Goal: Task Accomplishment & Management: Manage account settings

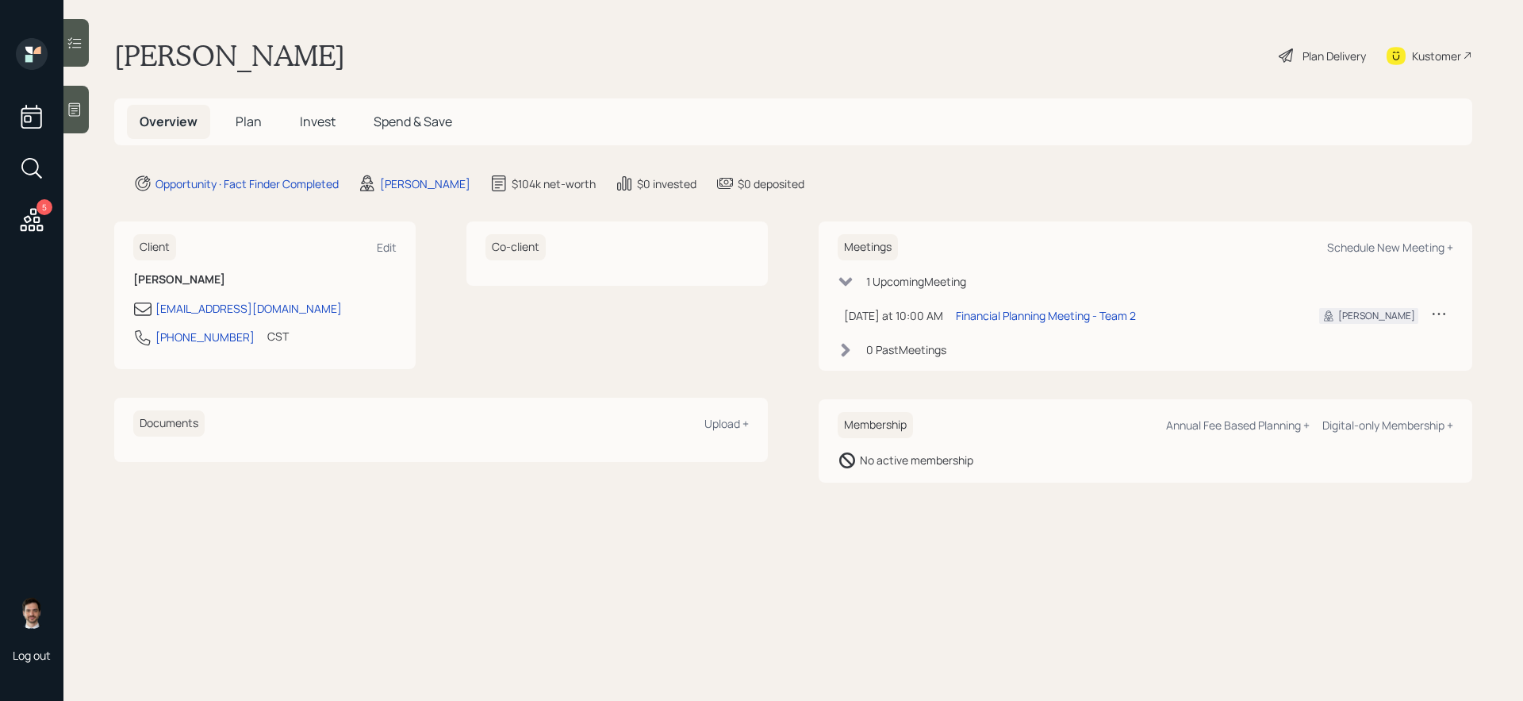
click at [16, 234] on div "5" at bounding box center [32, 138] width 38 height 200
click at [26, 226] on icon at bounding box center [32, 219] width 23 height 23
click at [252, 129] on span "Plan" at bounding box center [249, 121] width 26 height 17
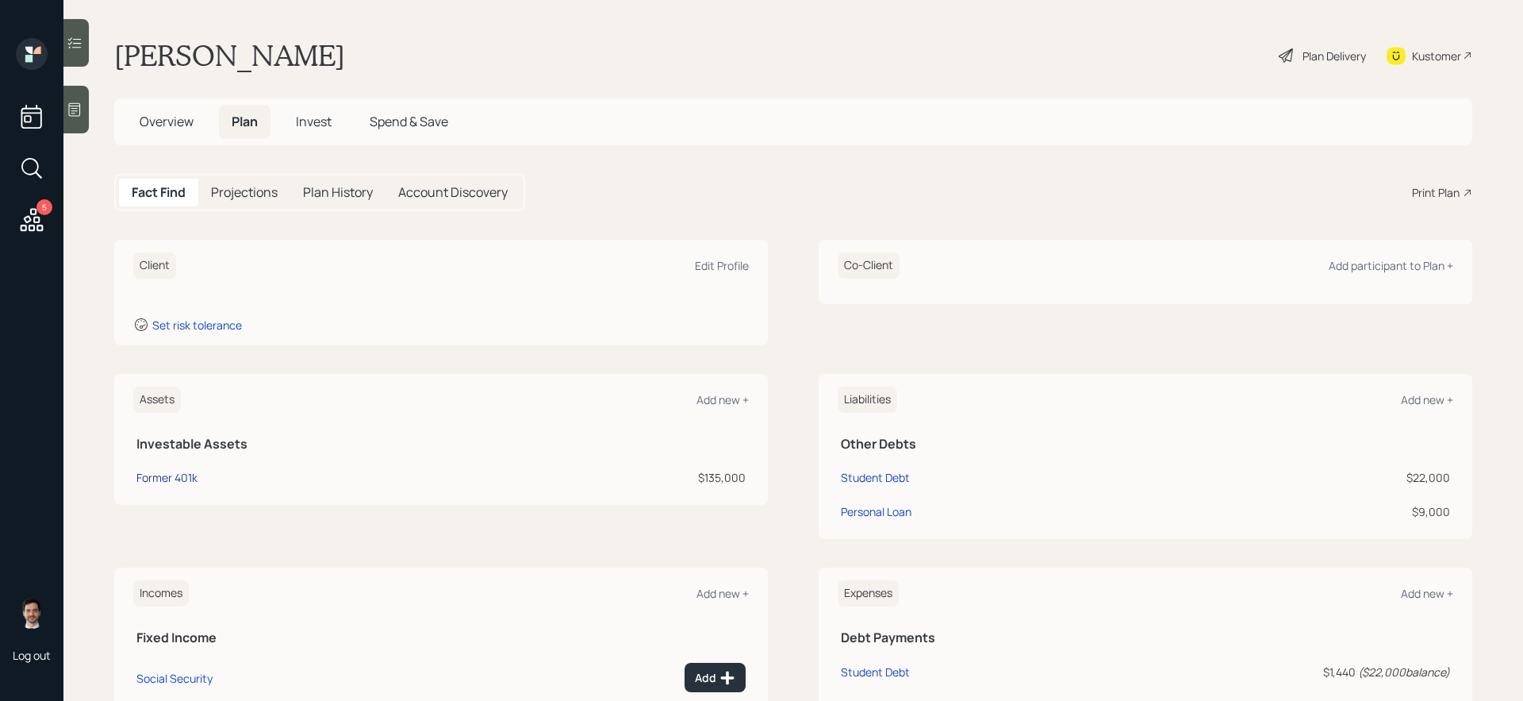
click at [171, 478] on div "Former 401k" at bounding box center [166, 477] width 61 height 17
select select "ira"
select select "balanced"
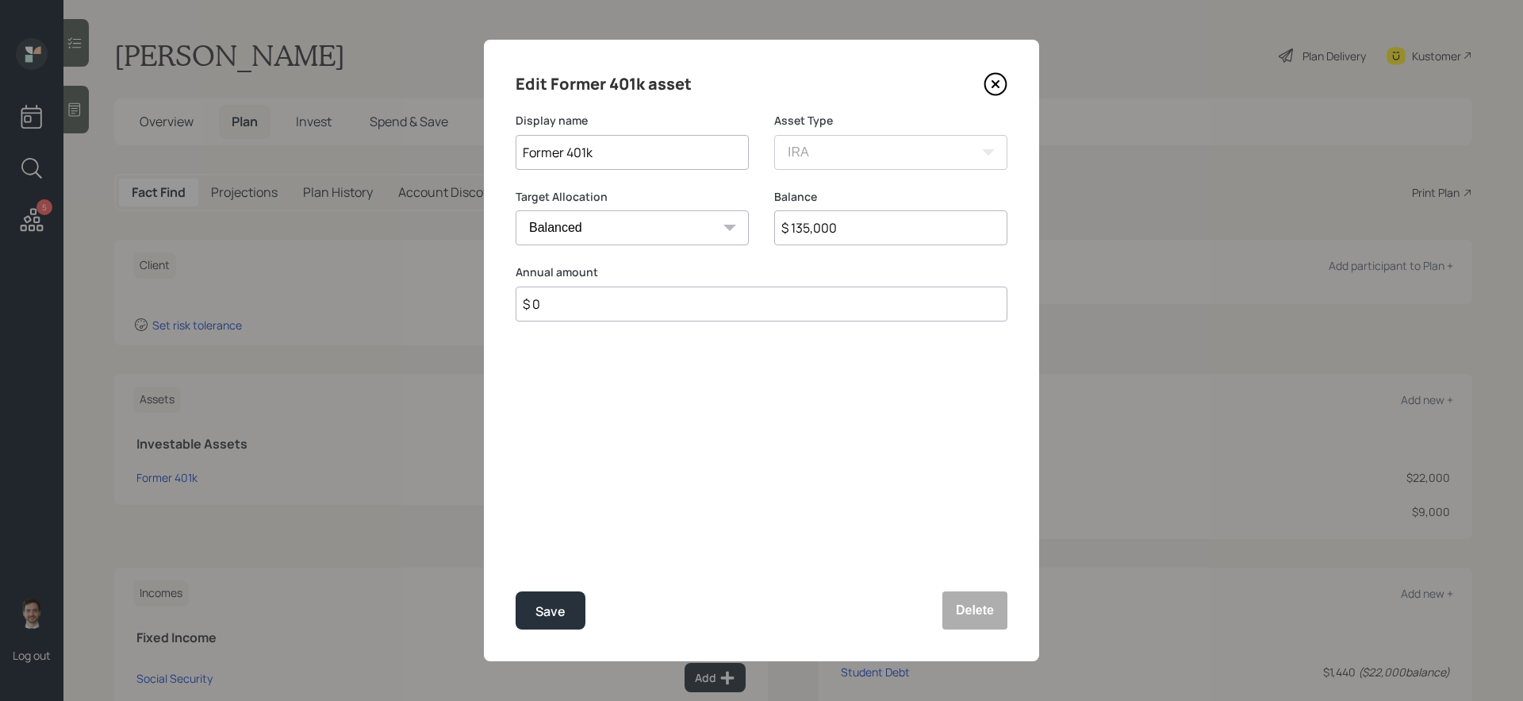
click at [832, 221] on input "$ 135,000" at bounding box center [890, 227] width 233 height 35
type input "$ 147,000"
click at [516, 590] on button "Save" at bounding box center [551, 610] width 70 height 38
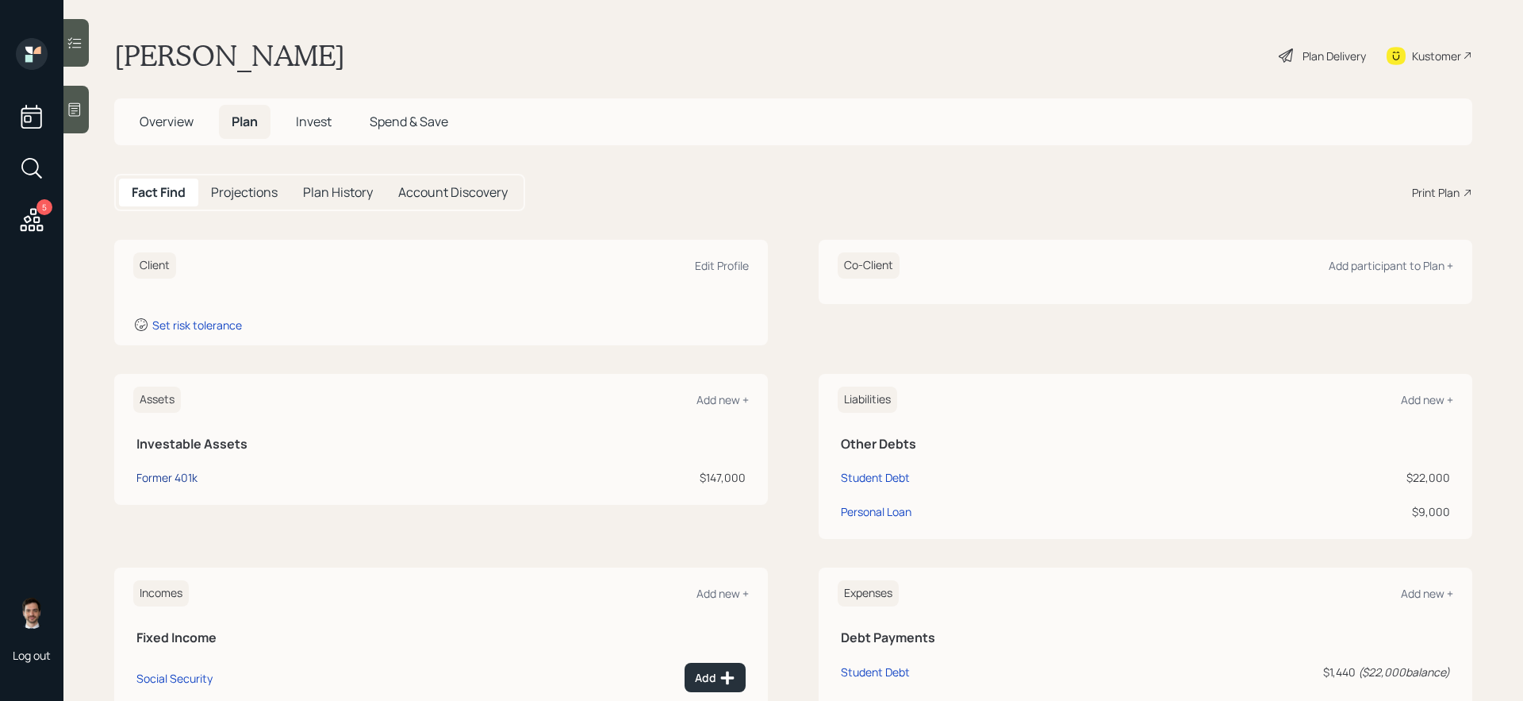
click at [170, 476] on div "Former 401k" at bounding box center [166, 477] width 61 height 17
select select "ira"
select select "balanced"
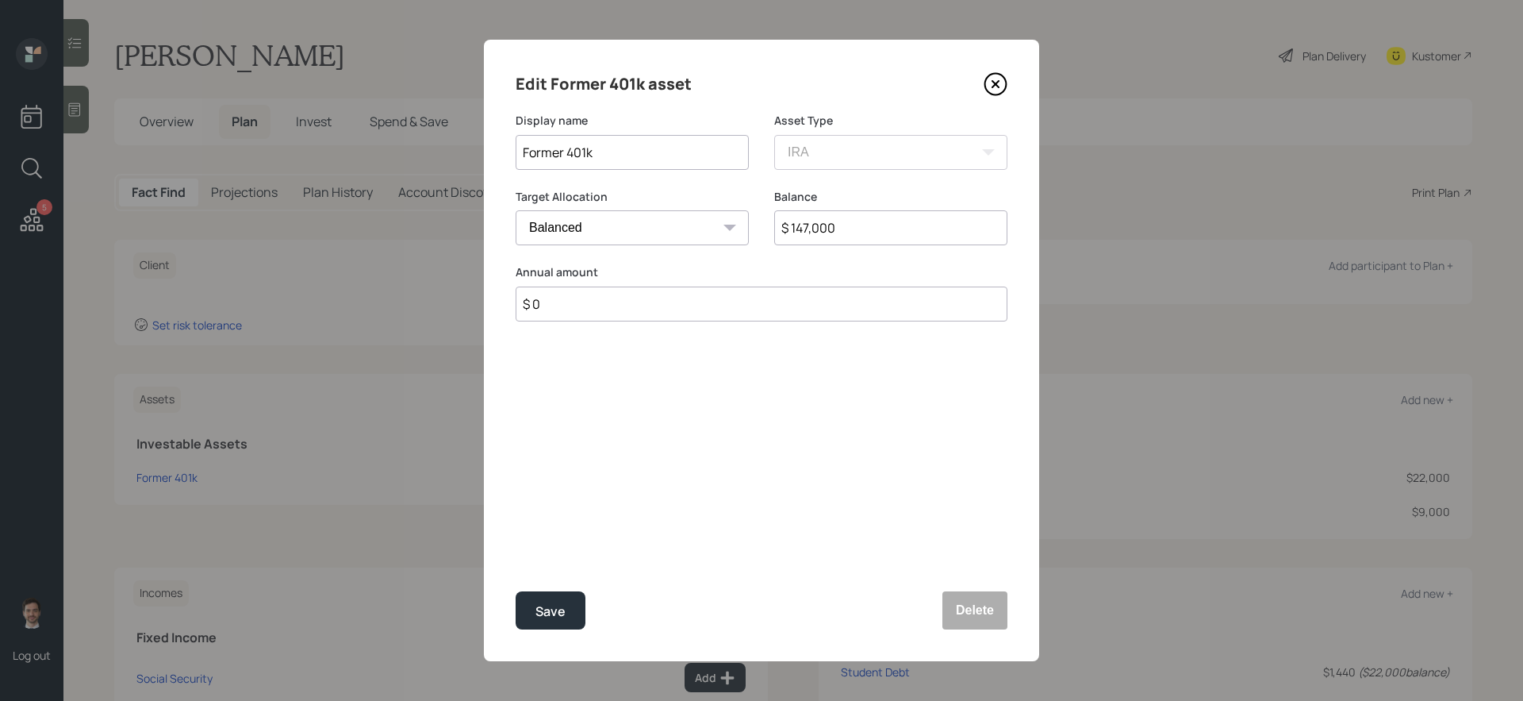
click at [524, 153] on input "Former 401k" at bounding box center [632, 152] width 233 height 35
type input "Former Fidelity 401k"
click at [516, 590] on button "Save" at bounding box center [551, 610] width 70 height 38
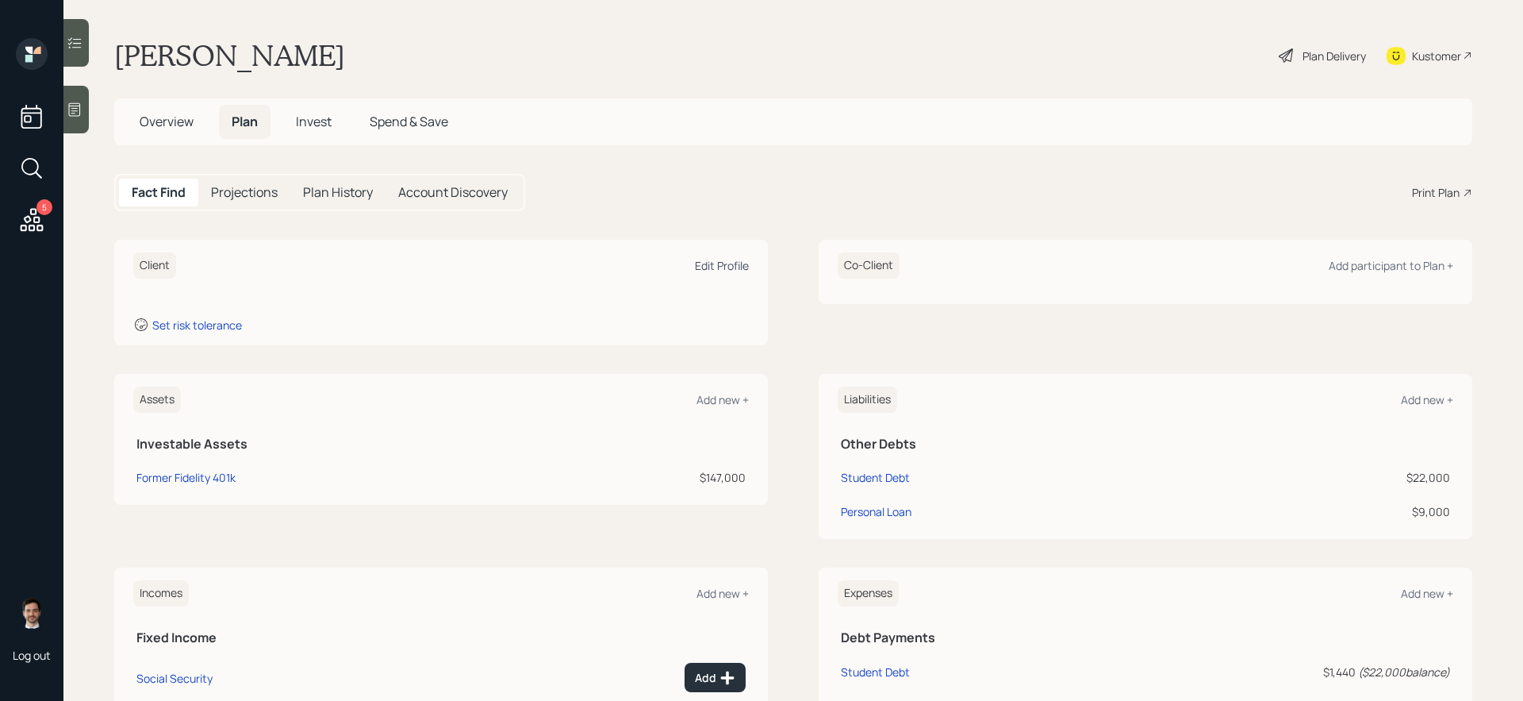
click at [715, 266] on div "Edit Profile" at bounding box center [722, 265] width 54 height 15
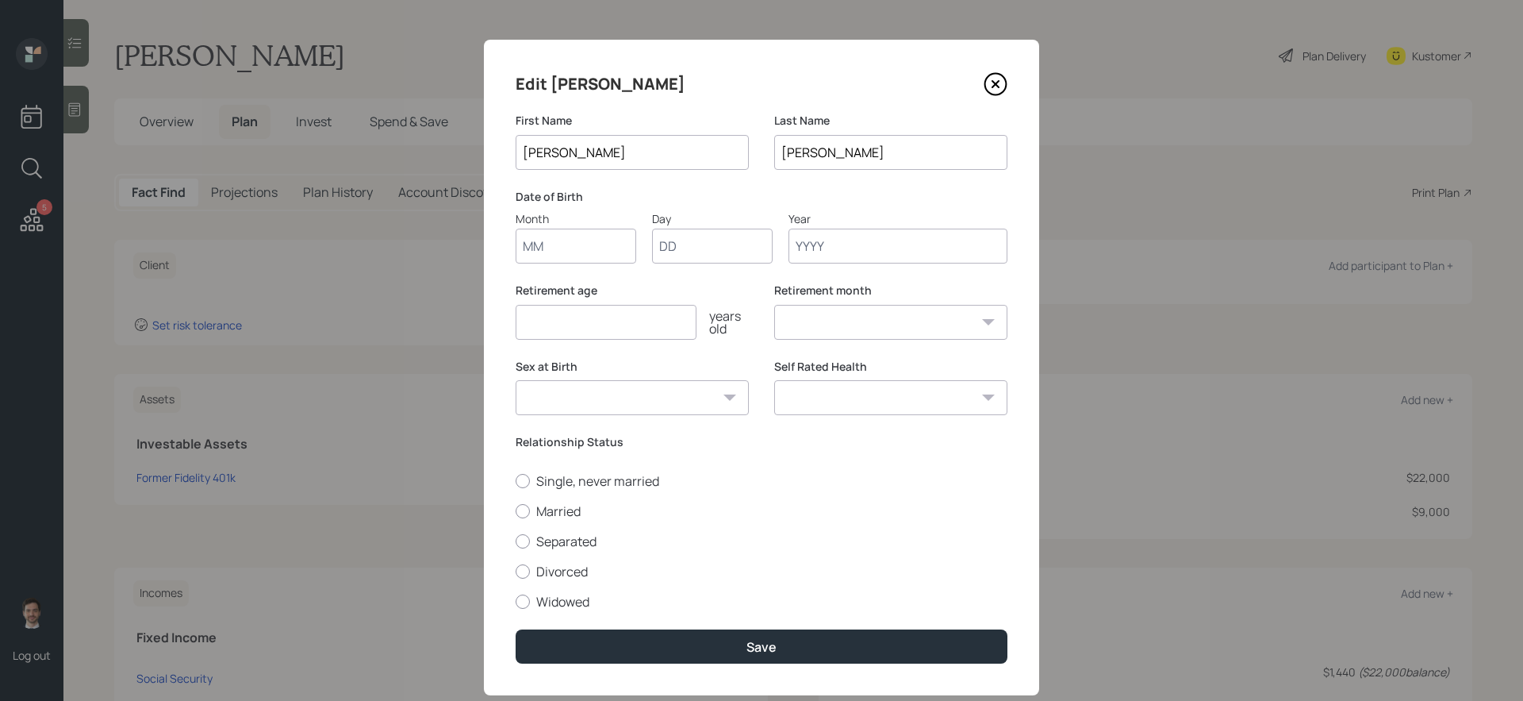
click at [574, 253] on input "Month" at bounding box center [576, 246] width 121 height 35
type input "09"
type input "16"
type input "1962"
select select "9"
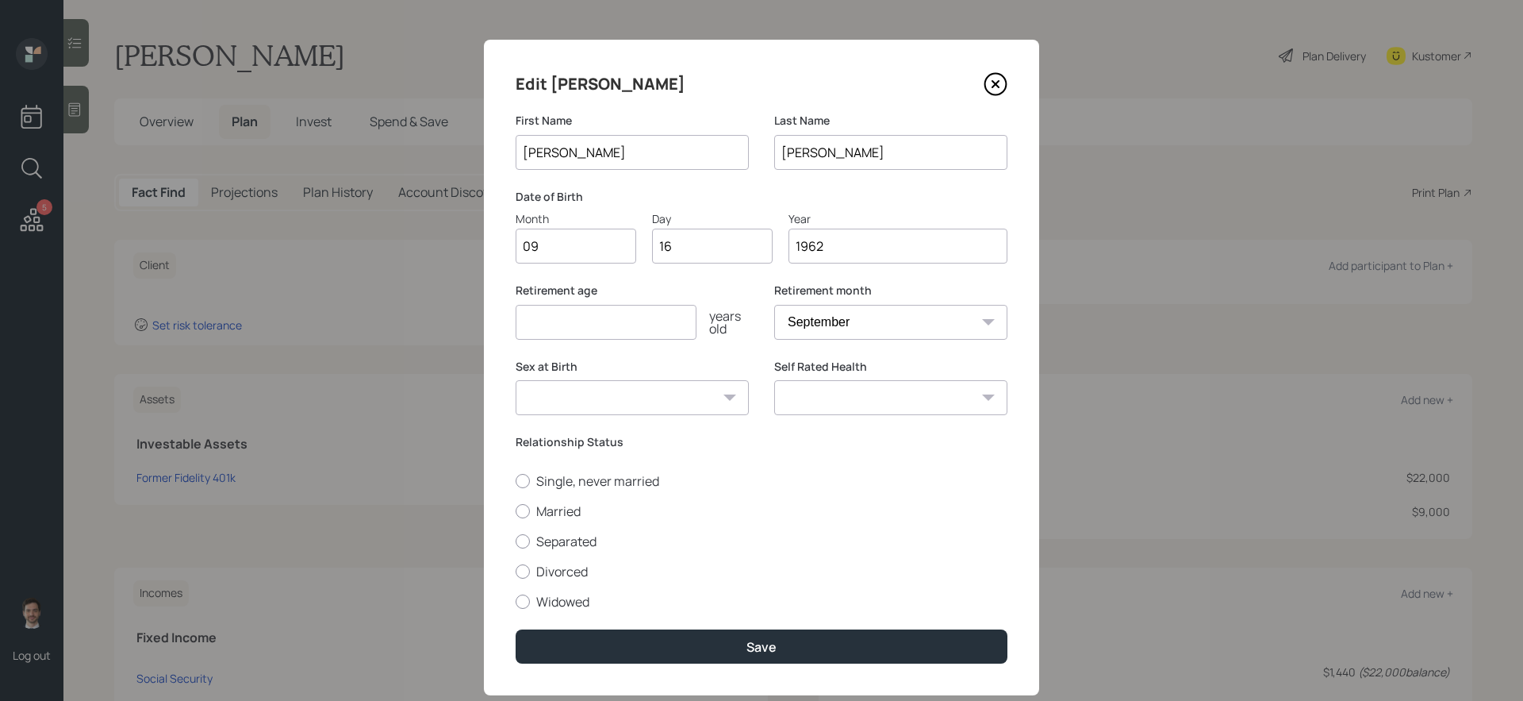
type input "1962"
click at [682, 329] on input "number" at bounding box center [606, 322] width 181 height 35
type input "67"
click at [606, 482] on label "Single, never married" at bounding box center [762, 480] width 492 height 17
click at [516, 481] on input "Single, never married" at bounding box center [515, 480] width 1 height 1
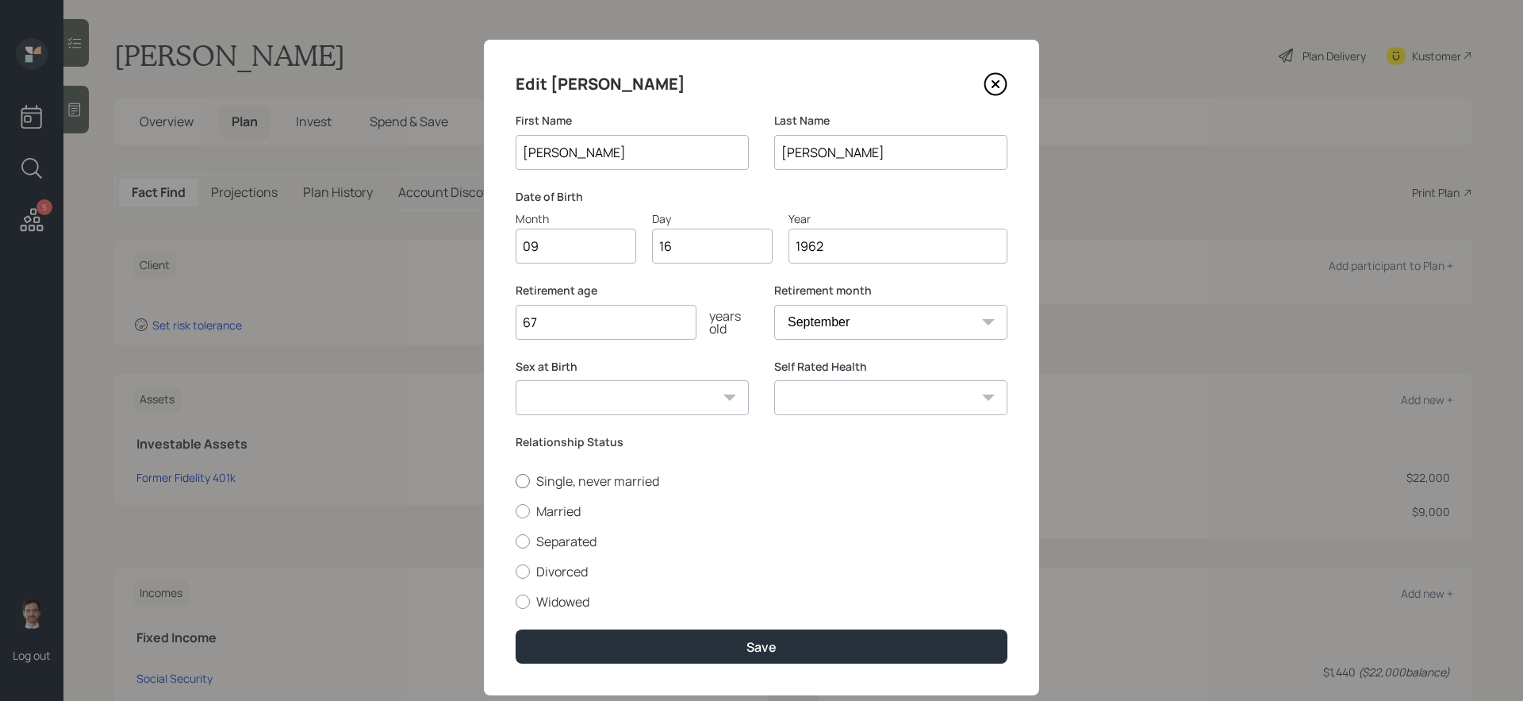
radio input "true"
click at [874, 395] on select "Excellent Very Good Good Fair Poor" at bounding box center [890, 397] width 233 height 35
select select "good"
click at [774, 380] on select "Excellent Very Good Good Fair Poor" at bounding box center [890, 397] width 233 height 35
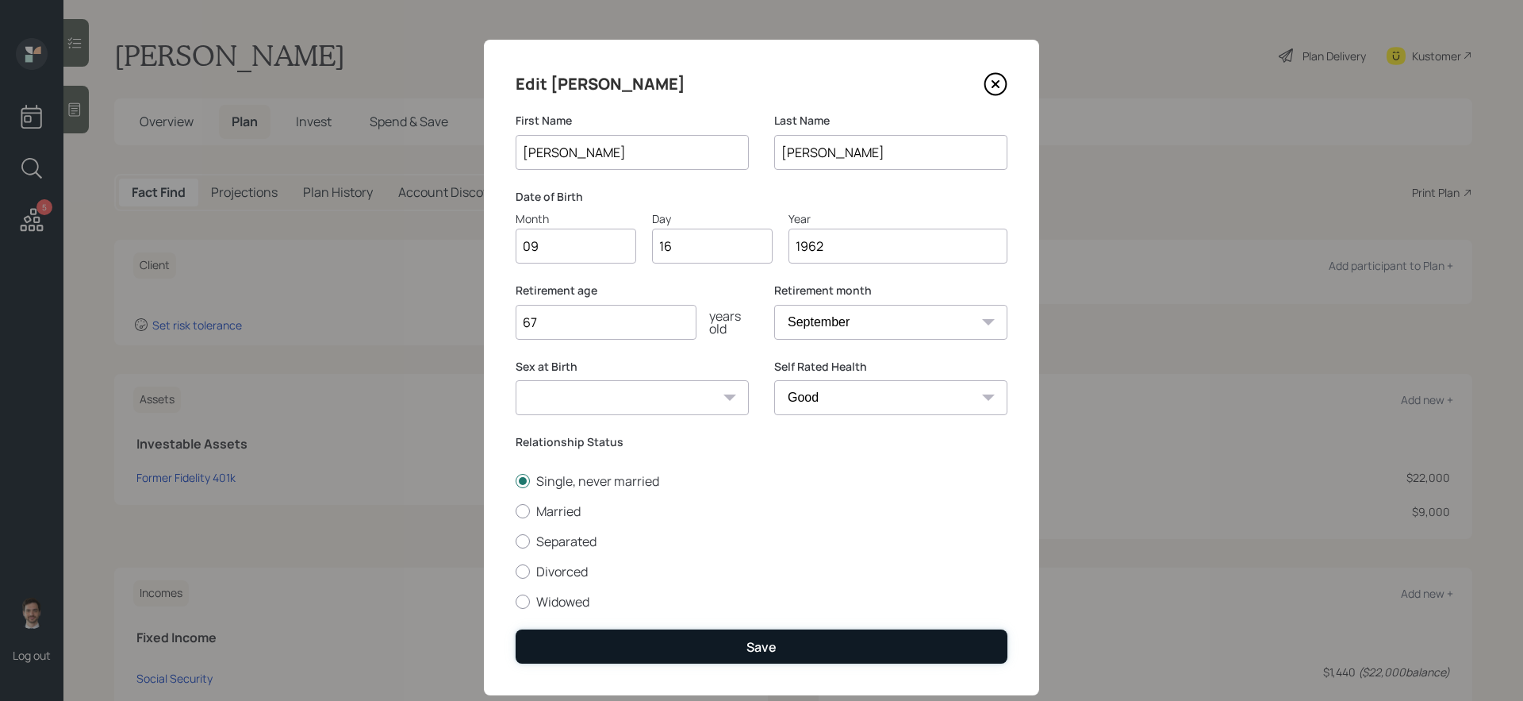
click at [732, 590] on button "Save" at bounding box center [762, 646] width 492 height 34
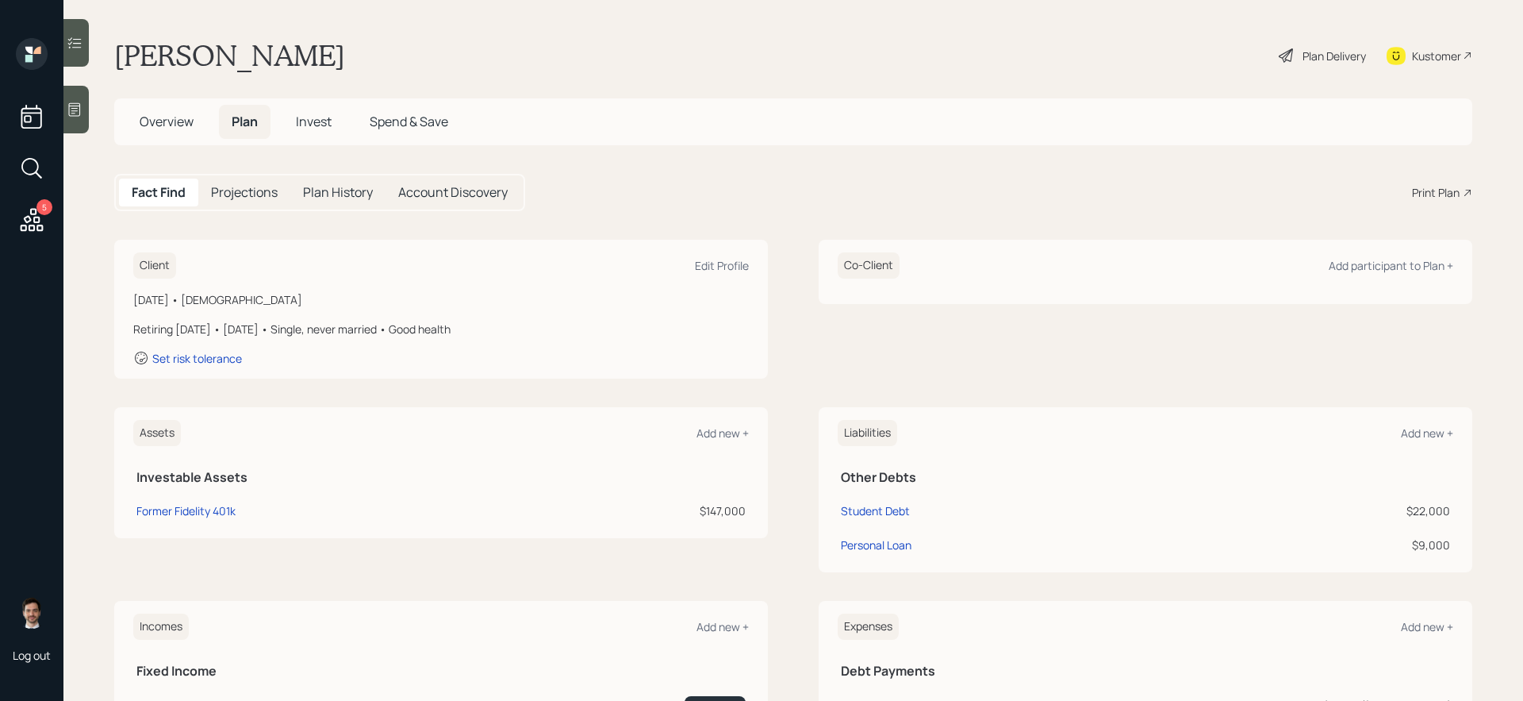
click at [1166, 65] on div "Plan Delivery" at bounding box center [1323, 55] width 90 height 35
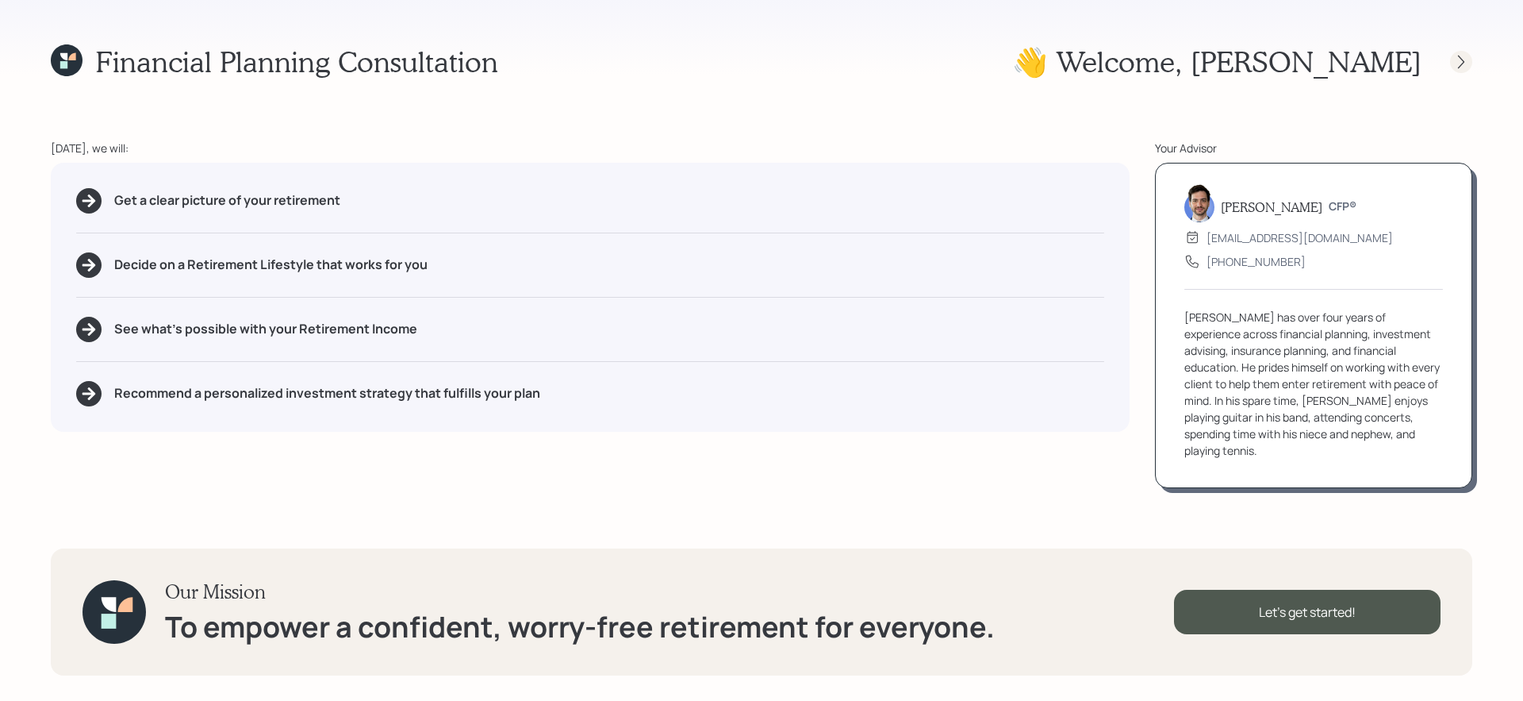
click at [1166, 63] on icon at bounding box center [1462, 62] width 16 height 16
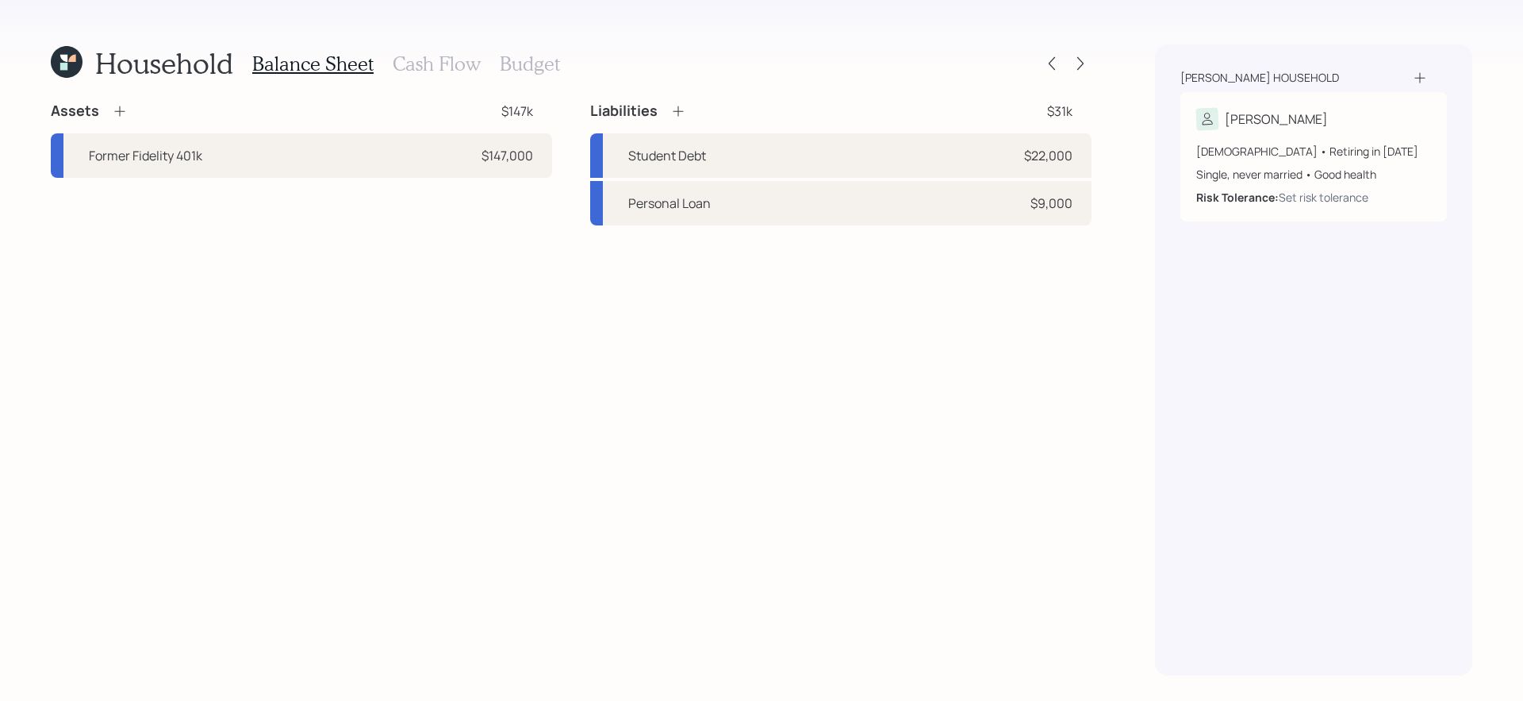
click at [470, 393] on div "Assets $147k Former Fidelity 401k $147,000 Liabilities $31k Student Debt $22,00…" at bounding box center [571, 389] width 1041 height 574
click at [120, 116] on icon at bounding box center [120, 111] width 16 height 16
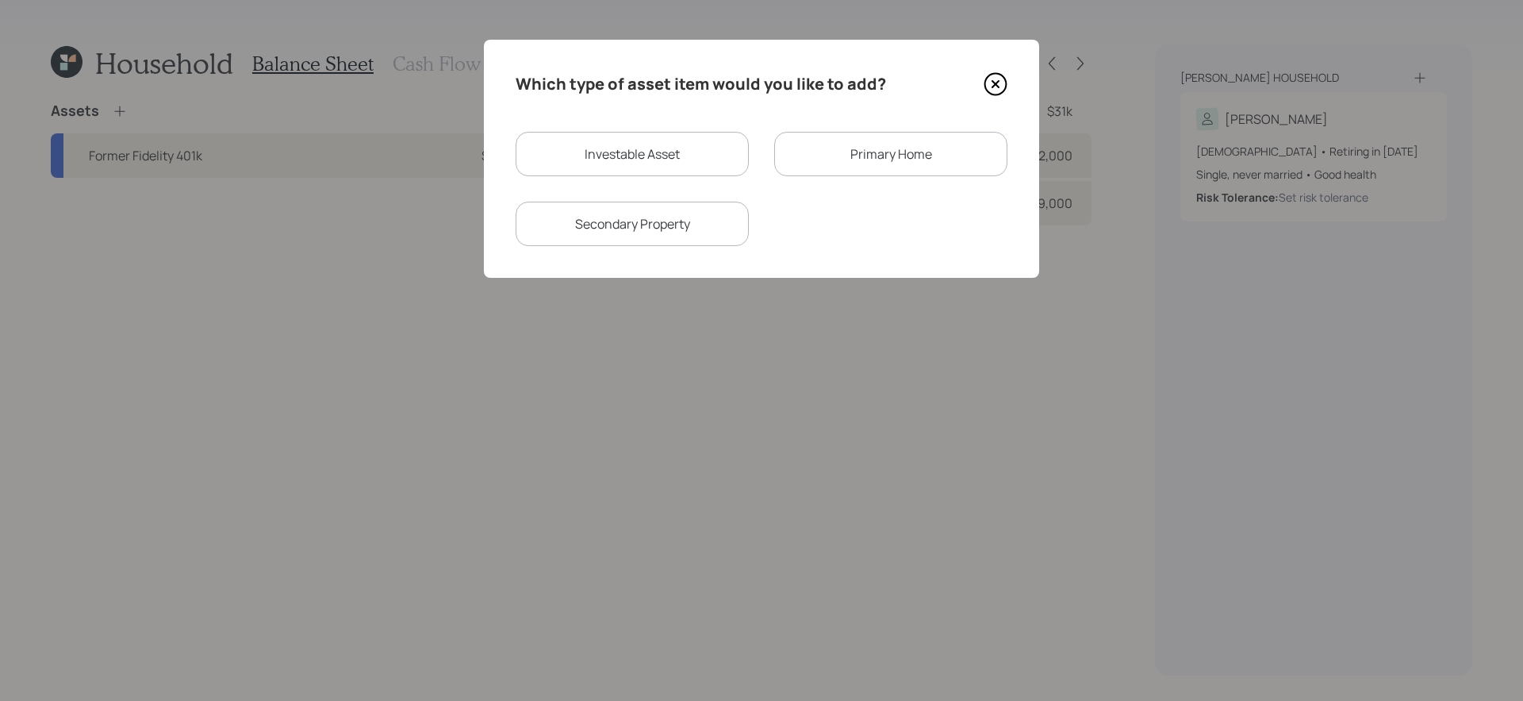
click at [669, 152] on div "Investable Asset" at bounding box center [632, 154] width 233 height 44
select select "taxable"
select select "balanced"
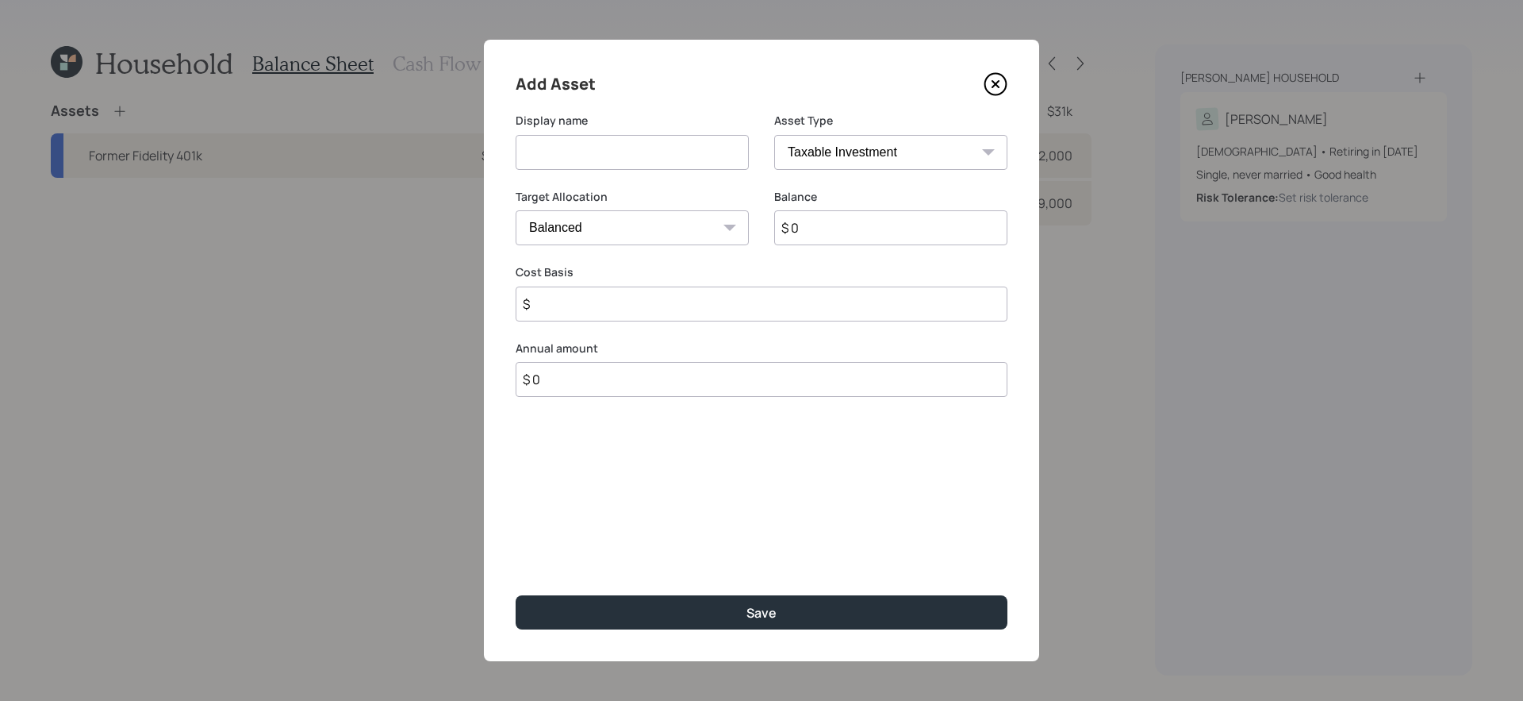
click at [649, 165] on input at bounding box center [632, 152] width 233 height 35
type input "Severance"
type input "$ 47,000"
select select "uninvested"
type input "$ 47,000"
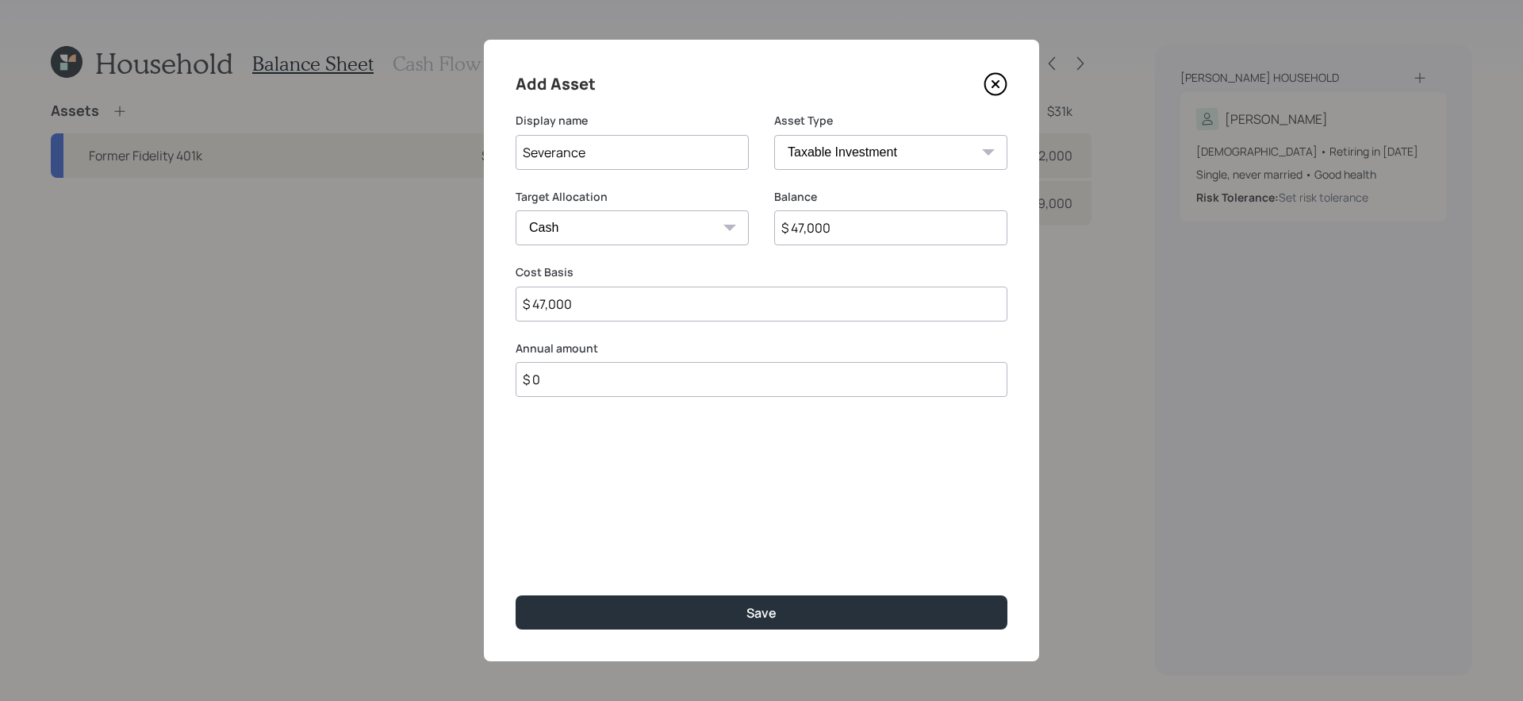
click at [516, 590] on button "Save" at bounding box center [762, 612] width 492 height 34
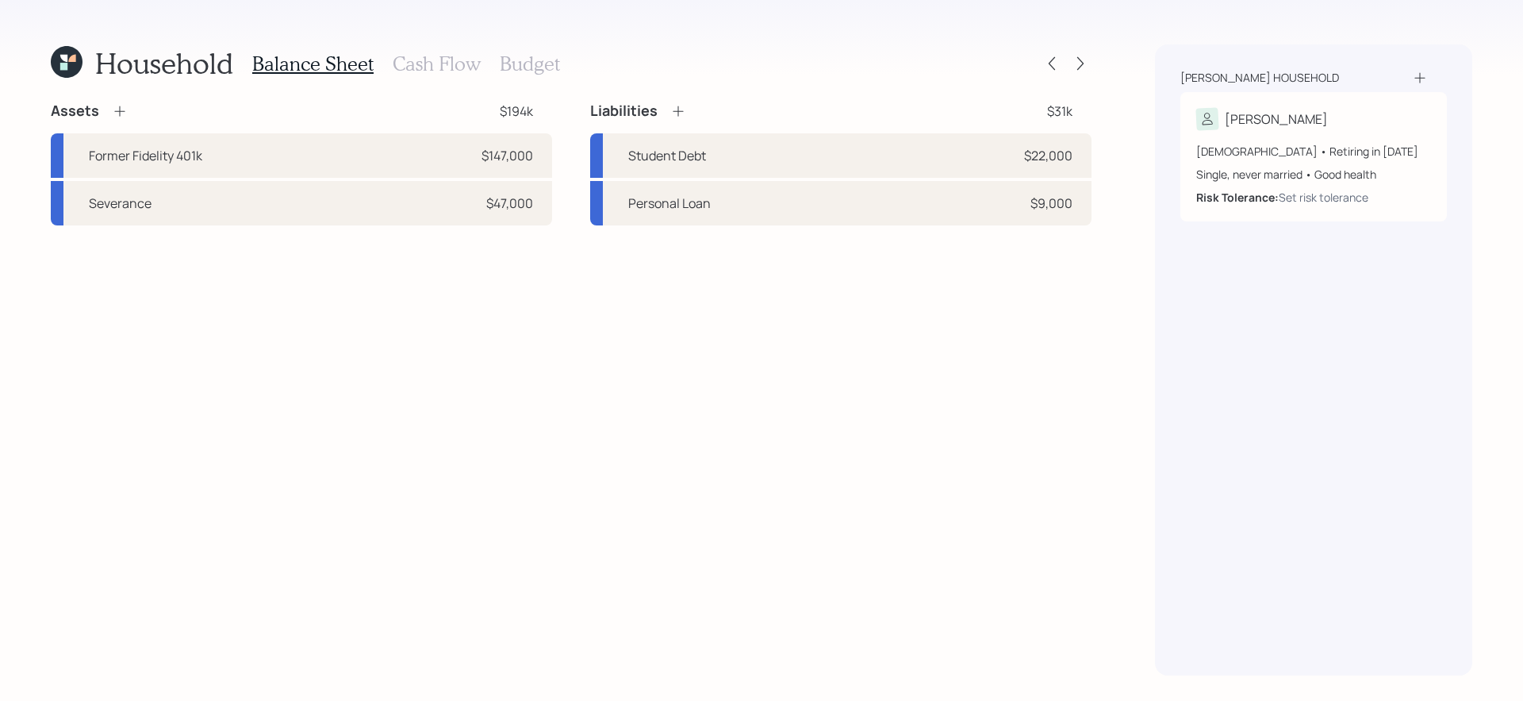
click at [445, 521] on div "Assets $194k Former Fidelity 401k $147,000 Severance $47,000 Liabilities $31k S…" at bounding box center [571, 389] width 1041 height 574
click at [424, 467] on div "Assets $194k Former Fidelity 401k $147,000 Severance $47,000 Liabilities $31k S…" at bounding box center [571, 389] width 1041 height 574
click at [121, 113] on icon at bounding box center [120, 111] width 16 height 16
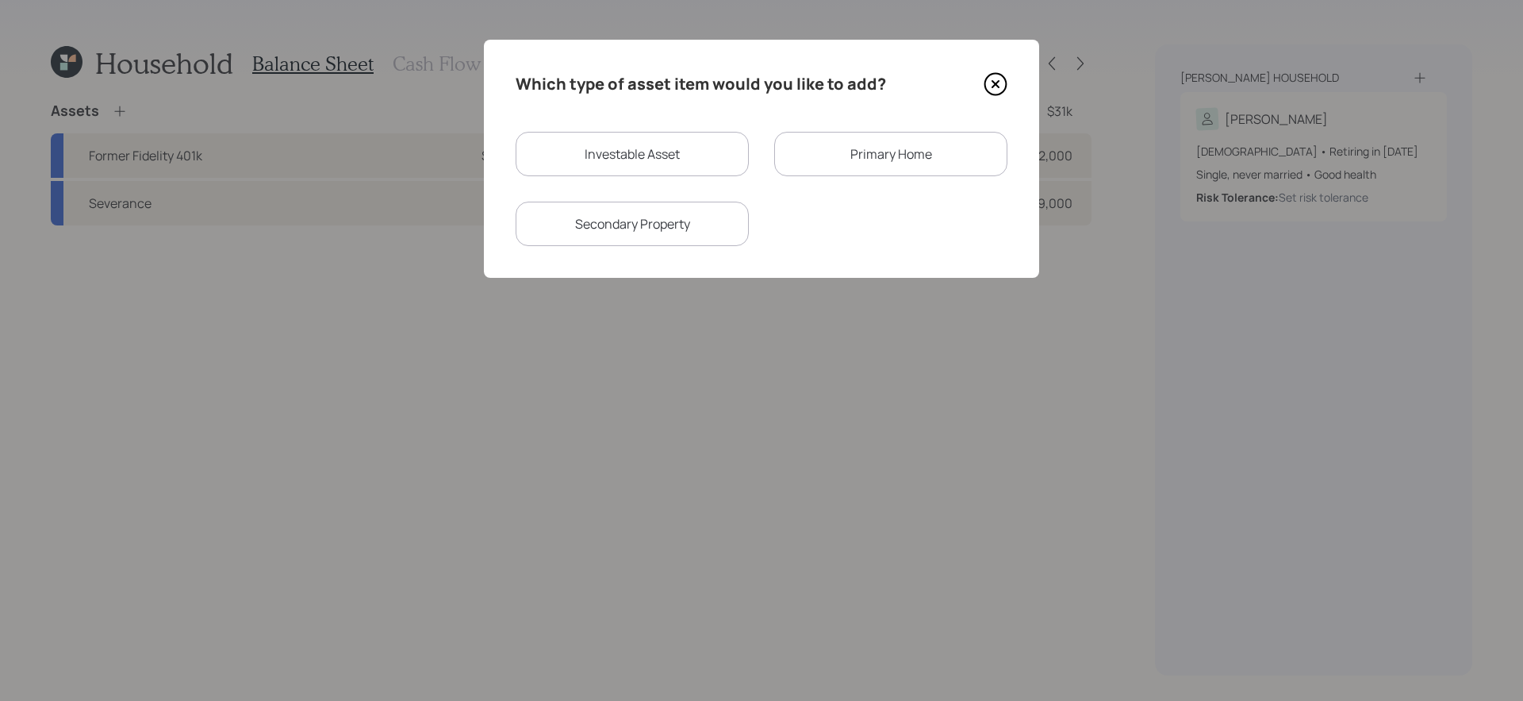
click at [596, 151] on div "Investable Asset" at bounding box center [632, 154] width 233 height 44
select select "taxable"
select select "balanced"
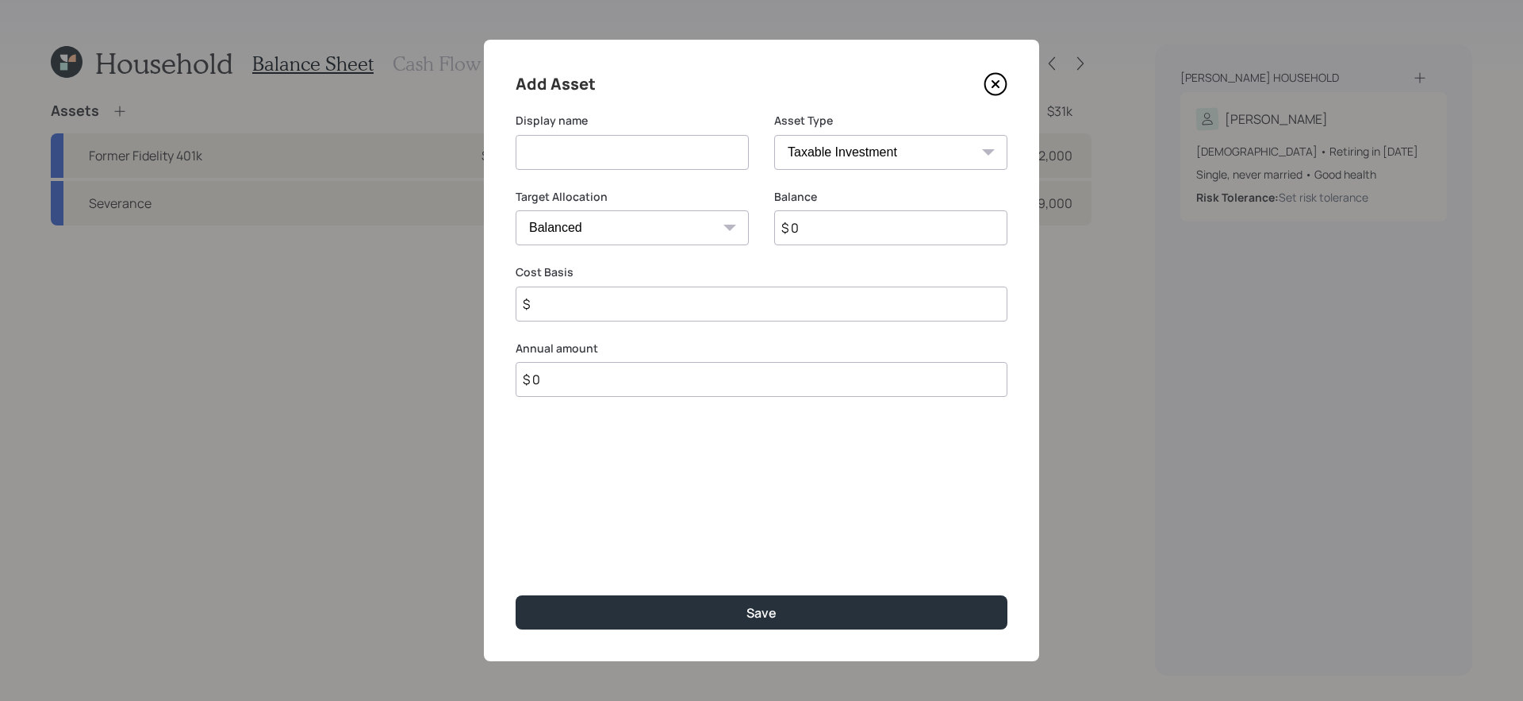
click at [642, 151] on input at bounding box center [632, 152] width 233 height 35
type input "Individual Brokerage Fidelity"
type input "$ 700"
type input "$ 500"
click at [516, 590] on button "Save" at bounding box center [762, 612] width 492 height 34
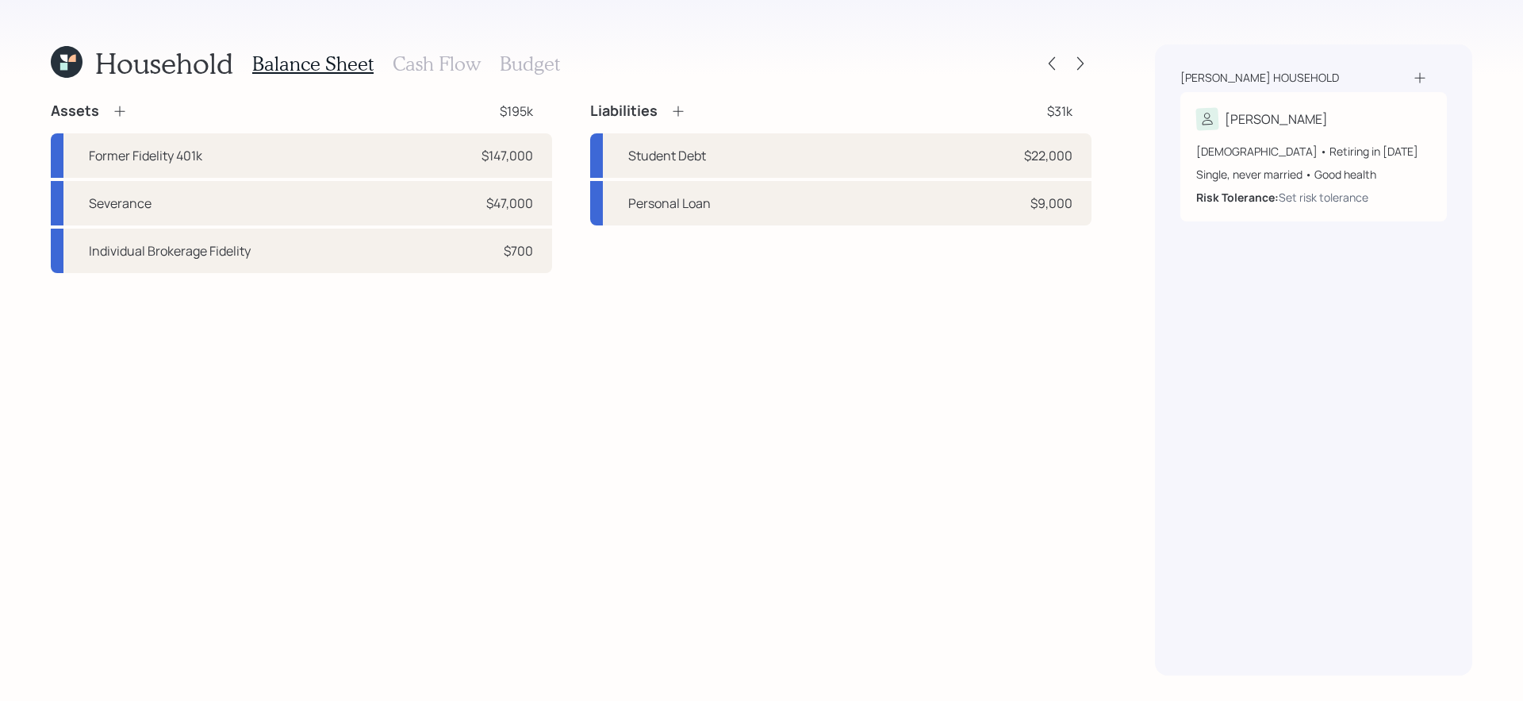
click at [533, 375] on div "Assets $195k Former Fidelity 401k $147,000 Severance $47,000 Individual Brokera…" at bounding box center [571, 389] width 1041 height 574
click at [748, 163] on div "Student Debt $22,000" at bounding box center [840, 155] width 501 height 44
select select "student"
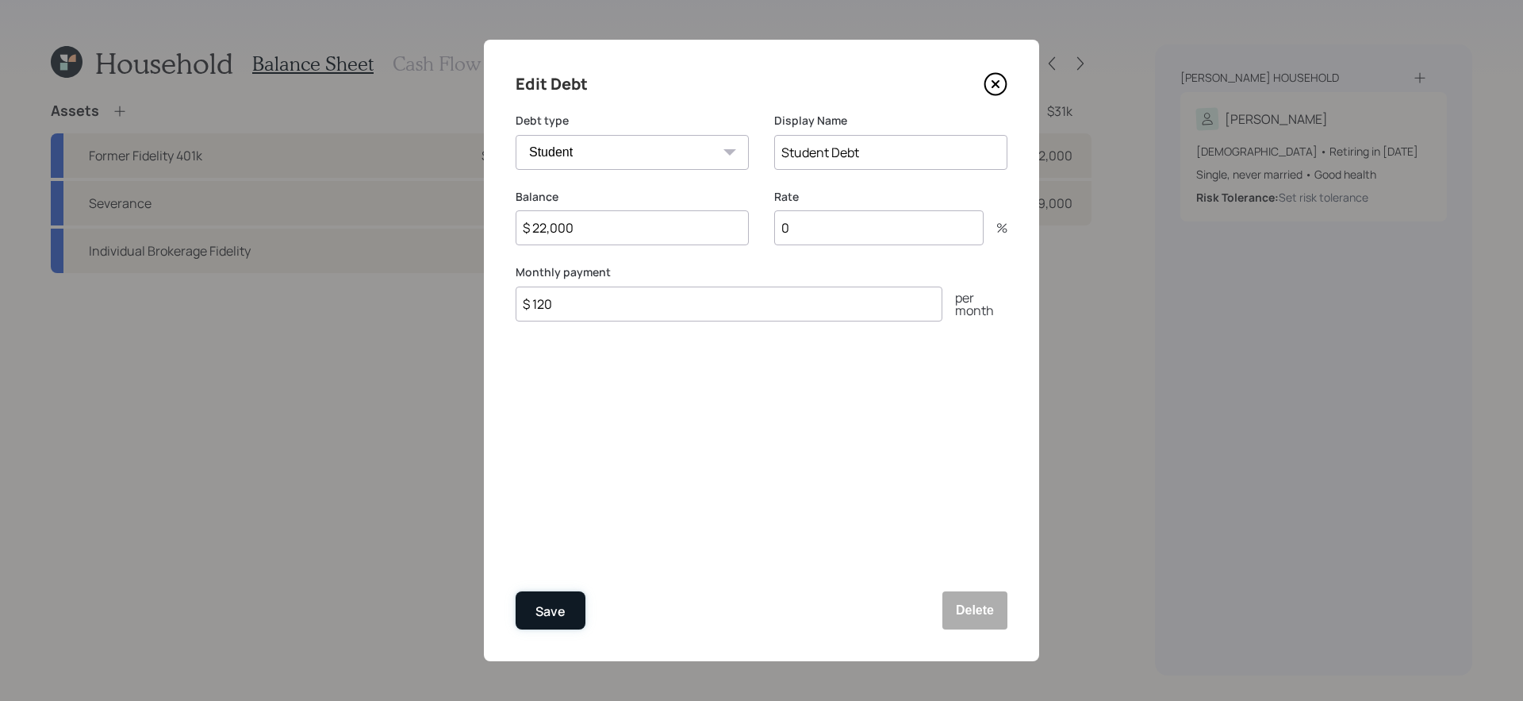
click at [543, 590] on div "Save" at bounding box center [551, 611] width 30 height 21
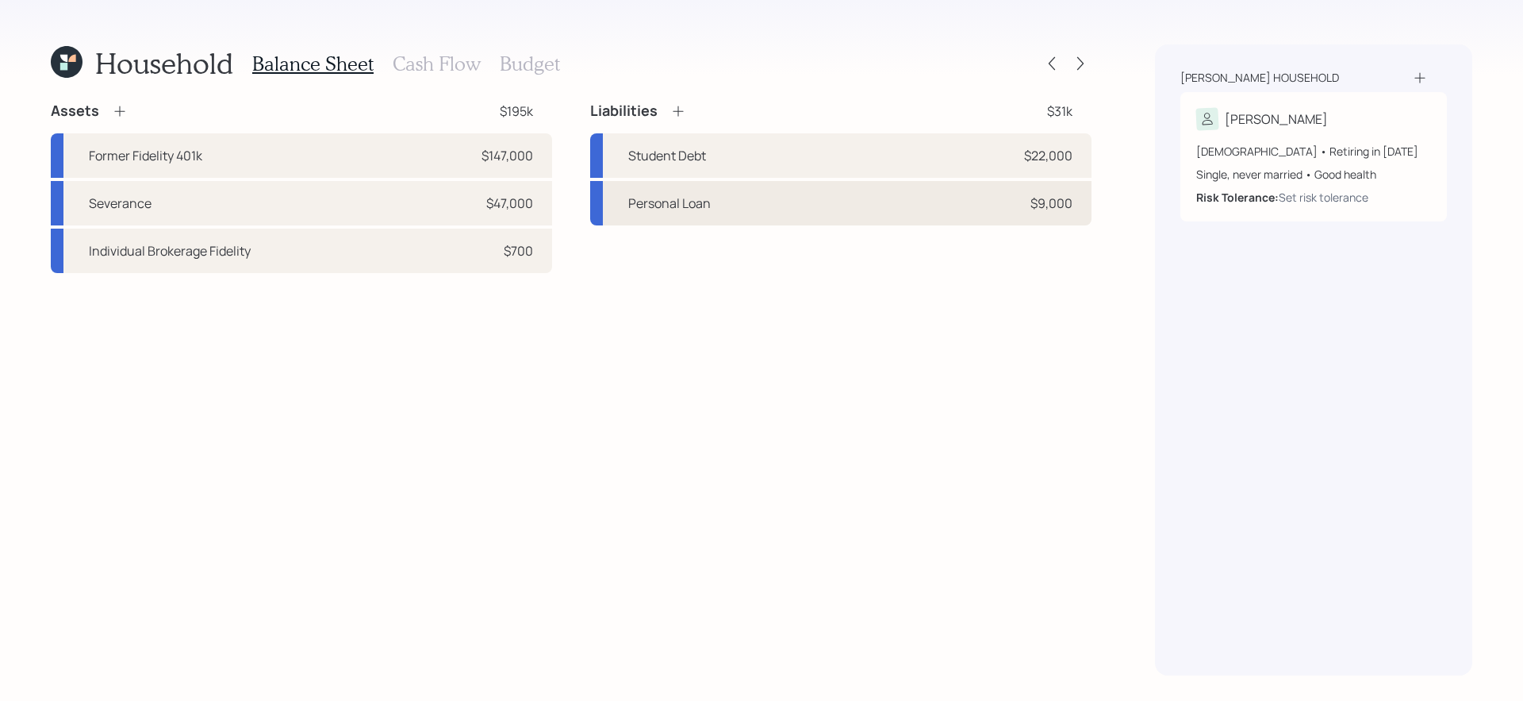
click at [905, 202] on div "Personal Loan $9,000" at bounding box center [840, 203] width 501 height 44
select select "other"
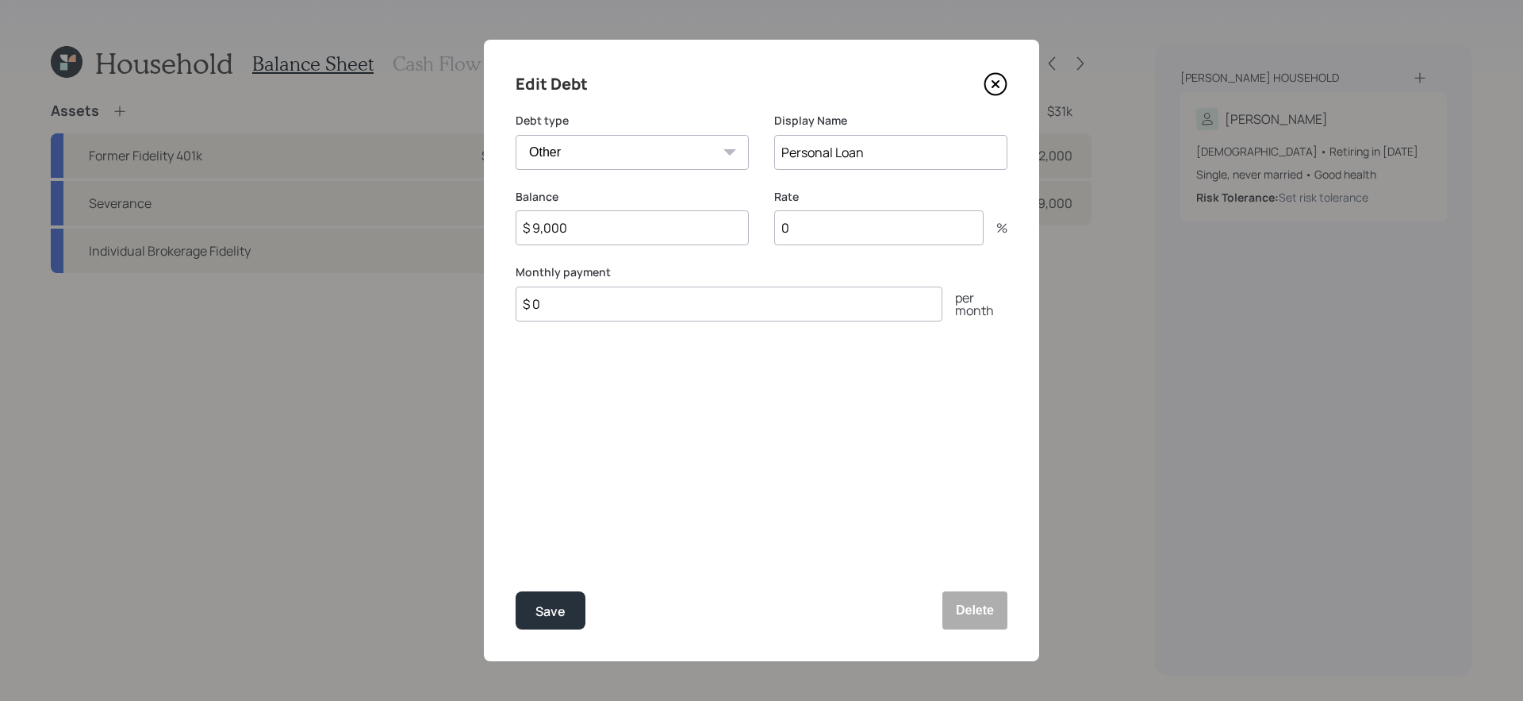
click at [995, 90] on icon at bounding box center [996, 84] width 24 height 24
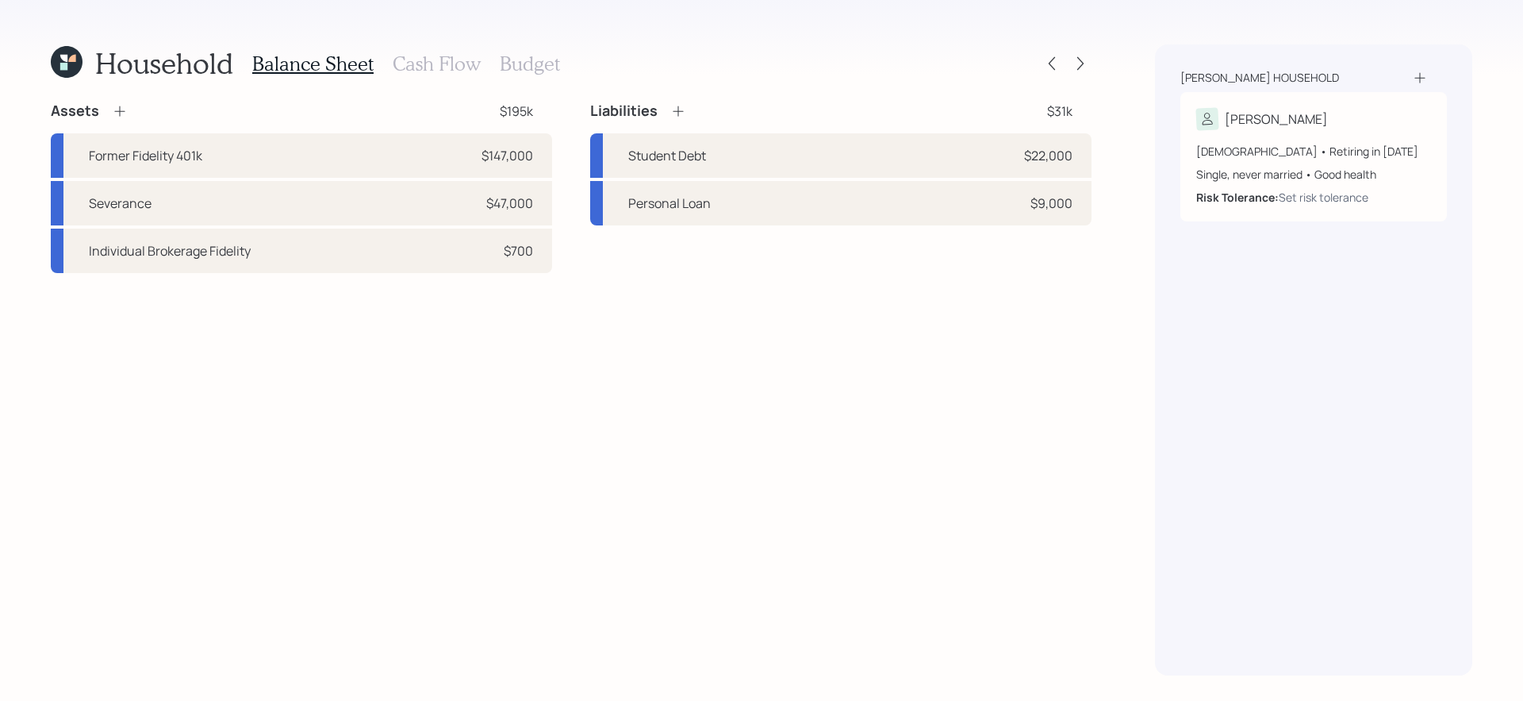
click at [122, 110] on icon at bounding box center [120, 111] width 16 height 16
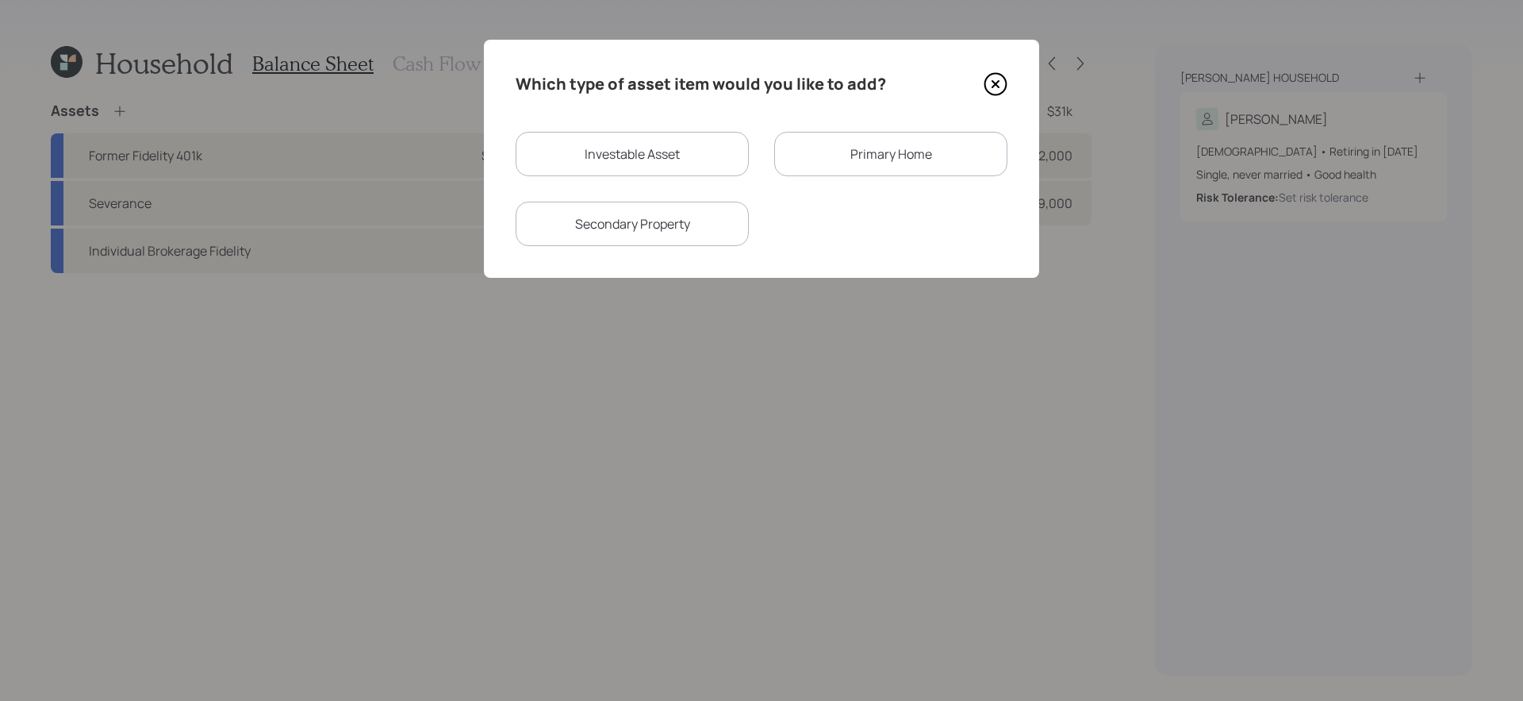
click at [997, 83] on icon at bounding box center [996, 84] width 6 height 6
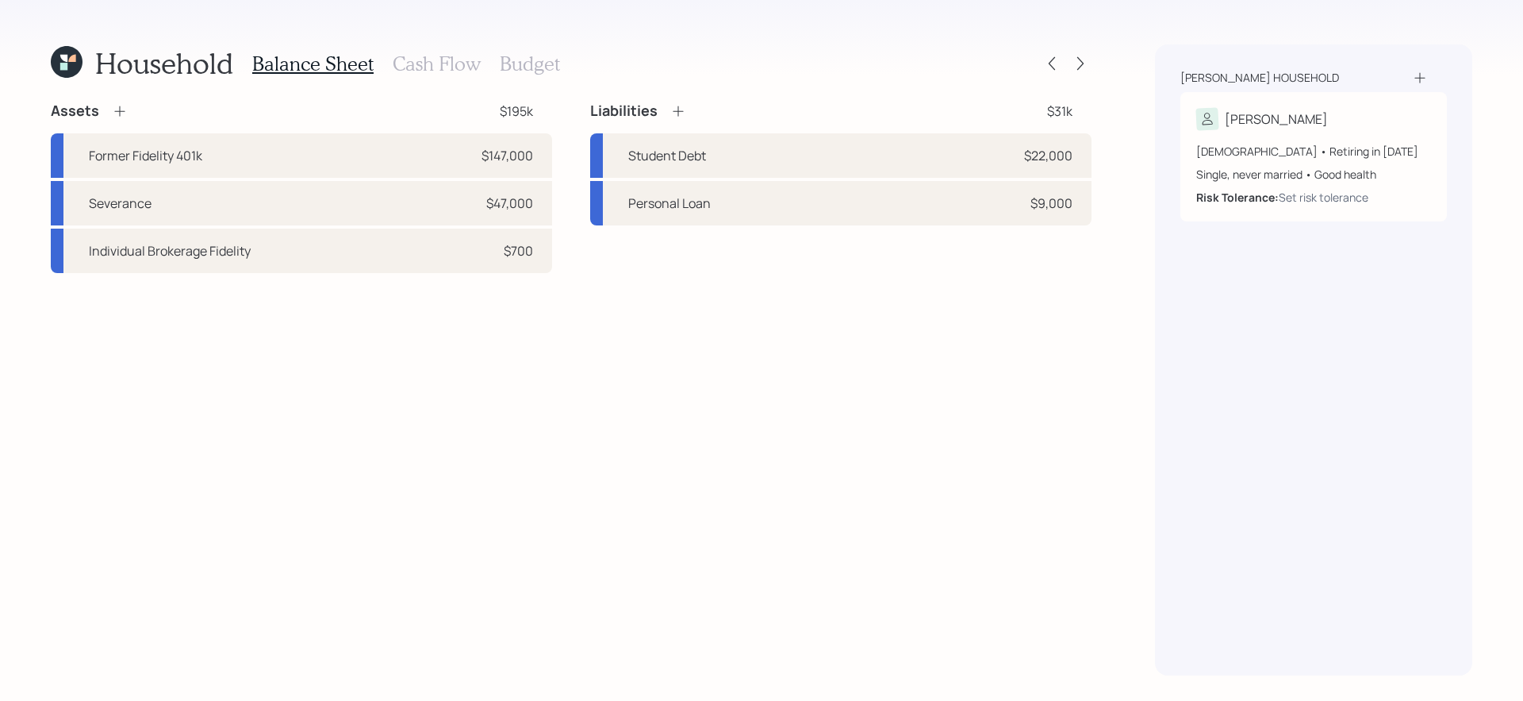
click at [120, 117] on icon at bounding box center [120, 111] width 16 height 16
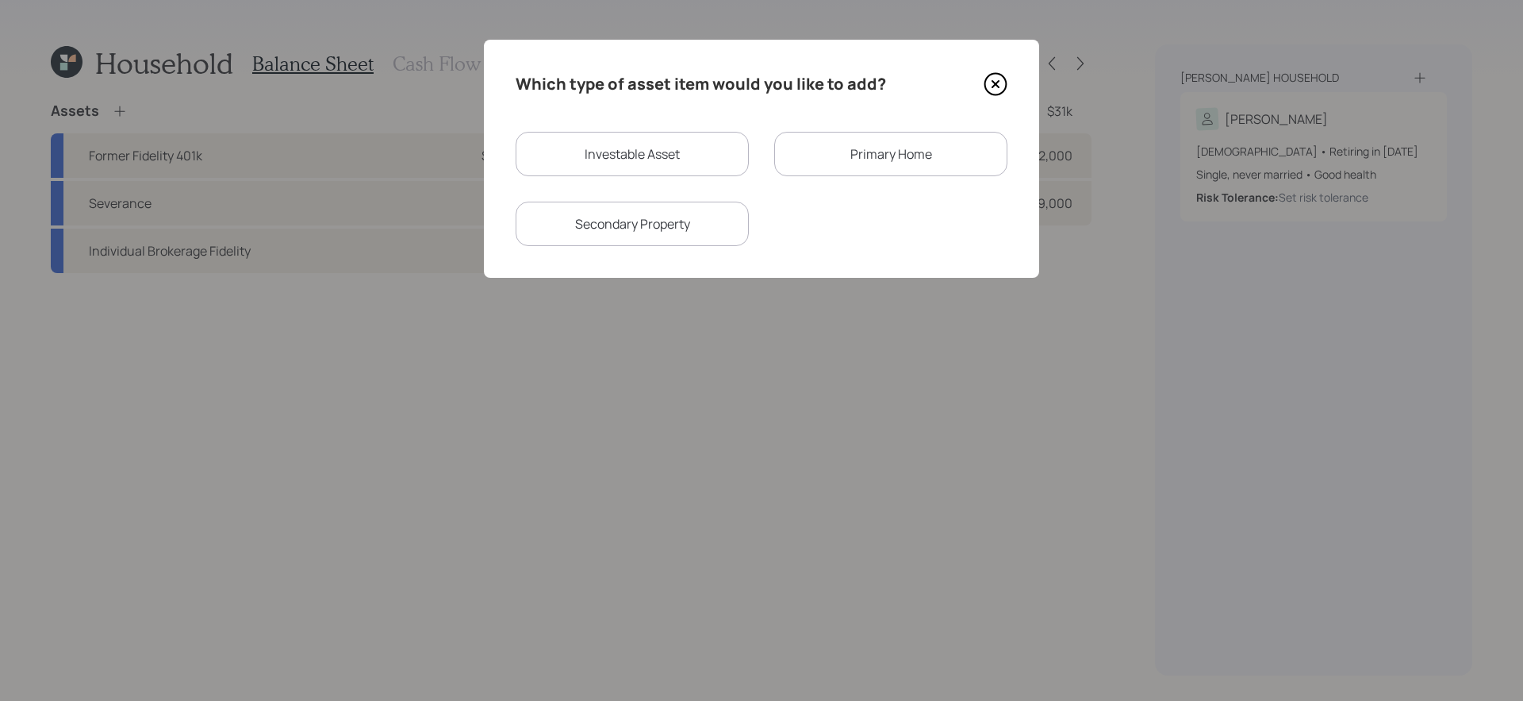
click at [642, 163] on div "Investable Asset" at bounding box center [632, 154] width 233 height 44
select select "taxable"
select select "balanced"
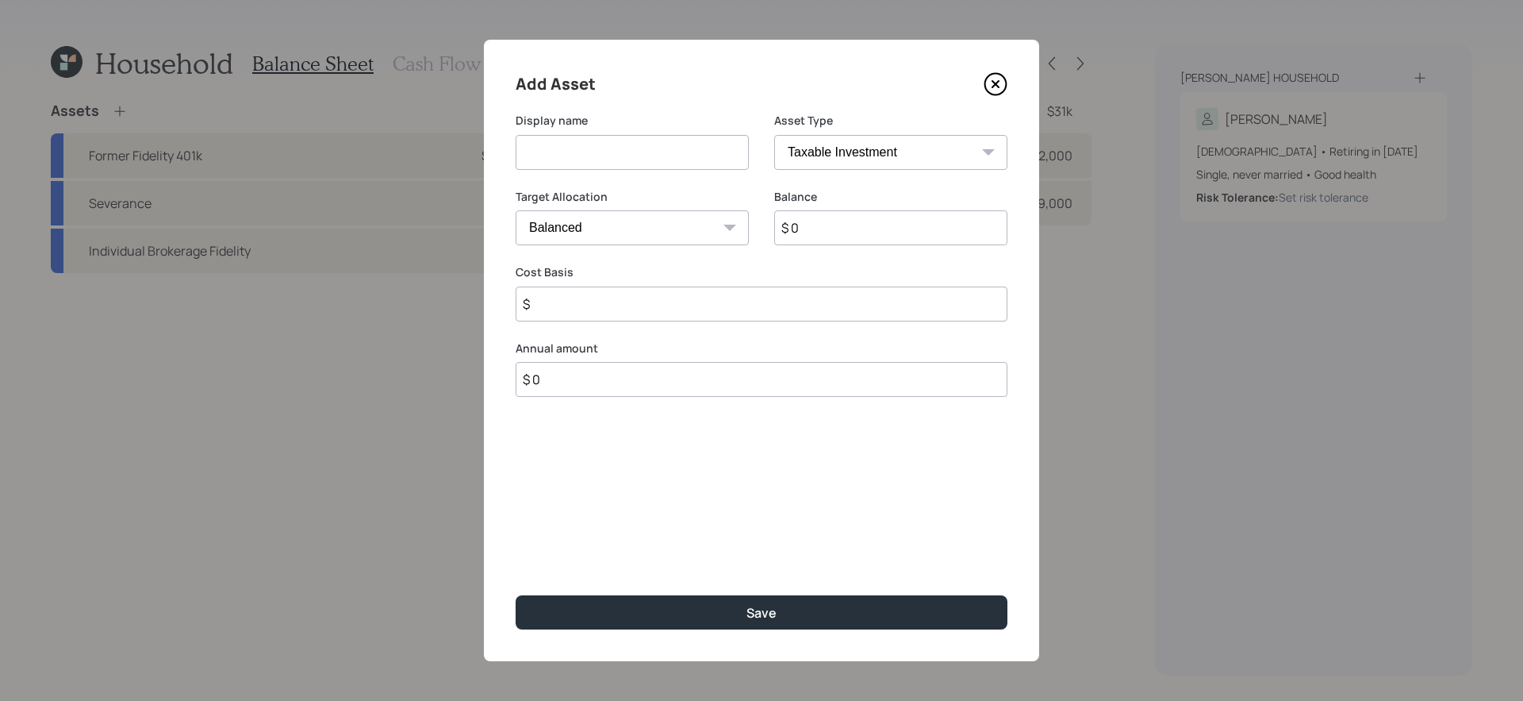
click at [660, 162] on input at bounding box center [632, 152] width 233 height 35
type input "Emergency Fund"
select select "emergency_fund"
type input "$ 5,000"
click at [516, 590] on button "Save" at bounding box center [762, 612] width 492 height 34
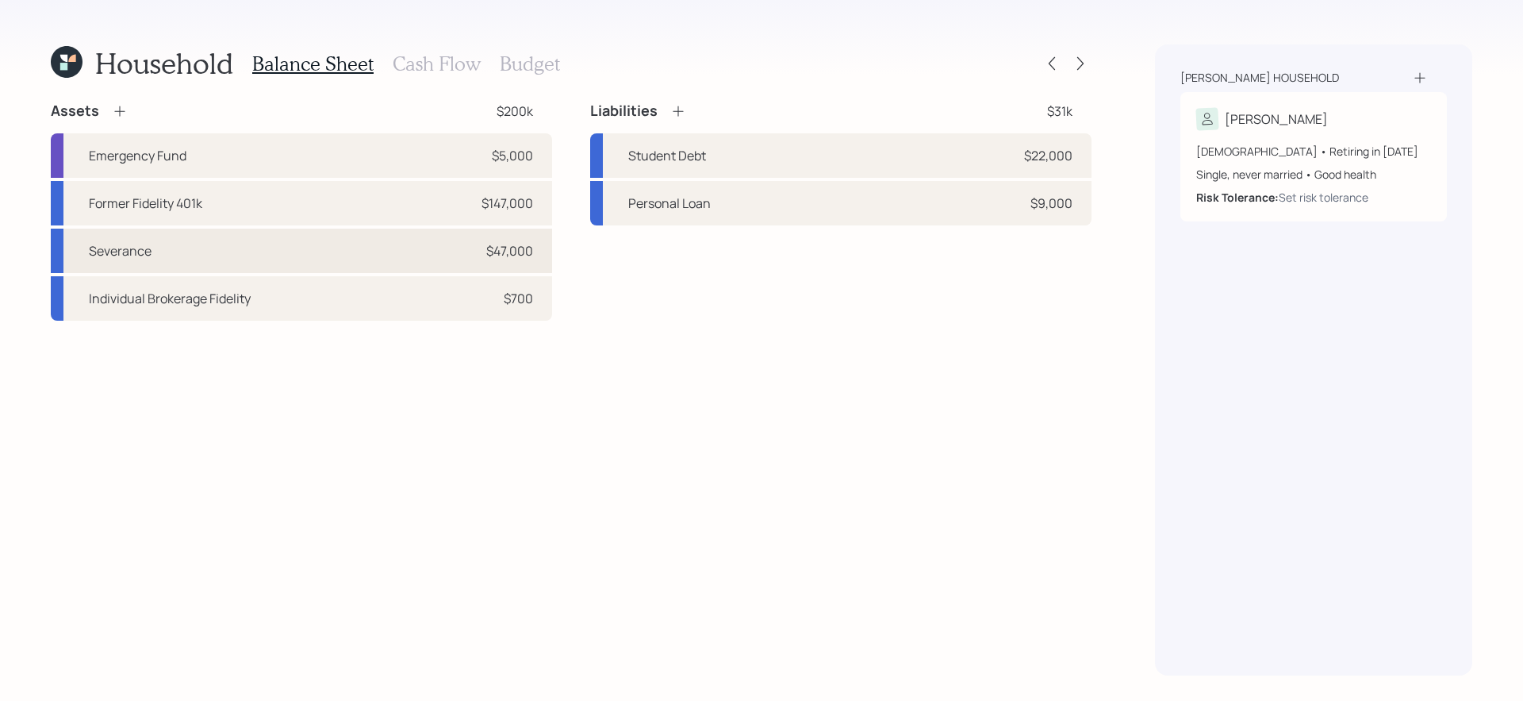
click at [482, 263] on div "Severance $47,000" at bounding box center [301, 251] width 501 height 44
select select "taxable"
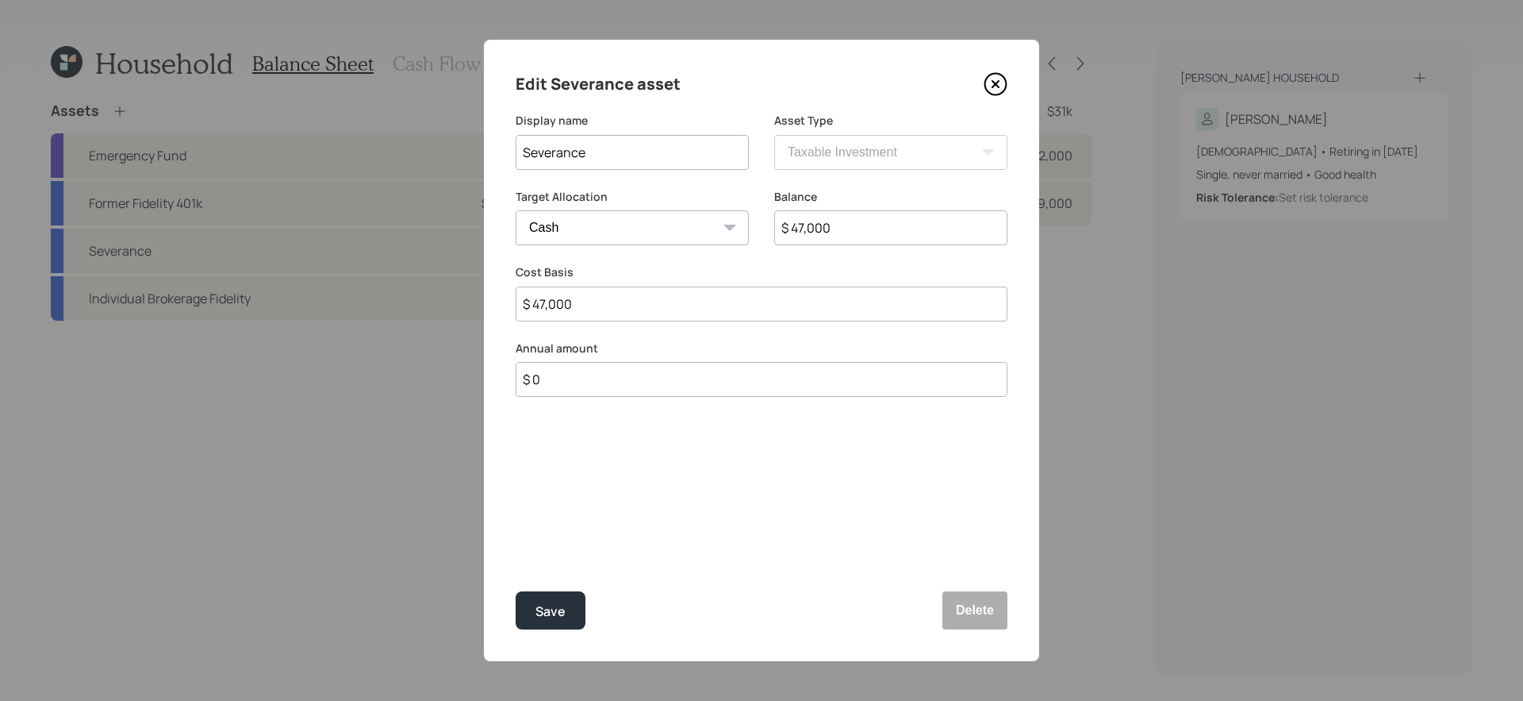
click at [844, 233] on input "$ 47,000" at bounding box center [890, 227] width 233 height 35
type input "$ 4"
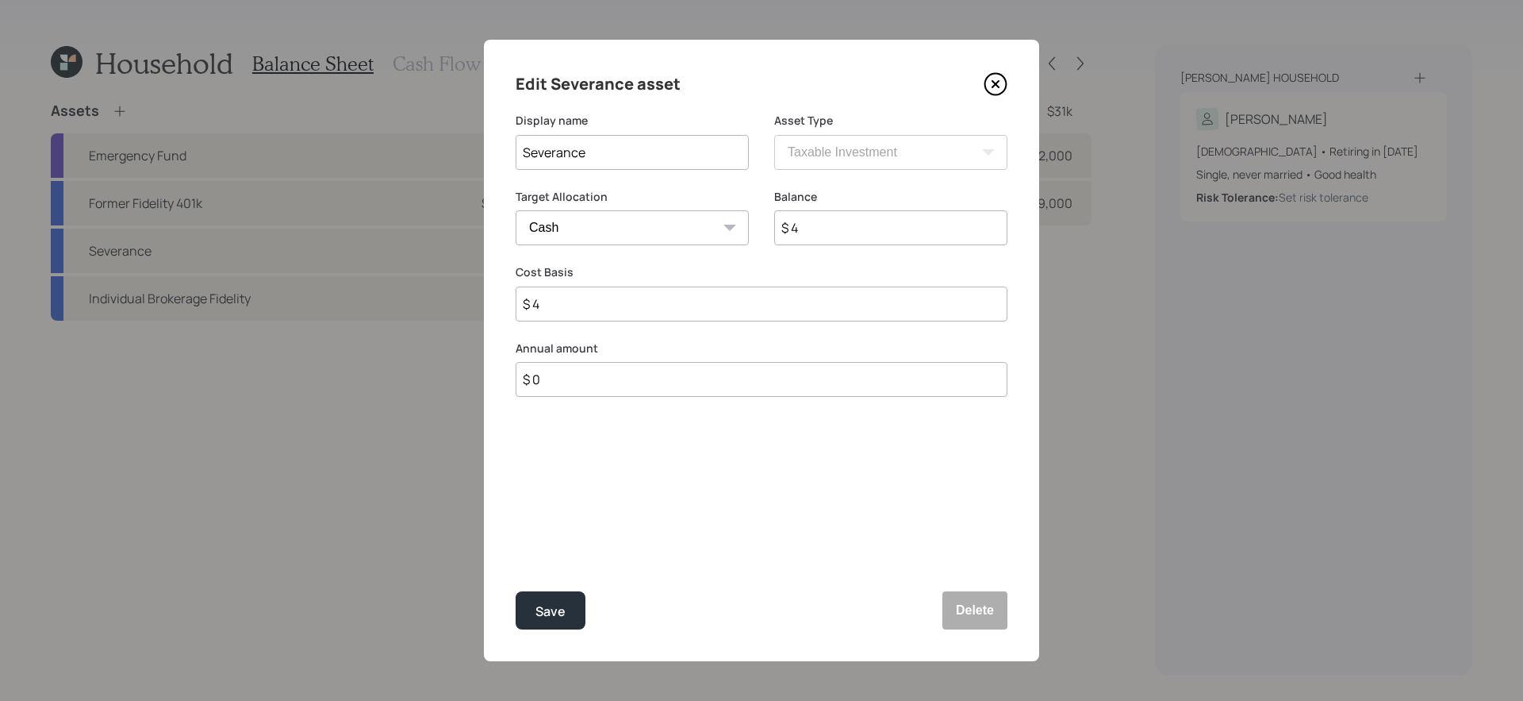
type input "$ 42"
type input "$ 420"
type input "$ 4,200"
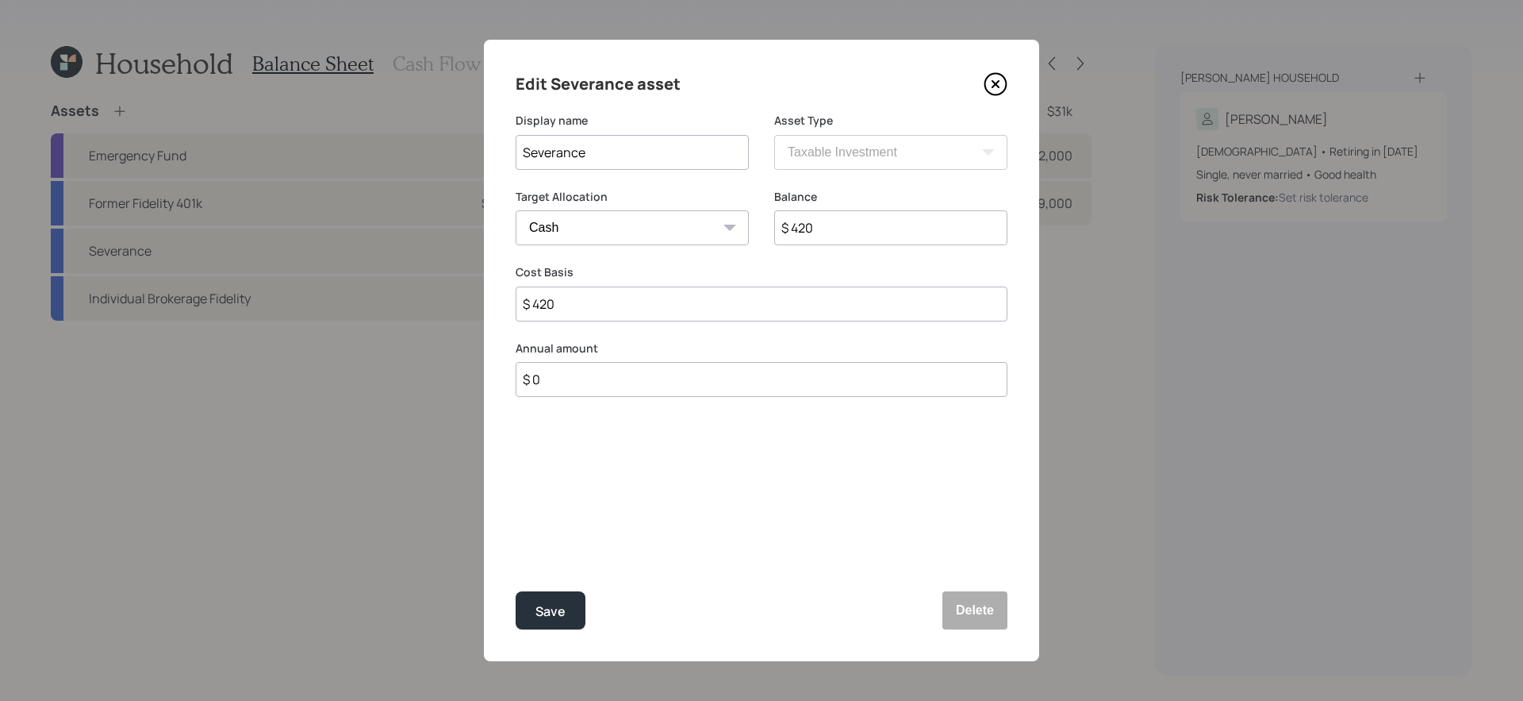
type input "$ 4,200"
type input "$ 42,000"
click at [516, 590] on button "Save" at bounding box center [551, 610] width 70 height 38
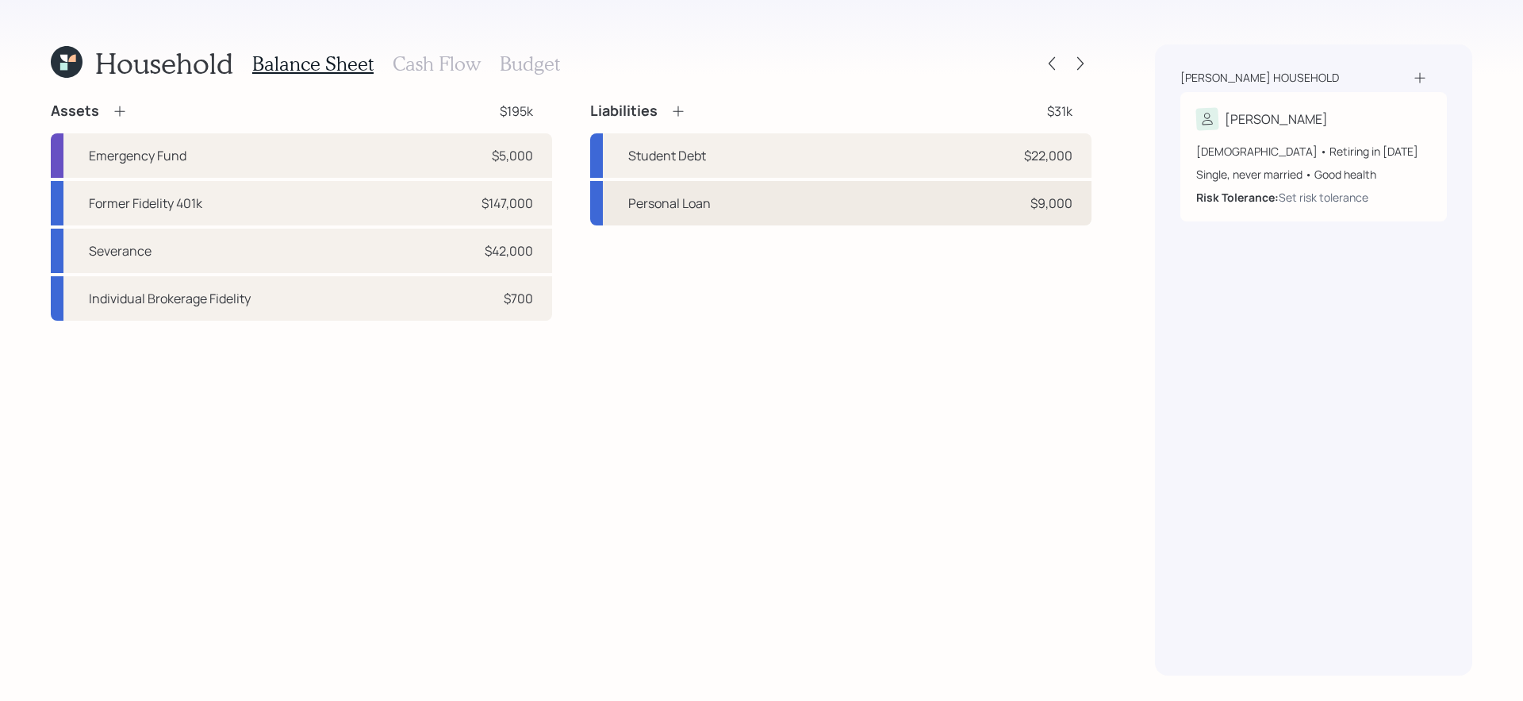
click at [725, 202] on div "Personal Loan $9,000" at bounding box center [840, 203] width 501 height 44
select select "other"
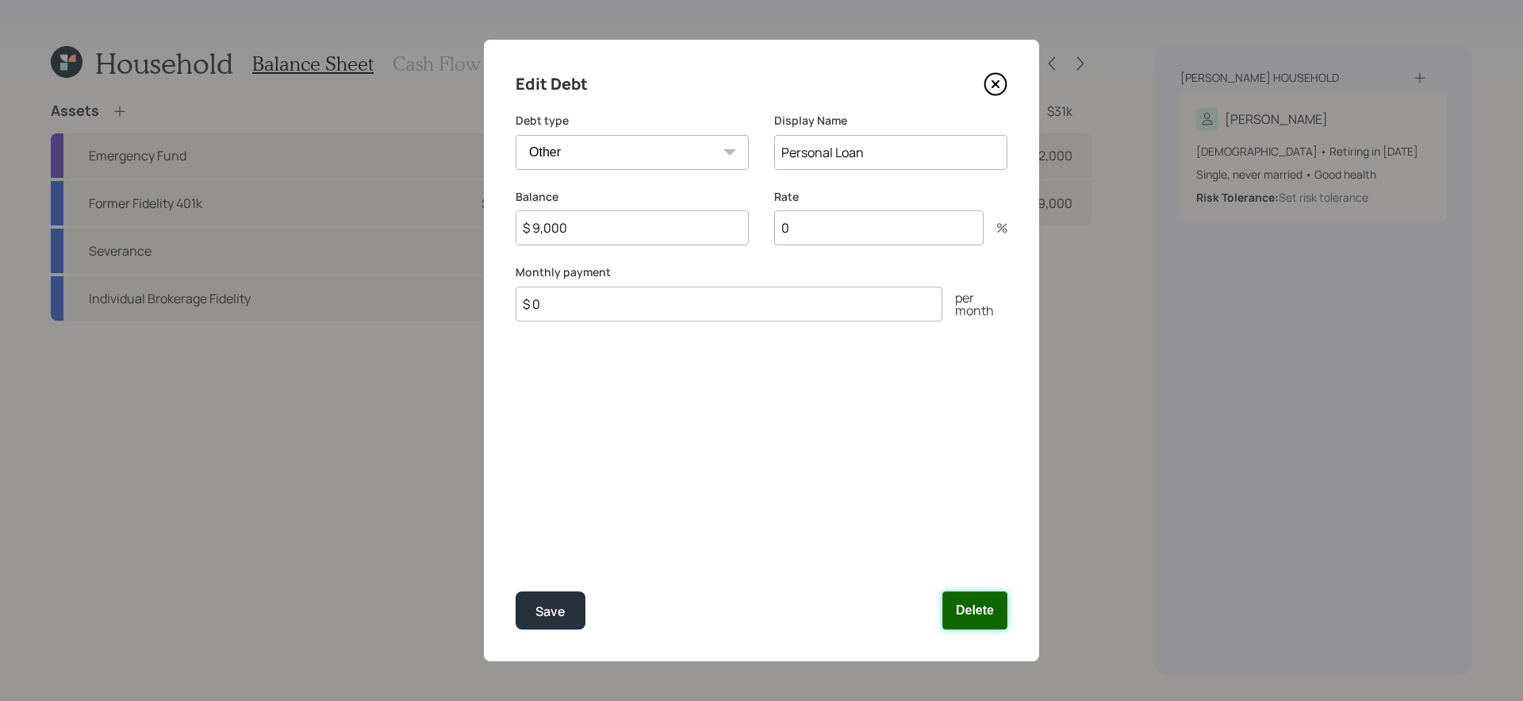
click at [991, 590] on button "Delete" at bounding box center [975, 610] width 65 height 38
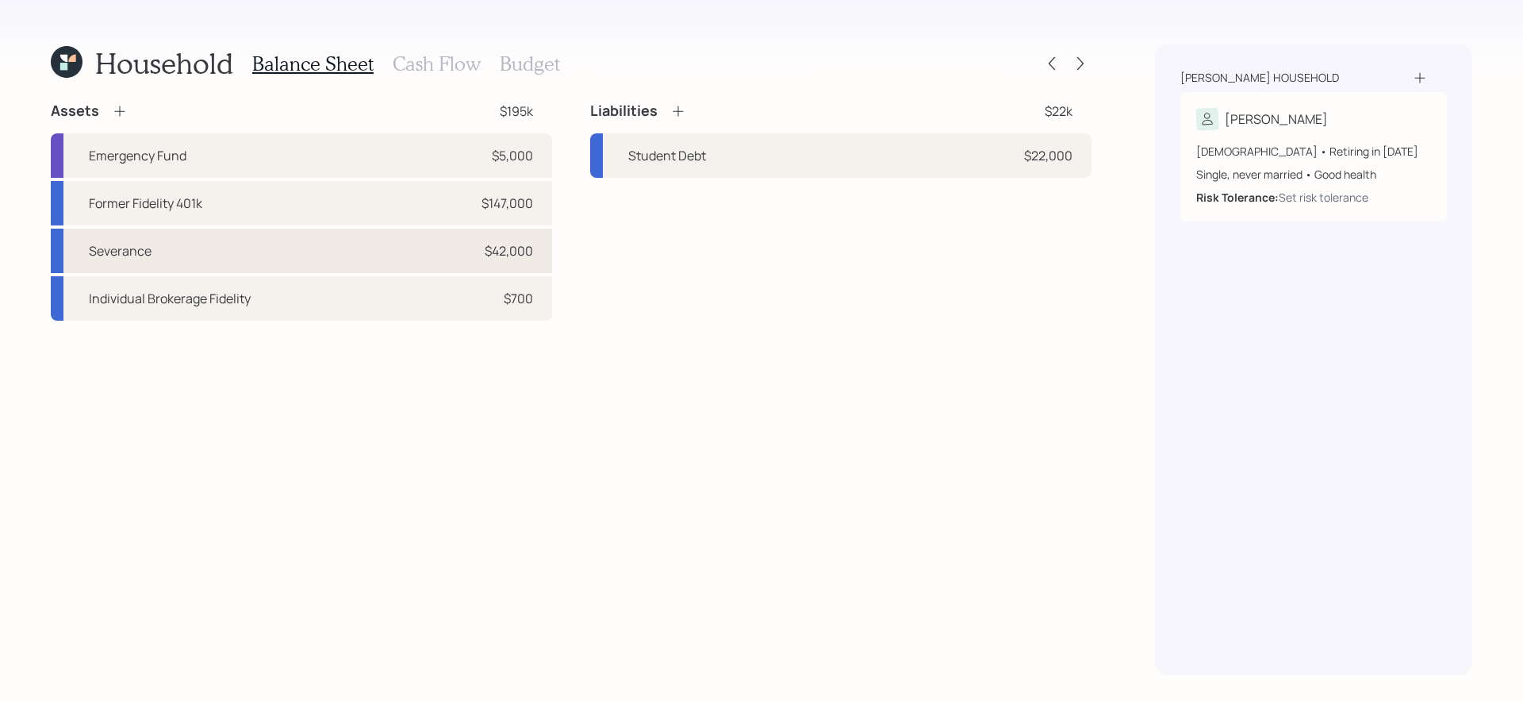
click at [482, 255] on div "Severance $42,000" at bounding box center [301, 251] width 501 height 44
select select "taxable"
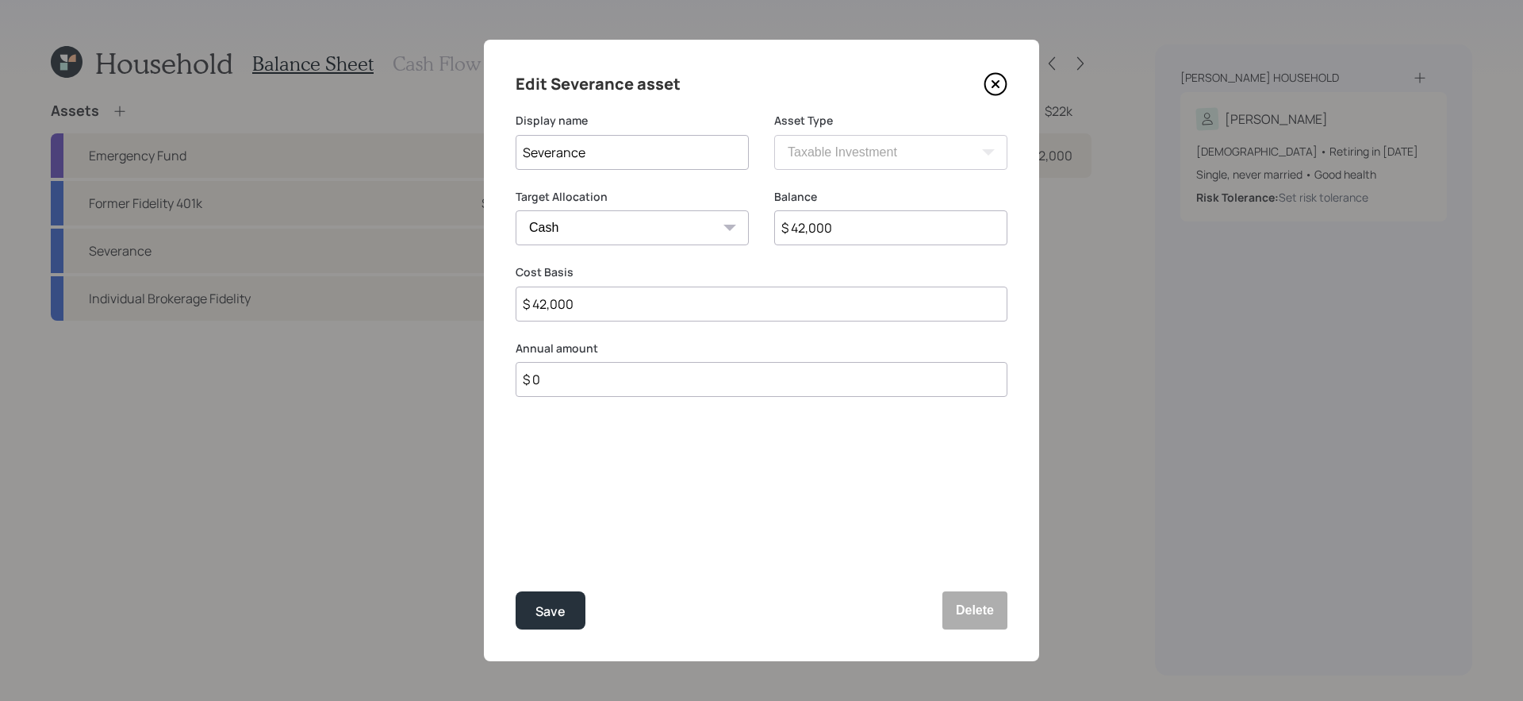
click at [837, 234] on input "$ 42,000" at bounding box center [890, 227] width 233 height 35
type input "$ 3"
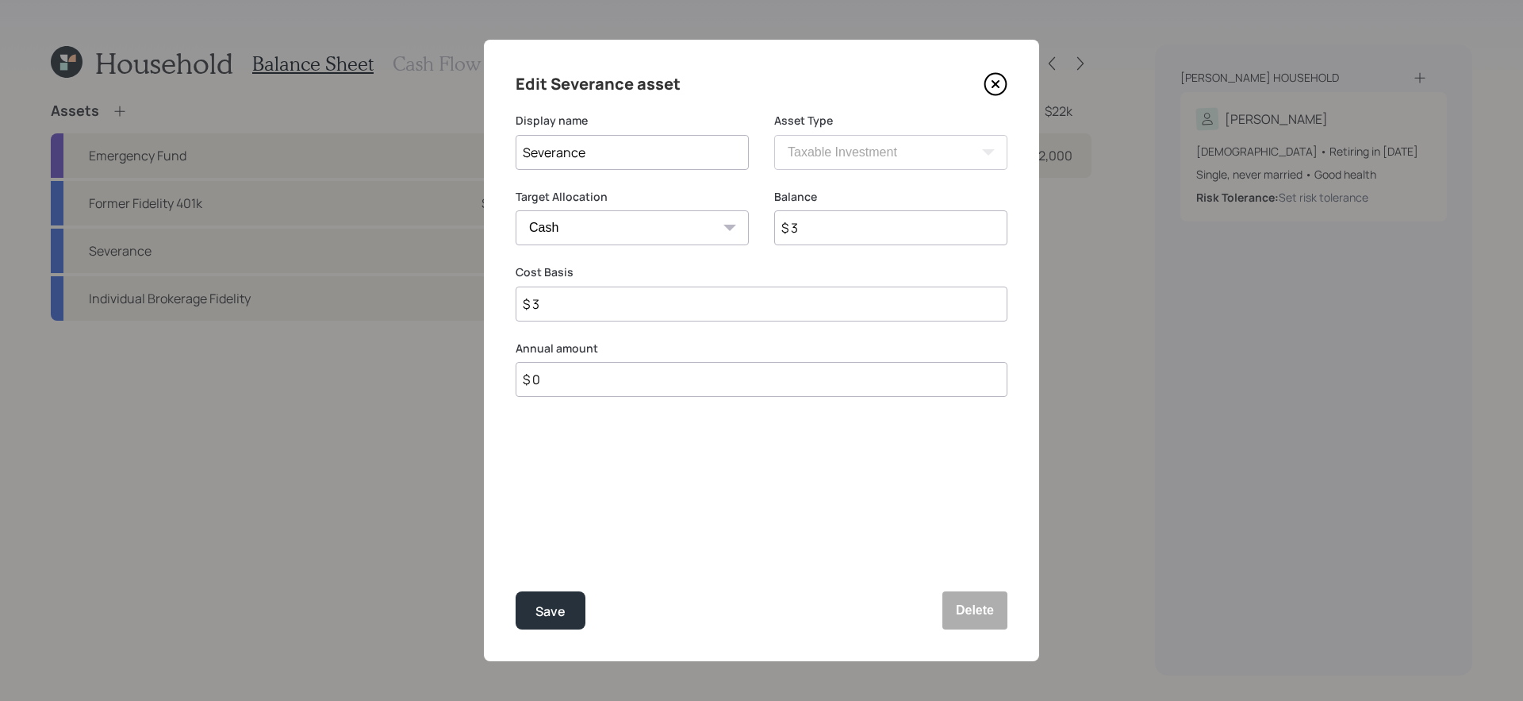
type input "$ 33"
type input "$ 330"
type input "$ 3,300"
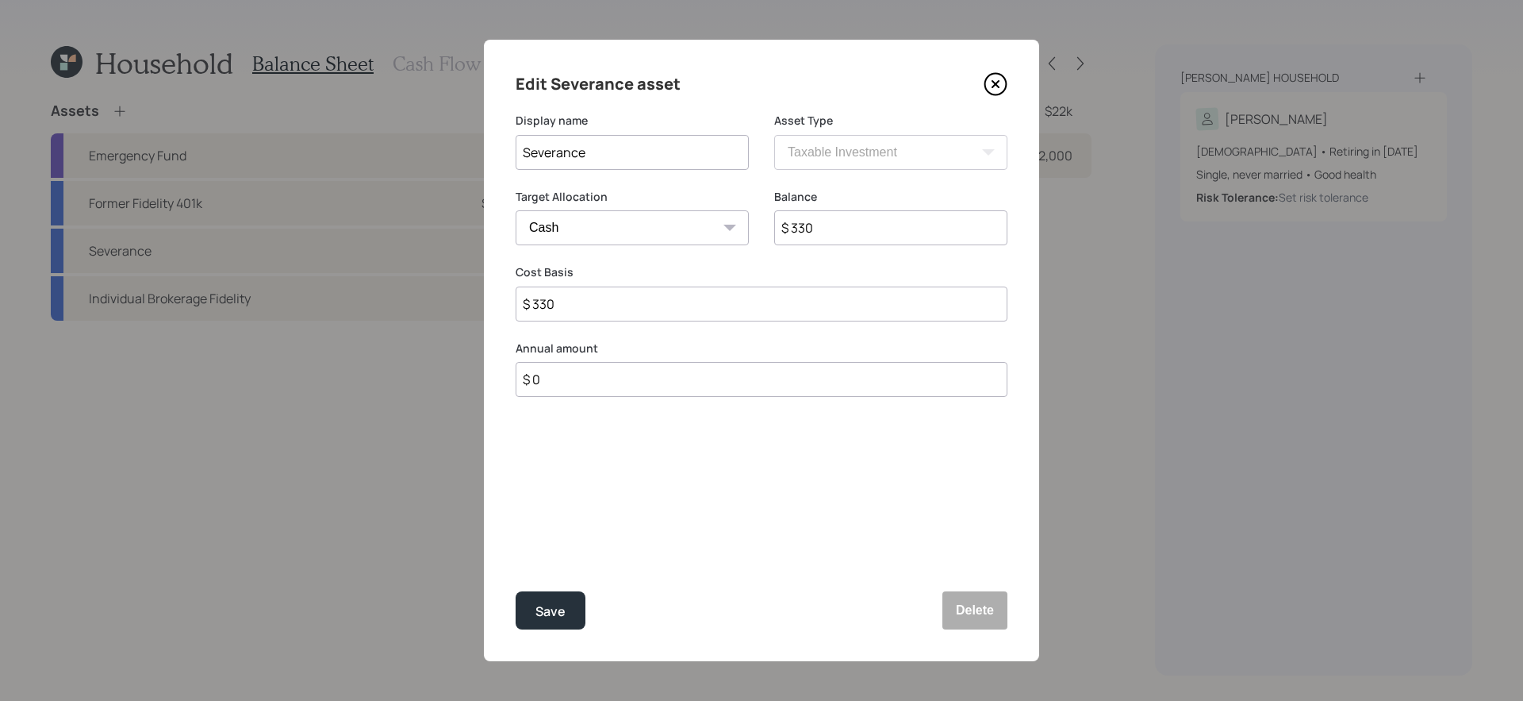
type input "$ 3,300"
type input "$ 33,000"
click at [516, 590] on button "Save" at bounding box center [551, 610] width 70 height 38
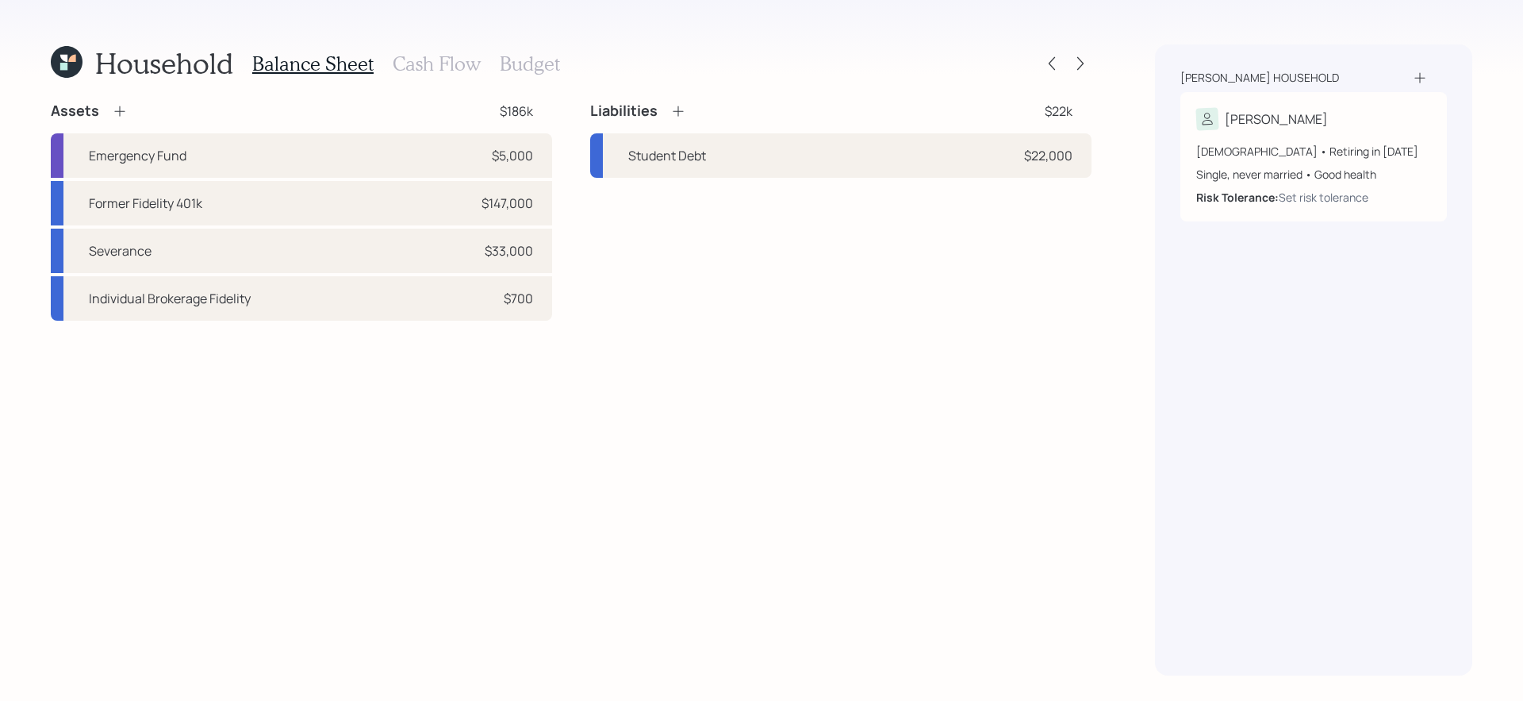
click at [759, 523] on div "Assets $186k Emergency Fund $5,000 Former Fidelity 401k $147,000 Severance $33,…" at bounding box center [571, 389] width 1041 height 574
click at [710, 348] on div "Assets $186k Emergency Fund $5,000 Former Fidelity 401k $147,000 Severance $33,…" at bounding box center [571, 389] width 1041 height 574
click at [262, 199] on div "Former Fidelity 401k $147,000" at bounding box center [301, 203] width 501 height 44
select select "ira"
select select "balanced"
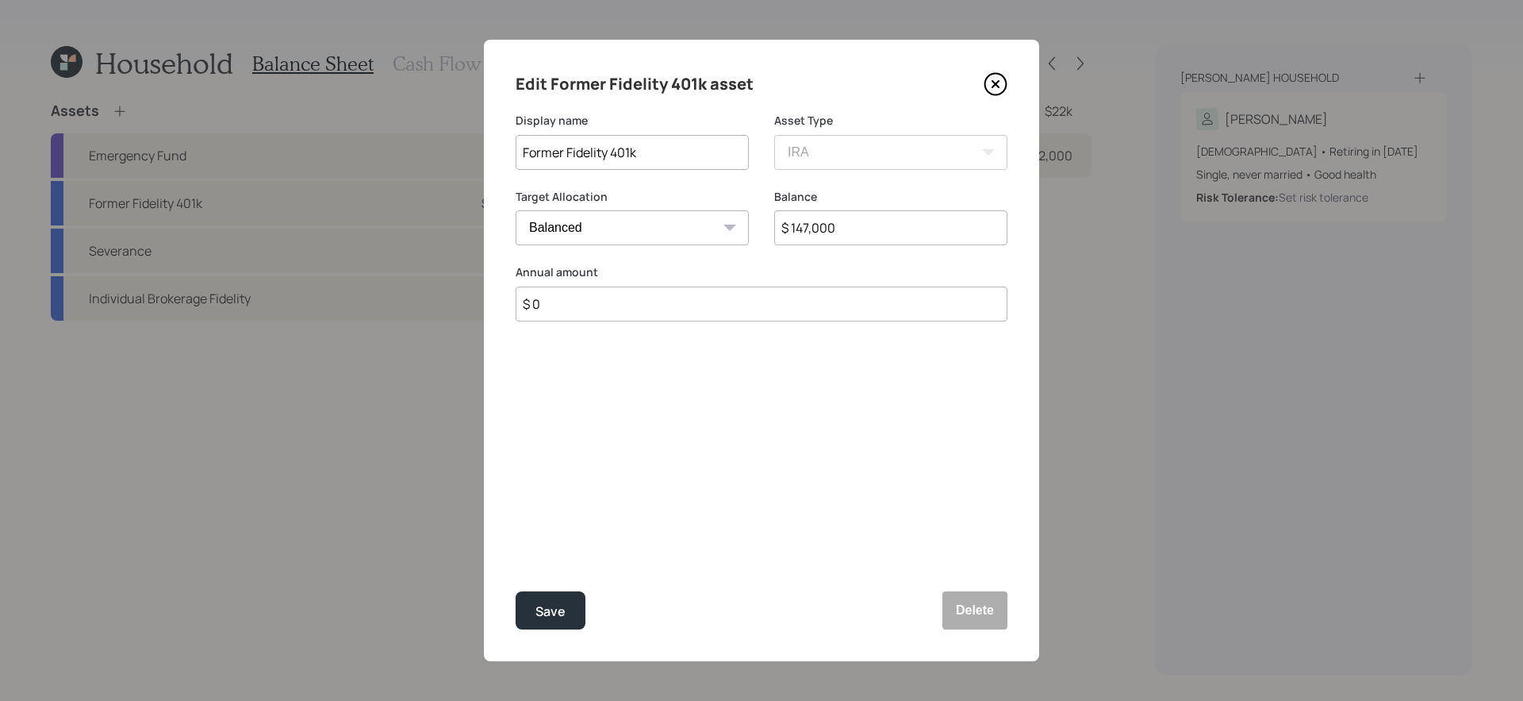
click at [993, 84] on icon at bounding box center [996, 84] width 24 height 24
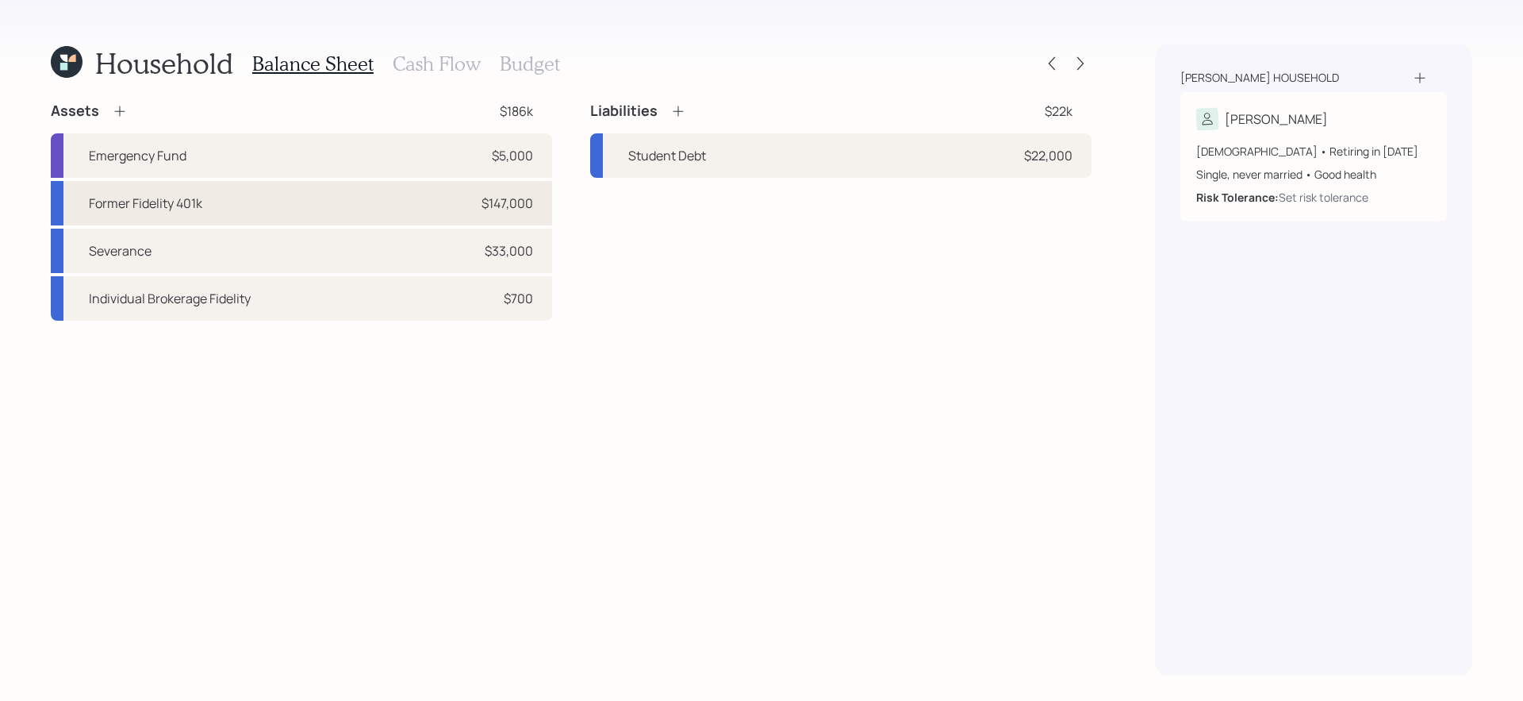
click at [286, 202] on div "Former Fidelity 401k $147,000" at bounding box center [301, 203] width 501 height 44
select select "ira"
select select "balanced"
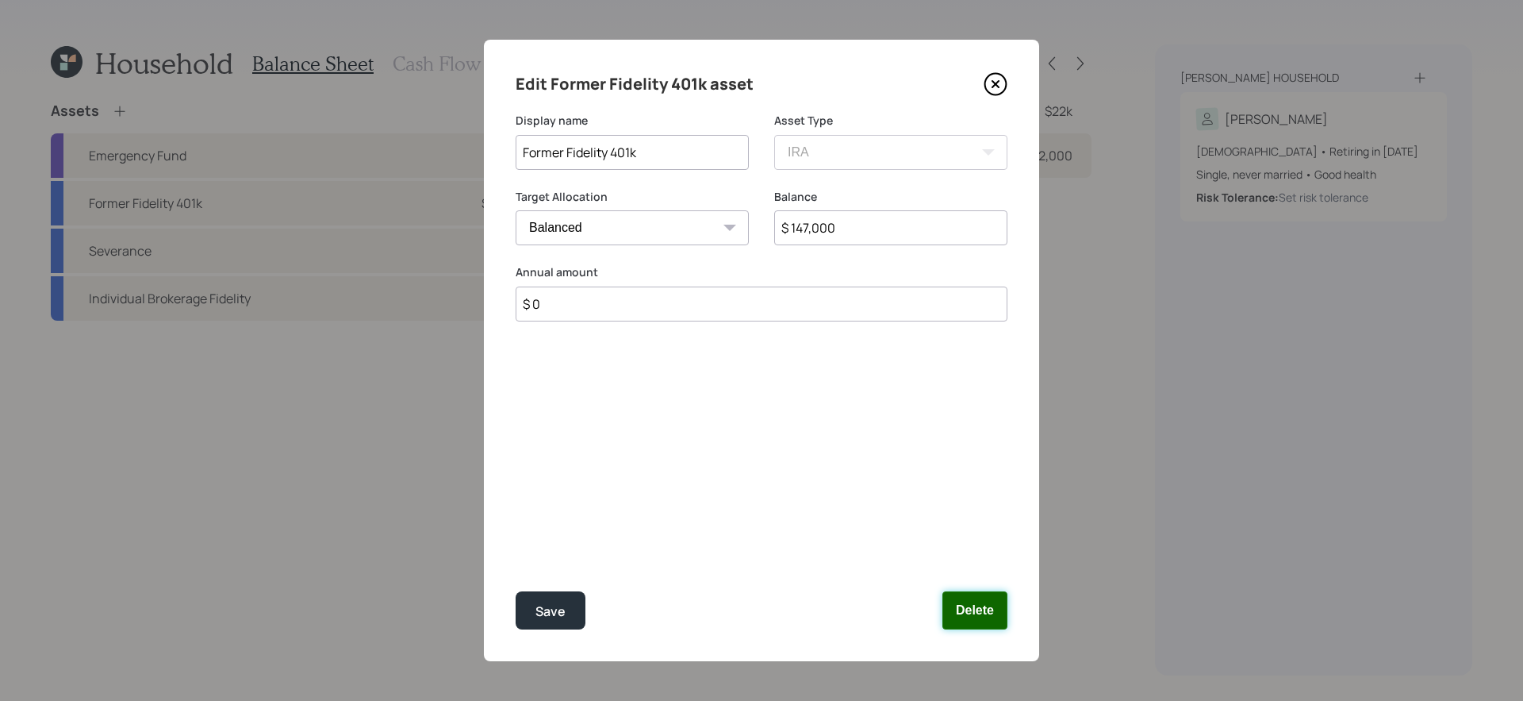
click at [998, 590] on button "Delete" at bounding box center [975, 610] width 65 height 38
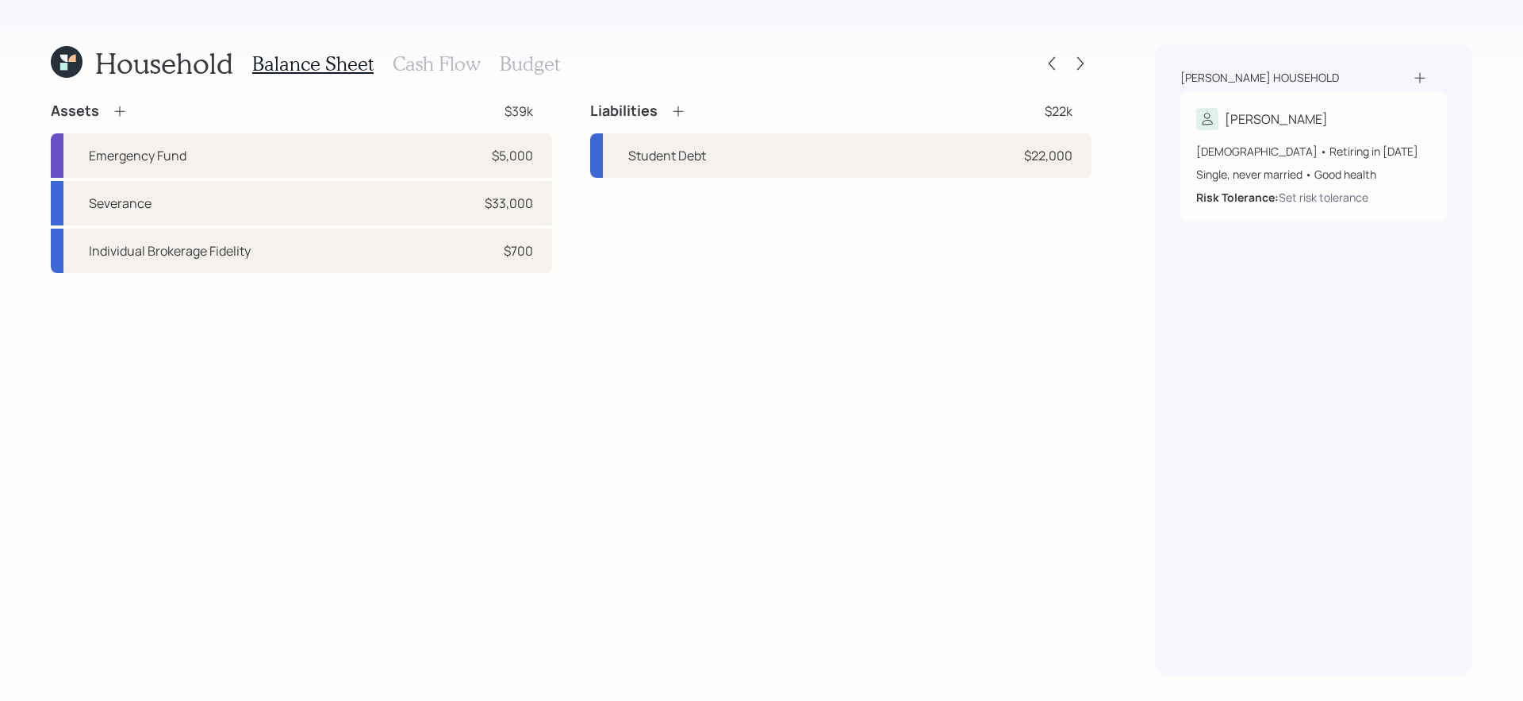
click at [121, 109] on icon at bounding box center [120, 111] width 16 height 16
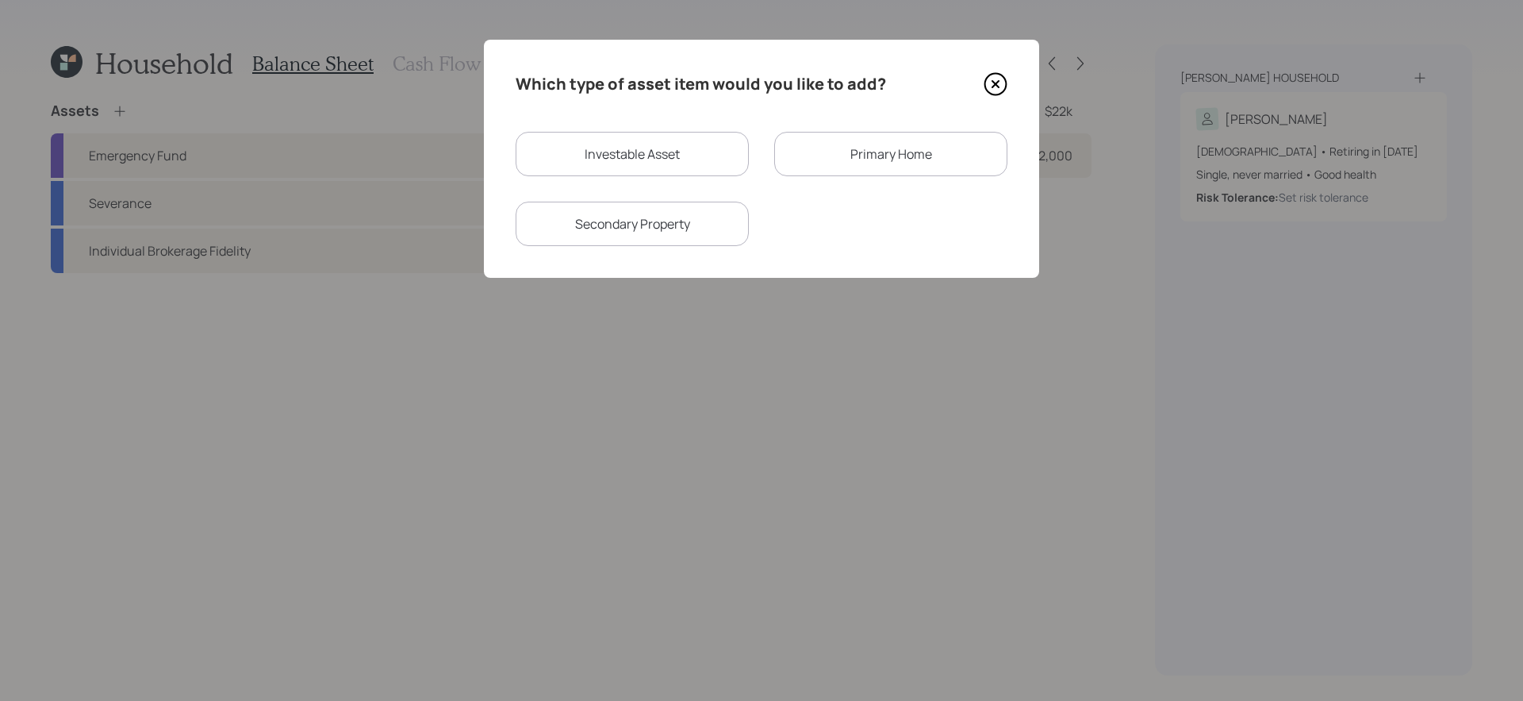
click at [659, 150] on div "Investable Asset" at bounding box center [632, 154] width 233 height 44
select select "taxable"
select select "balanced"
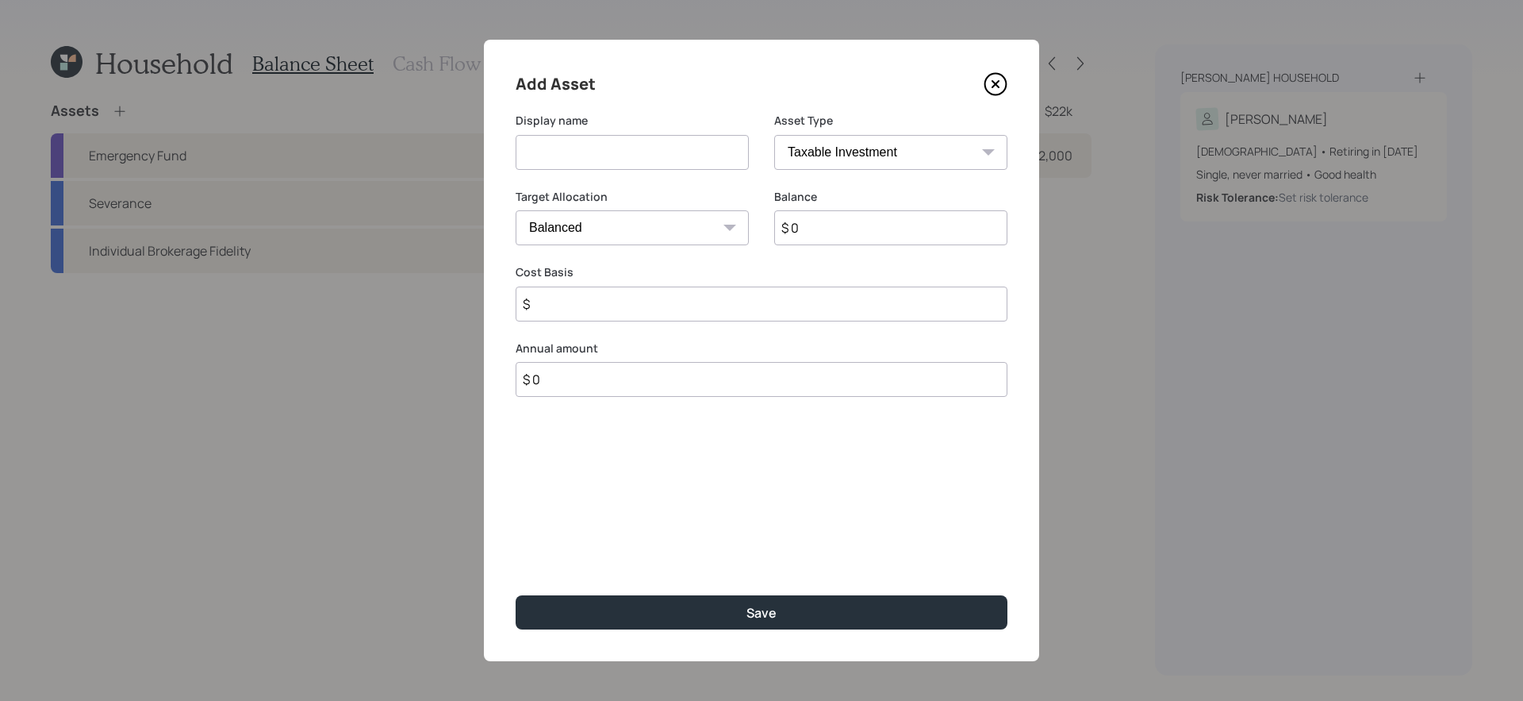
click at [628, 148] on input at bounding box center [632, 152] width 233 height 35
type input "Fidelity Roth 401k"
select select "roth_ira"
type input "$"
click at [959, 239] on input "$ 0" at bounding box center [890, 227] width 233 height 35
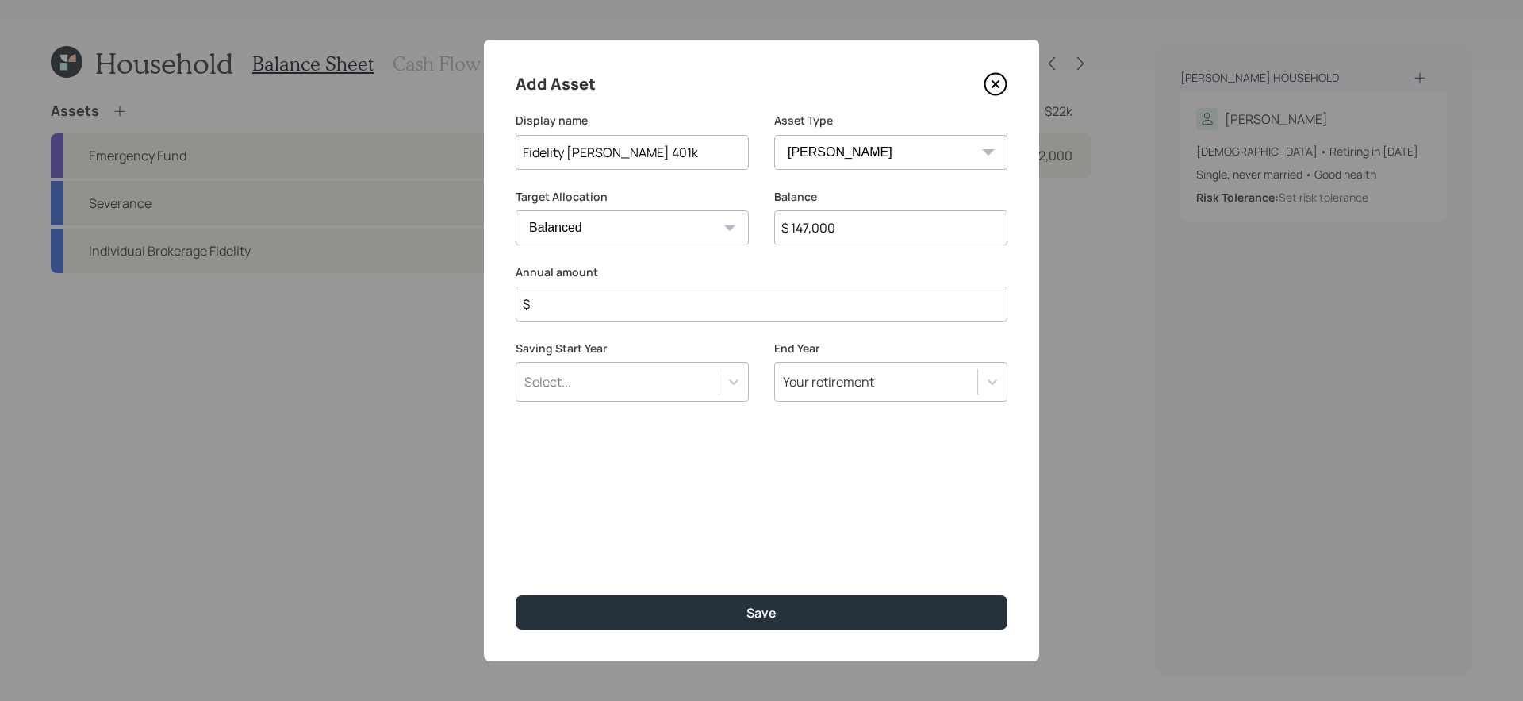
type input "$ 147,000"
type input "$ 0"
click at [516, 590] on button "Save" at bounding box center [762, 612] width 492 height 34
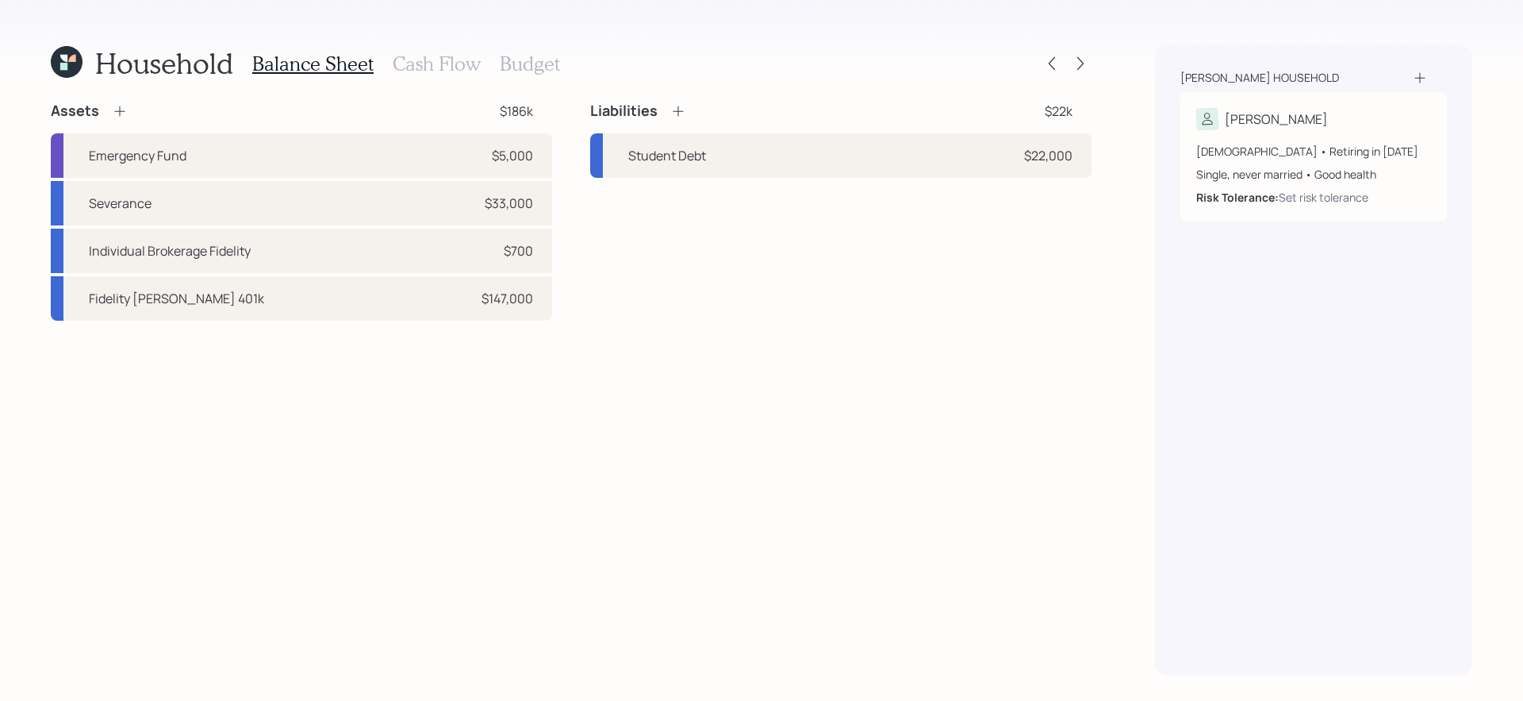
click at [431, 590] on div "Assets $186k Emergency Fund $5,000 Severance $33,000 Individual Brokerage Fidel…" at bounding box center [571, 389] width 1041 height 574
click at [365, 309] on div "Fidelity Roth 401k $147,000" at bounding box center [301, 298] width 501 height 44
select select "roth_ira"
select select "balanced"
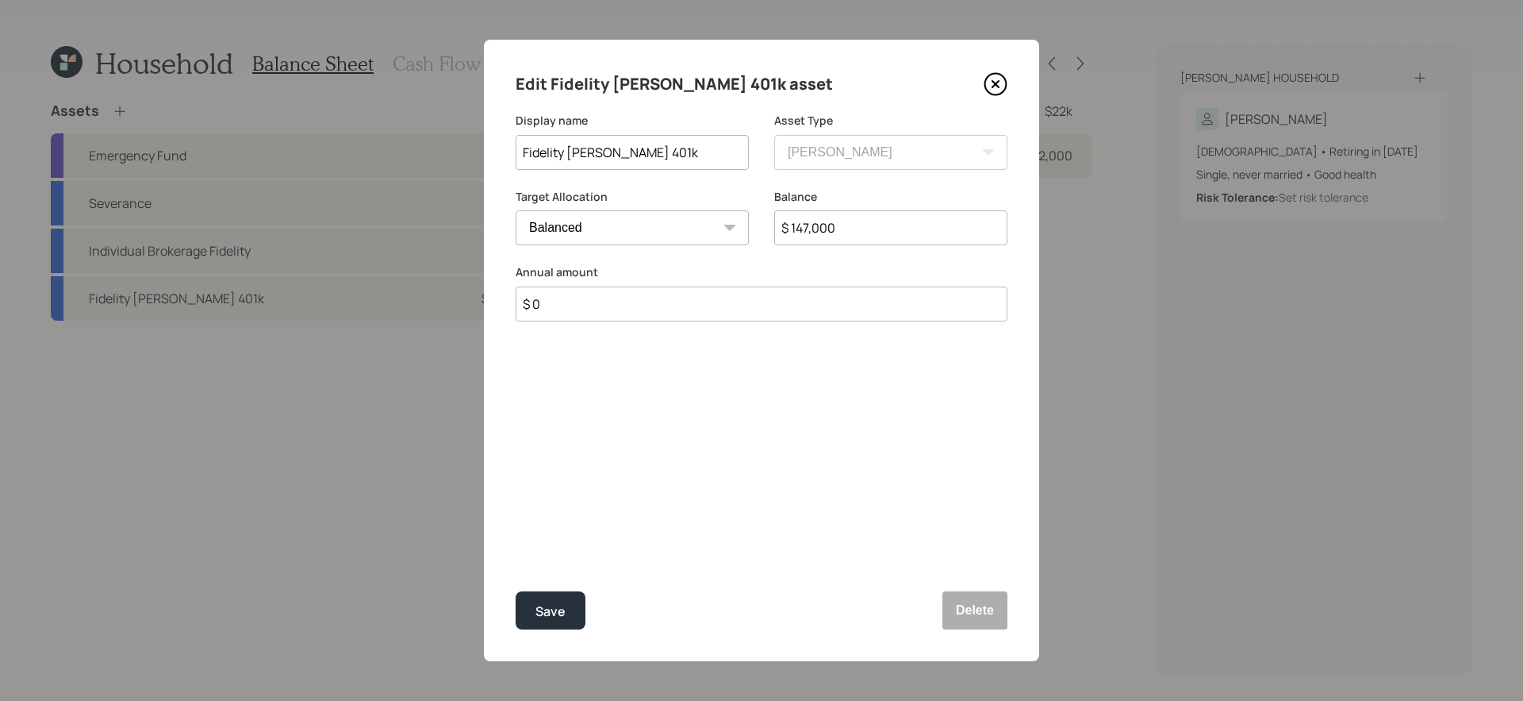
click at [995, 92] on icon at bounding box center [996, 84] width 24 height 24
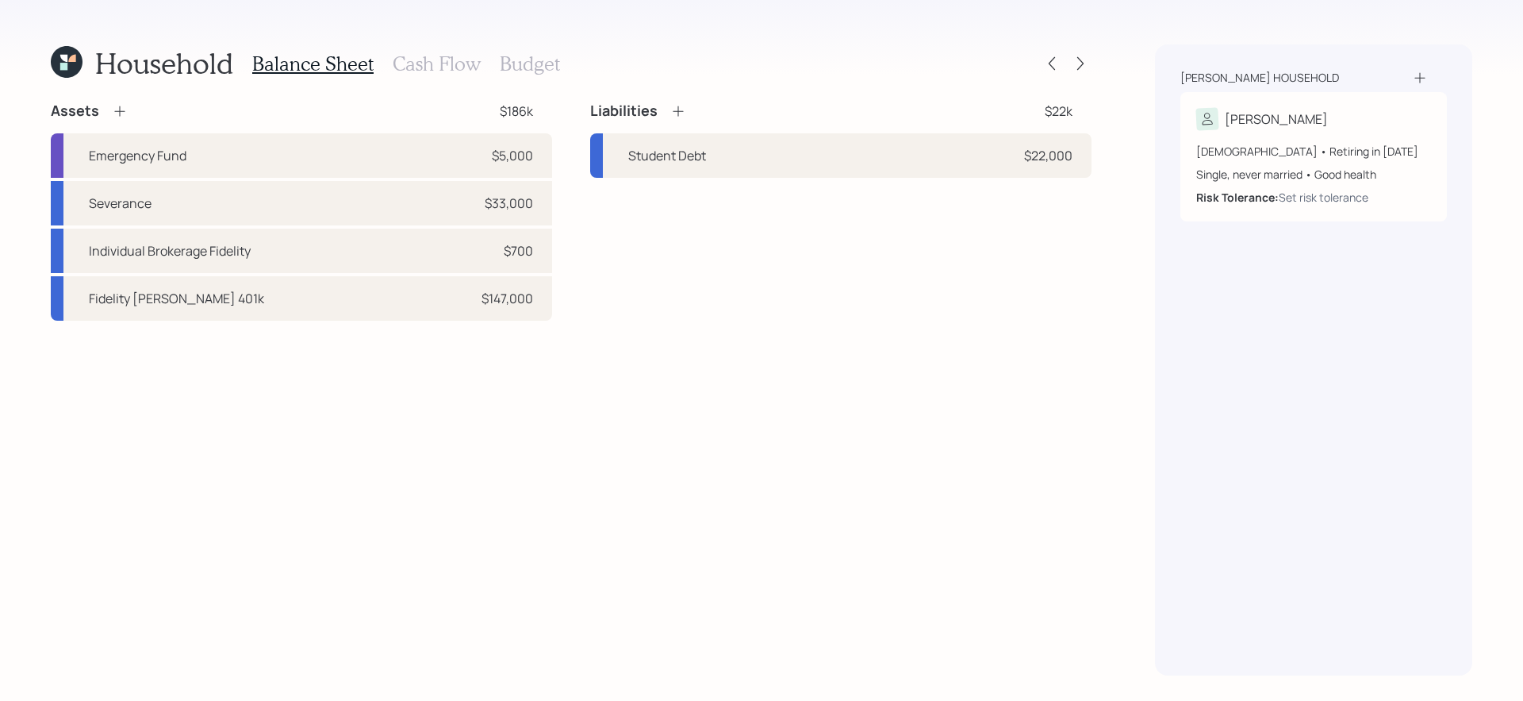
click at [653, 305] on div "Liabilities $22k Student Debt $22,000" at bounding box center [840, 211] width 501 height 219
click at [436, 62] on h3 "Cash Flow" at bounding box center [437, 63] width 88 height 23
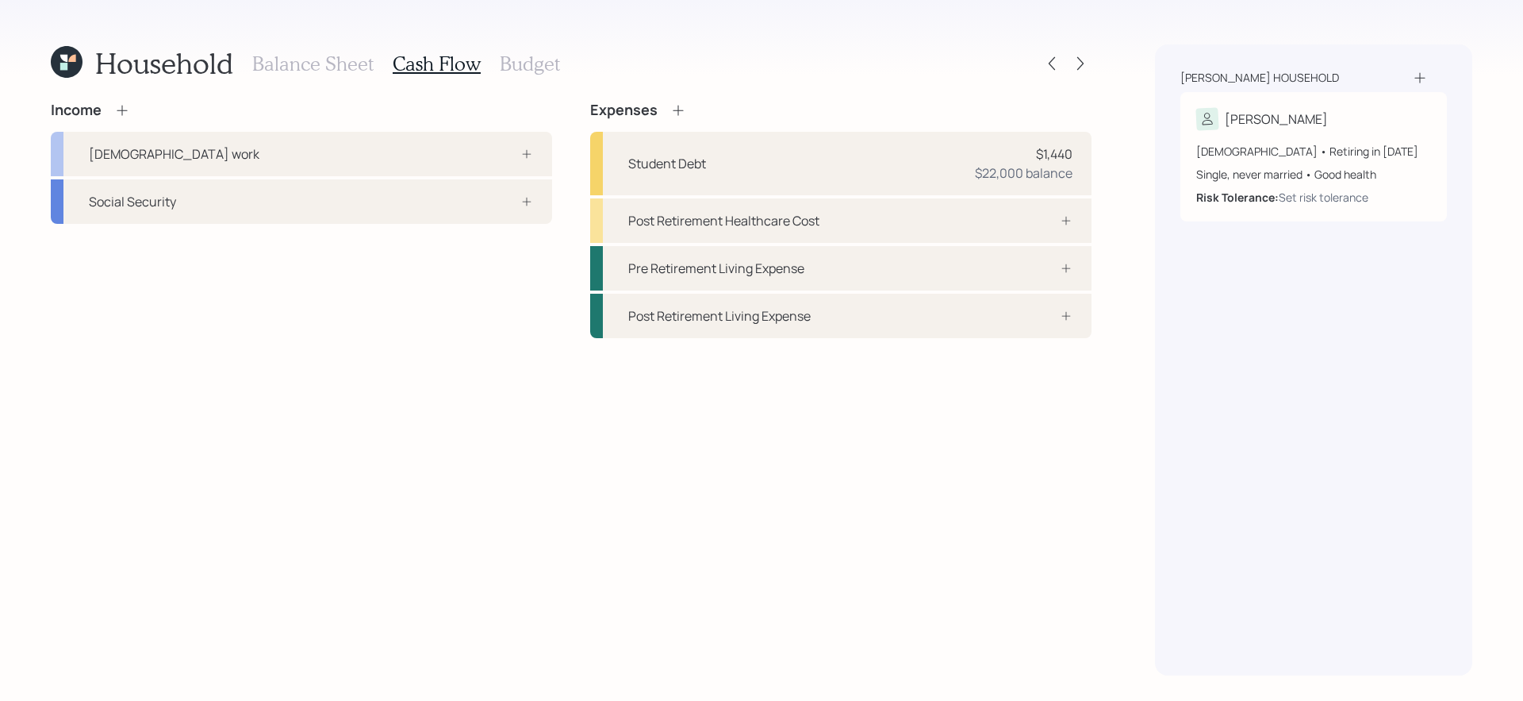
click at [490, 321] on div "Income Full-time work Social Security" at bounding box center [301, 220] width 501 height 236
click at [485, 316] on div "Income Full-time work Social Security" at bounding box center [301, 220] width 501 height 236
click at [500, 201] on div at bounding box center [510, 201] width 48 height 13
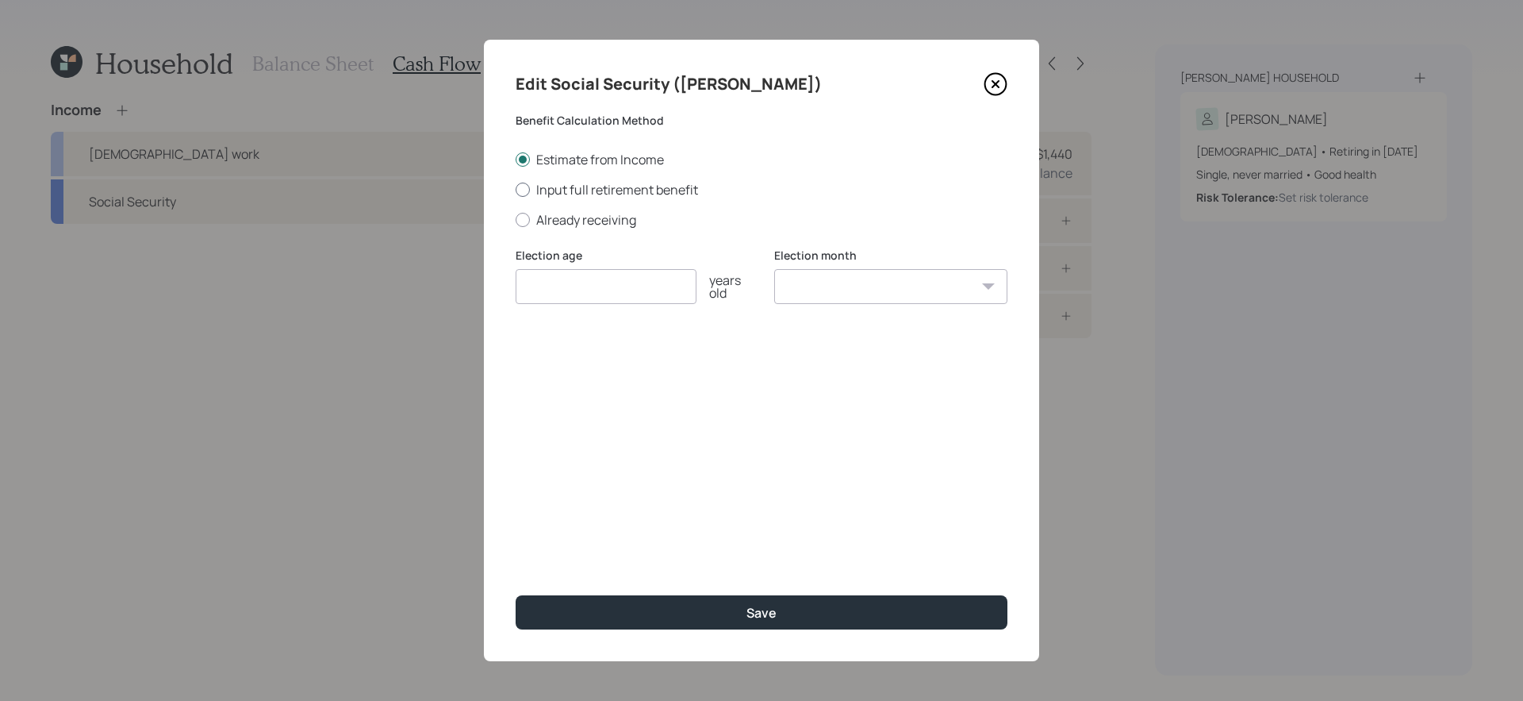
click at [599, 189] on label "Input full retirement benefit" at bounding box center [762, 189] width 492 height 17
click at [516, 189] on input "Input full retirement benefit" at bounding box center [515, 189] width 1 height 1
radio input "true"
click at [597, 283] on input "number" at bounding box center [606, 286] width 181 height 35
type input "67"
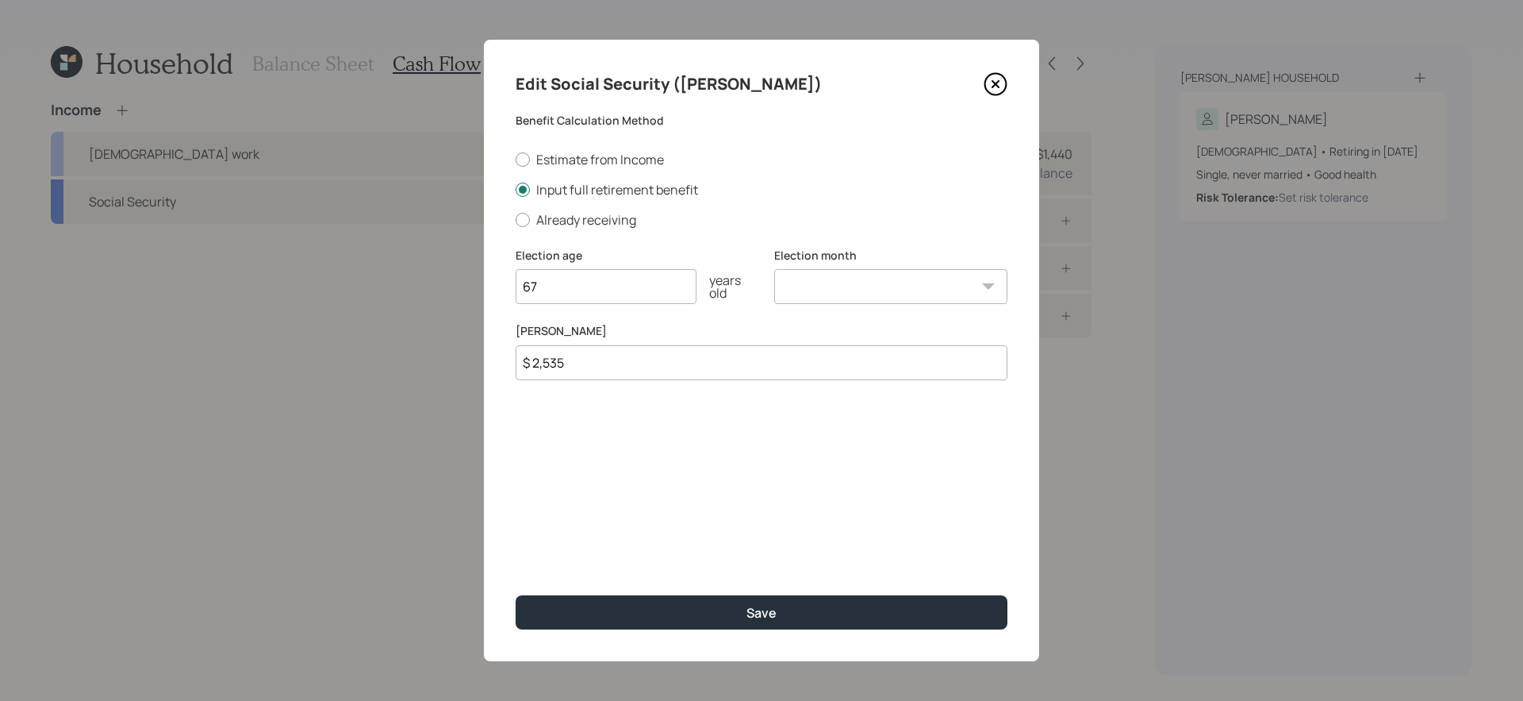
type input "$ 2,535"
click at [516, 590] on button "Save" at bounding box center [762, 612] width 492 height 34
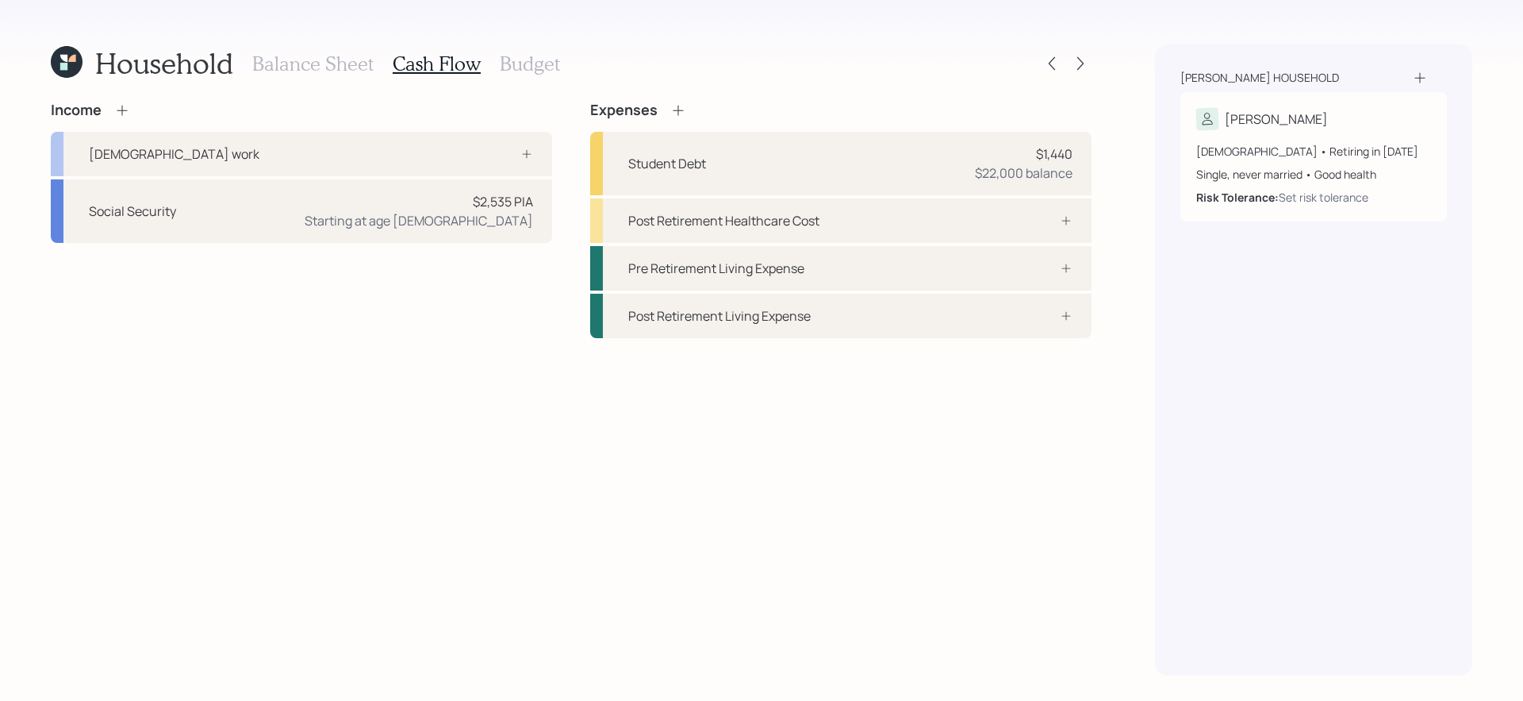
click at [436, 329] on div "Income Full-time work Social Security $2,535 PIA Starting at age 67" at bounding box center [301, 220] width 501 height 236
click at [424, 326] on div "Income Full-time work Social Security $2,535 PIA Starting at age 67" at bounding box center [301, 220] width 501 height 236
click at [392, 351] on div "Income Full-time work Social Security $2,535 PIA Starting at age 67 Expenses St…" at bounding box center [571, 389] width 1041 height 574
click at [267, 364] on div "Income Full-time work Social Security $2,535 PIA Starting at age 67 Expenses St…" at bounding box center [571, 389] width 1041 height 574
click at [367, 422] on div "Income Full-time work Social Security $2,535 PIA Starting at age 67 Expenses St…" at bounding box center [571, 389] width 1041 height 574
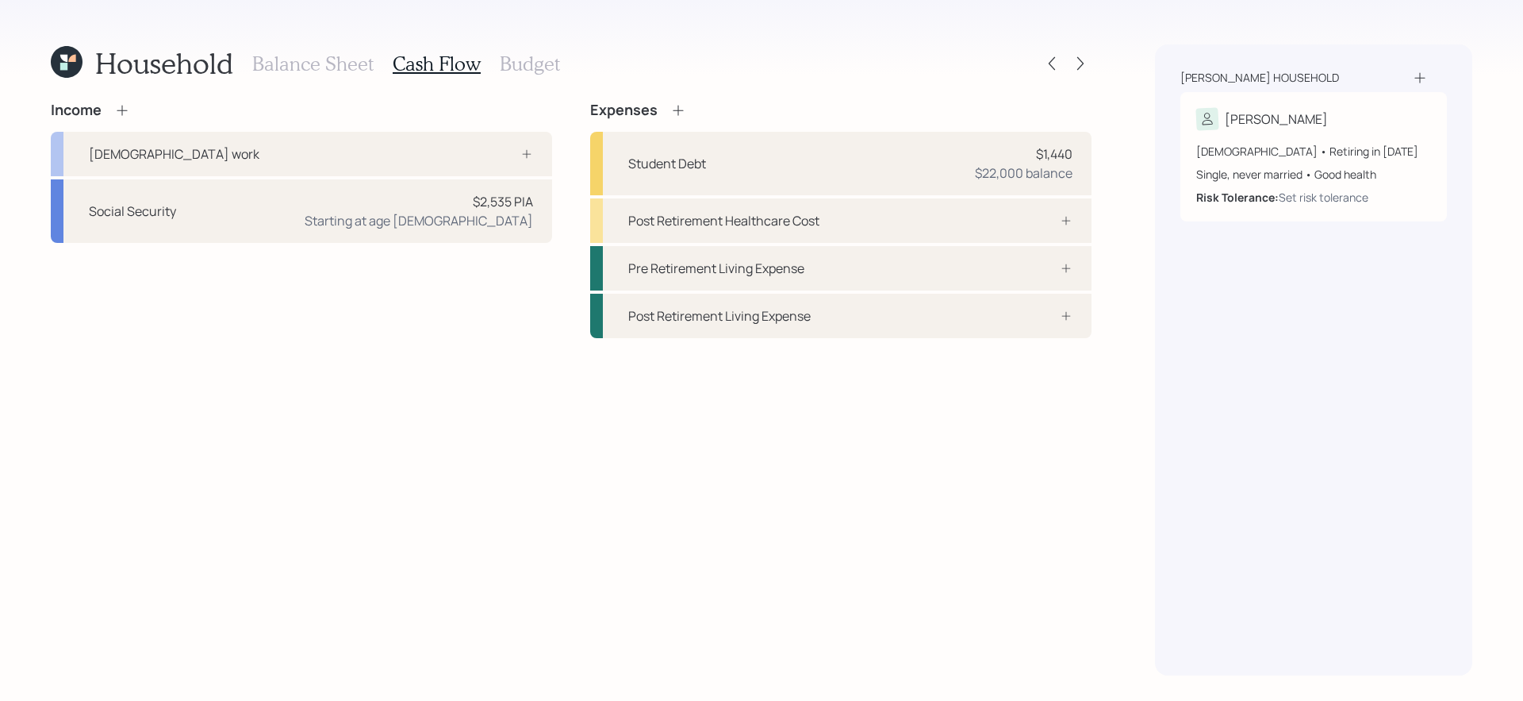
click at [126, 114] on icon at bounding box center [122, 110] width 16 height 16
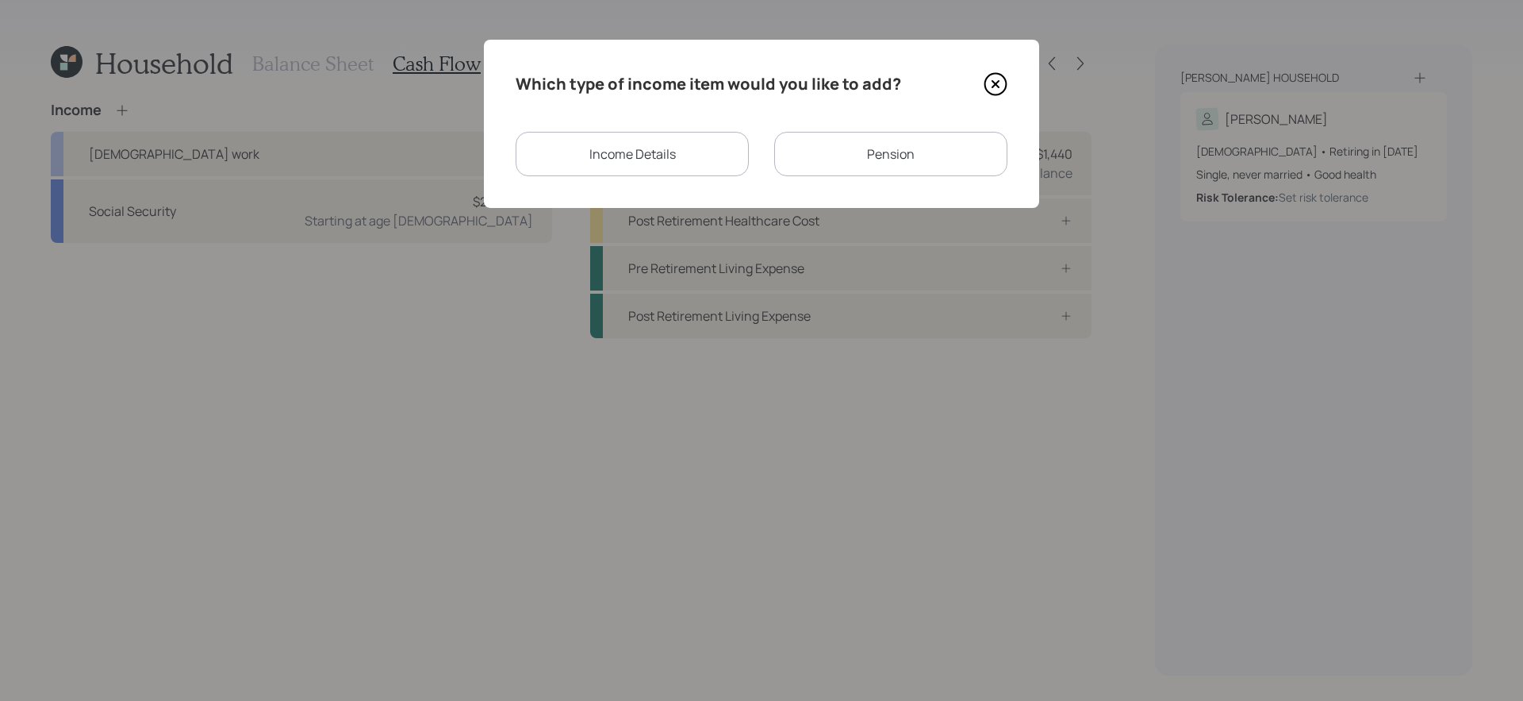
click at [716, 147] on div "Income Details" at bounding box center [632, 154] width 233 height 44
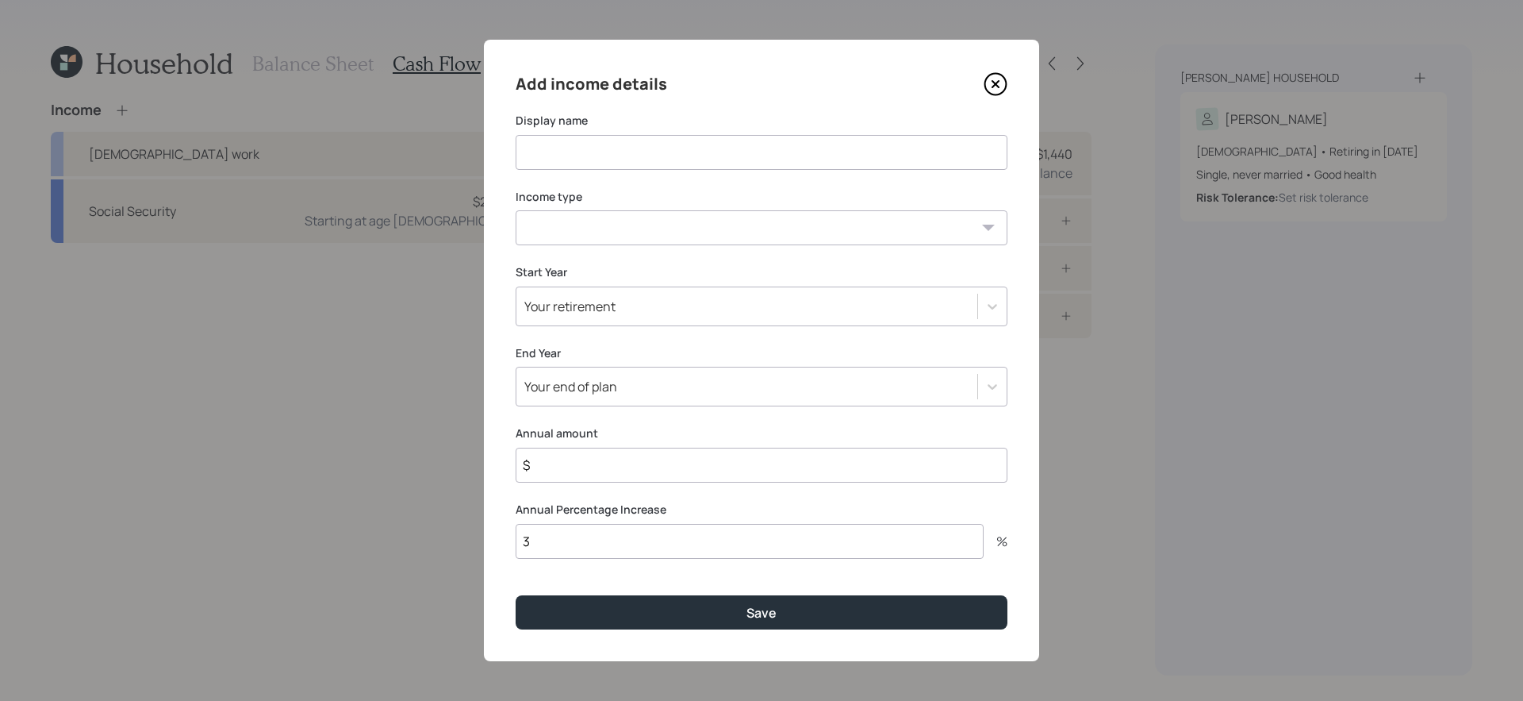
click at [649, 155] on input at bounding box center [762, 152] width 492 height 35
type input "Full Time Work"
click at [594, 228] on select "Full-time work Part-time work Self employment Other" at bounding box center [762, 227] width 492 height 35
click at [516, 210] on select "Full-time work Part-time work Self employment Other" at bounding box center [762, 227] width 492 height 35
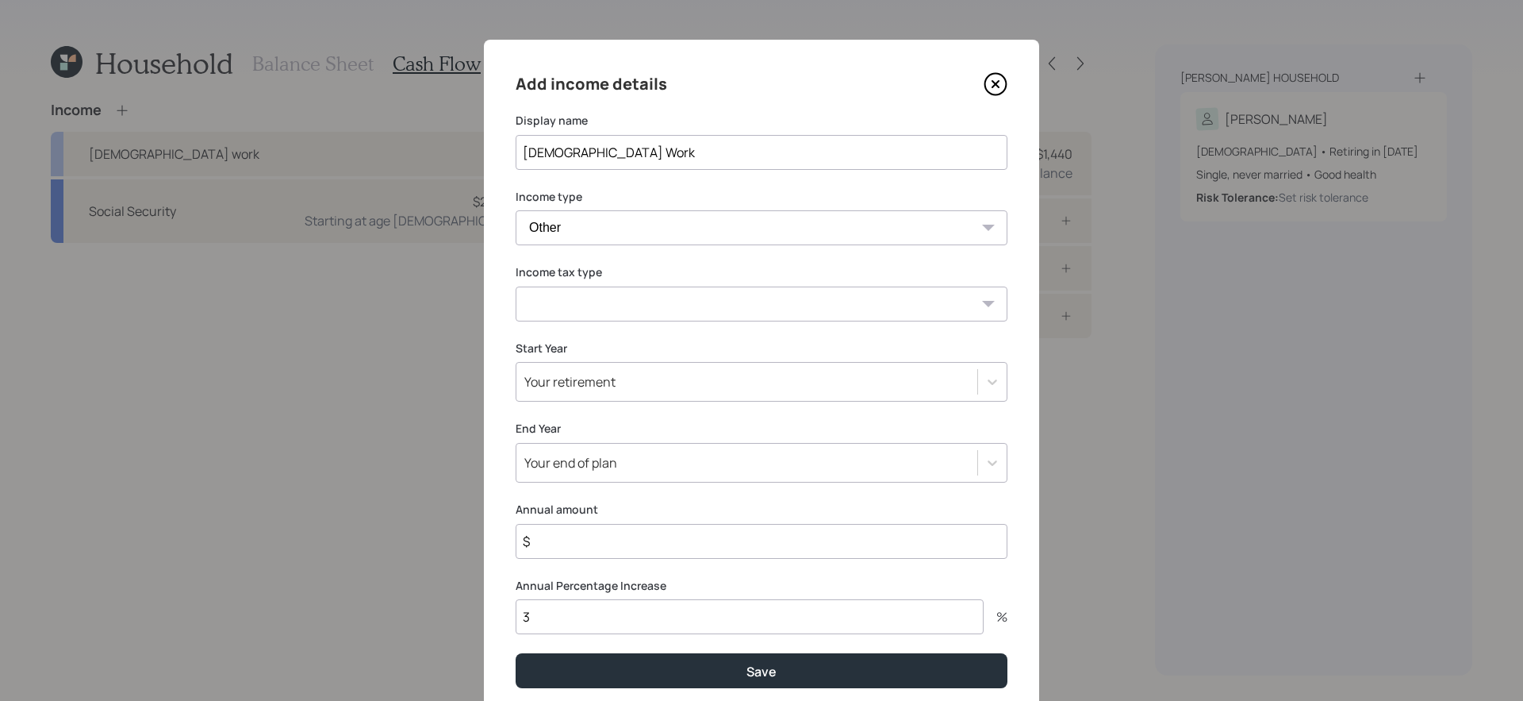
click at [600, 237] on select "Full-time work Part-time work Self employment Other" at bounding box center [762, 227] width 492 height 35
select select "salary"
click at [516, 210] on select "Full-time work Part-time work Self employment Other" at bounding box center [762, 227] width 492 height 35
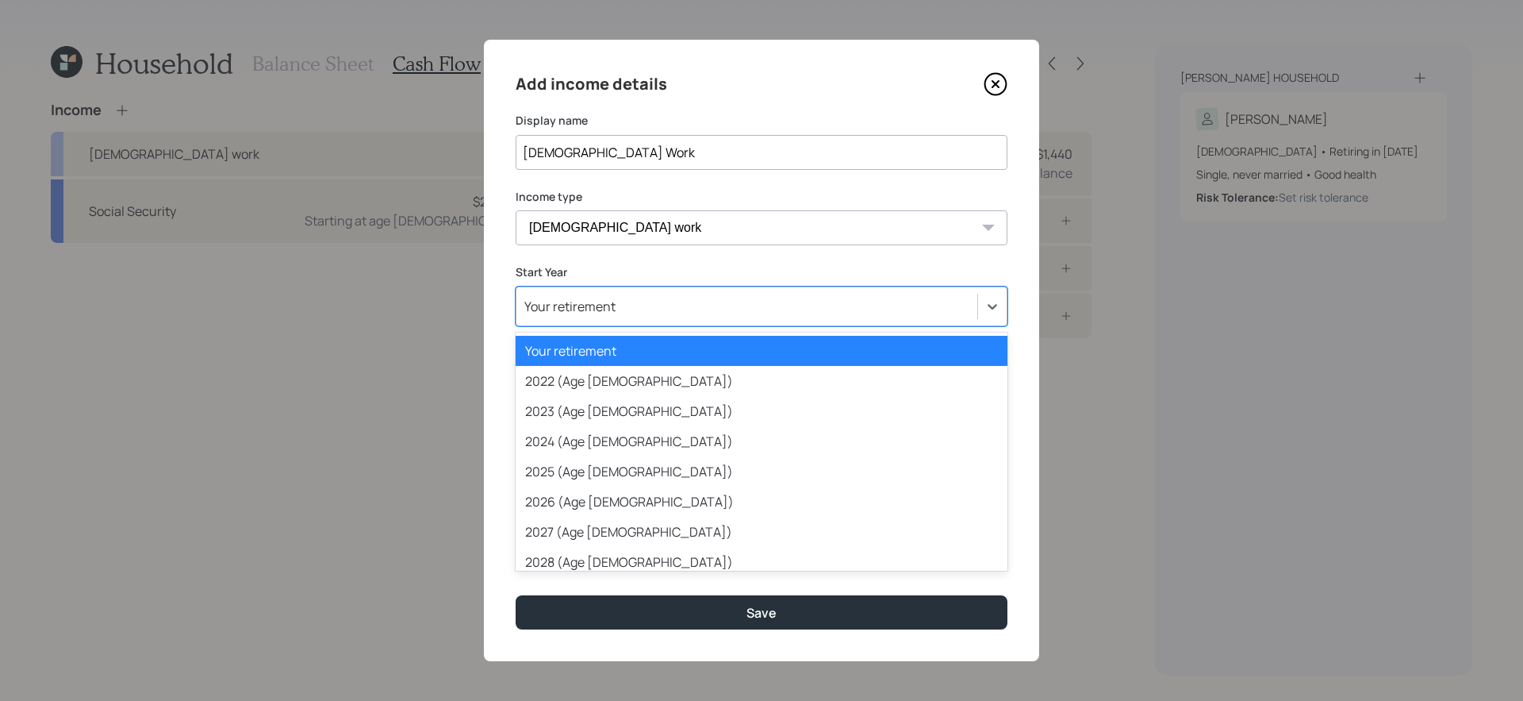
click at [636, 312] on div "Your retirement" at bounding box center [747, 306] width 461 height 27
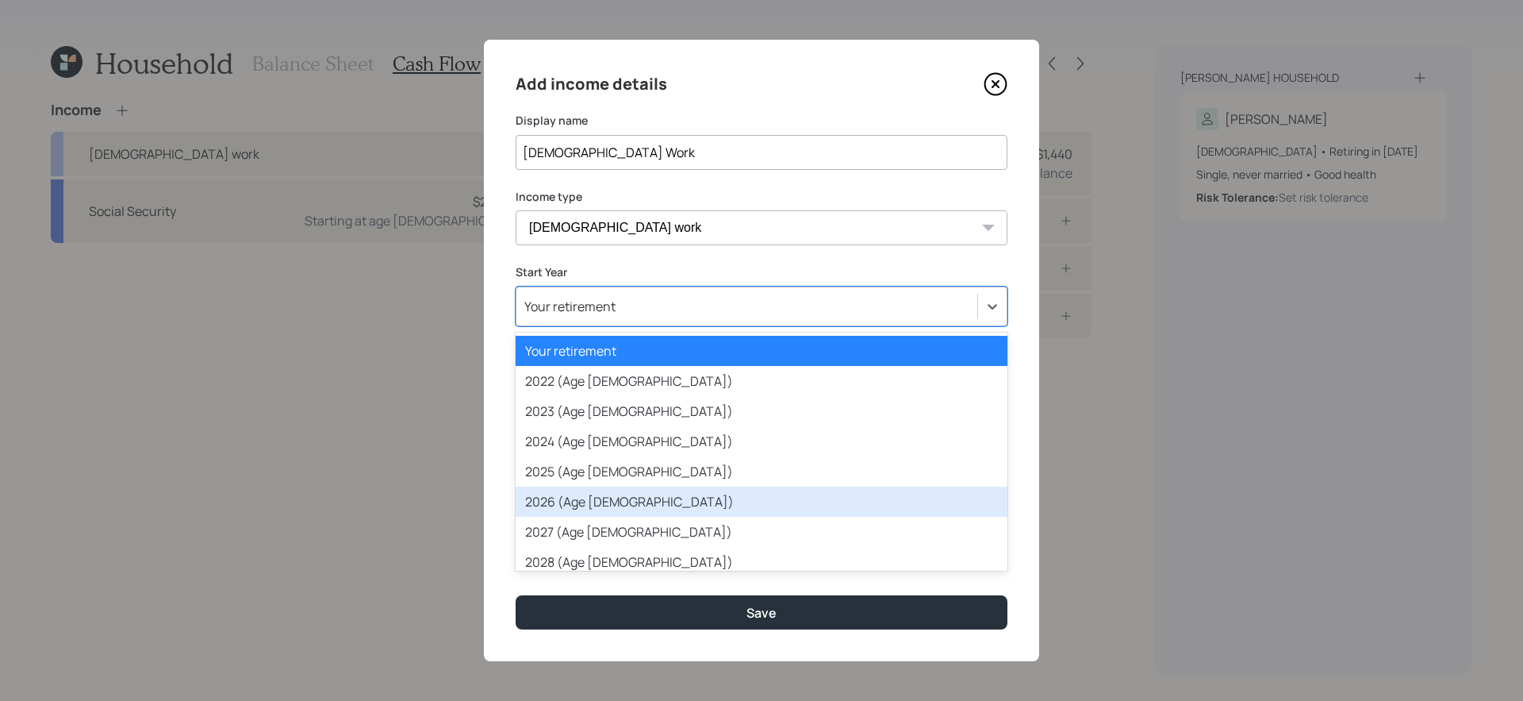
click at [619, 504] on div "2026 (Age 64)" at bounding box center [762, 501] width 492 height 30
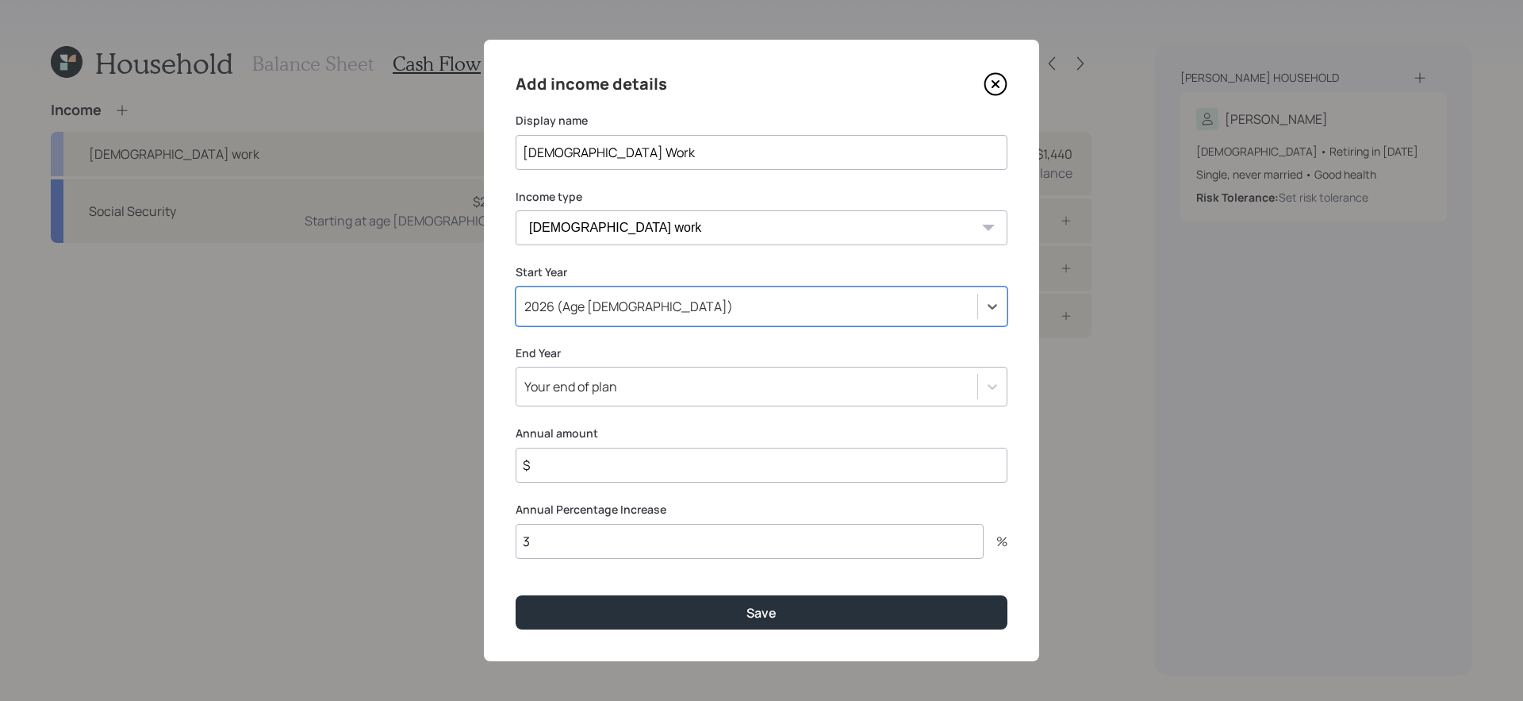
click at [628, 394] on div "Your end of plan" at bounding box center [747, 386] width 461 height 27
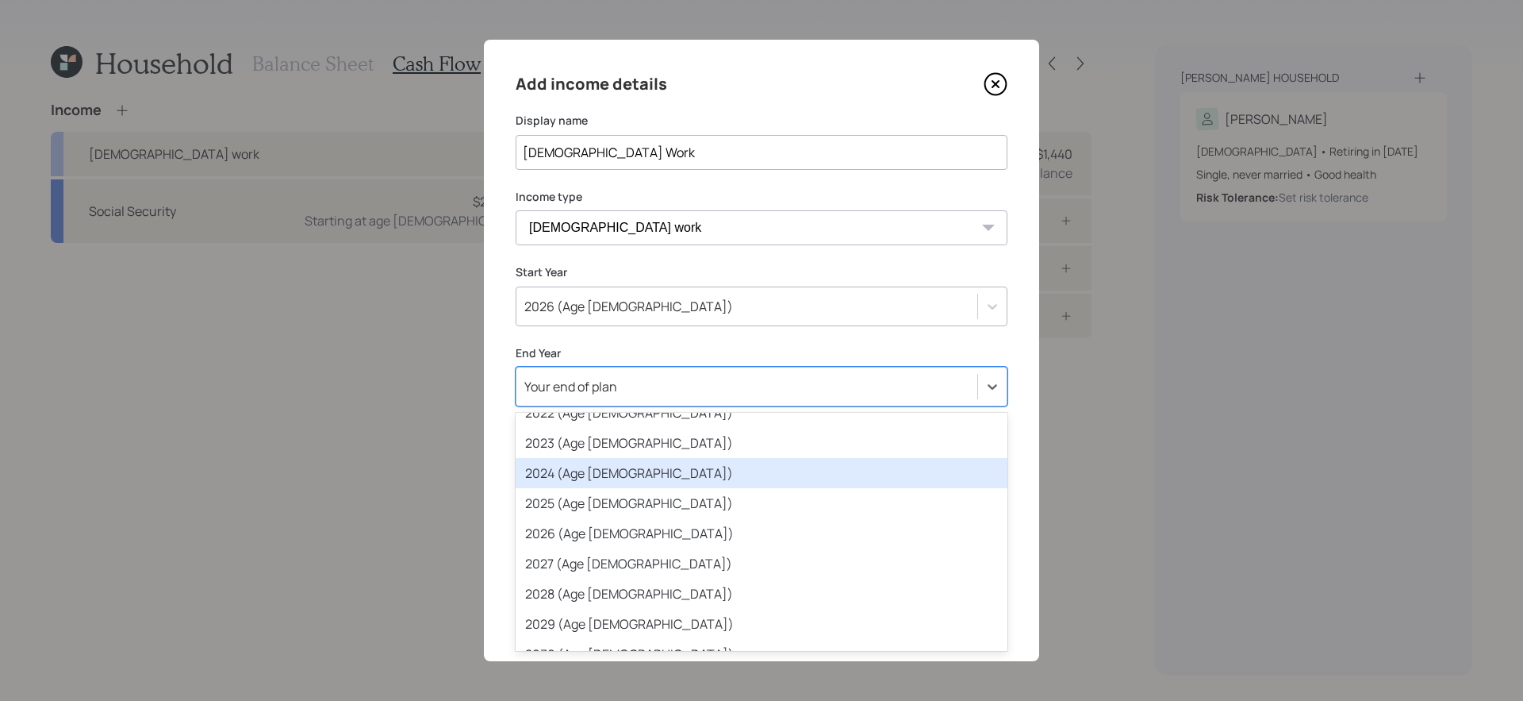
scroll to position [83, 0]
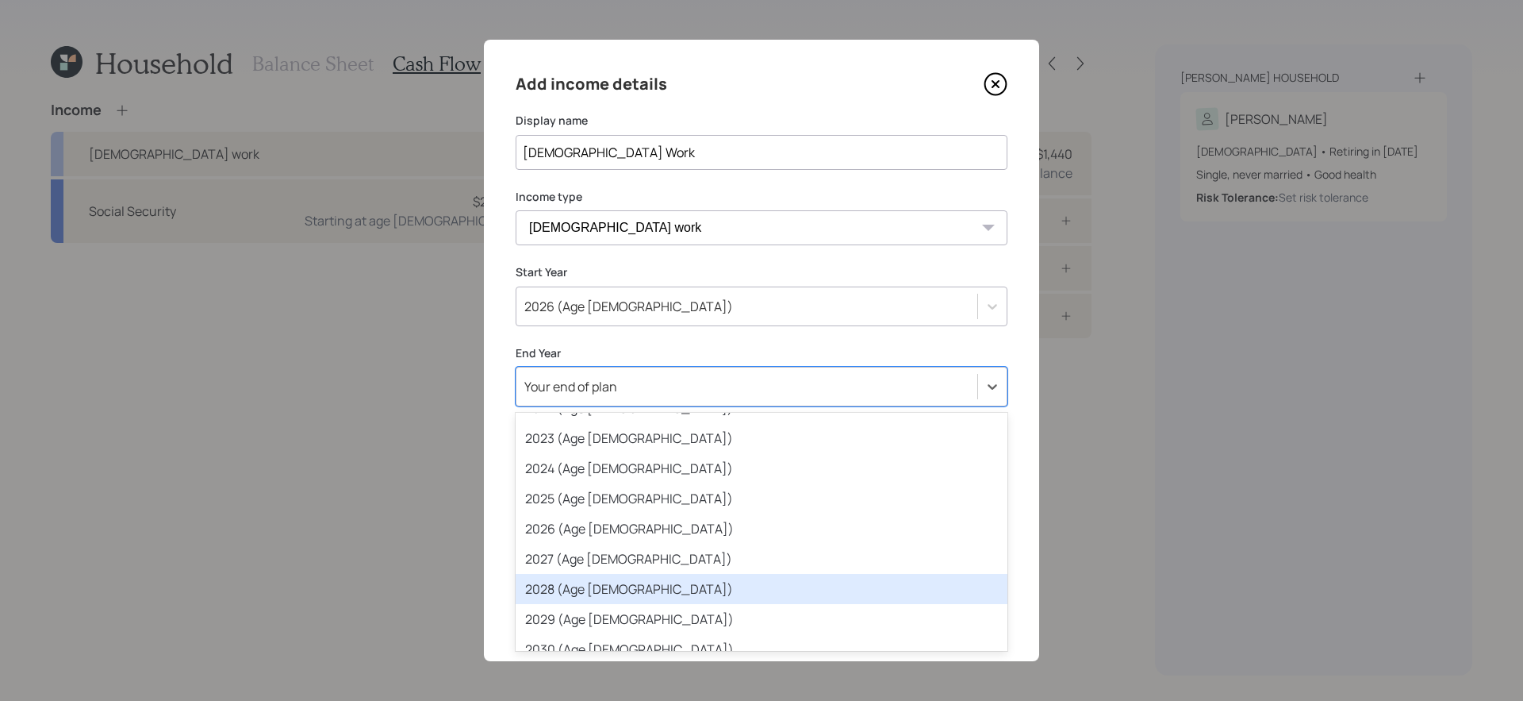
click at [604, 590] on div "2028 (Age 66)" at bounding box center [762, 589] width 492 height 30
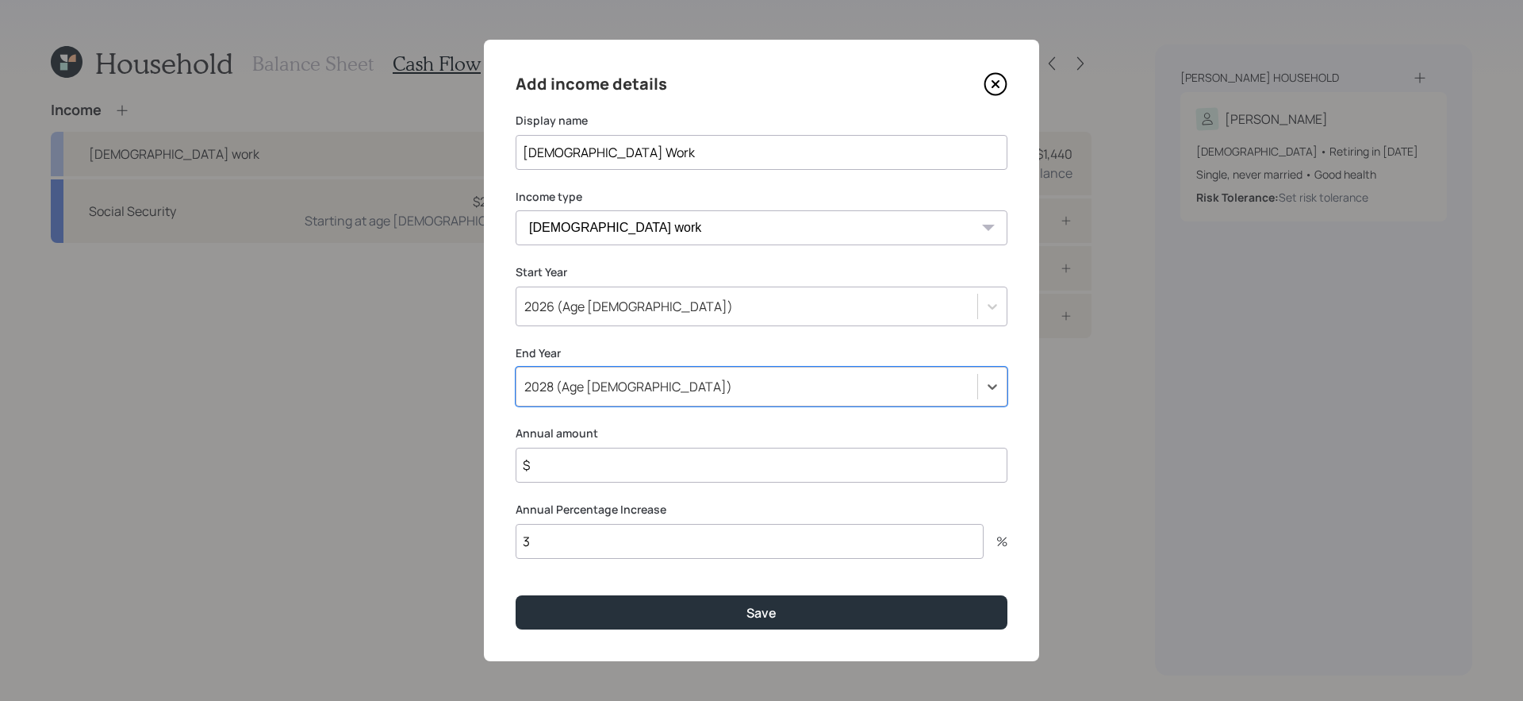
click at [621, 464] on input "$" at bounding box center [762, 465] width 492 height 35
type input "$ 77,000"
click at [516, 590] on button "Save" at bounding box center [762, 612] width 492 height 34
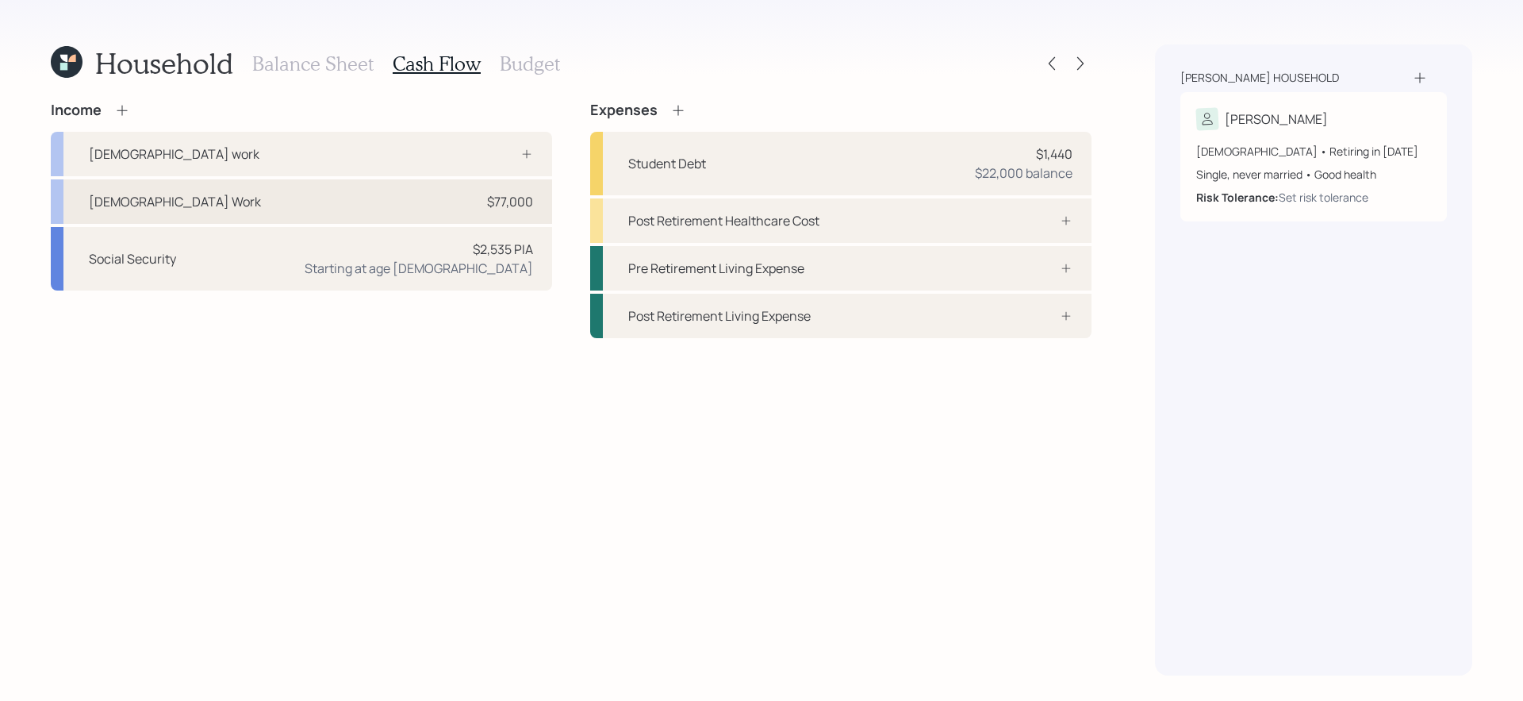
click at [382, 202] on div "Full Time Work $77,000" at bounding box center [301, 201] width 501 height 44
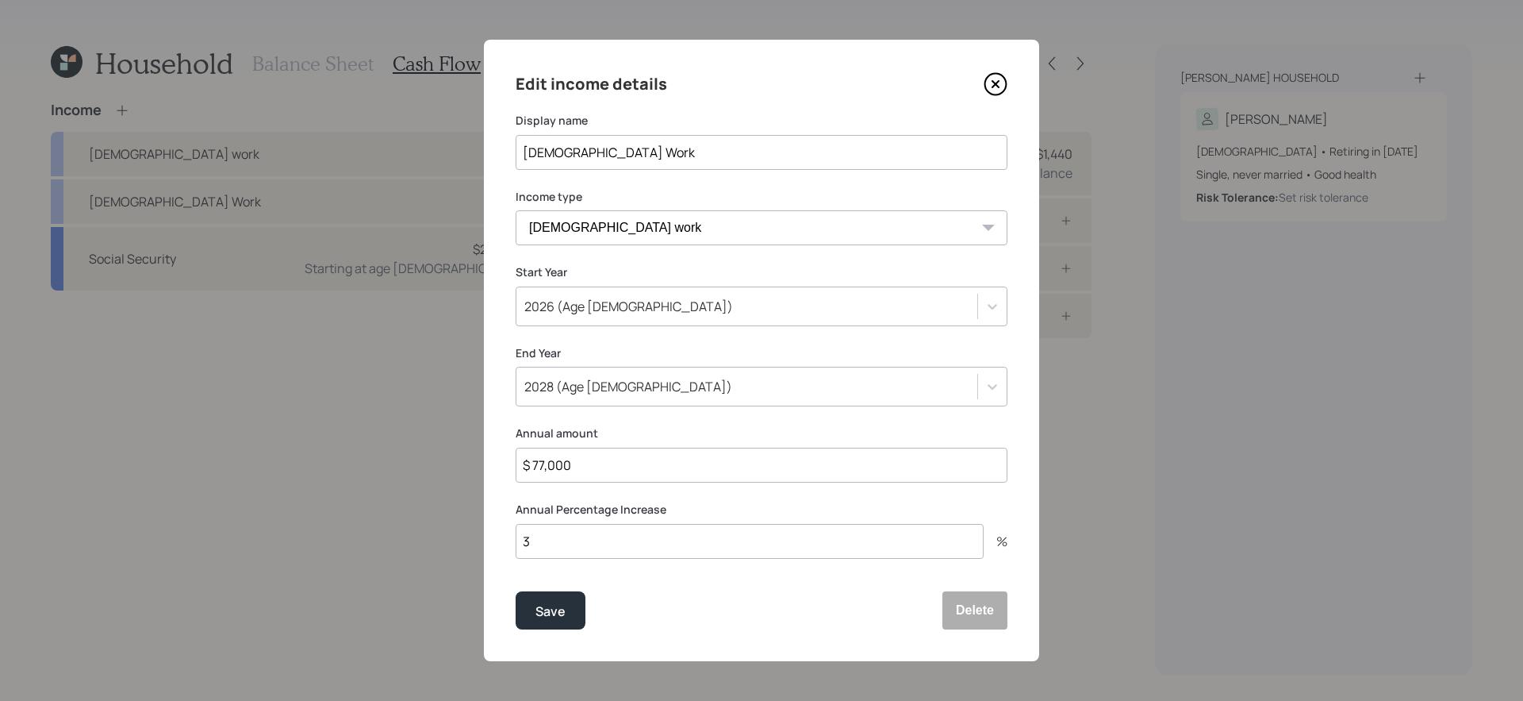
click at [752, 386] on div "2028 (Age 66)" at bounding box center [747, 386] width 461 height 27
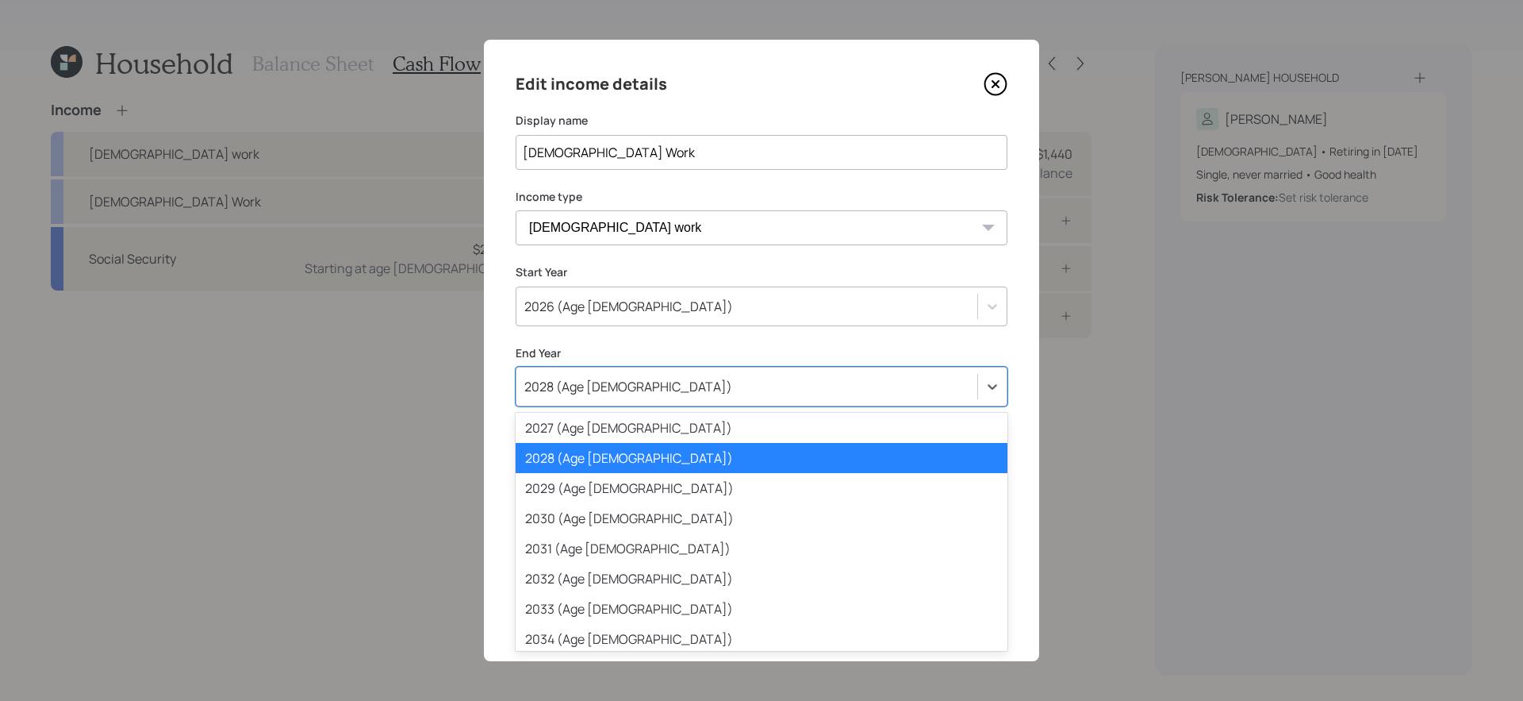
scroll to position [215, 0]
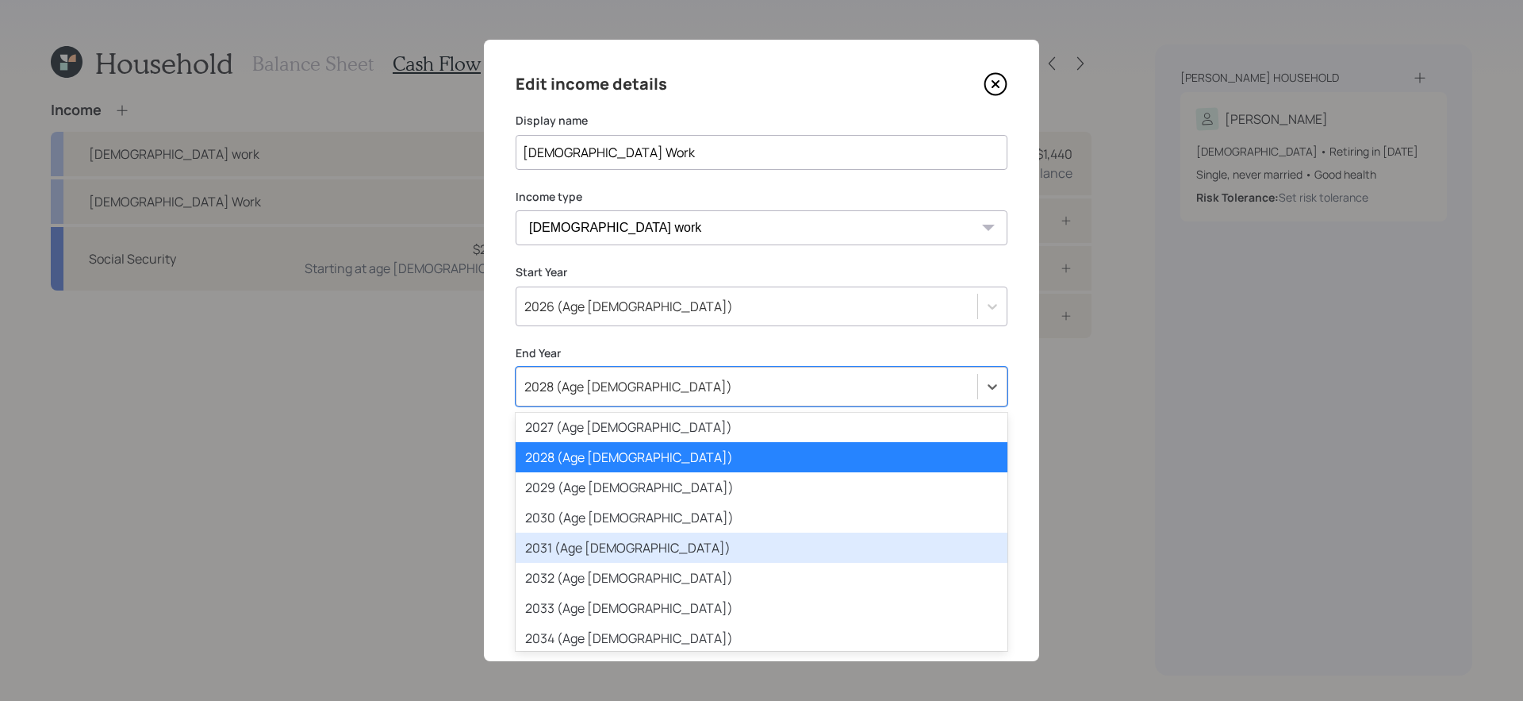
click at [705, 550] on div "2031 (Age 69)" at bounding box center [762, 547] width 492 height 30
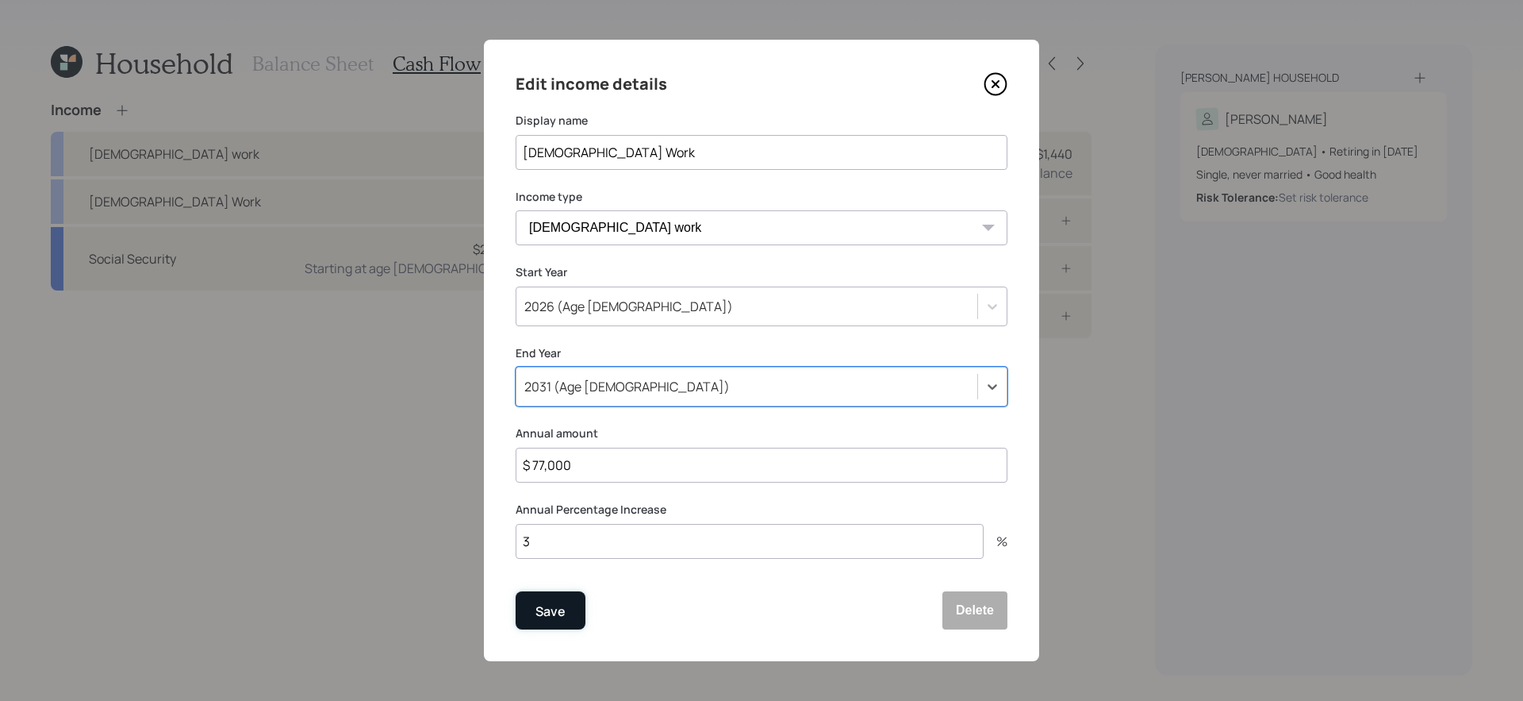
click at [547, 590] on div "Save" at bounding box center [551, 611] width 30 height 21
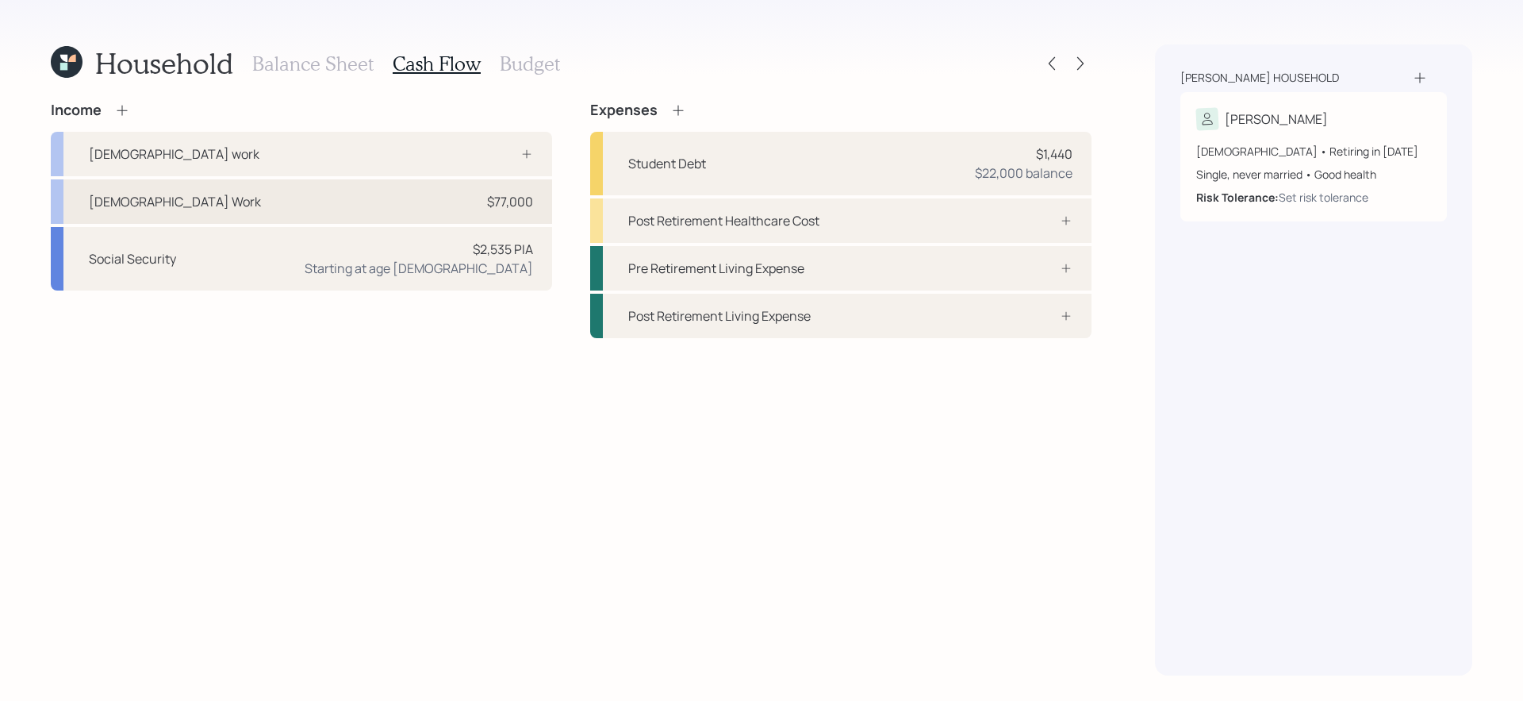
click at [491, 210] on div "$77,000" at bounding box center [510, 201] width 46 height 19
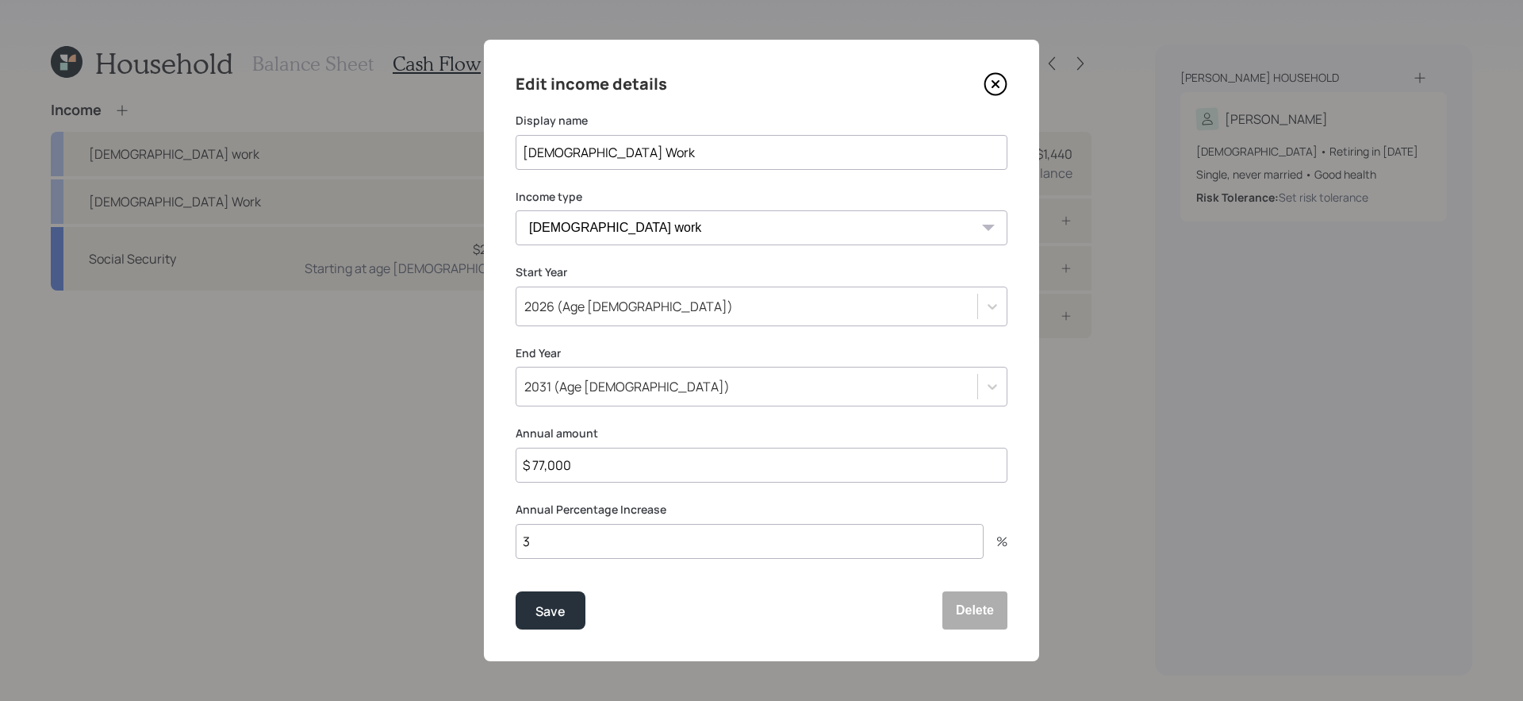
click at [798, 397] on div "2031 (Age 69)" at bounding box center [747, 386] width 461 height 27
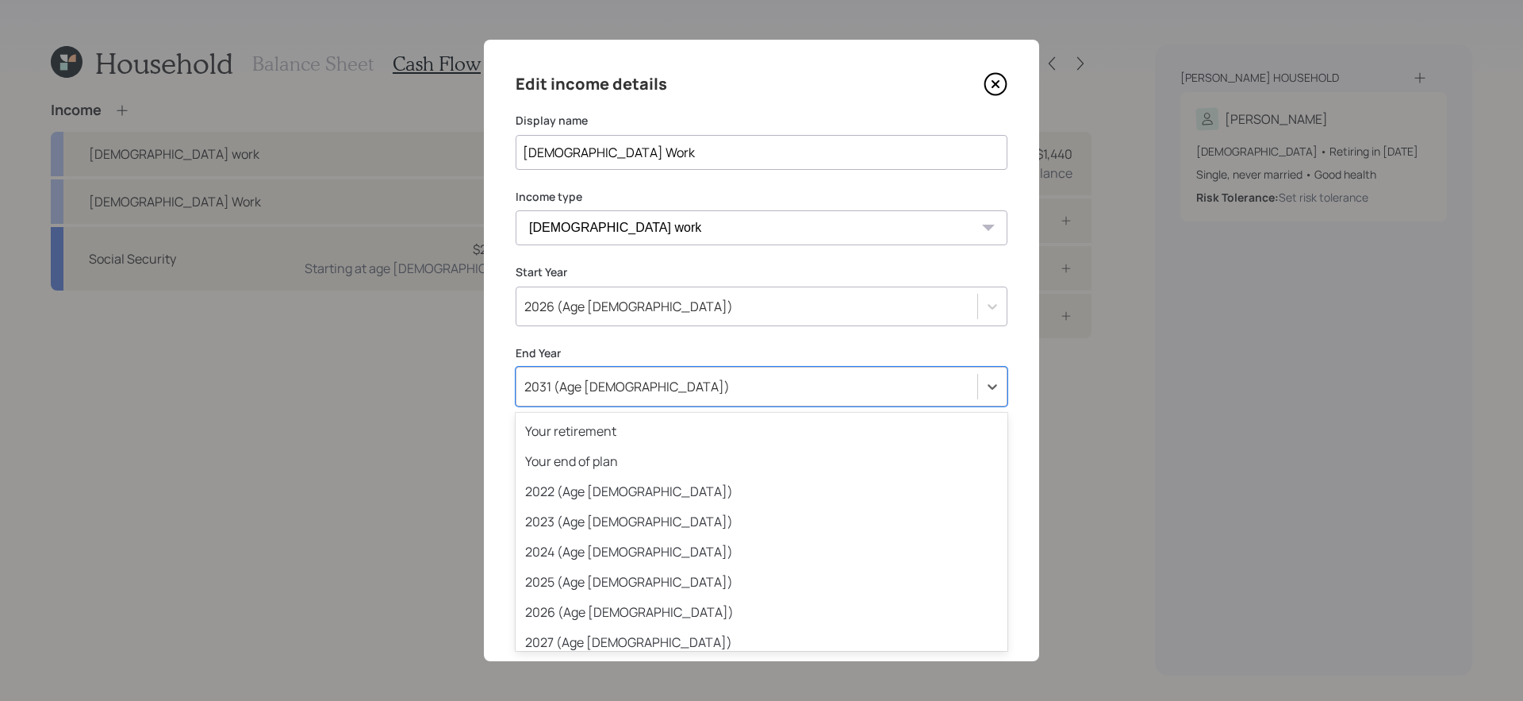
scroll to position [136, 0]
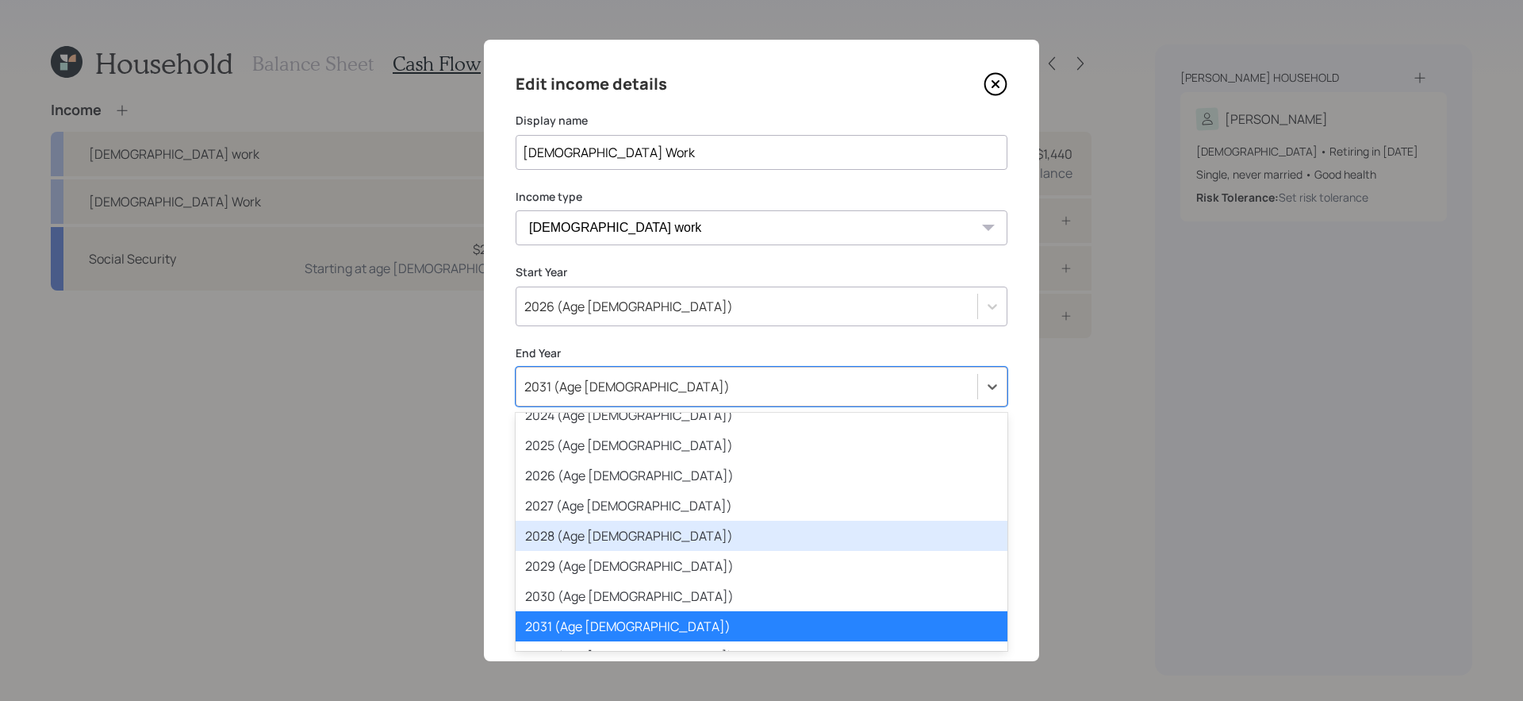
click at [668, 541] on div "2028 (Age 66)" at bounding box center [762, 536] width 492 height 30
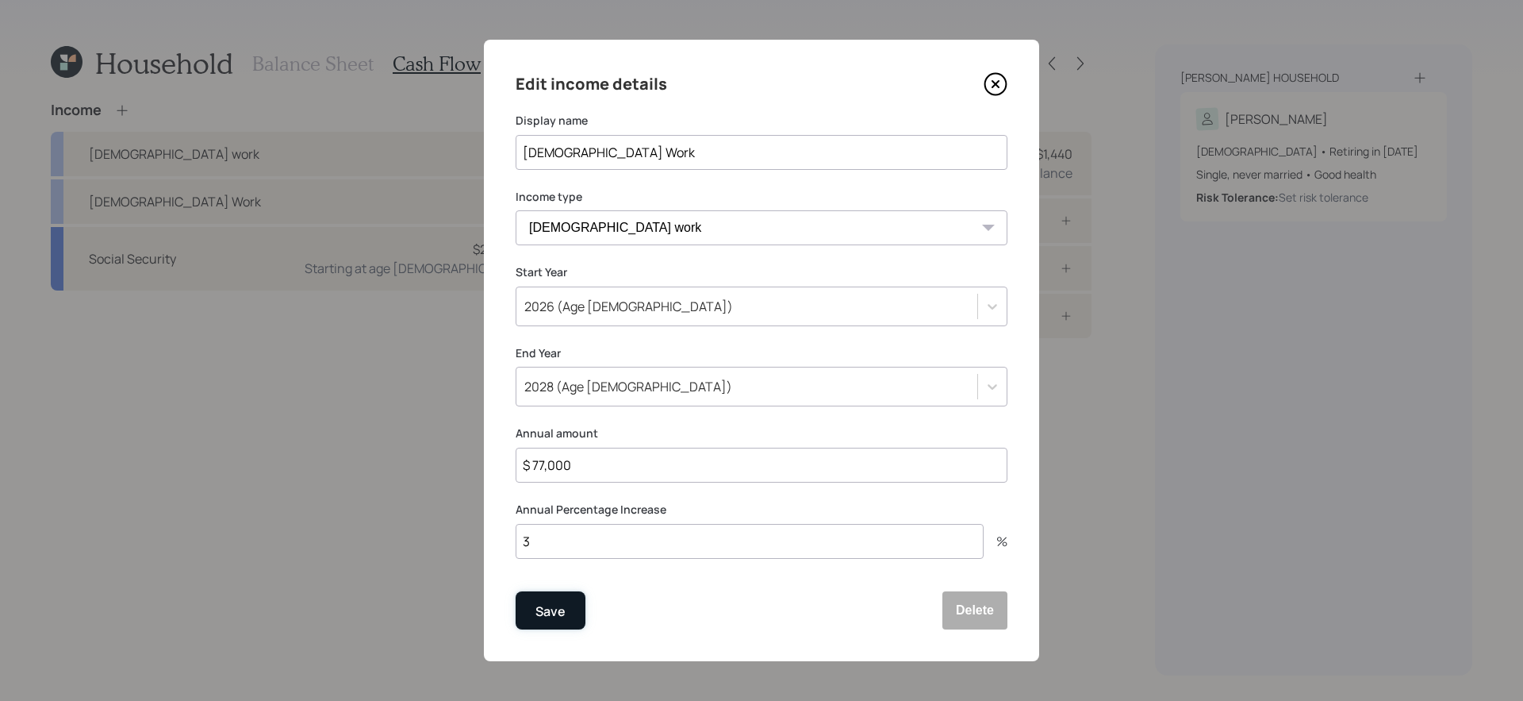
click at [554, 590] on div "Save" at bounding box center [551, 611] width 30 height 21
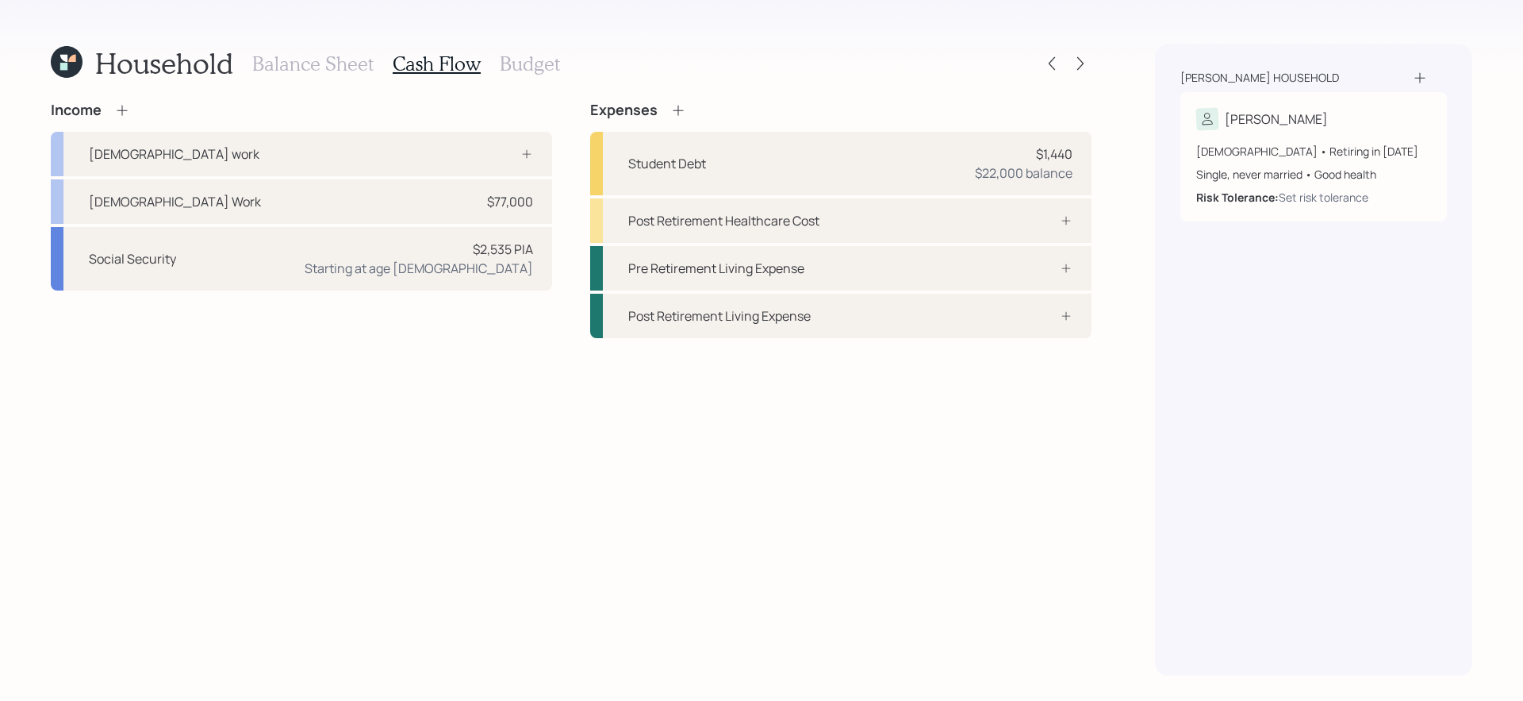
click at [404, 466] on div "Income Full-time work Full Time Work $77,000 Social Security $2,535 PIA Startin…" at bounding box center [571, 389] width 1041 height 574
click at [492, 394] on div "Income Full-time work Full Time Work $77,000 Social Security $2,535 PIA Startin…" at bounding box center [571, 389] width 1041 height 574
click at [793, 468] on div "Income Full-time work Full Time Work $77,000 Social Security $2,535 PIA Startin…" at bounding box center [571, 389] width 1041 height 574
click at [290, 59] on h3 "Balance Sheet" at bounding box center [312, 63] width 121 height 23
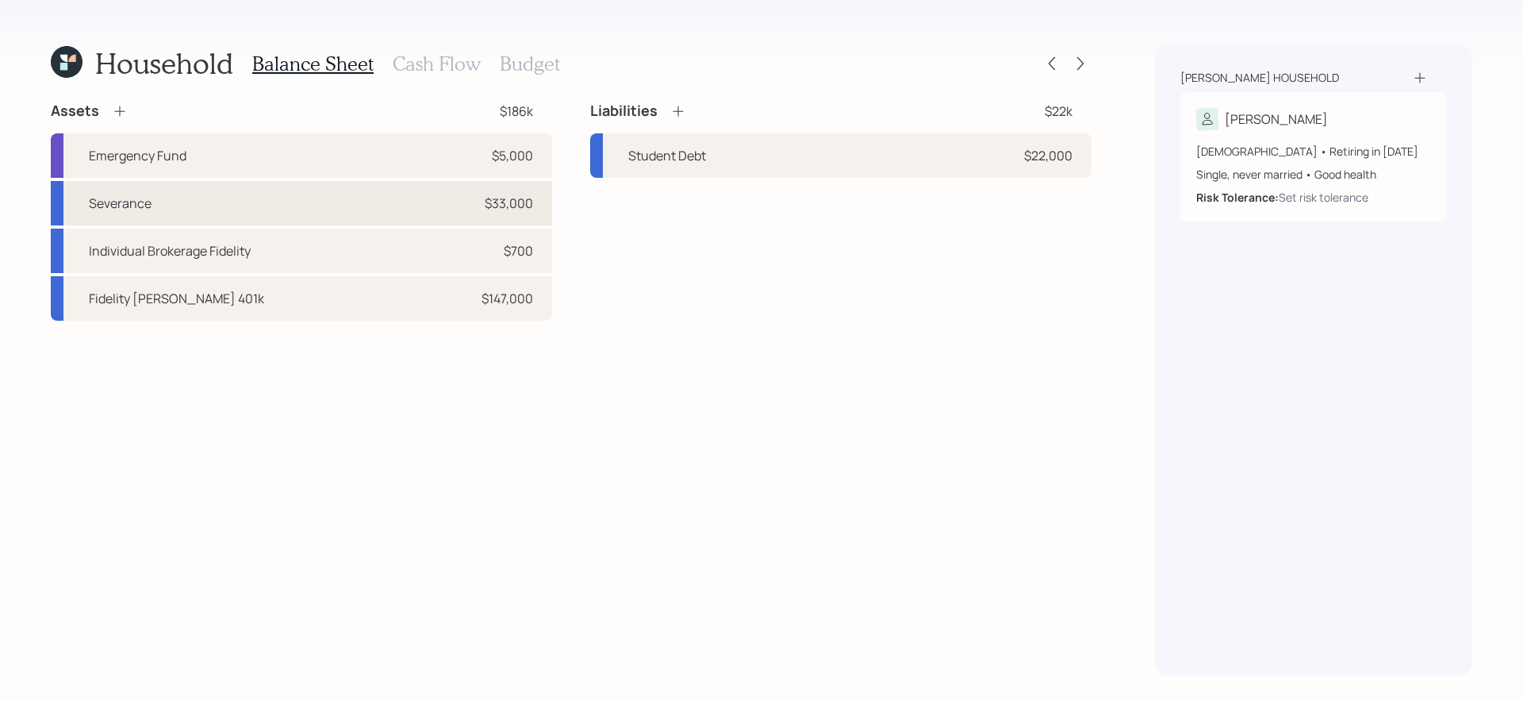
click at [331, 201] on div "Severance $33,000" at bounding box center [301, 203] width 501 height 44
select select "taxable"
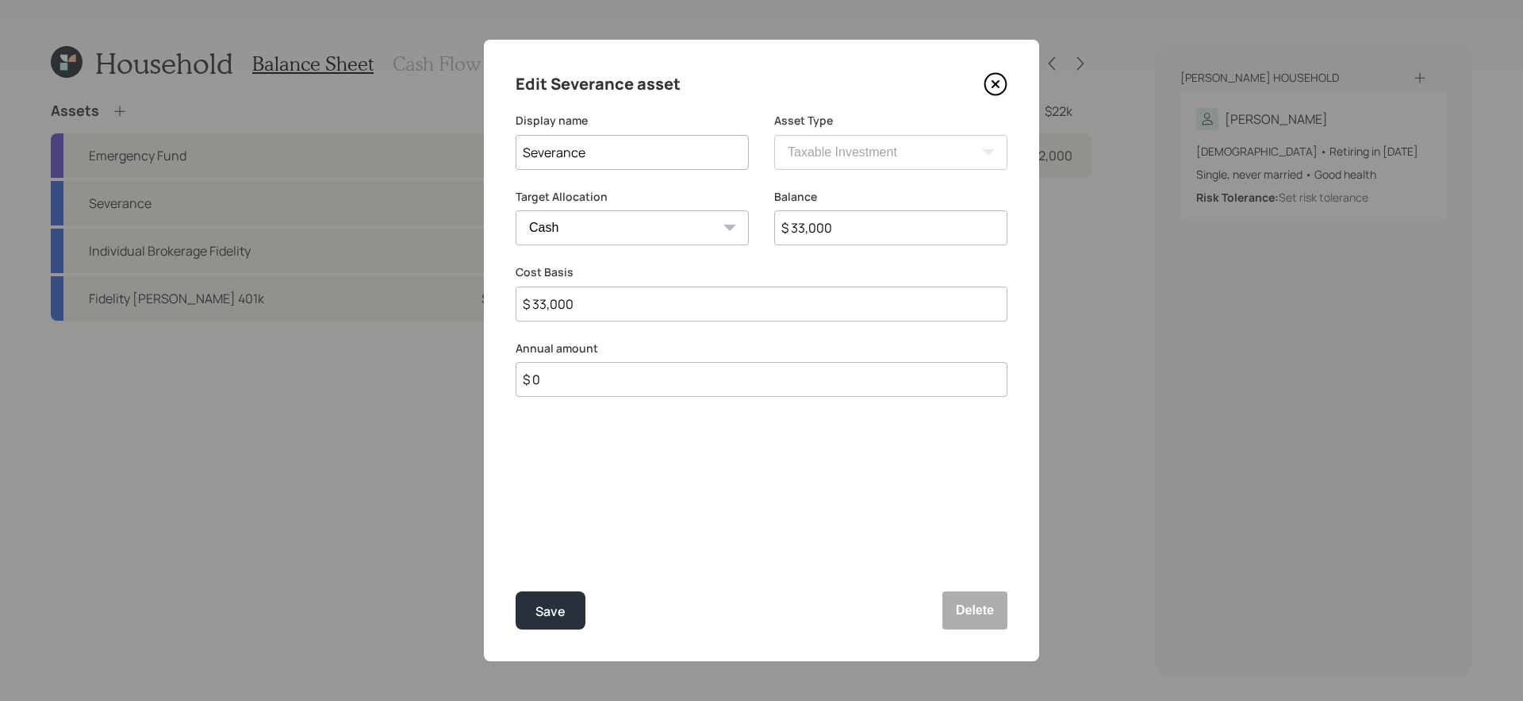
click at [868, 223] on input "$ 33,000" at bounding box center [890, 227] width 233 height 35
type input "$ 1"
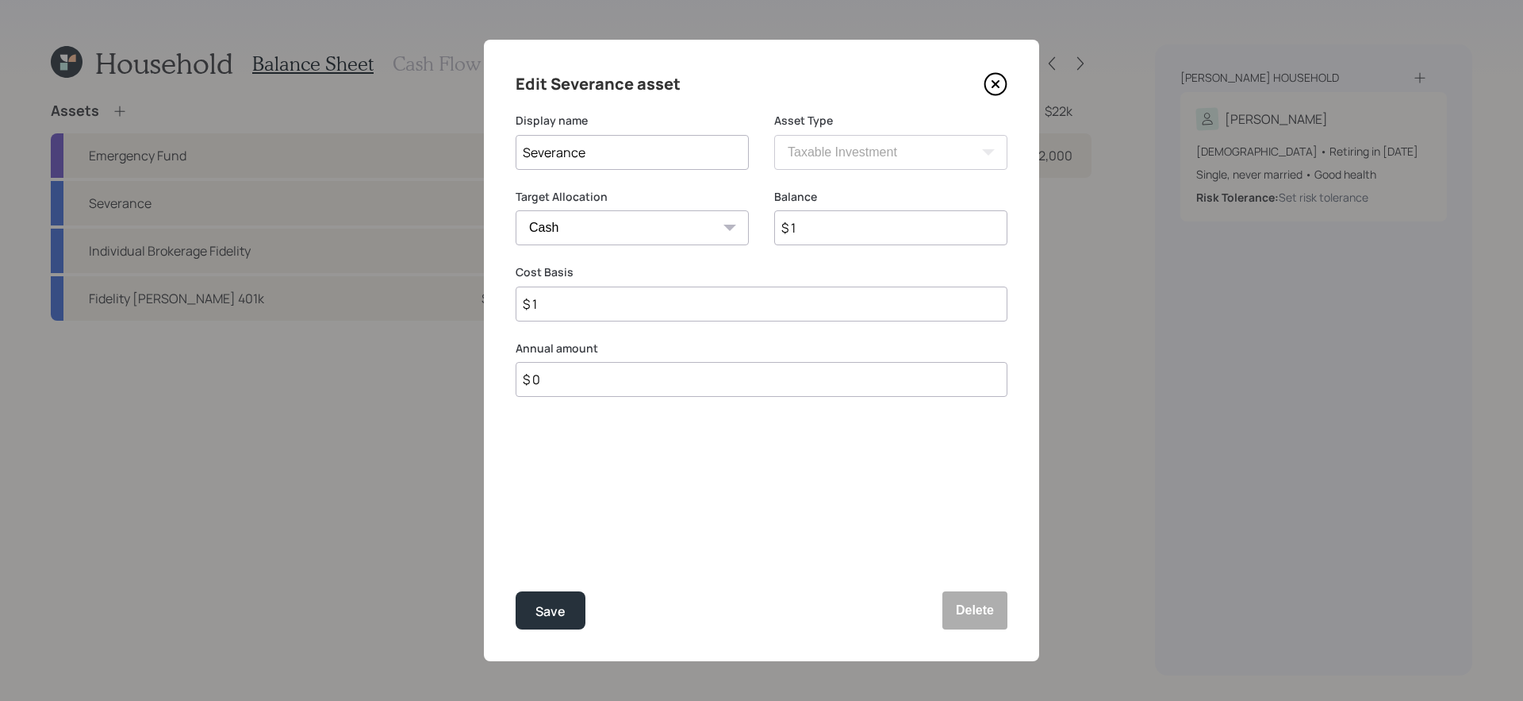
type input "$ 18"
type input "$ 180"
type input "$ 1,800"
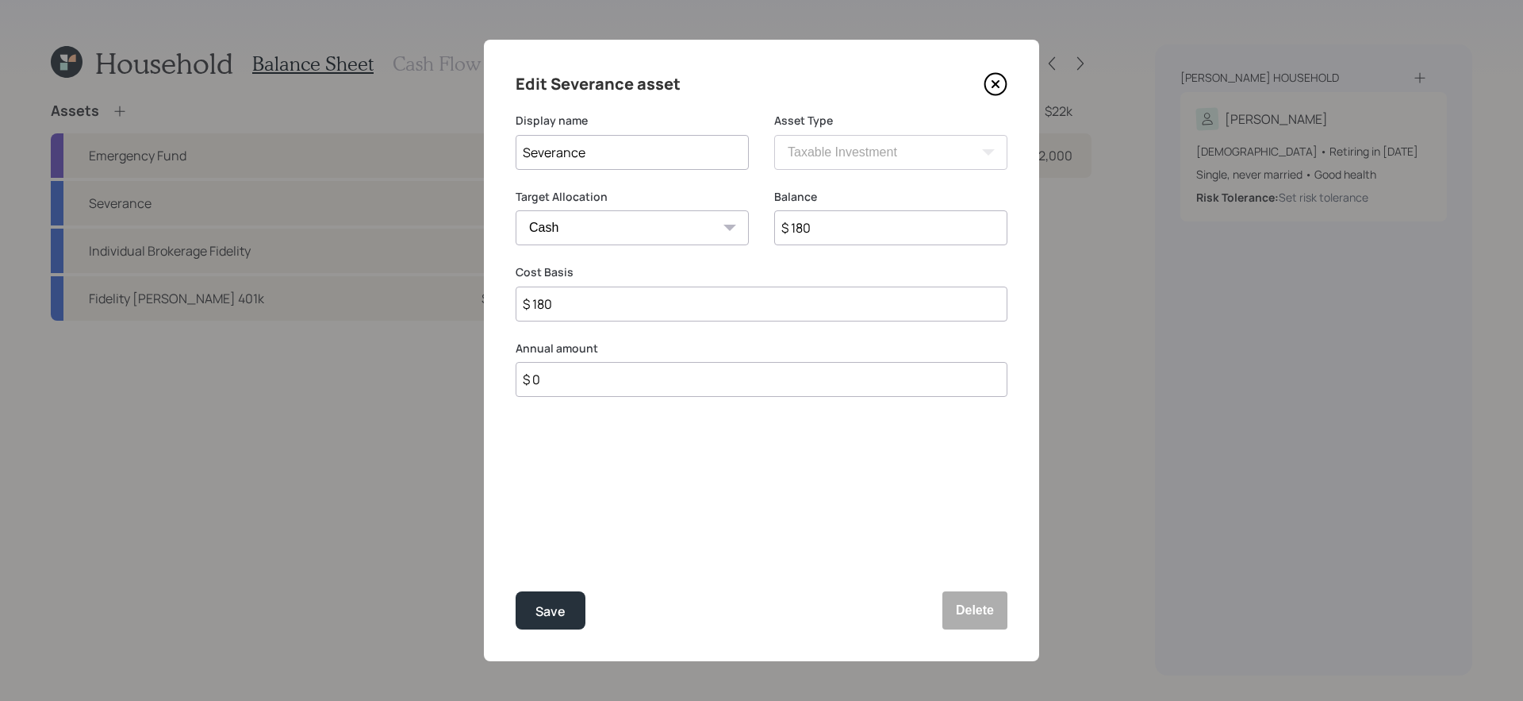
type input "$ 1,800"
type input "$ 18,000"
click at [516, 590] on button "Save" at bounding box center [551, 610] width 70 height 38
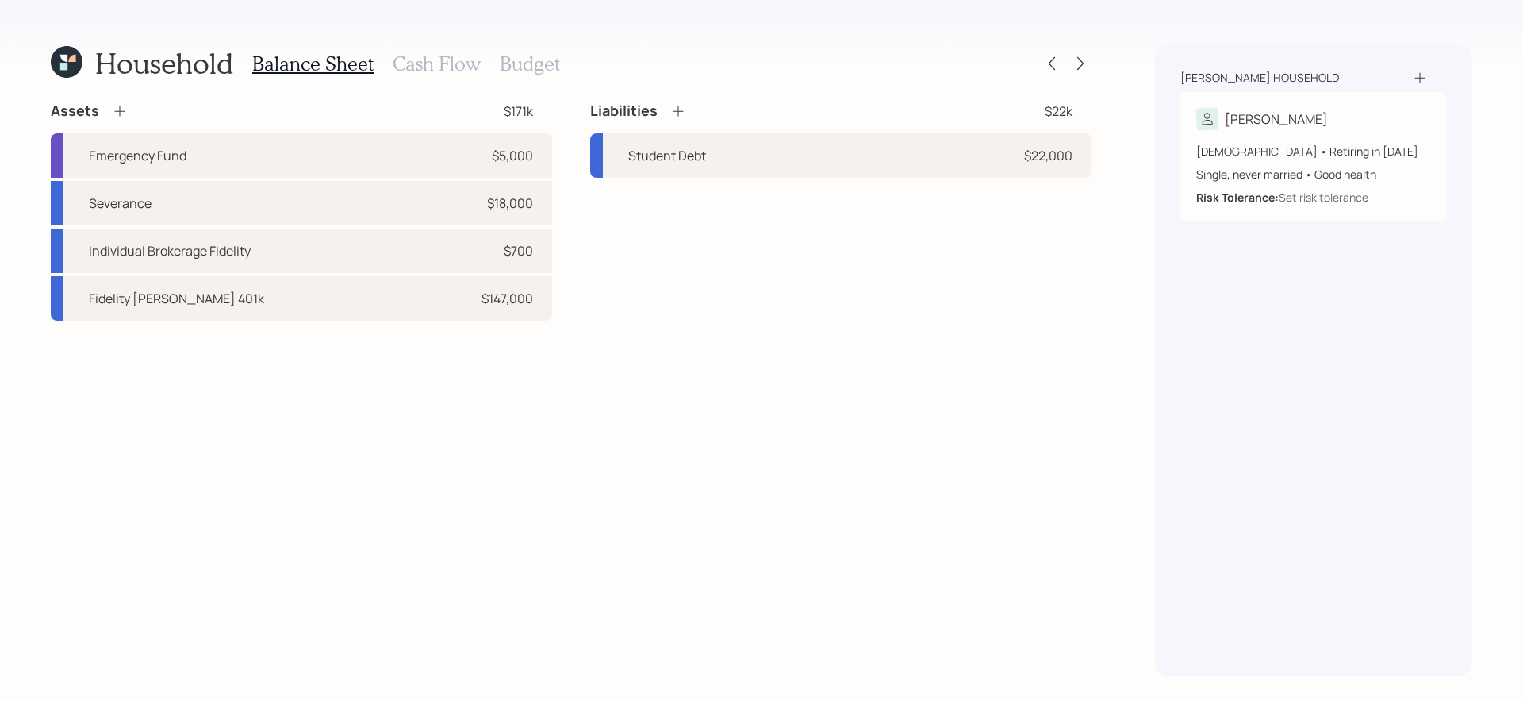
click at [578, 418] on div "Assets $171k Emergency Fund $5,000 Severance $18,000 Individual Brokerage Fidel…" at bounding box center [571, 389] width 1041 height 574
click at [434, 70] on h3 "Cash Flow" at bounding box center [437, 63] width 88 height 23
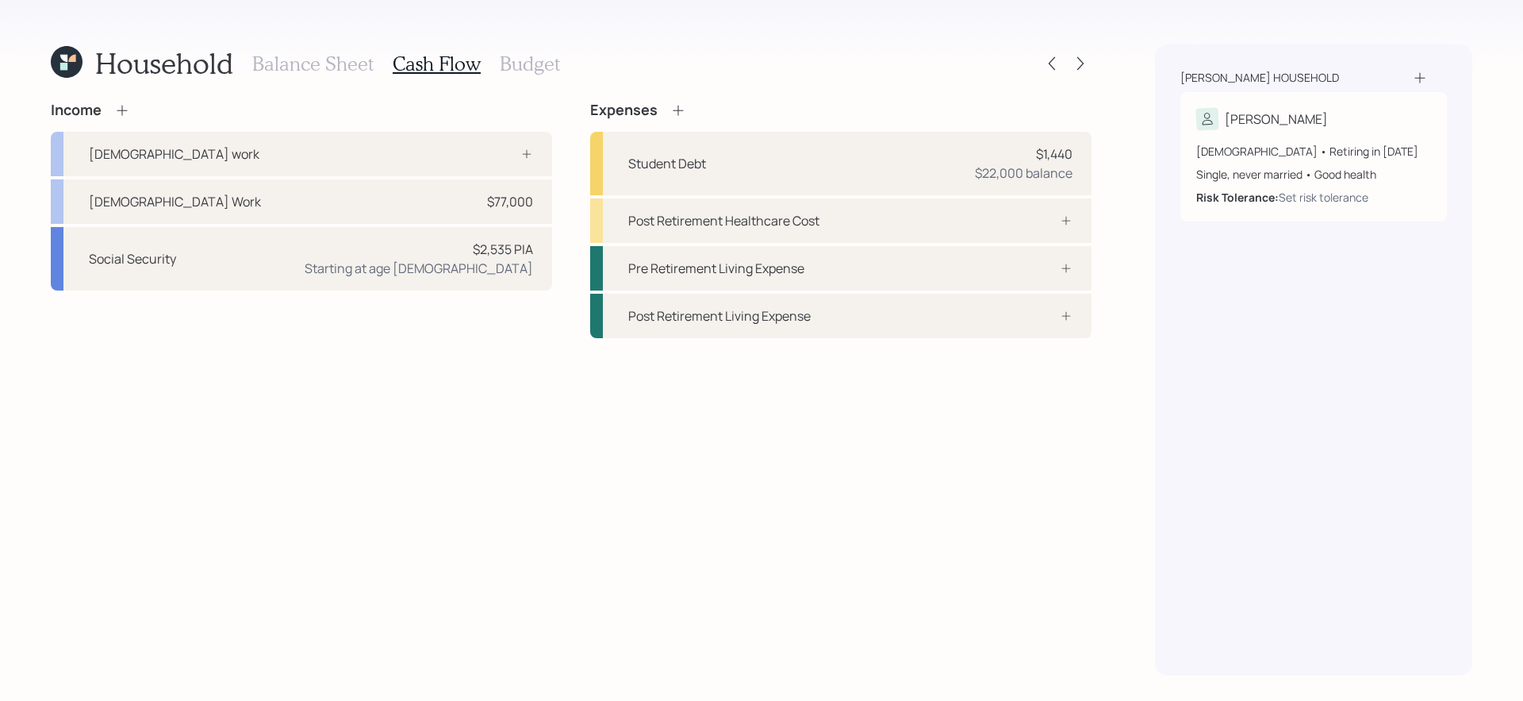
click at [588, 421] on div "Income Full-time work Full Time Work $77,000 Social Security $2,535 PIA Startin…" at bounding box center [571, 389] width 1041 height 574
click at [1035, 281] on div "Pre Retirement Living Expense" at bounding box center [840, 268] width 501 height 44
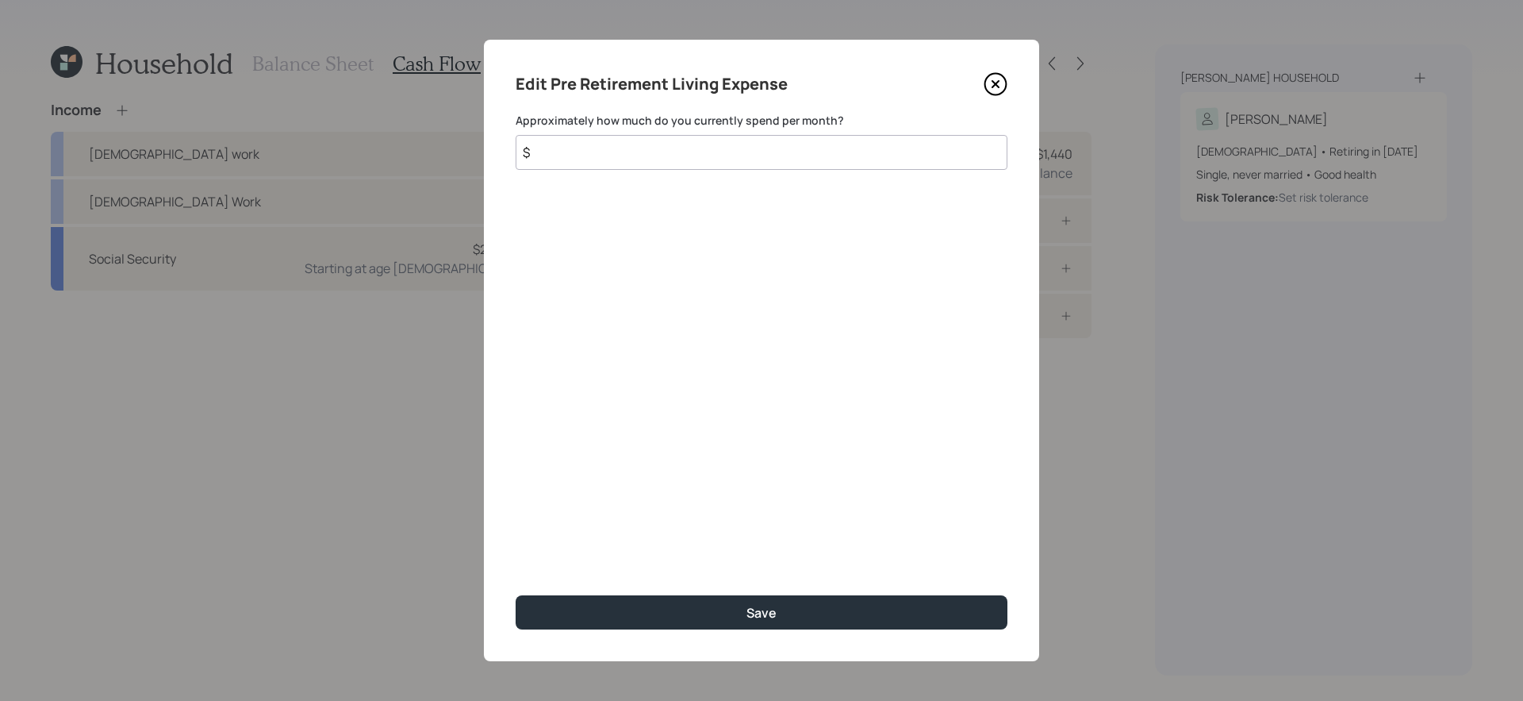
click at [786, 150] on input "$" at bounding box center [762, 152] width 492 height 35
type input "$ 465"
click at [516, 590] on button "Save" at bounding box center [762, 612] width 492 height 34
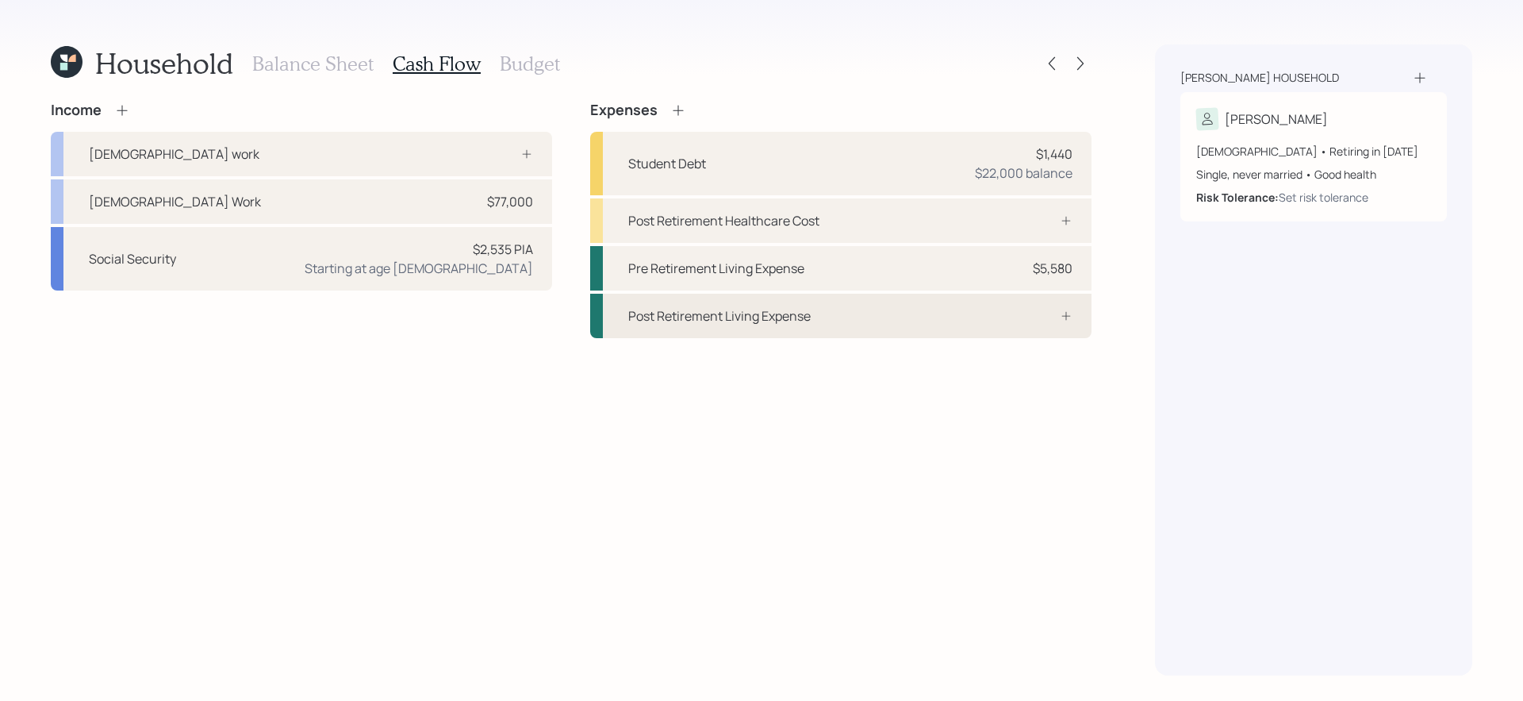
click at [794, 313] on div "Post Retirement Living Expense" at bounding box center [719, 315] width 183 height 19
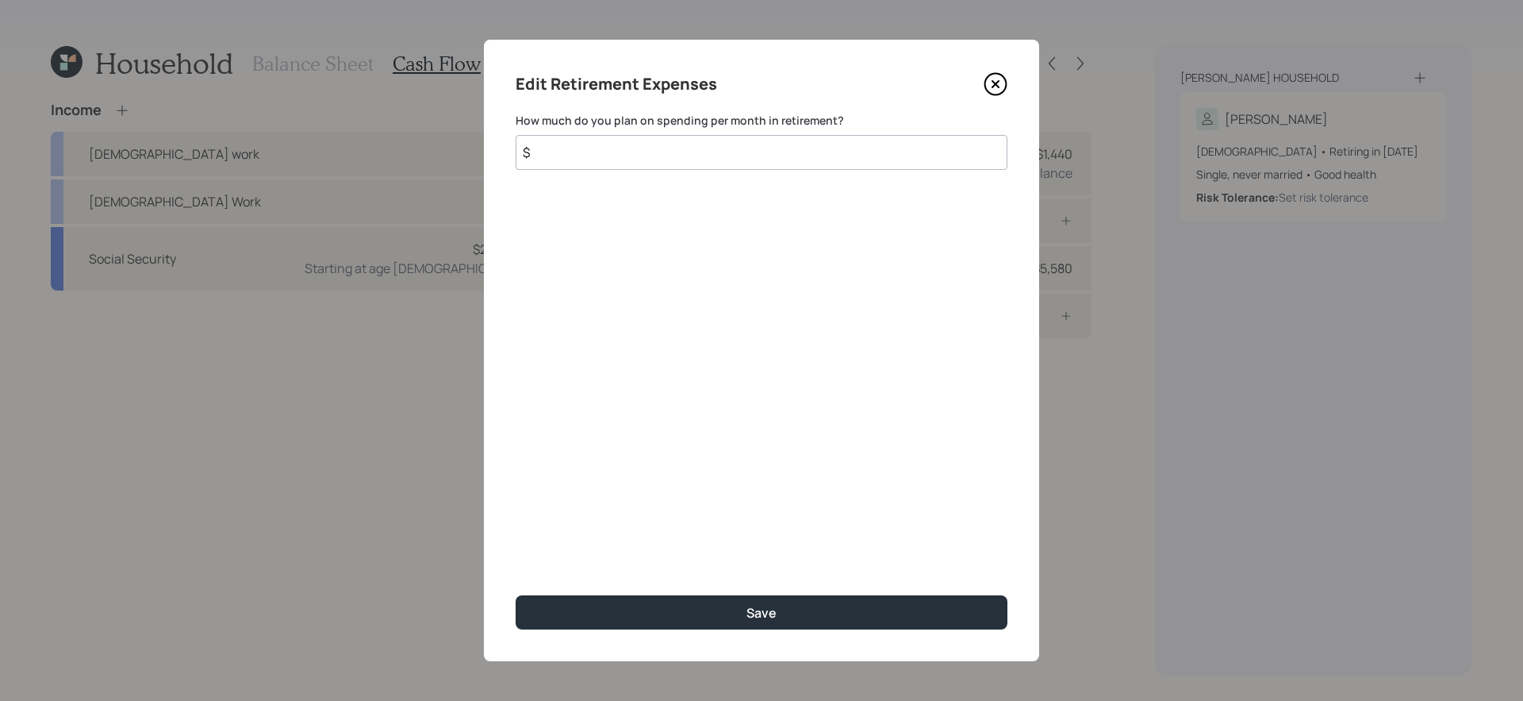
click at [702, 153] on input "$" at bounding box center [762, 152] width 492 height 35
type input "$ 465"
click at [516, 590] on button "Save" at bounding box center [762, 612] width 492 height 34
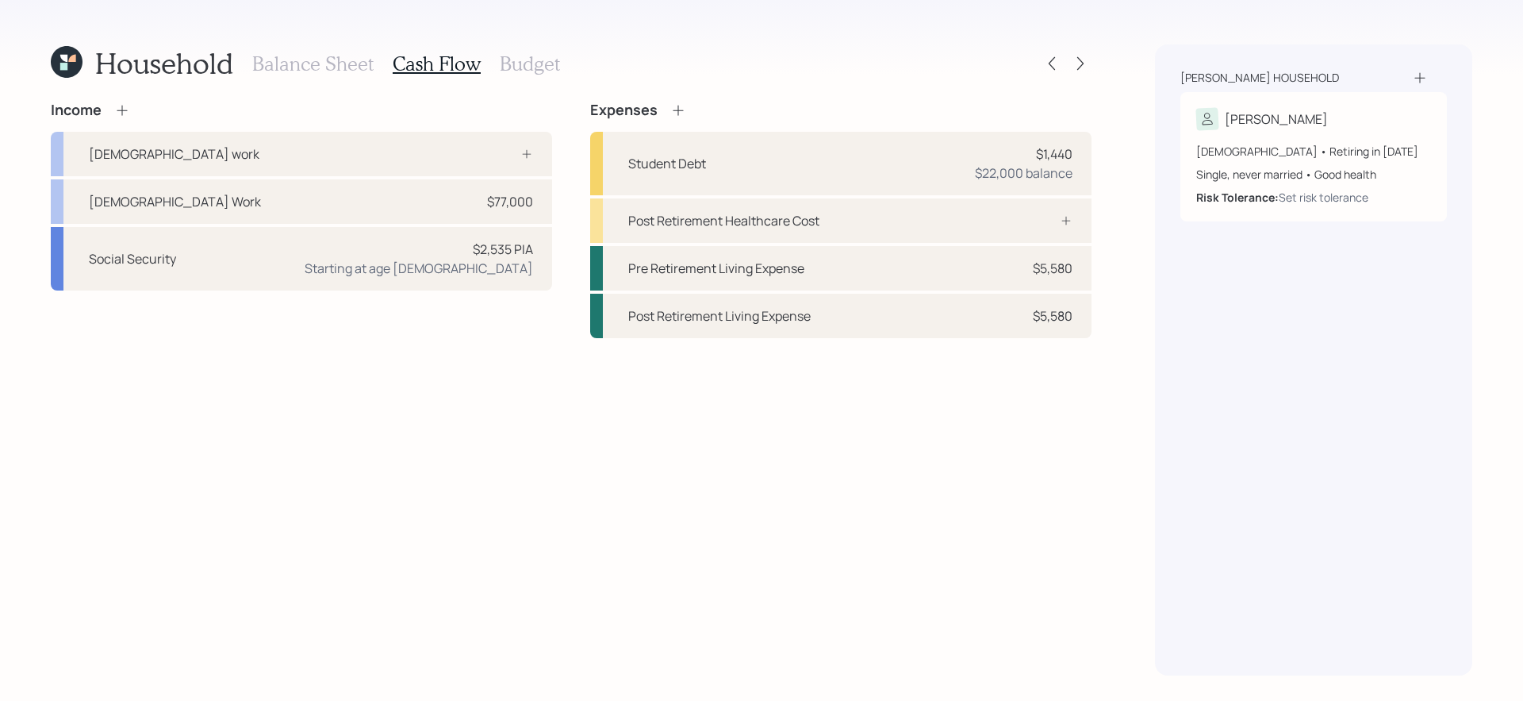
click at [732, 484] on div "Income Full-time work Full Time Work $77,000 Social Security $2,535 PIA Startin…" at bounding box center [571, 389] width 1041 height 574
click at [678, 113] on icon at bounding box center [678, 110] width 16 height 16
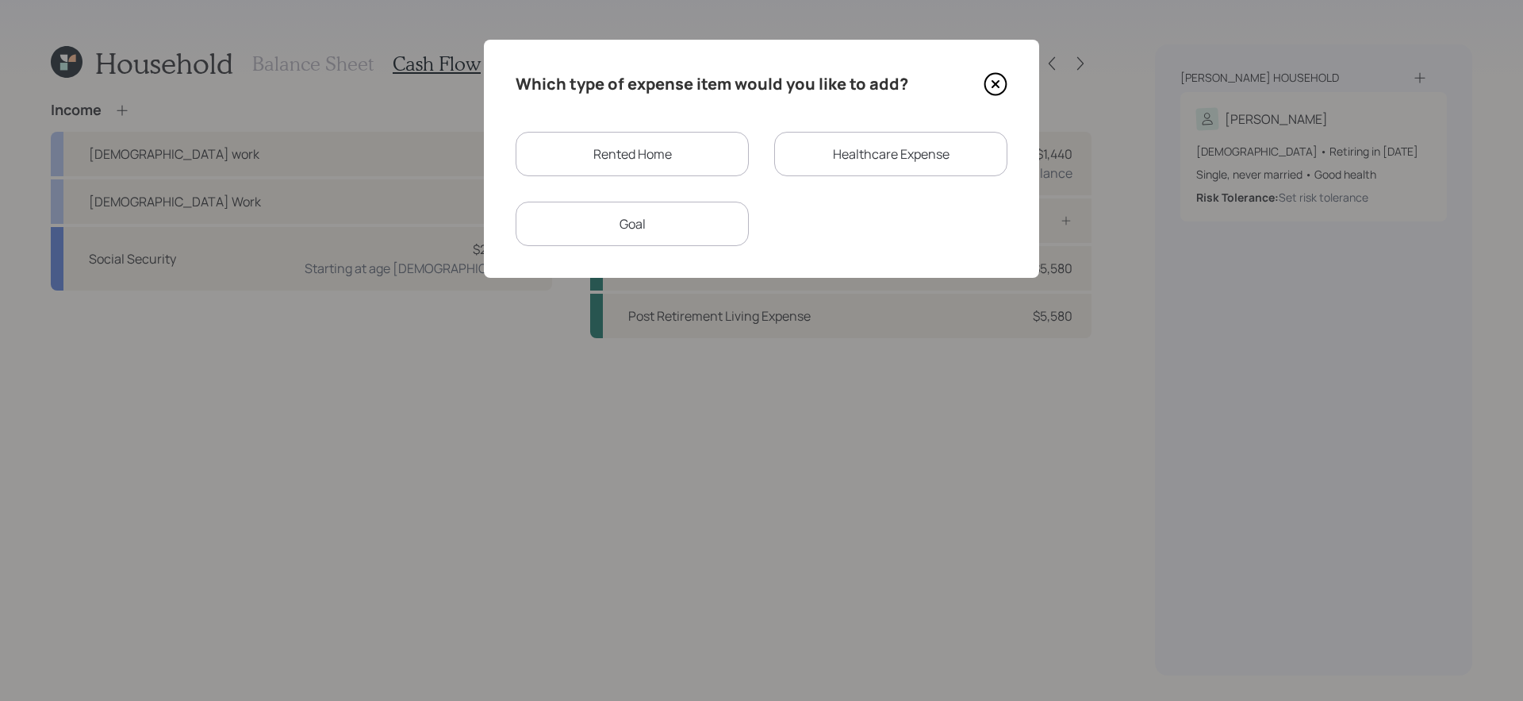
click at [901, 169] on div "Healthcare Expense" at bounding box center [890, 154] width 233 height 44
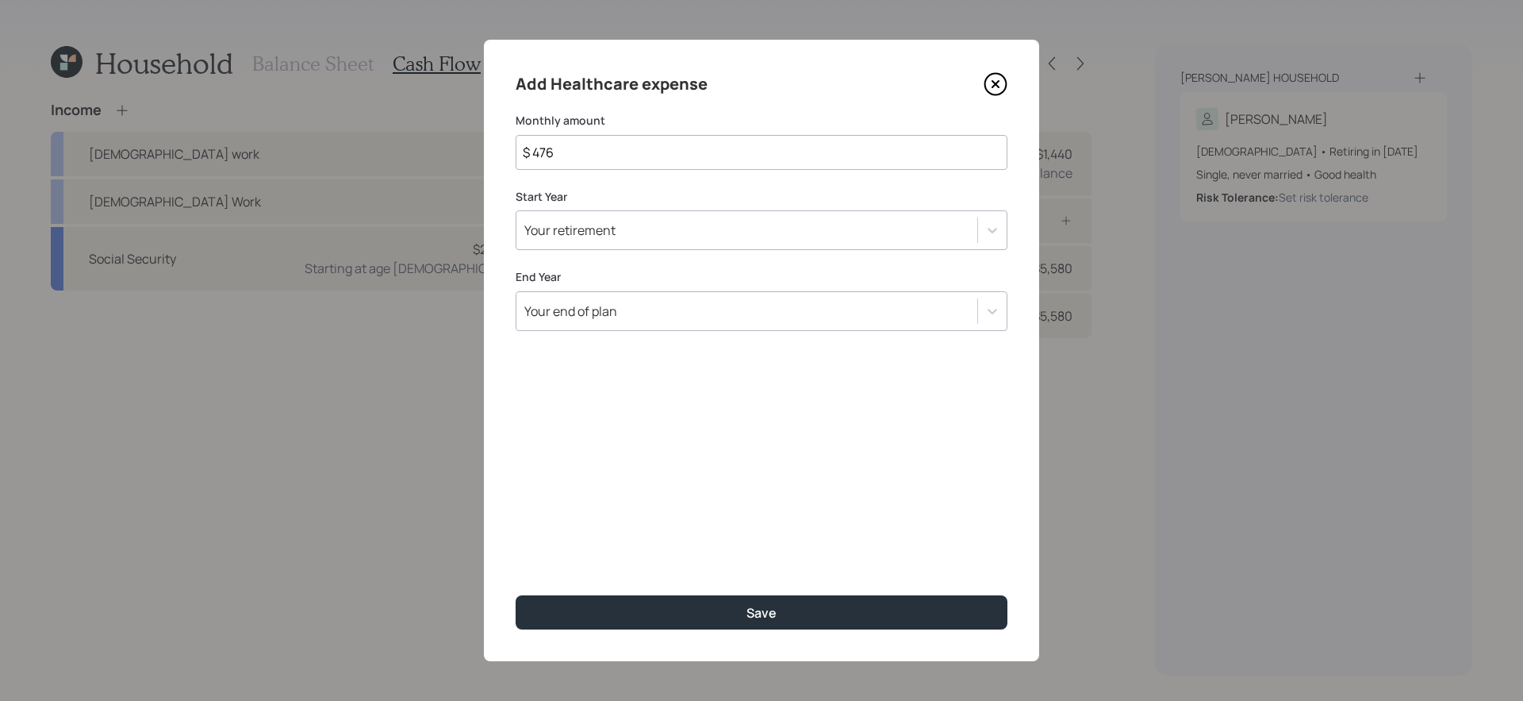
click at [995, 99] on div "Add Healthcare expense Monthly amount $ 476 Start Year Your retirement End Year…" at bounding box center [761, 350] width 555 height 621
click at [996, 90] on icon at bounding box center [996, 84] width 24 height 24
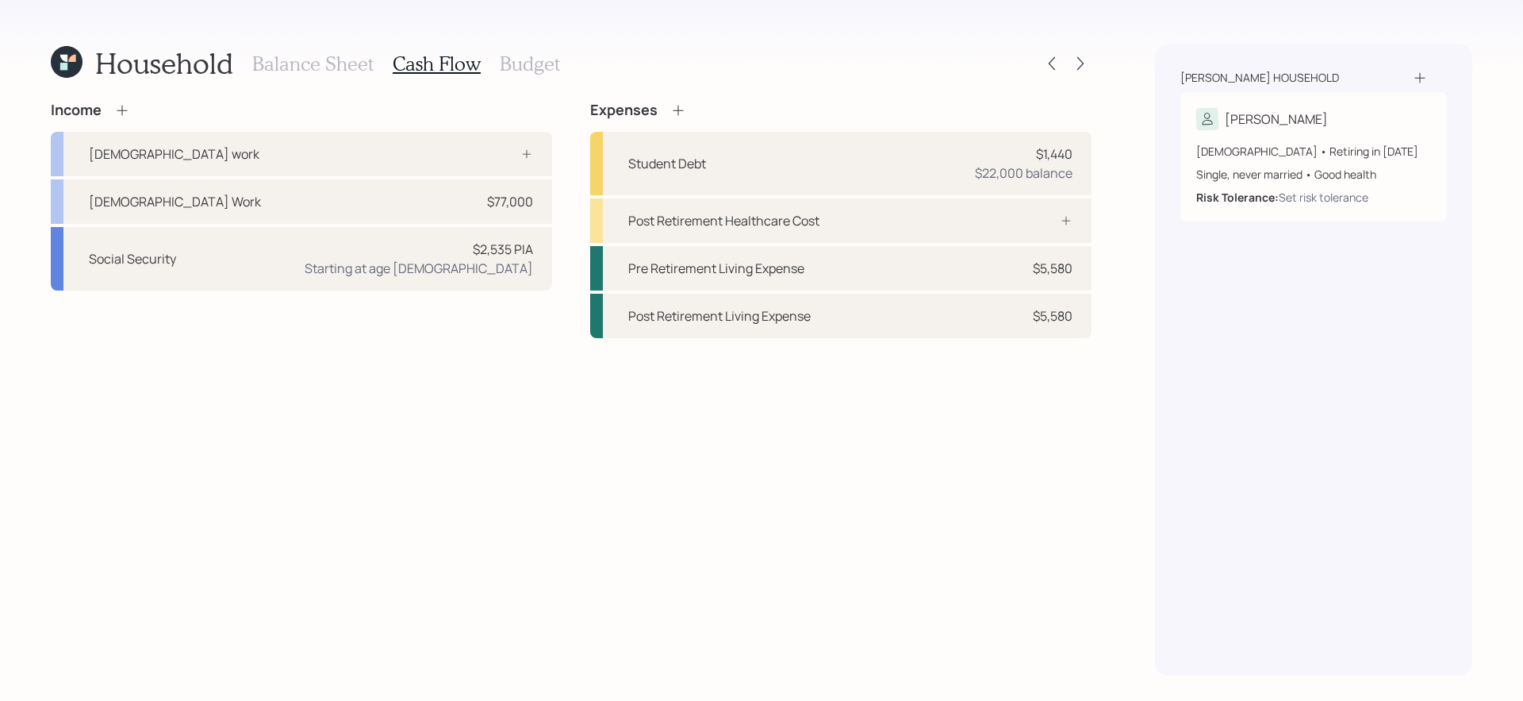
click at [679, 112] on icon at bounding box center [678, 110] width 16 height 16
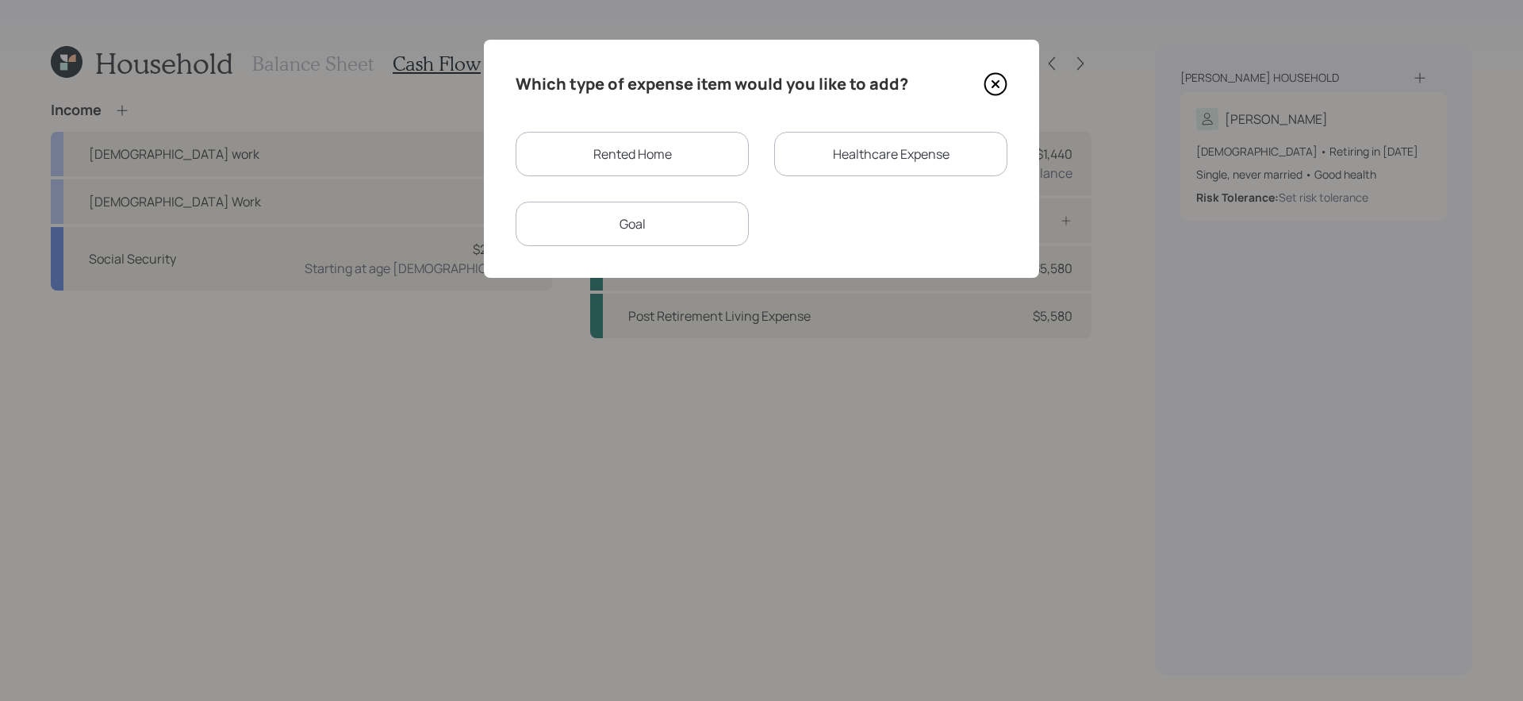
click at [640, 159] on div "Rented Home" at bounding box center [632, 154] width 233 height 44
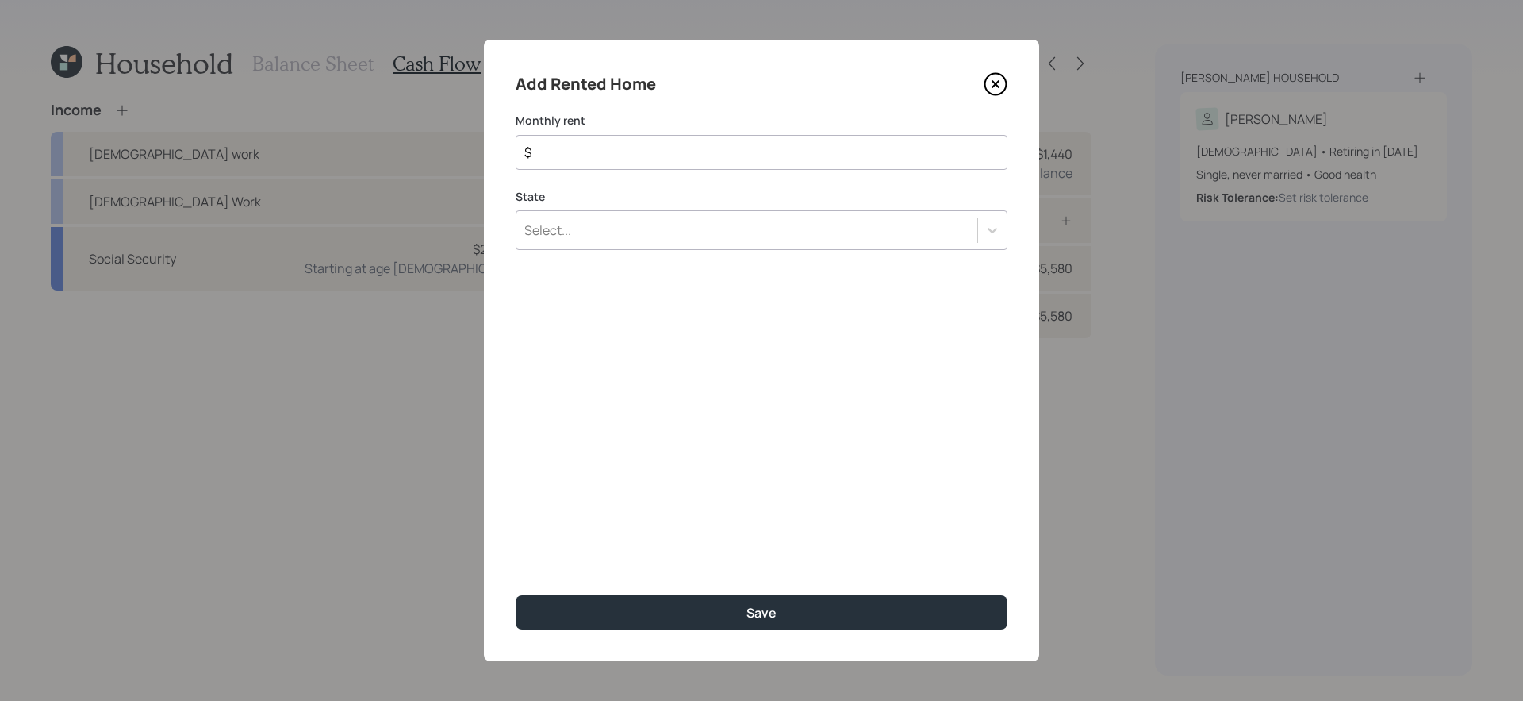
click at [998, 87] on icon at bounding box center [996, 84] width 6 height 6
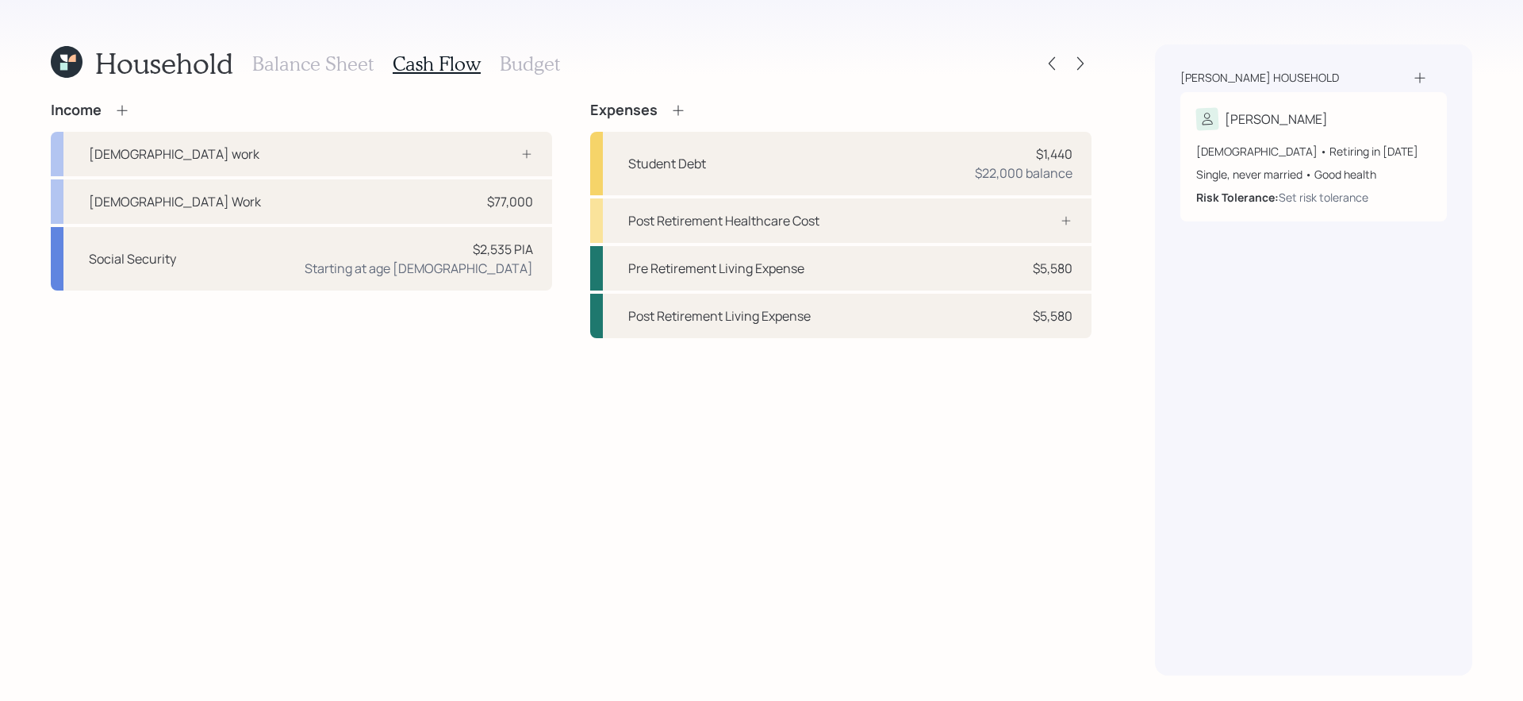
click at [682, 113] on icon at bounding box center [678, 110] width 16 height 16
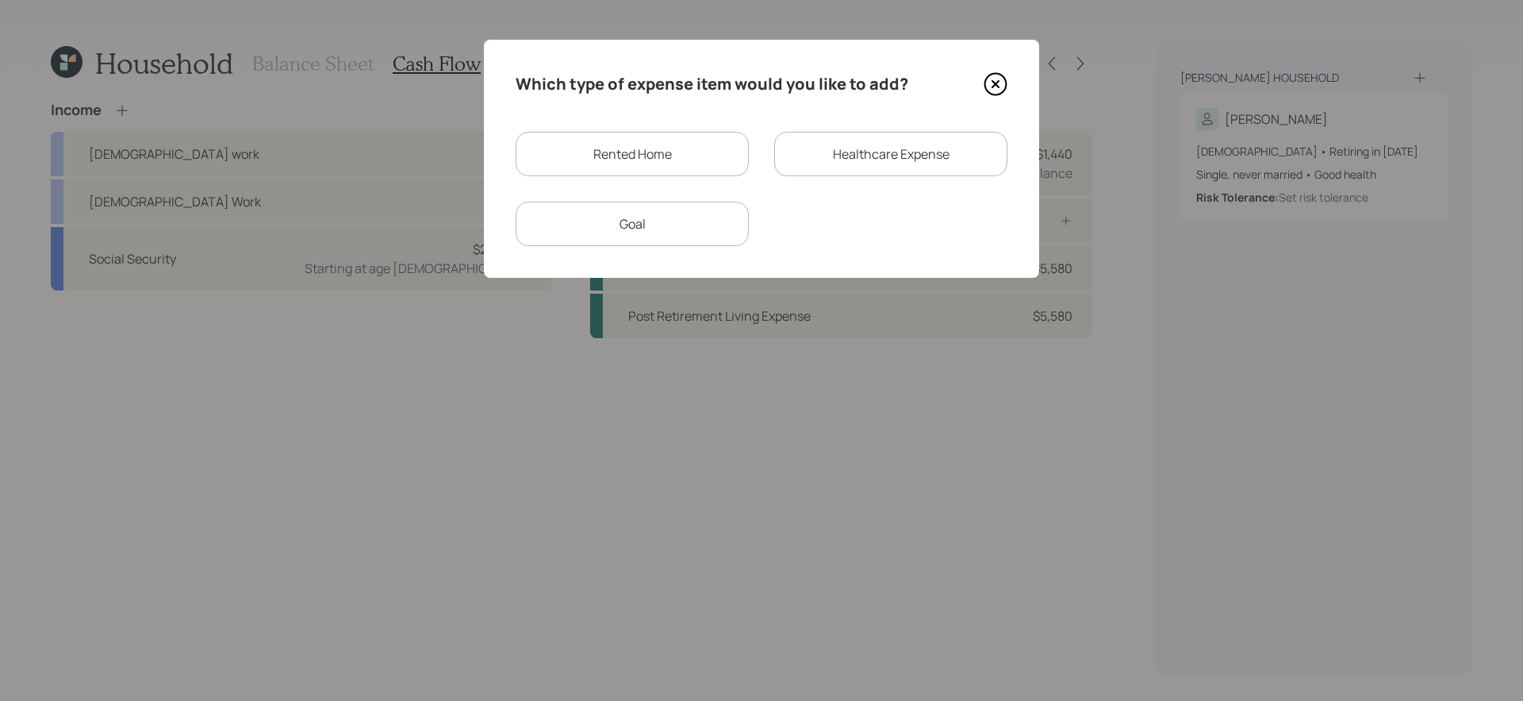
click at [656, 226] on div "Goal" at bounding box center [632, 224] width 233 height 44
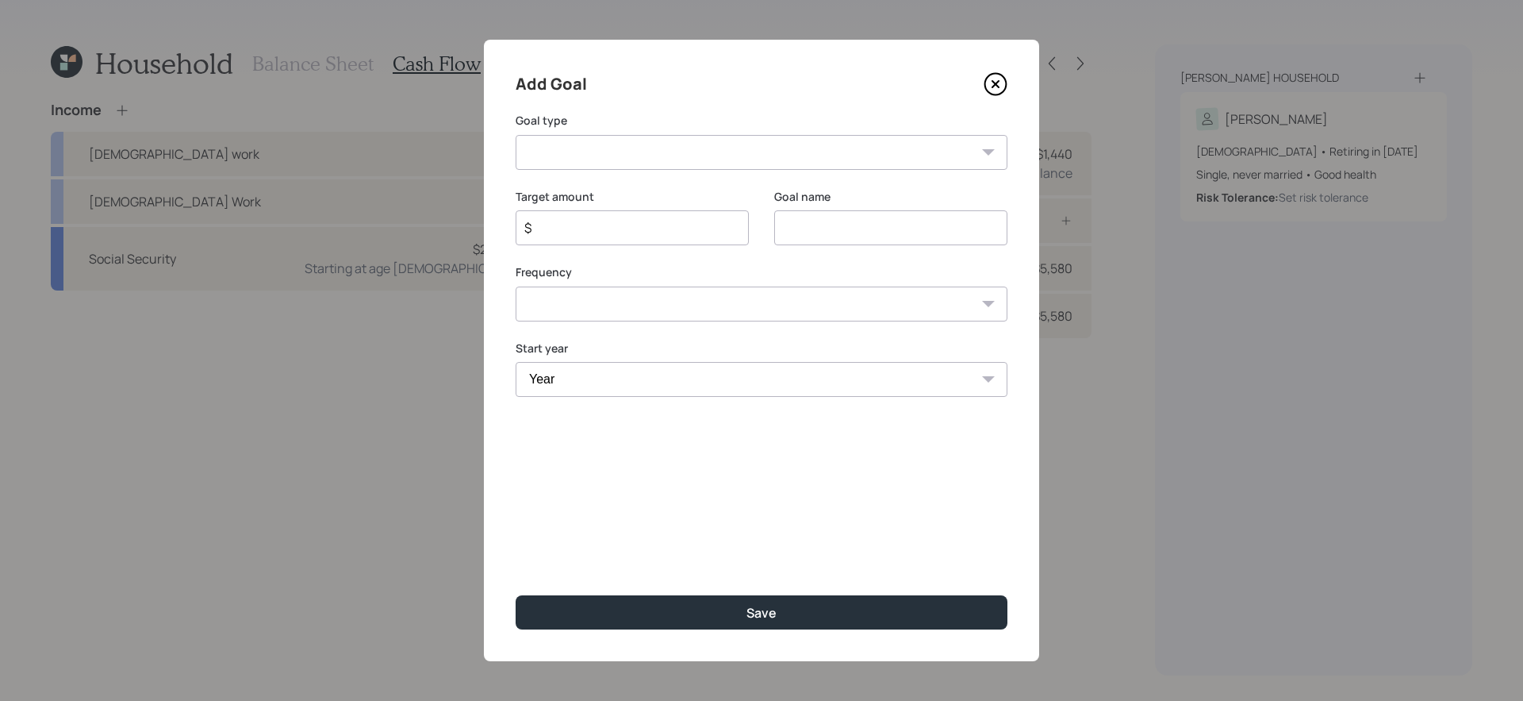
click at [651, 160] on select "Create an emergency fund Donate to charity Purchase a home Make a purchase Supp…" at bounding box center [762, 152] width 492 height 35
select select "other"
click at [516, 135] on select "Create an emergency fund Donate to charity Purchase a home Make a purchase Supp…" at bounding box center [762, 152] width 492 height 35
click at [844, 232] on input "Other" at bounding box center [890, 227] width 233 height 35
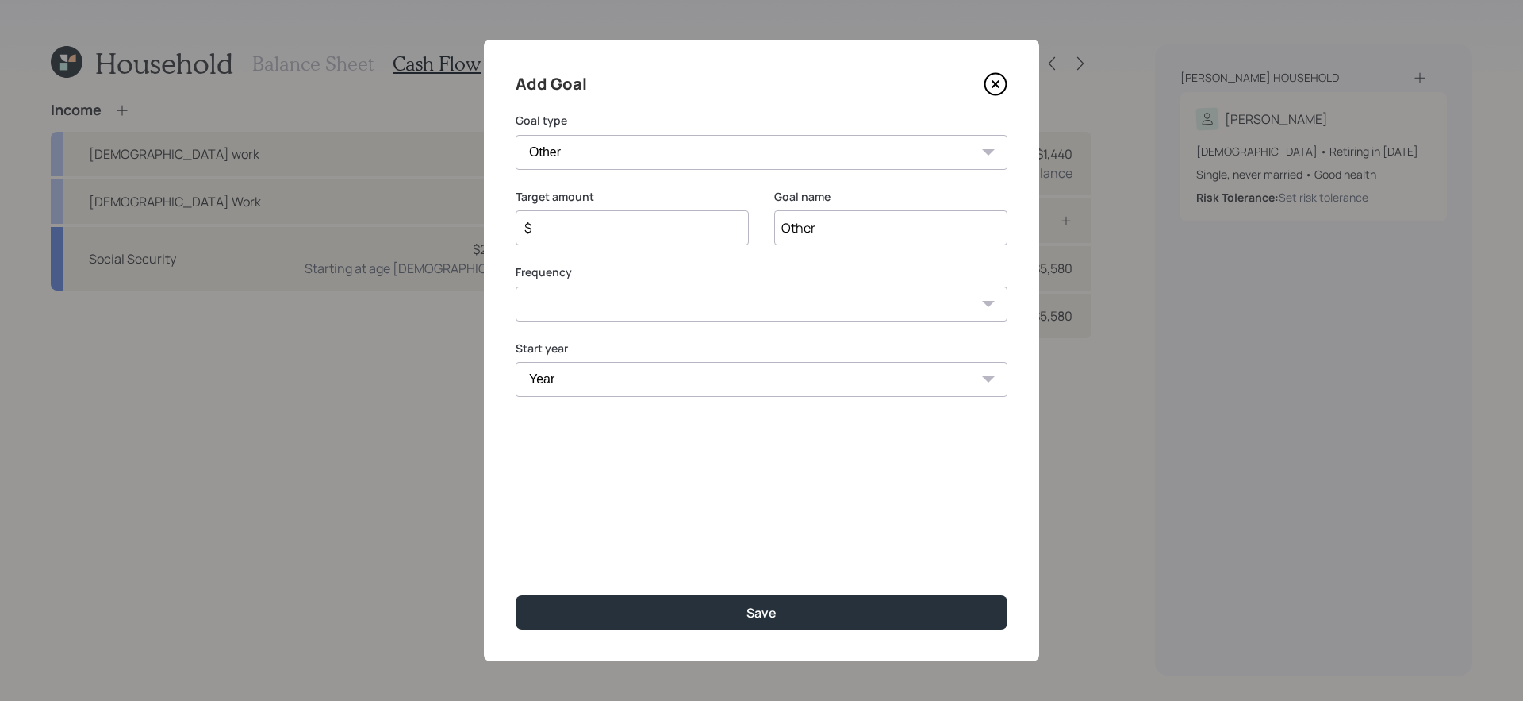
click at [844, 232] on input "Other" at bounding box center [890, 227] width 233 height 35
type input "Rental"
click at [721, 219] on input "$" at bounding box center [626, 227] width 206 height 19
click at [677, 232] on input "$" at bounding box center [626, 227] width 206 height 19
type input "$ 187"
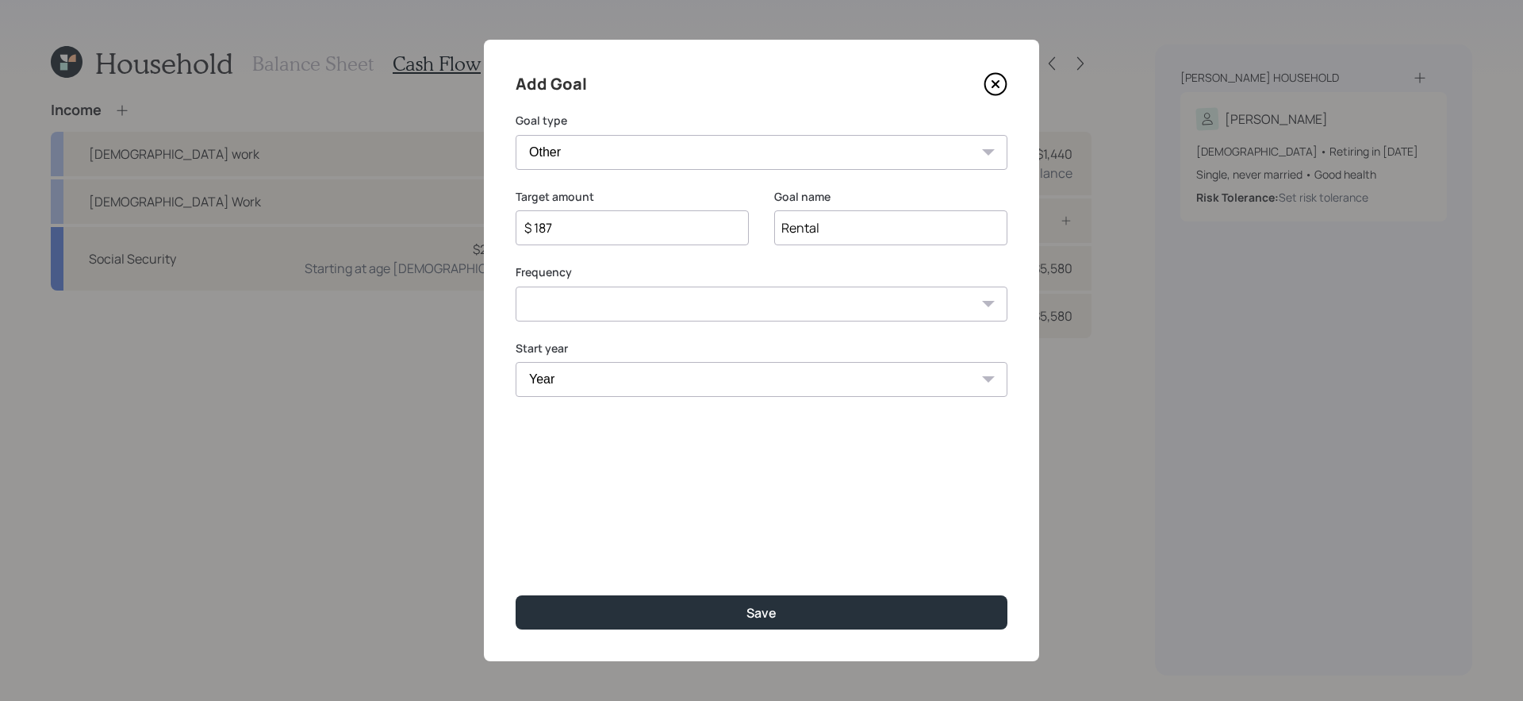
click at [599, 305] on select "One time Every 1 year Every 2 years Every 3 years Every 4 years Every 5 years E…" at bounding box center [762, 303] width 492 height 35
select select "0"
click at [516, 286] on select "One time Every 1 year Every 2 years Every 3 years Every 4 years Every 5 years E…" at bounding box center [762, 303] width 492 height 35
click at [595, 382] on select "Year 2025 2026 2027 2028 2029 2030 2031 2032 2033 2034 2035 2036 2037 2038 2039…" at bounding box center [762, 379] width 492 height 35
select select "2026"
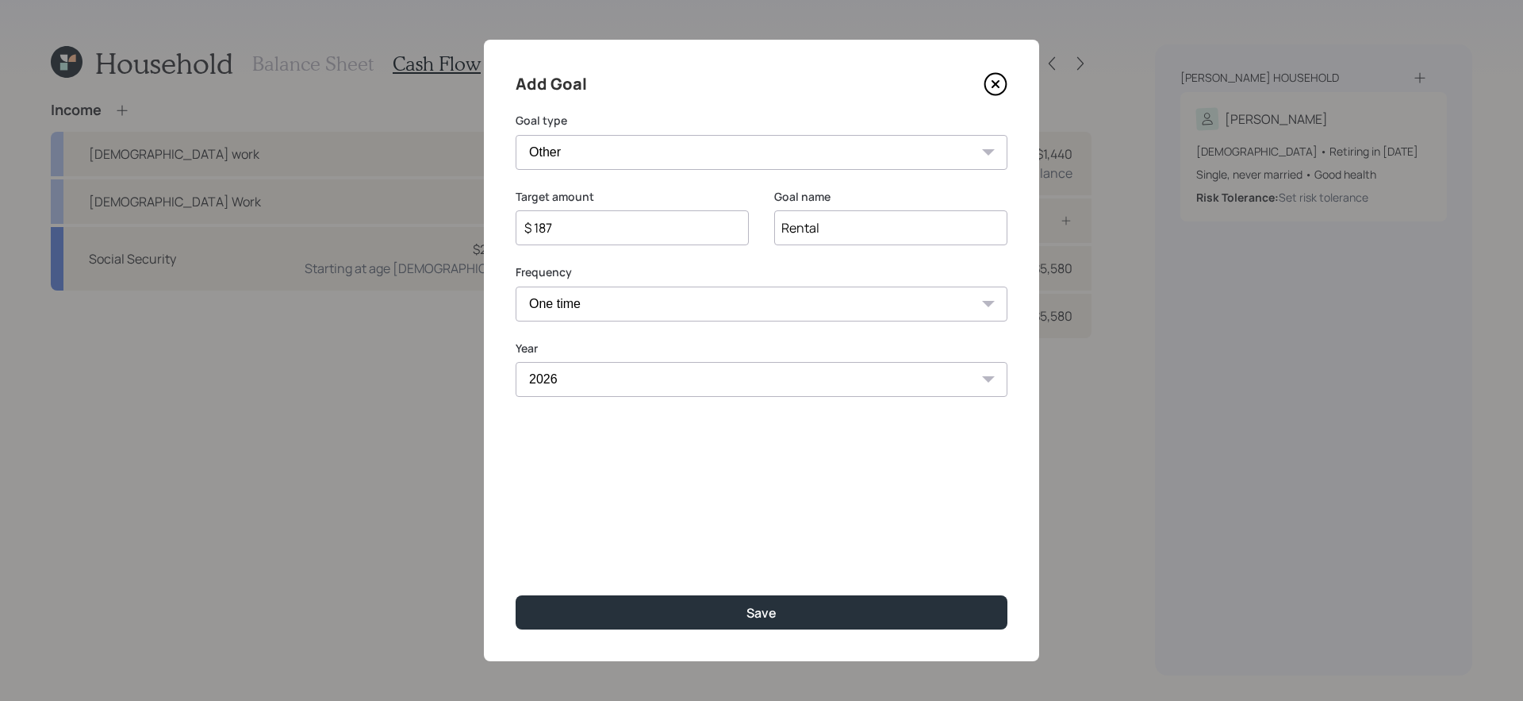
click at [516, 362] on select "Year 2025 2026 2027 2028 2029 2030 2031 2032 2033 2034 2035 2036 2037 2038 2039…" at bounding box center [762, 379] width 492 height 35
click at [608, 236] on input "$ 187" at bounding box center [626, 227] width 206 height 19
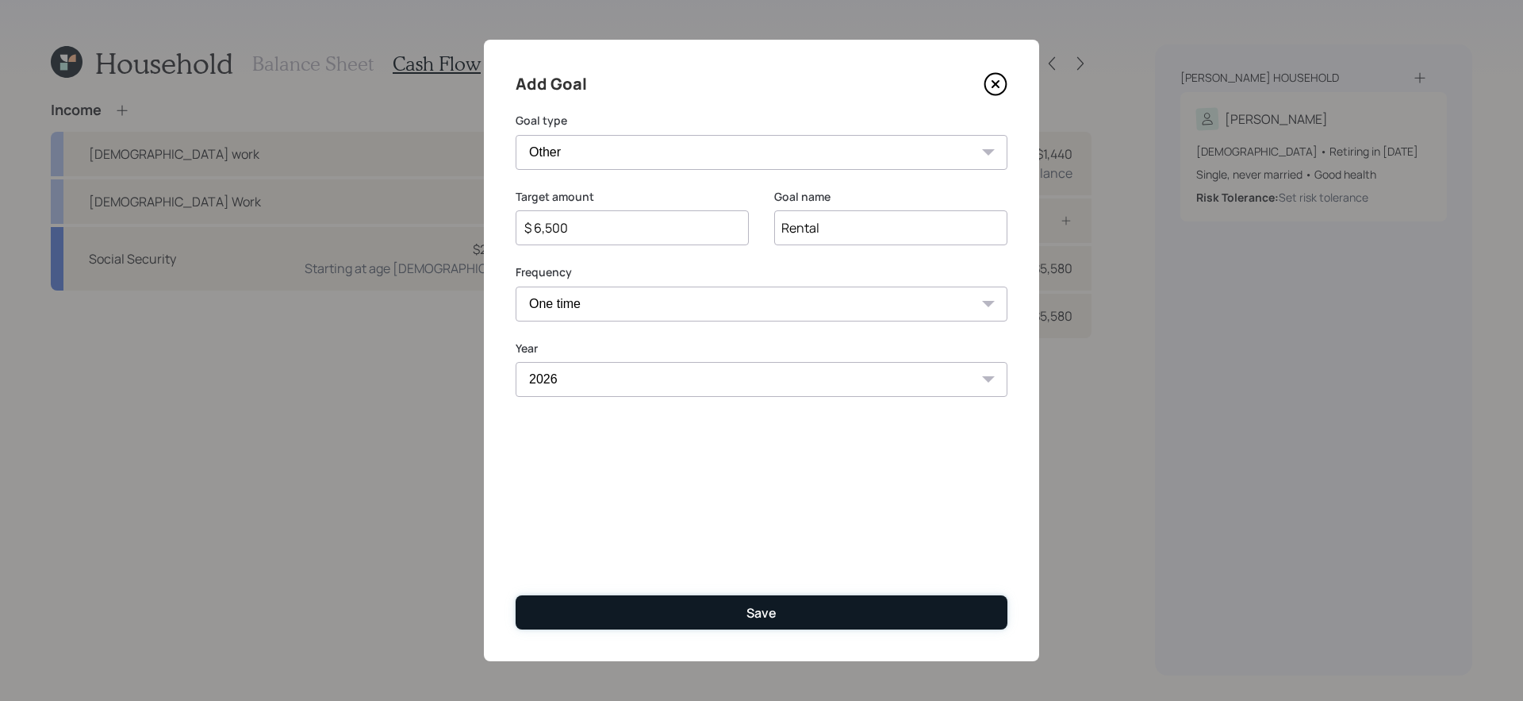
click at [632, 590] on button "Save" at bounding box center [762, 612] width 492 height 34
type input "$"
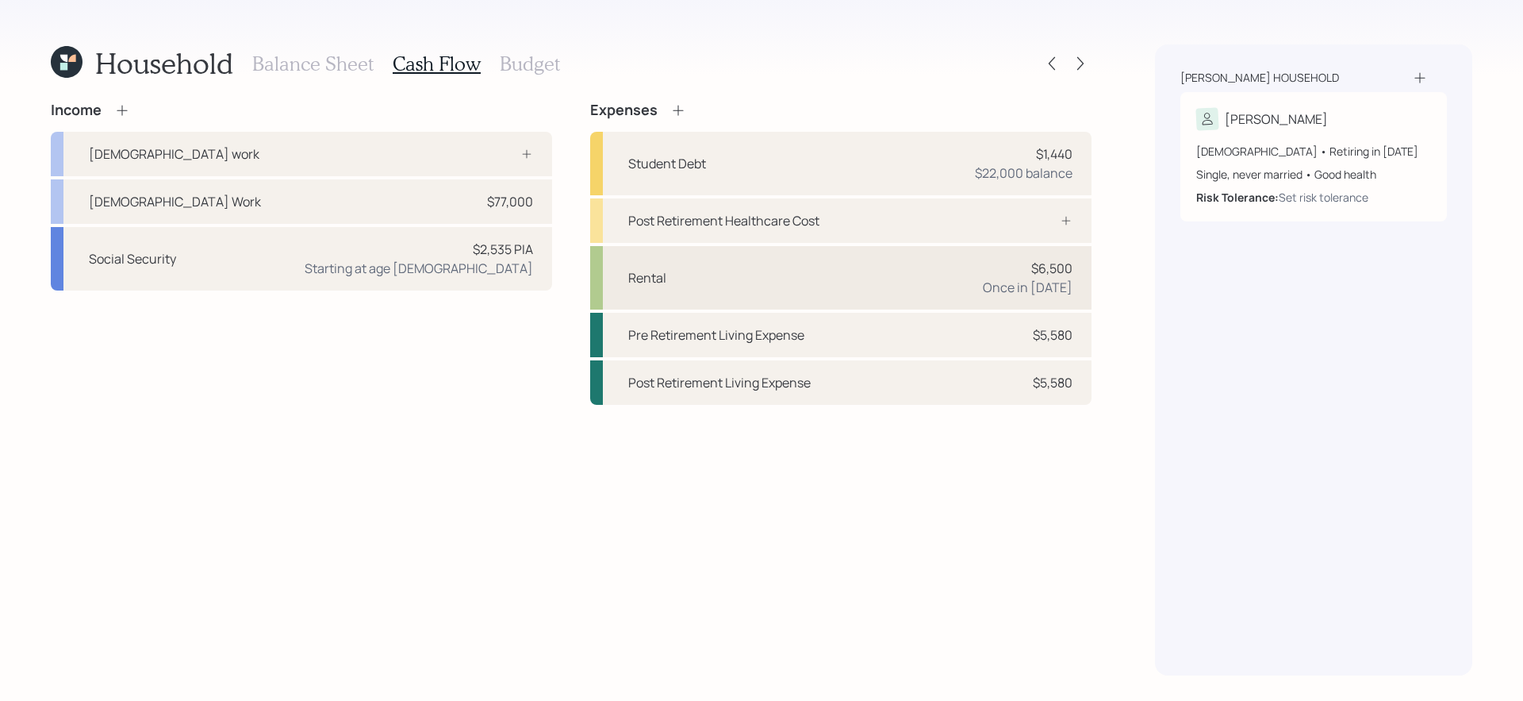
click at [885, 273] on div "Rental $6,500 Once in 2026" at bounding box center [840, 277] width 501 height 63
select select "0"
select select "2026"
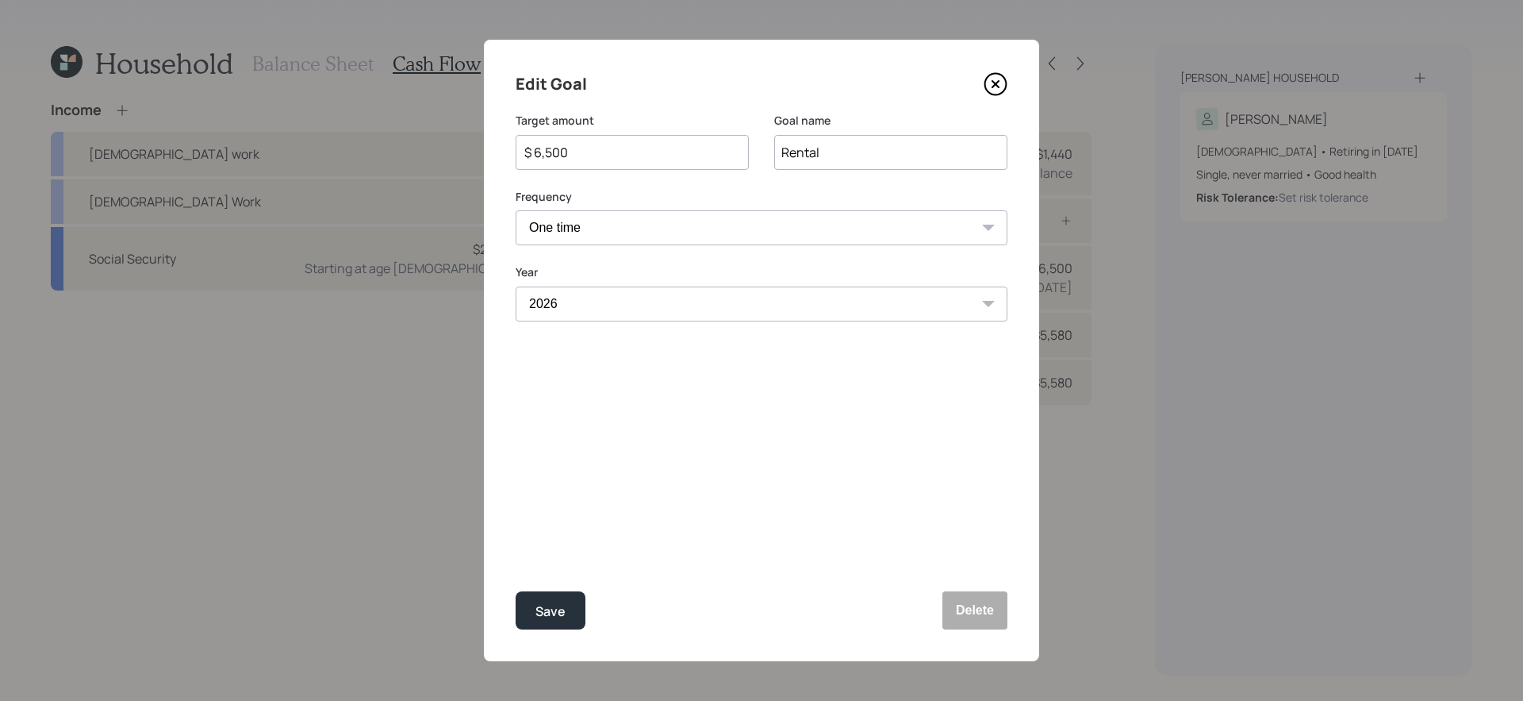
drag, startPoint x: 863, startPoint y: 163, endPoint x: 722, endPoint y: 144, distance: 142.4
click at [722, 144] on div "Target amount $ 6,500 Goal name Rental" at bounding box center [762, 151] width 492 height 76
click at [516, 590] on button "Save" at bounding box center [551, 610] width 70 height 38
type input "Rental"
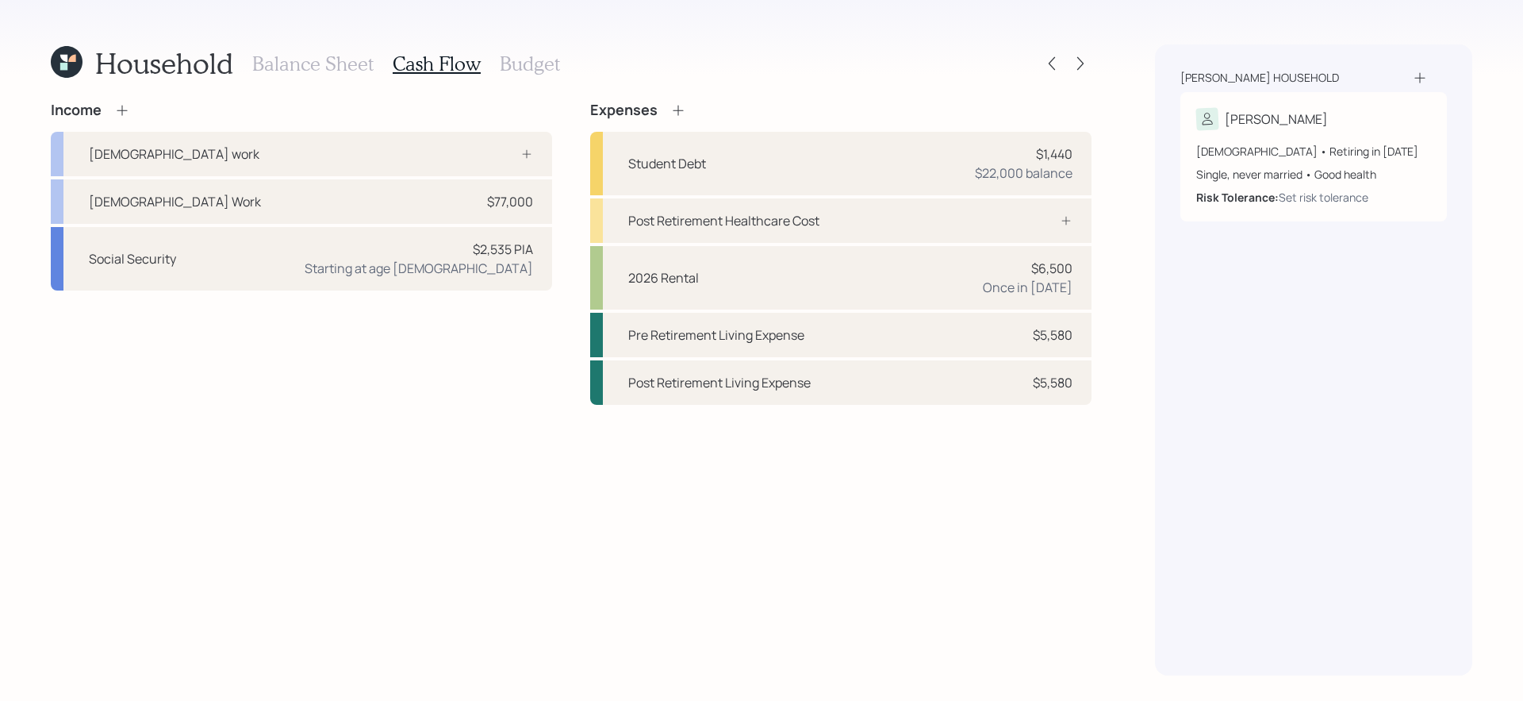
click at [680, 111] on icon at bounding box center [678, 110] width 16 height 16
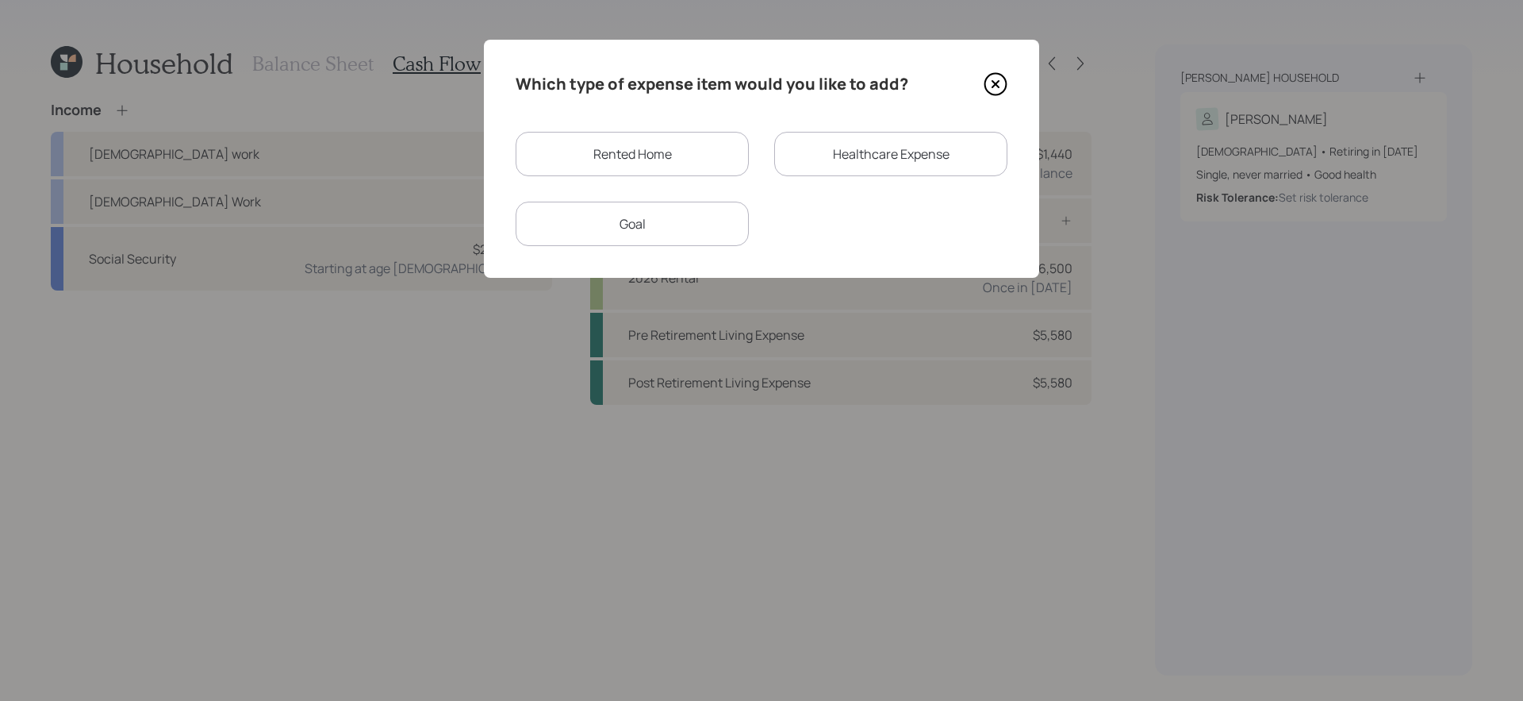
click at [673, 221] on div "Goal" at bounding box center [632, 224] width 233 height 44
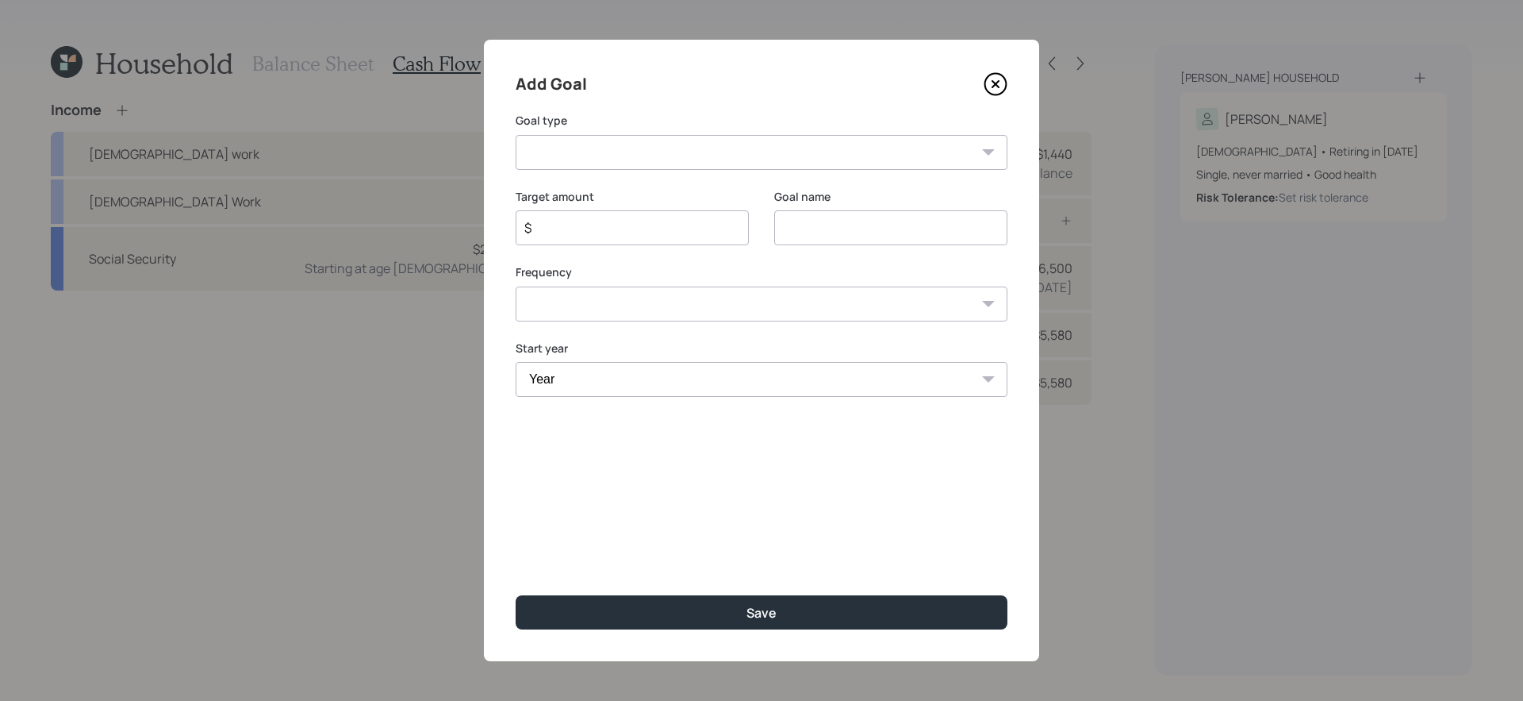
click at [703, 142] on select "Create an emergency fund Donate to charity Purchase a home Make a purchase Supp…" at bounding box center [762, 152] width 492 height 35
select select "other"
click at [516, 135] on select "Create an emergency fund Donate to charity Purchase a home Make a purchase Supp…" at bounding box center [762, 152] width 492 height 35
click at [862, 220] on input "Other" at bounding box center [890, 227] width 233 height 35
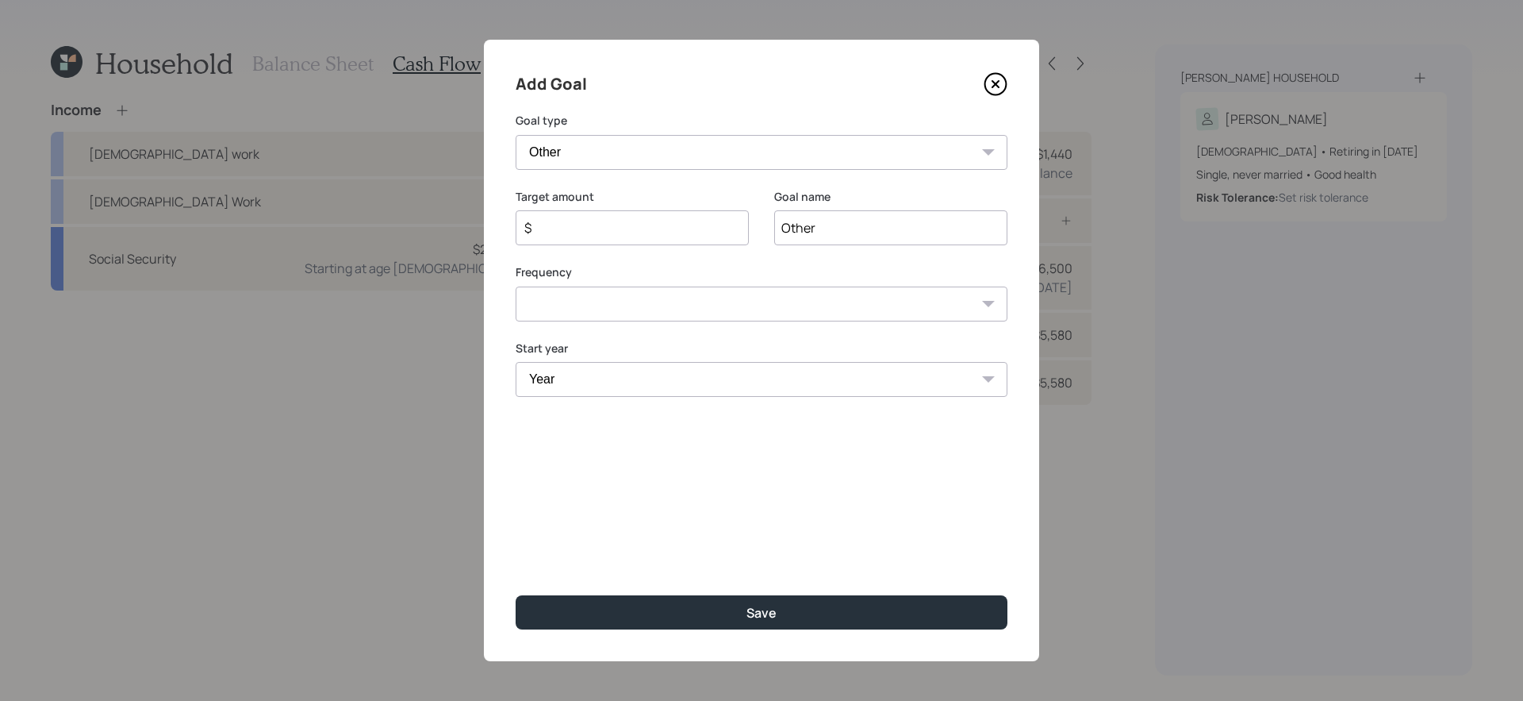
click at [862, 220] on input "Other" at bounding box center [890, 227] width 233 height 35
type input "Rental Income from 2027"
click at [682, 232] on input "$" at bounding box center [626, 227] width 206 height 19
type input "$ 20,000"
click at [646, 302] on select "One time Every 1 year Every 2 years Every 3 years Every 4 years Every 5 years E…" at bounding box center [762, 303] width 492 height 35
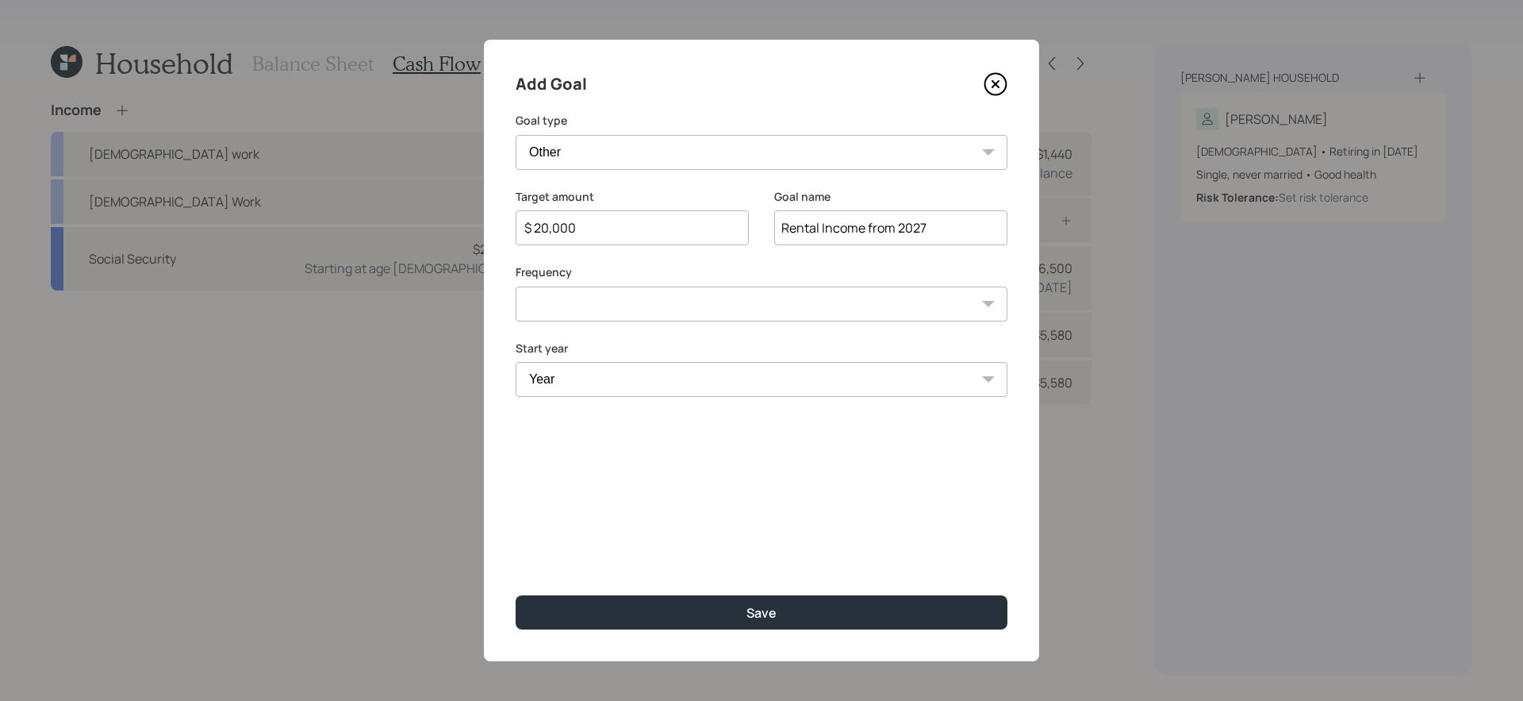
select select "1"
click at [516, 286] on select "One time Every 1 year Every 2 years Every 3 years Every 4 years Every 5 years E…" at bounding box center [762, 303] width 492 height 35
click at [586, 378] on select "Year 2025 2026 2027 2028 2029 2030 2031 2032 2033 2034 2035 2036 2037 2038 2039…" at bounding box center [632, 379] width 233 height 35
select select "2027"
click at [516, 362] on select "Year 2025 2026 2027 2028 2029 2030 2031 2032 2033 2034 2035 2036 2037 2038 2039…" at bounding box center [632, 379] width 233 height 35
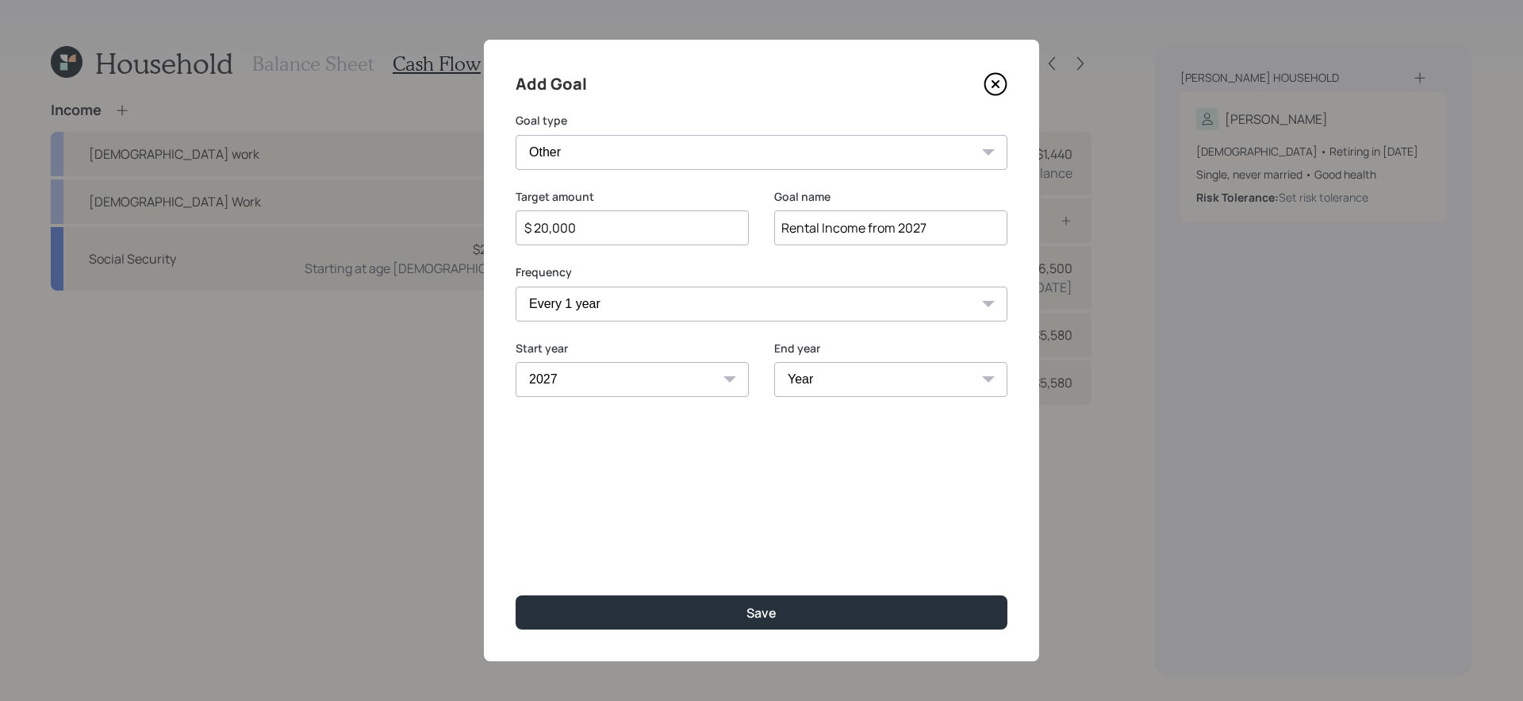
click at [878, 379] on select "Year 2027 2028 2029 2030 2031 2032 2033 2034 2035 2036 2037 2038 2039 2040 2041…" at bounding box center [890, 379] width 233 height 35
select select "2056"
click at [774, 362] on select "Year 2027 2028 2029 2030 2031 2032 2033 2034 2035 2036 2037 2038 2039 2040 2041…" at bounding box center [890, 379] width 233 height 35
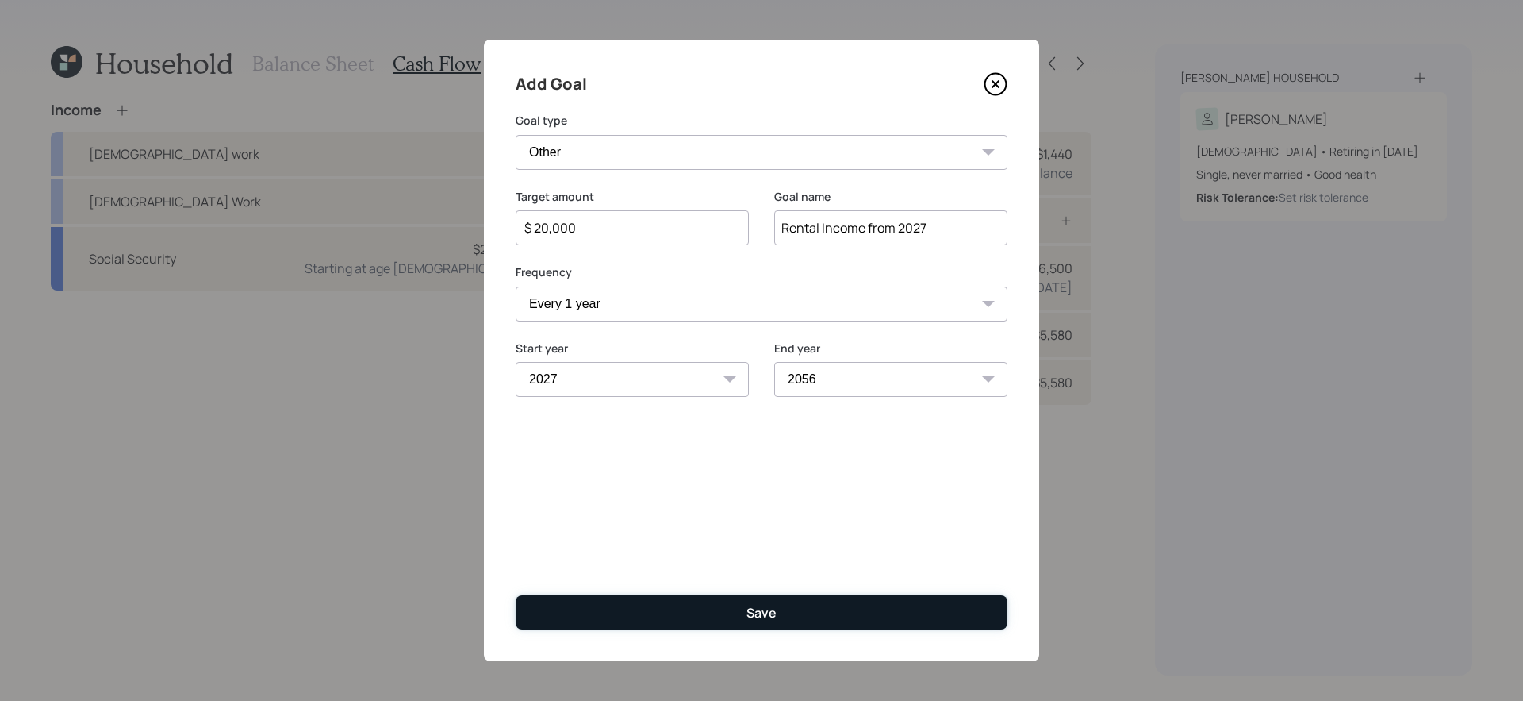
click at [754, 590] on button "Save" at bounding box center [762, 612] width 492 height 34
type input "$"
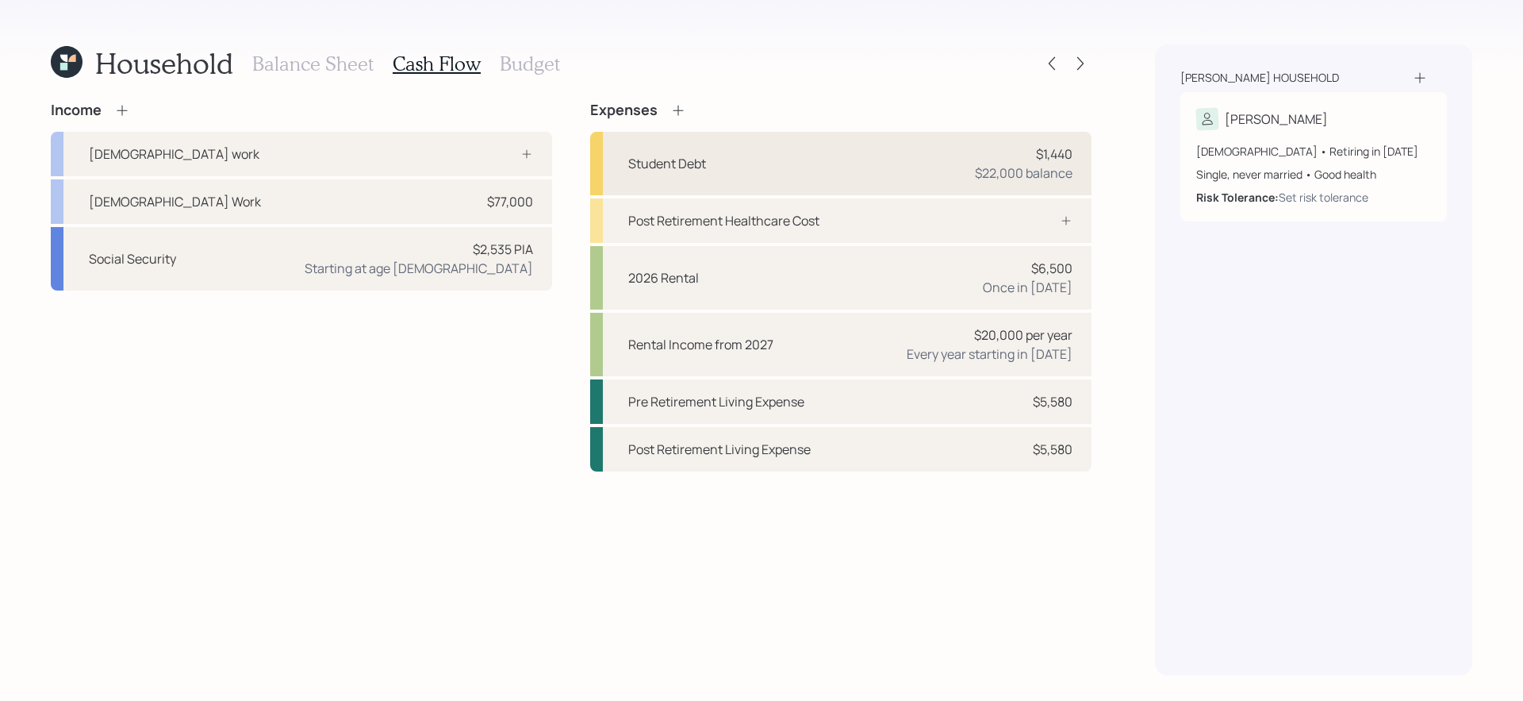
click at [786, 167] on div "Student Debt $1,440 $22,000 balance" at bounding box center [840, 163] width 501 height 63
select select "student"
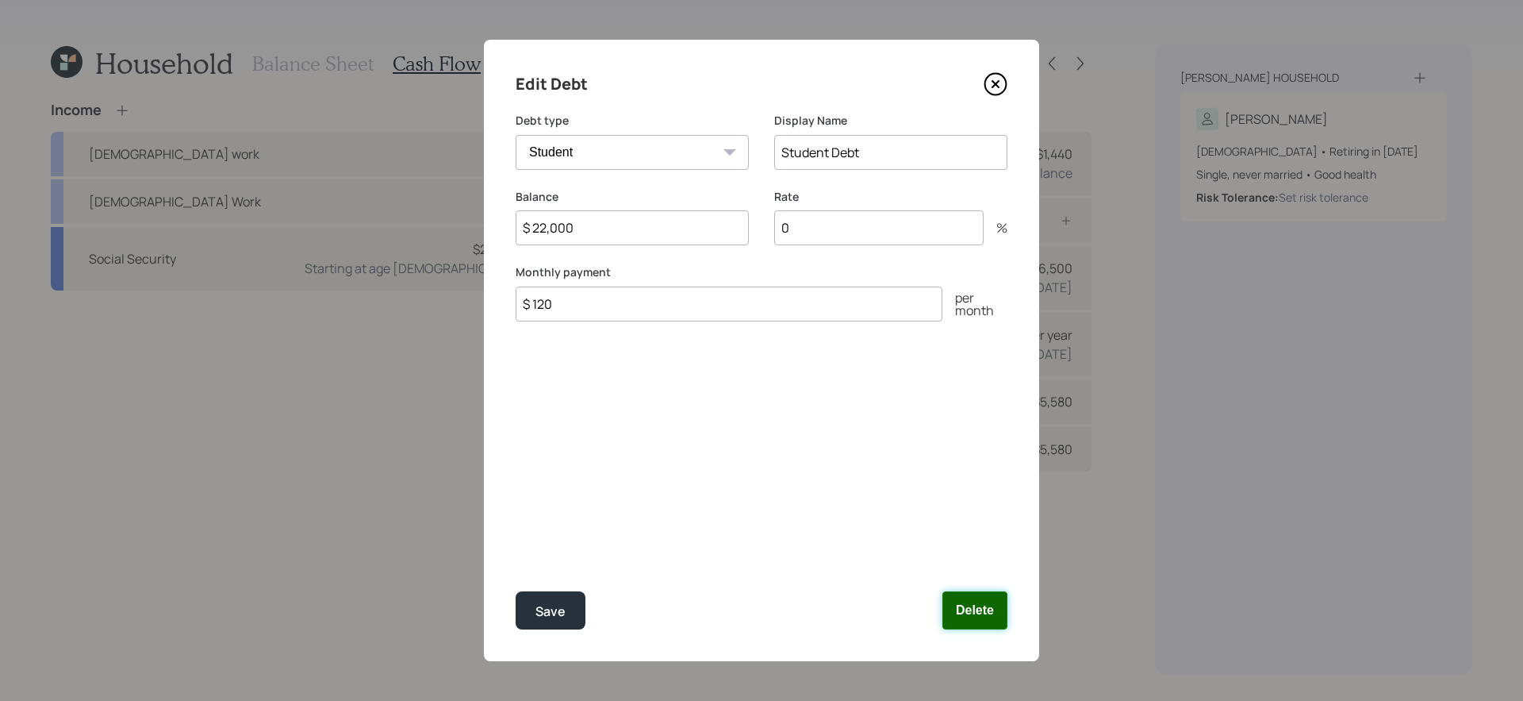
click at [982, 590] on button "Delete" at bounding box center [975, 610] width 65 height 38
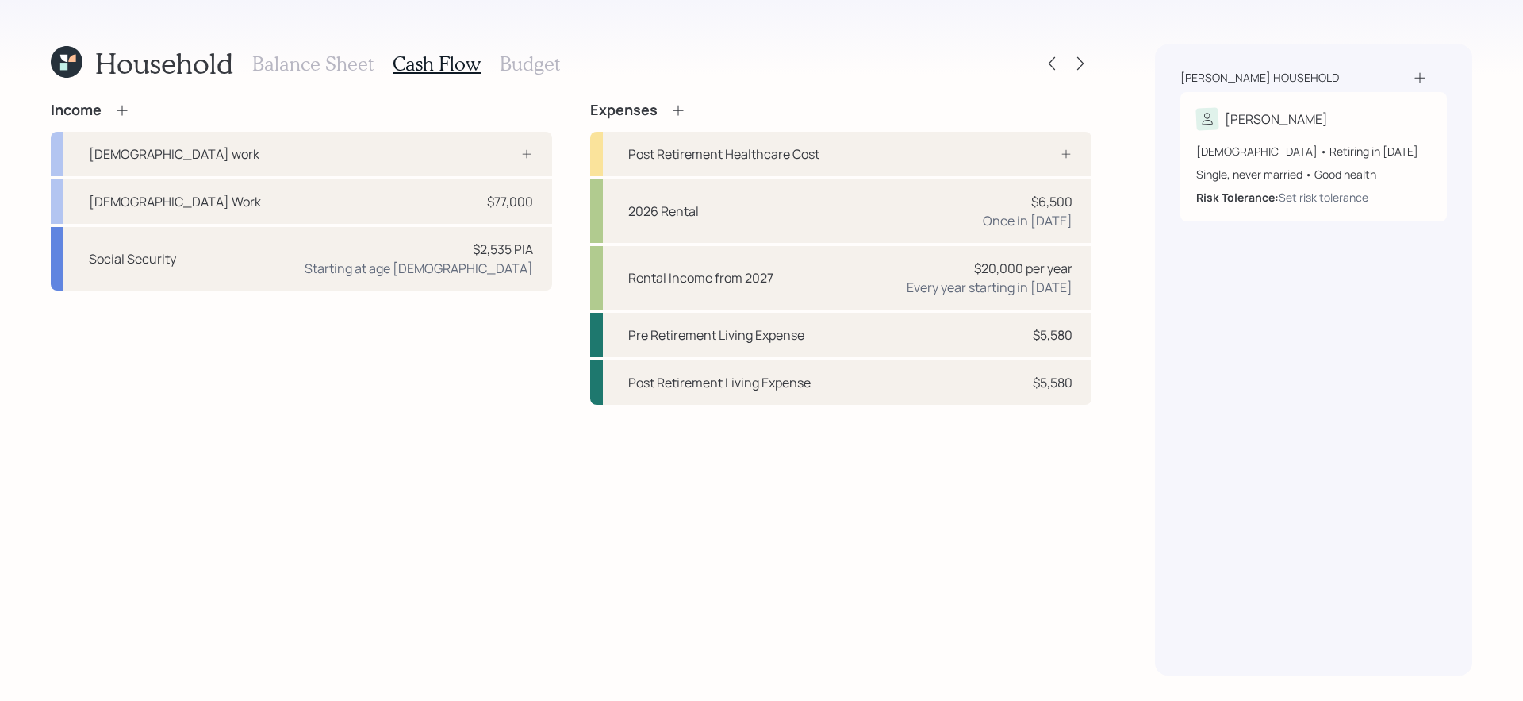
click at [290, 60] on h3 "Balance Sheet" at bounding box center [312, 63] width 121 height 23
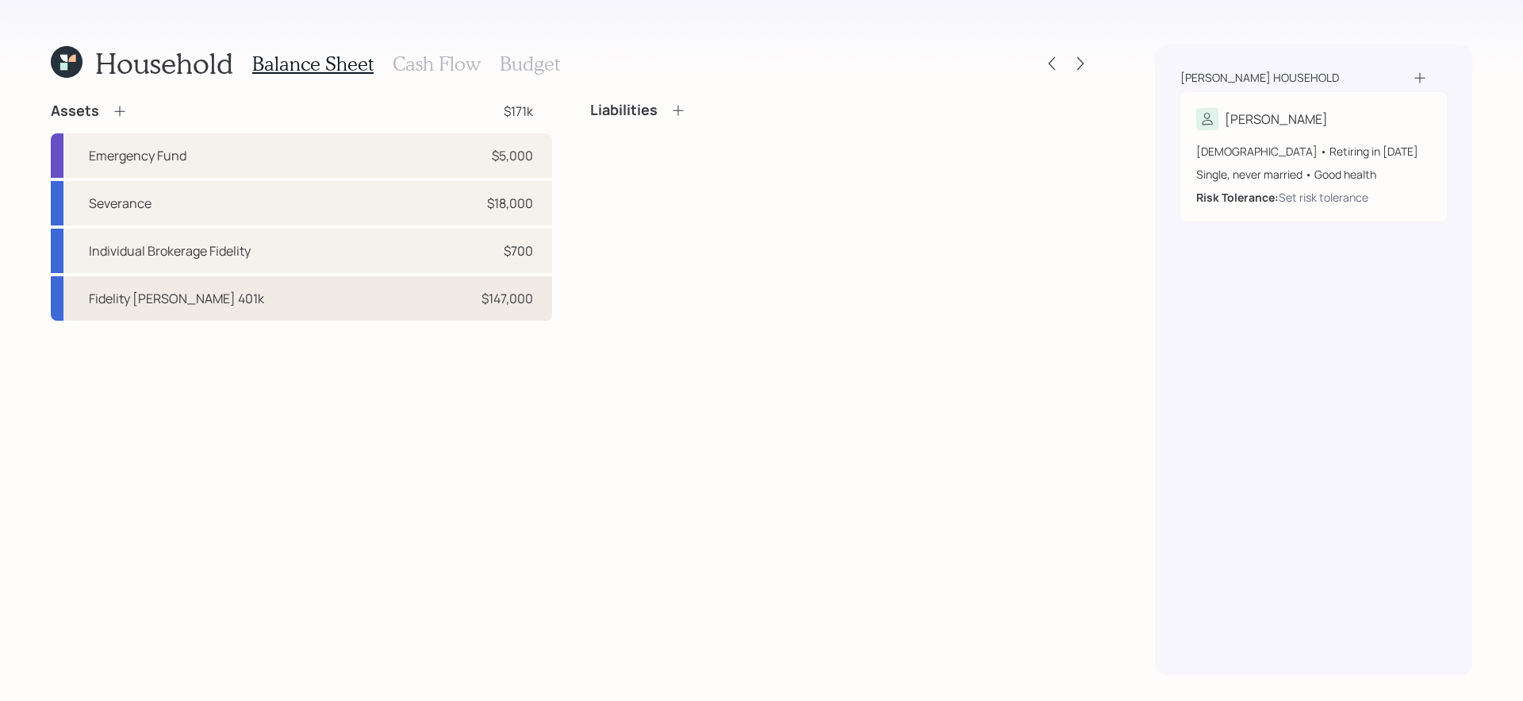
click at [267, 301] on div "Fidelity Roth 401k $147,000" at bounding box center [301, 298] width 501 height 44
select select "roth_ira"
select select "balanced"
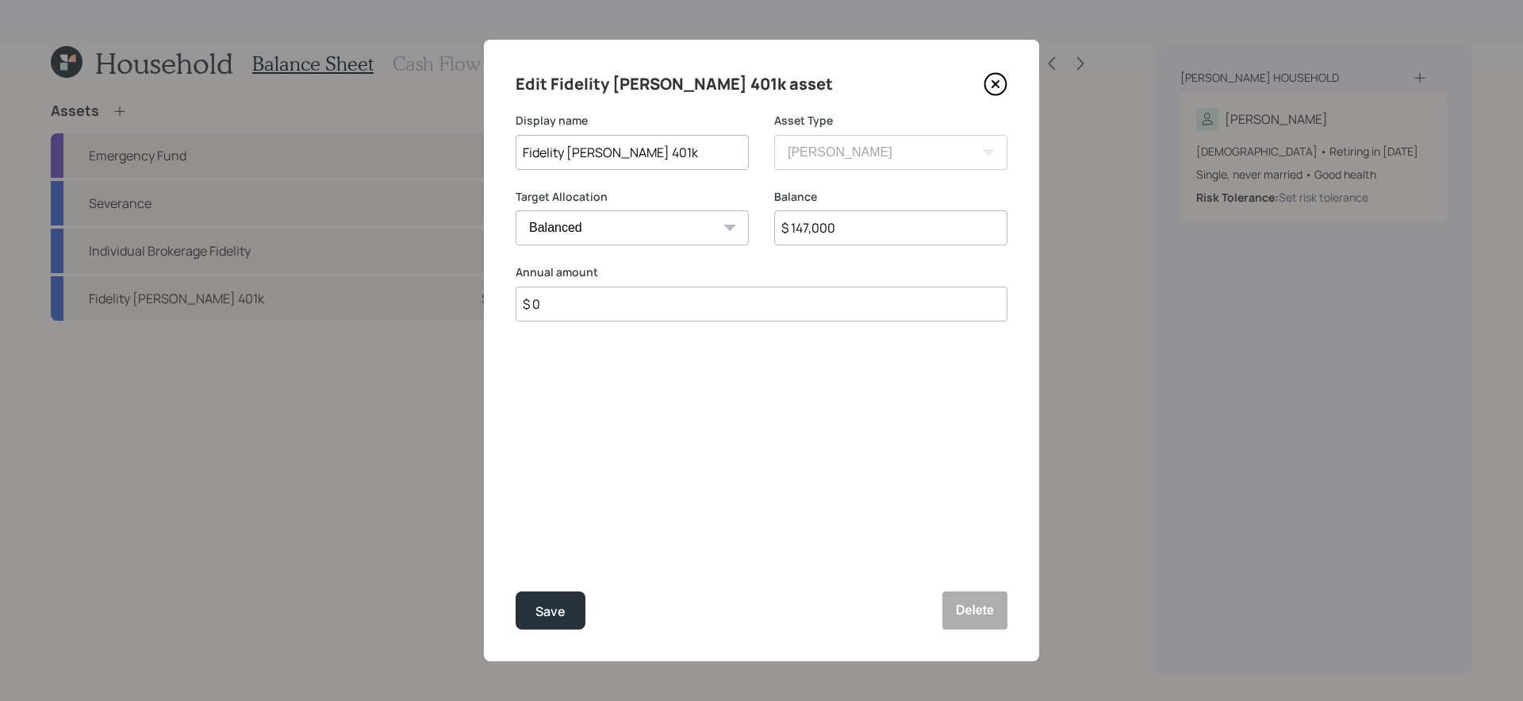
click at [856, 225] on input "$ 147,000" at bounding box center [890, 227] width 233 height 35
type input "$ 125,000"
click at [516, 590] on button "Save" at bounding box center [551, 610] width 70 height 38
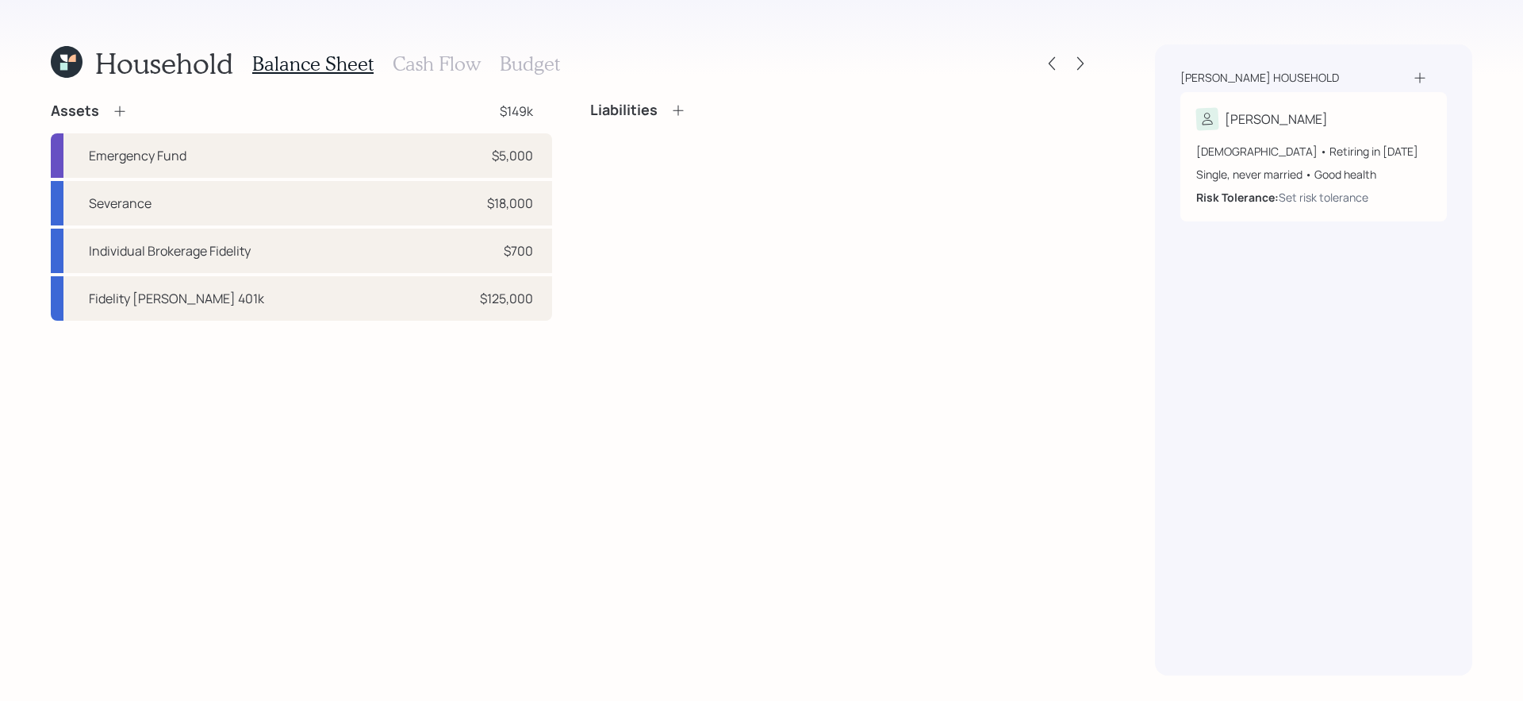
click at [437, 74] on h3 "Cash Flow" at bounding box center [437, 63] width 88 height 23
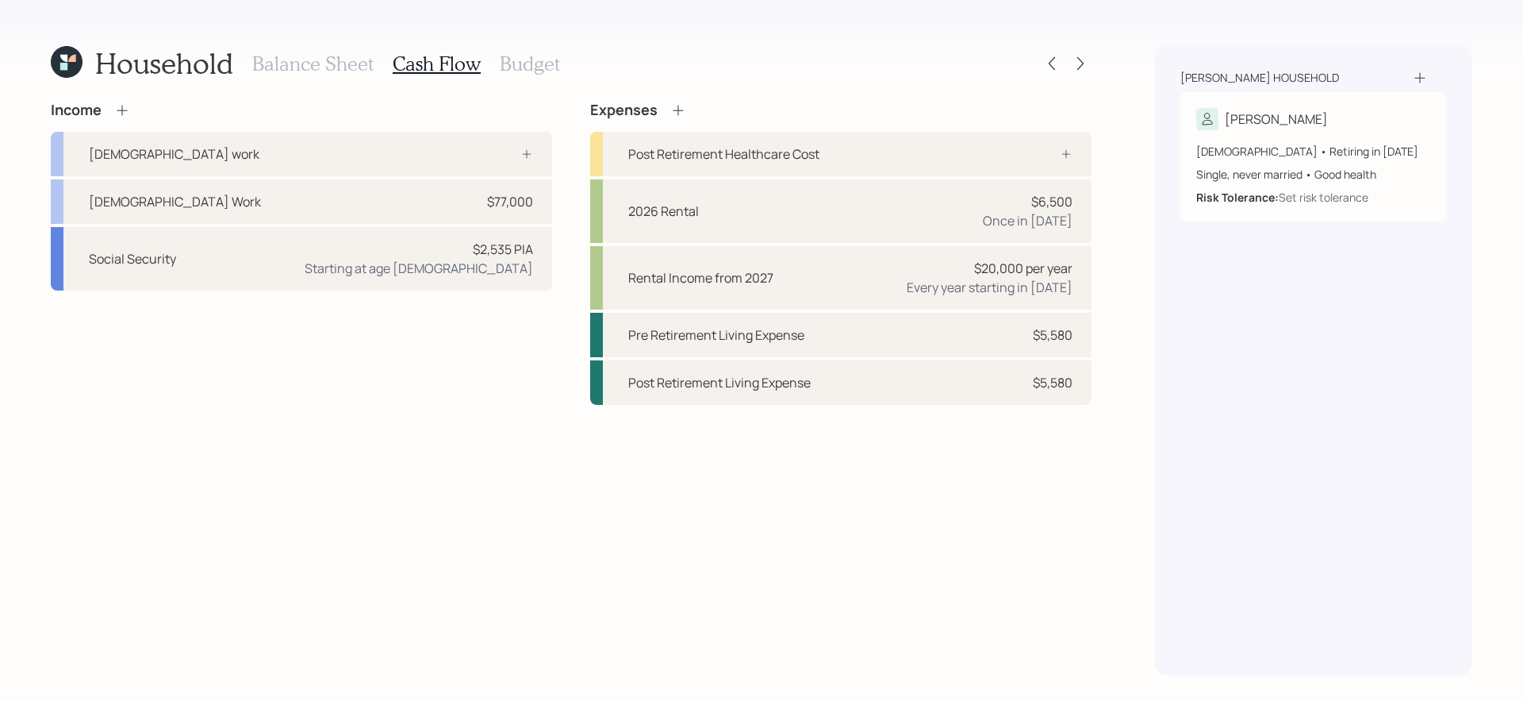
click at [674, 109] on icon at bounding box center [678, 110] width 16 height 16
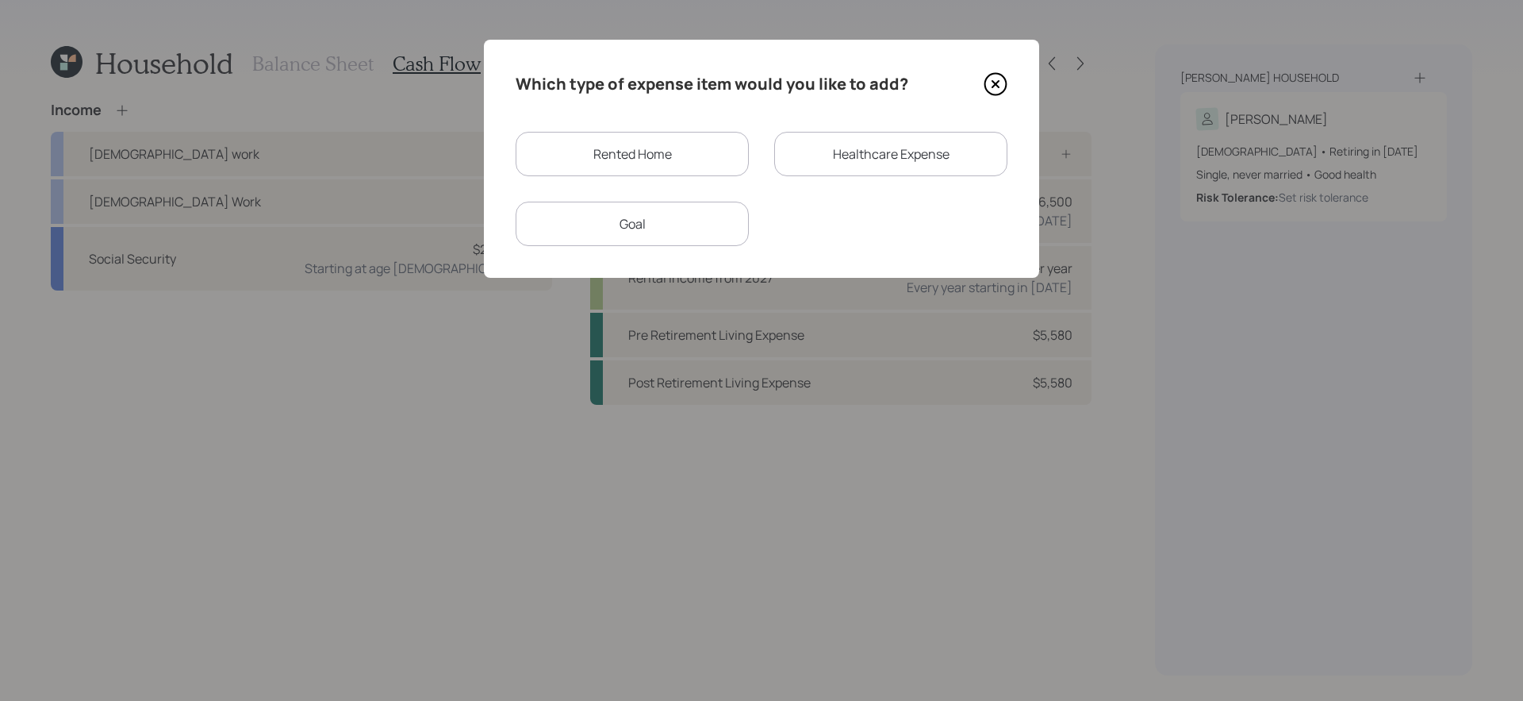
click at [887, 148] on div "Healthcare Expense" at bounding box center [890, 154] width 233 height 44
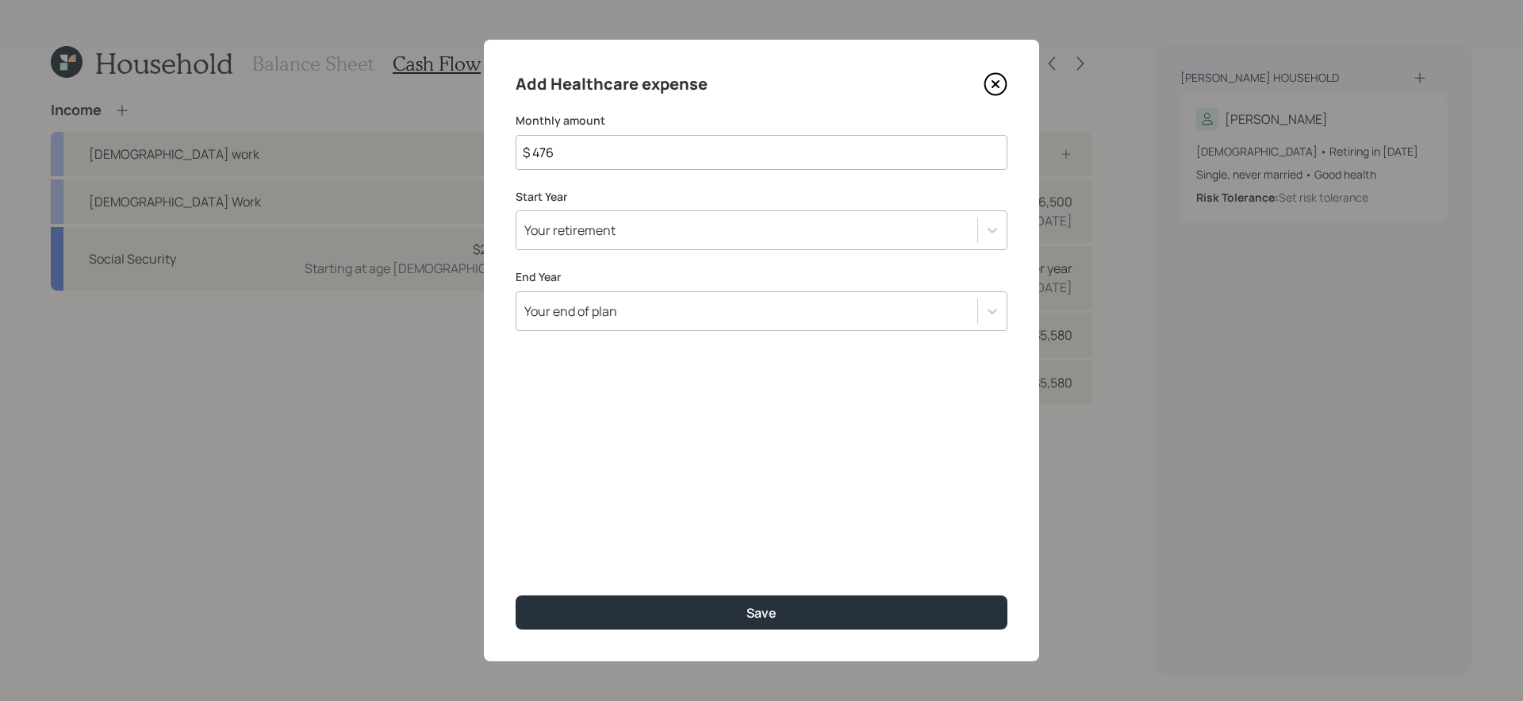
click at [819, 158] on input "$ 476" at bounding box center [762, 152] width 492 height 35
type input "$ 235"
click at [778, 231] on div "Your retirement" at bounding box center [747, 230] width 461 height 27
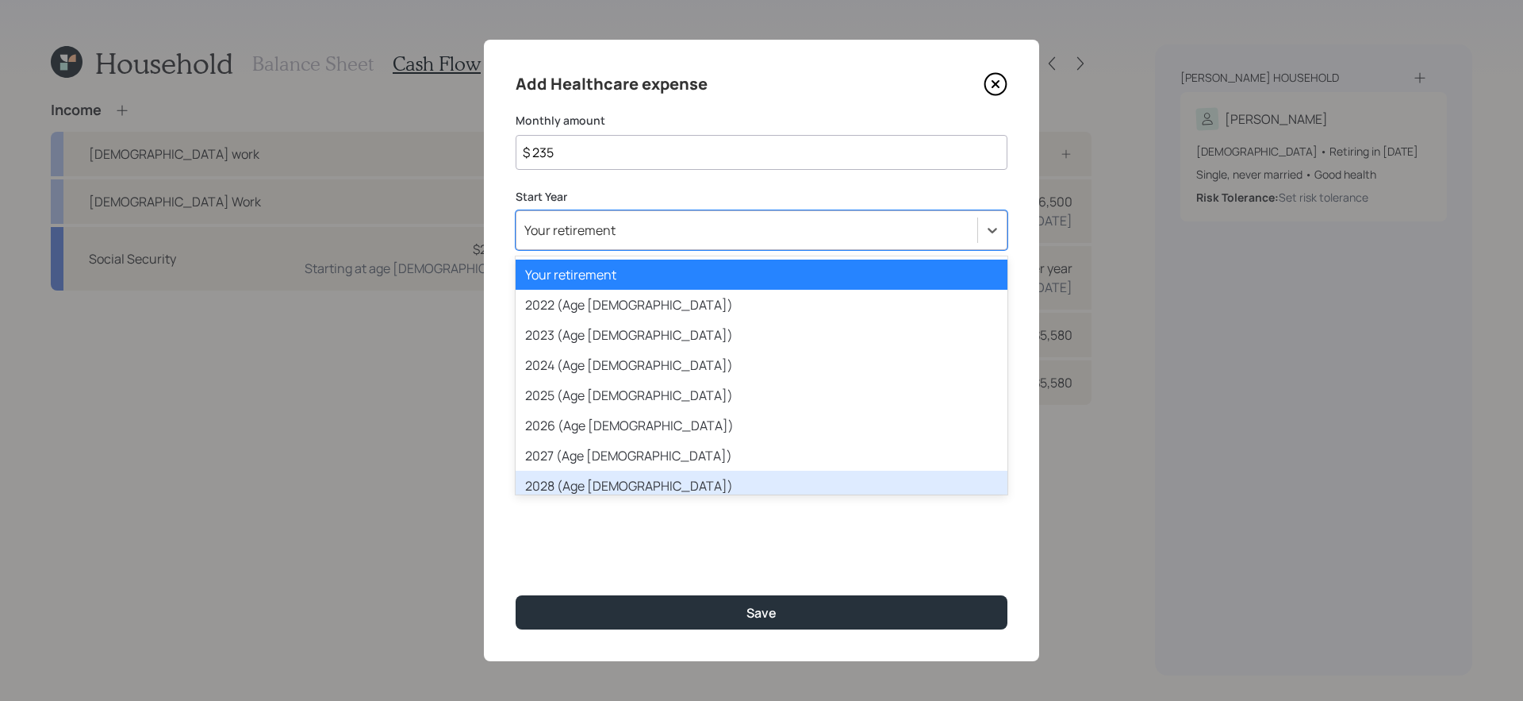
click at [658, 551] on div "Add Healthcare expense Monthly amount $ 235 Start Year option 2028 (Age 66) foc…" at bounding box center [761, 350] width 555 height 621
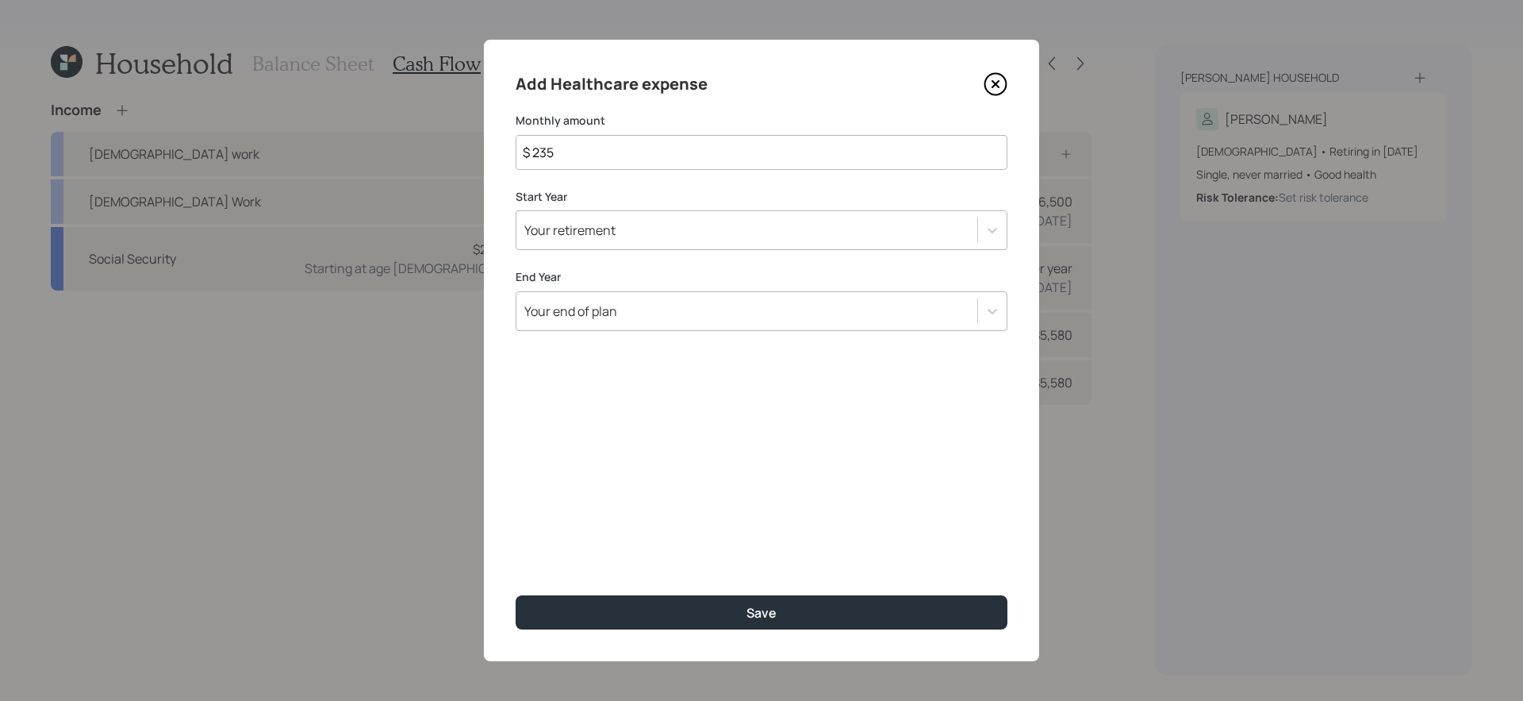
click at [675, 221] on div "Your retirement" at bounding box center [747, 230] width 461 height 27
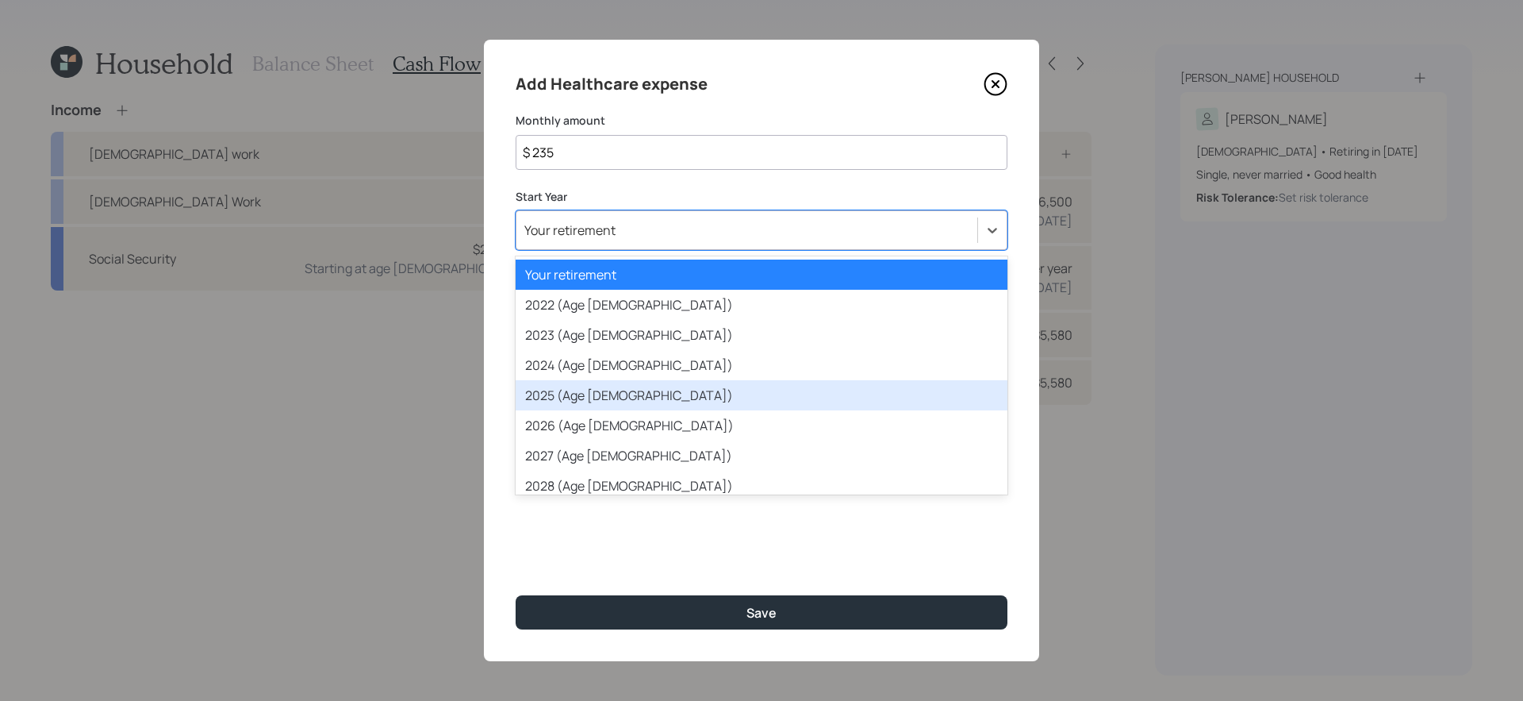
click at [646, 382] on div "2025 (Age 63)" at bounding box center [762, 395] width 492 height 30
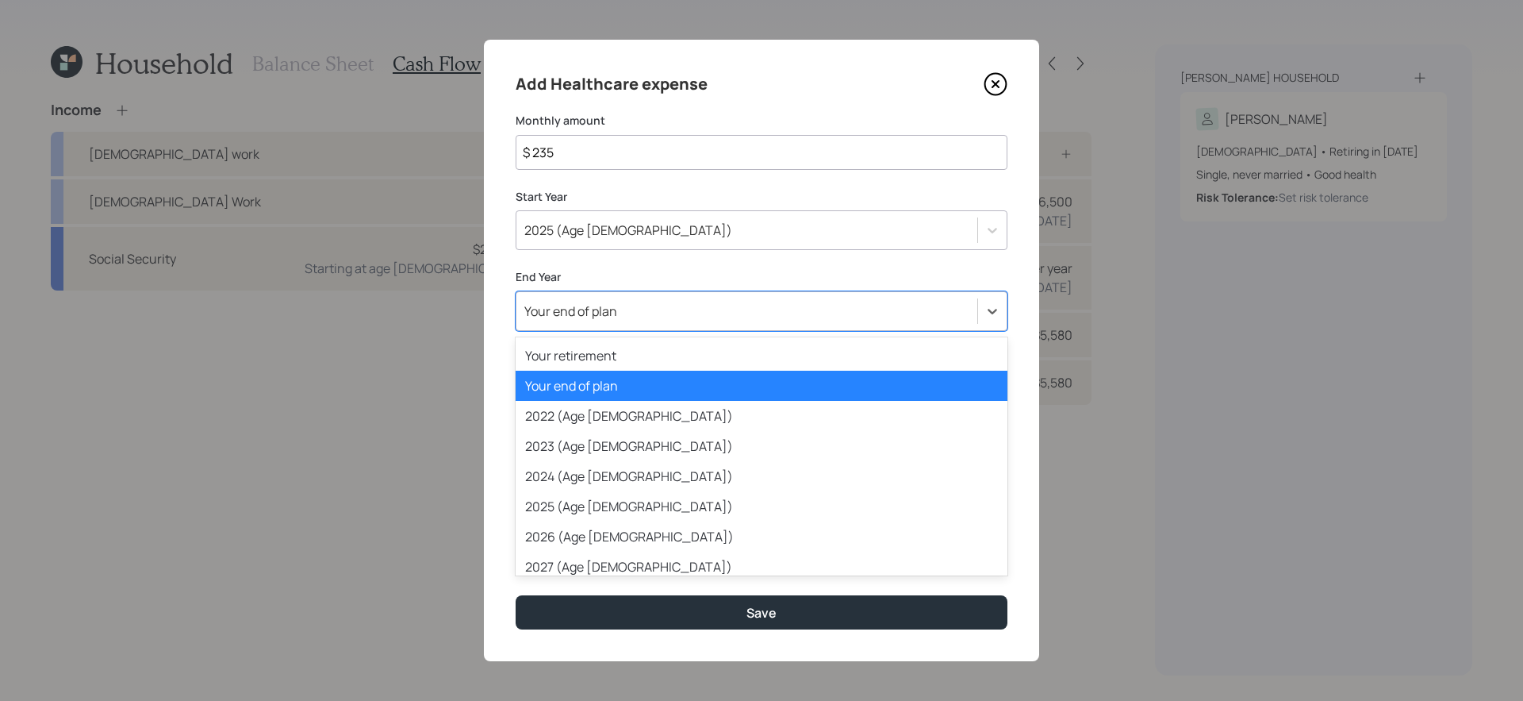
click at [631, 291] on div "Your end of plan" at bounding box center [762, 311] width 492 height 40
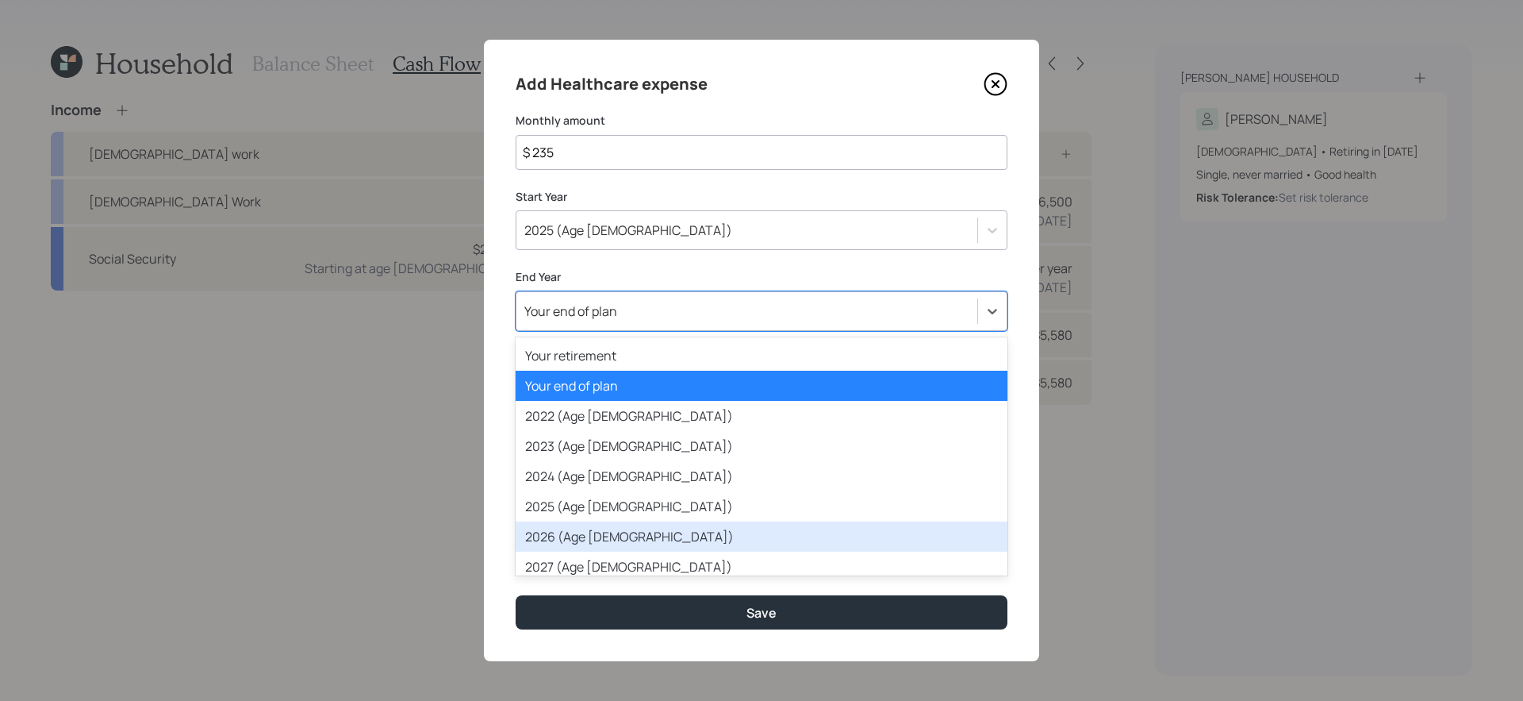
click at [616, 525] on div "2026 (Age 64)" at bounding box center [762, 536] width 492 height 30
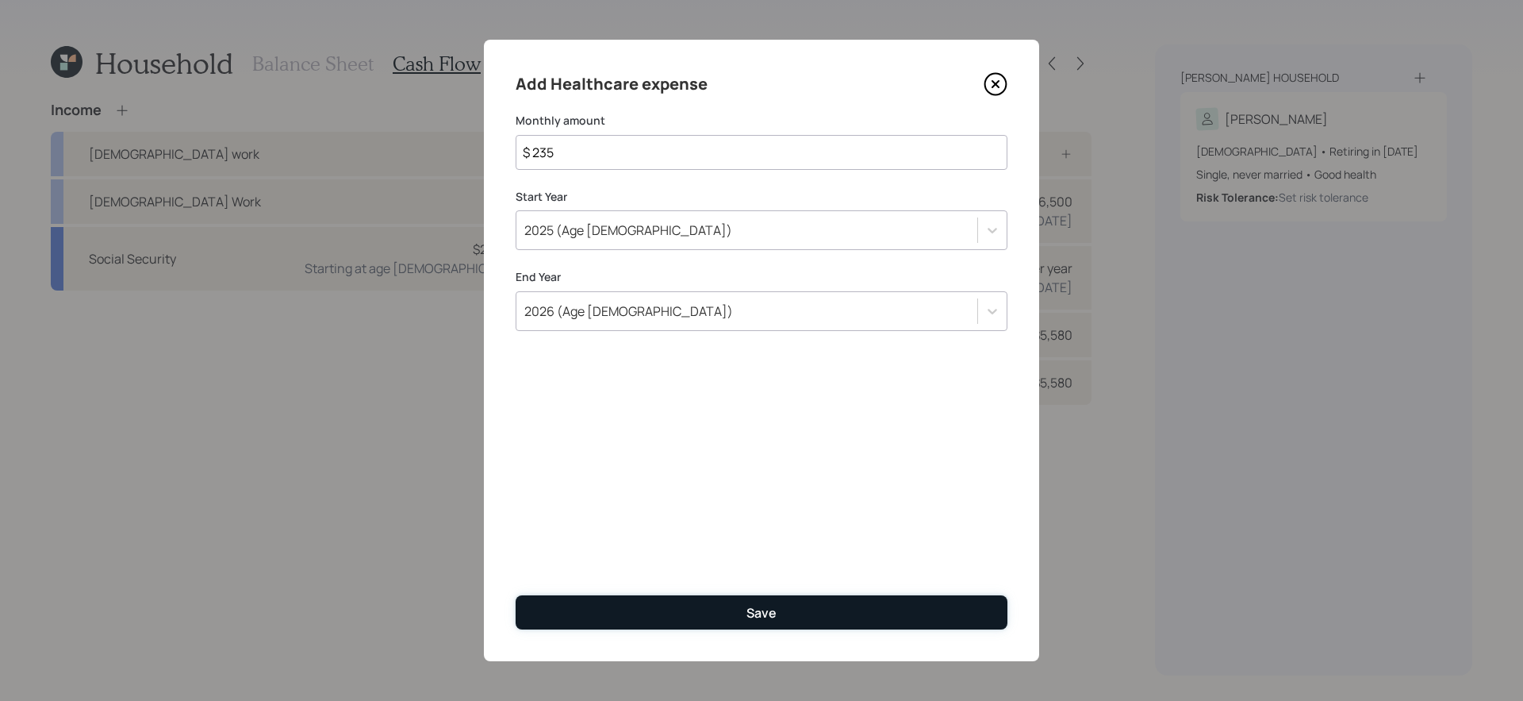
click at [709, 590] on button "Save" at bounding box center [762, 612] width 492 height 34
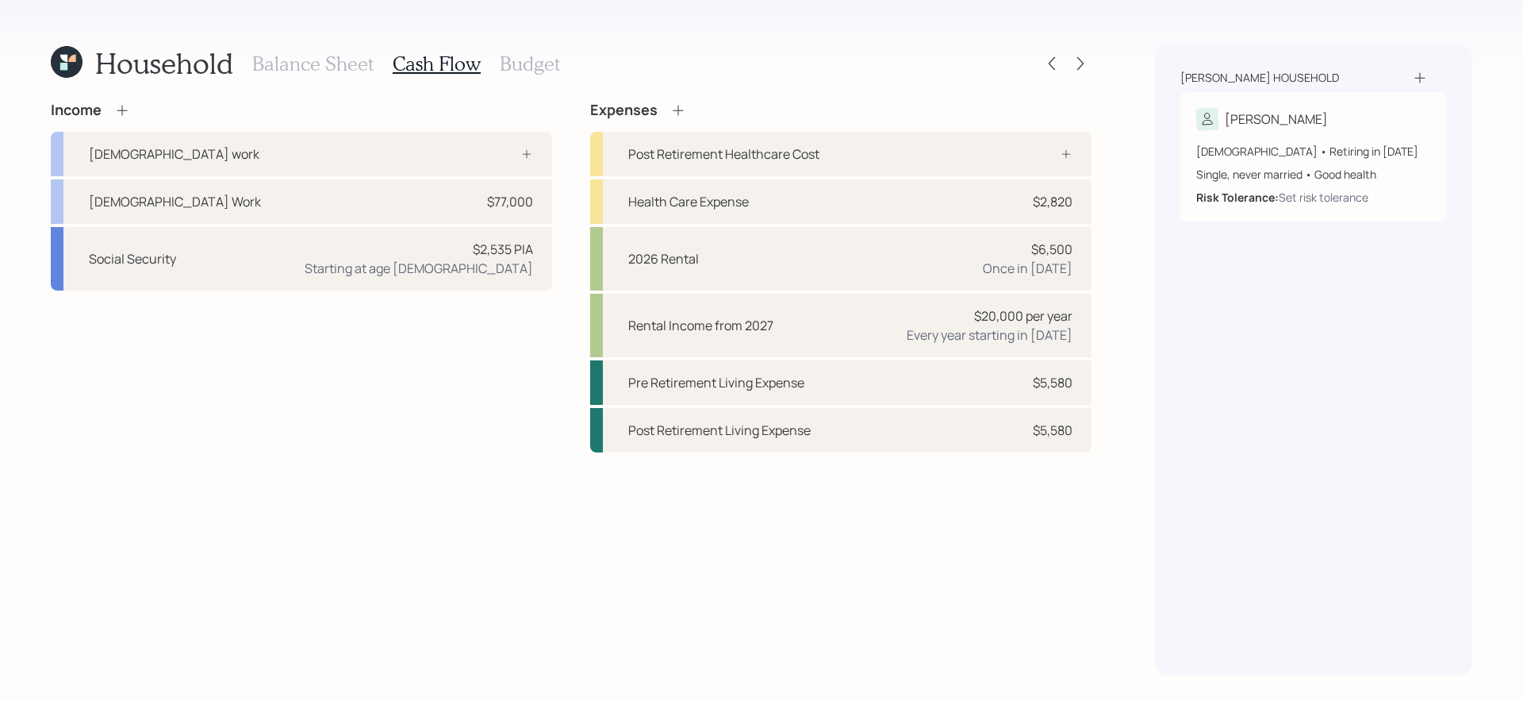
click at [801, 590] on div "Income Full-time work Full Time Work $77,000 Social Security $2,535 PIA Startin…" at bounding box center [571, 389] width 1041 height 574
click at [846, 586] on div "Income Full-time work Full Time Work $77,000 Social Security $2,535 PIA Startin…" at bounding box center [571, 389] width 1041 height 574
click at [874, 577] on div "Income Full-time work Full Time Work $77,000 Social Security $2,535 PIA Startin…" at bounding box center [571, 389] width 1041 height 574
click at [989, 152] on div "Post Retirement Healthcare Cost" at bounding box center [840, 154] width 501 height 44
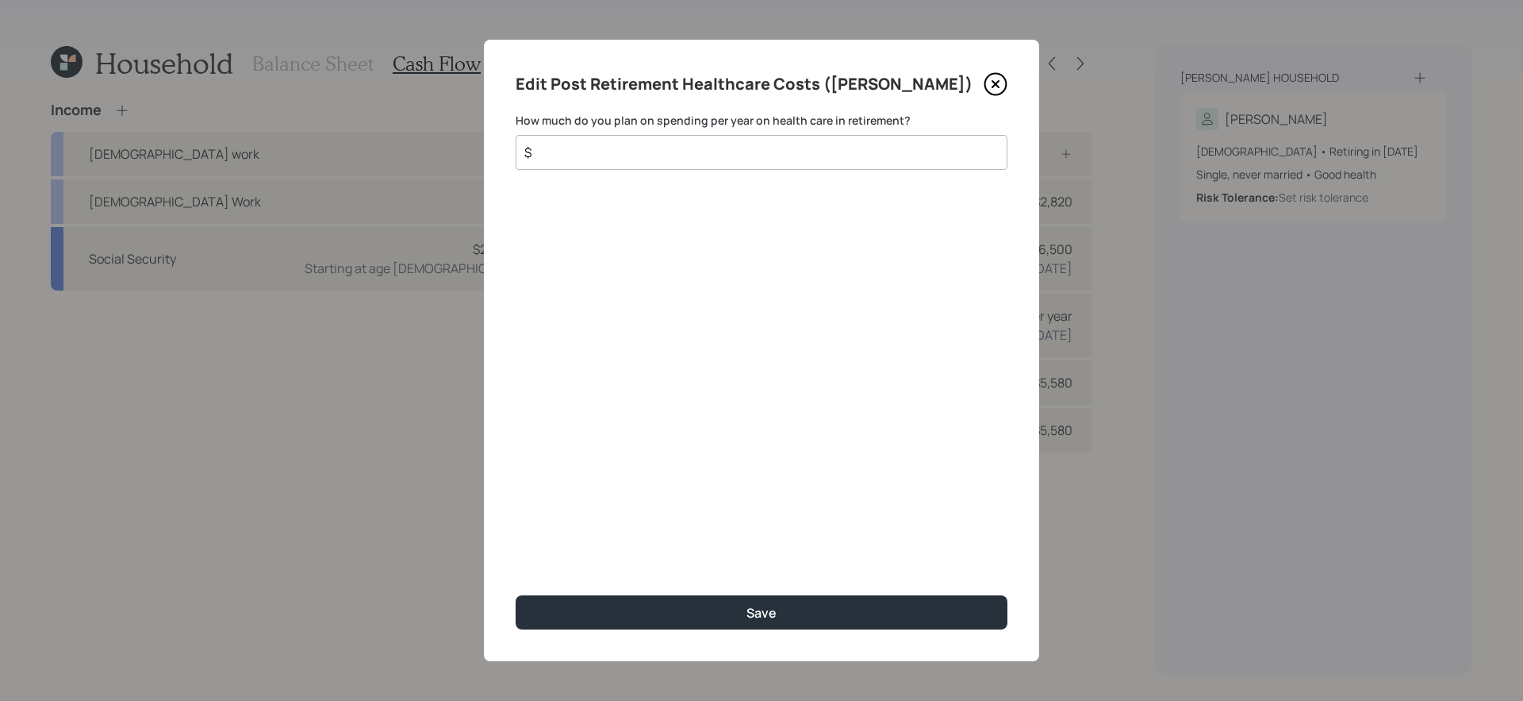
click at [835, 148] on input "$" at bounding box center [755, 152] width 465 height 19
type input "$ 5,000"
click at [516, 590] on button "Save" at bounding box center [762, 612] width 492 height 34
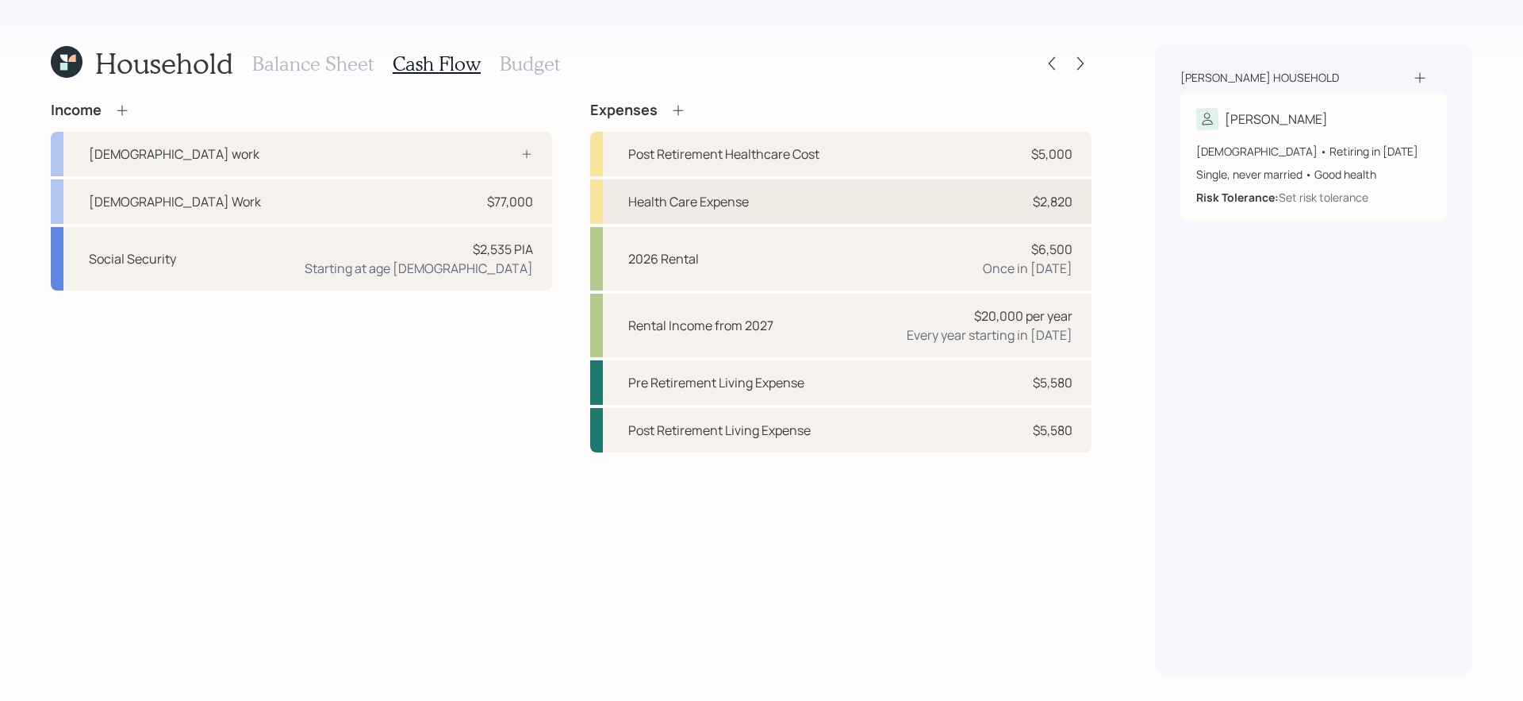
click at [884, 199] on div "Health Care Expense $2,820" at bounding box center [840, 201] width 501 height 44
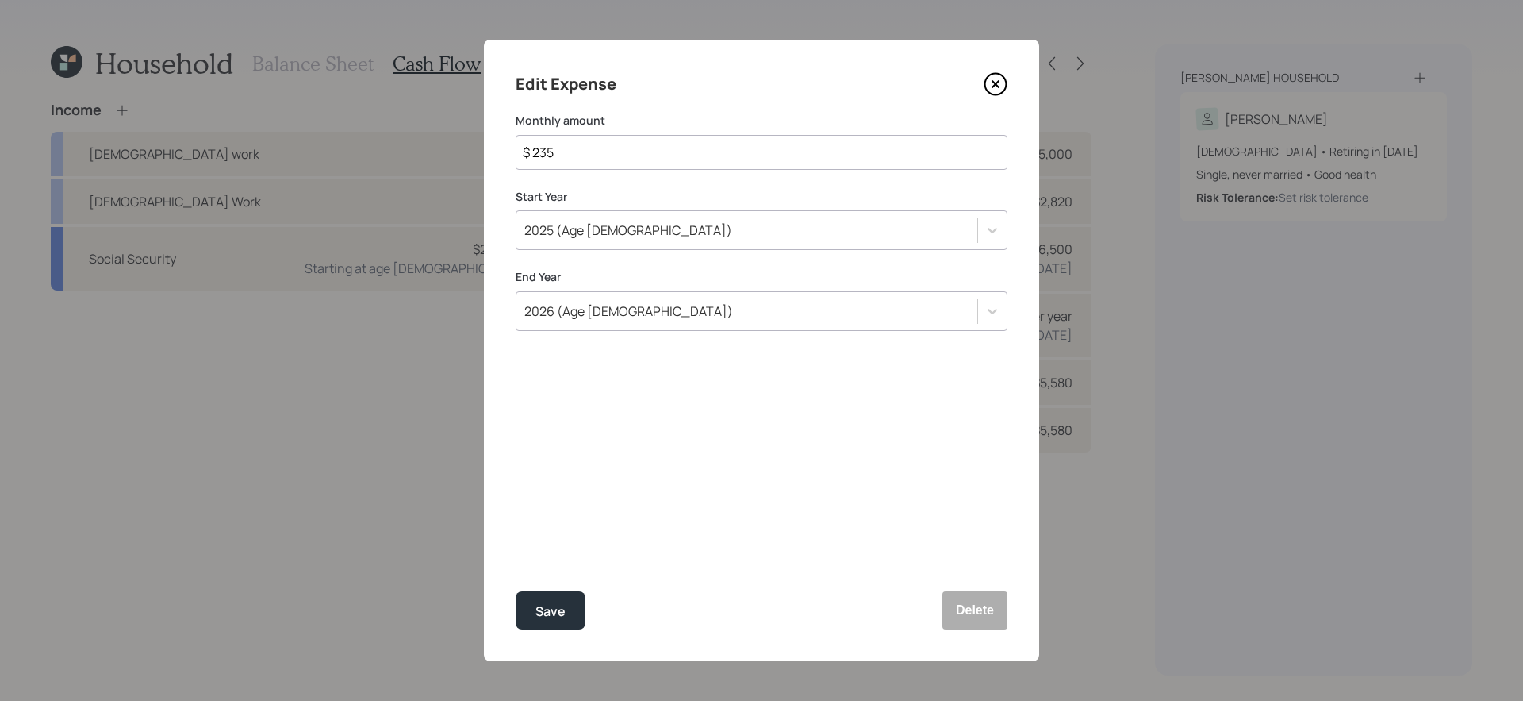
click at [742, 318] on div "2026 (Age 64)" at bounding box center [747, 311] width 461 height 27
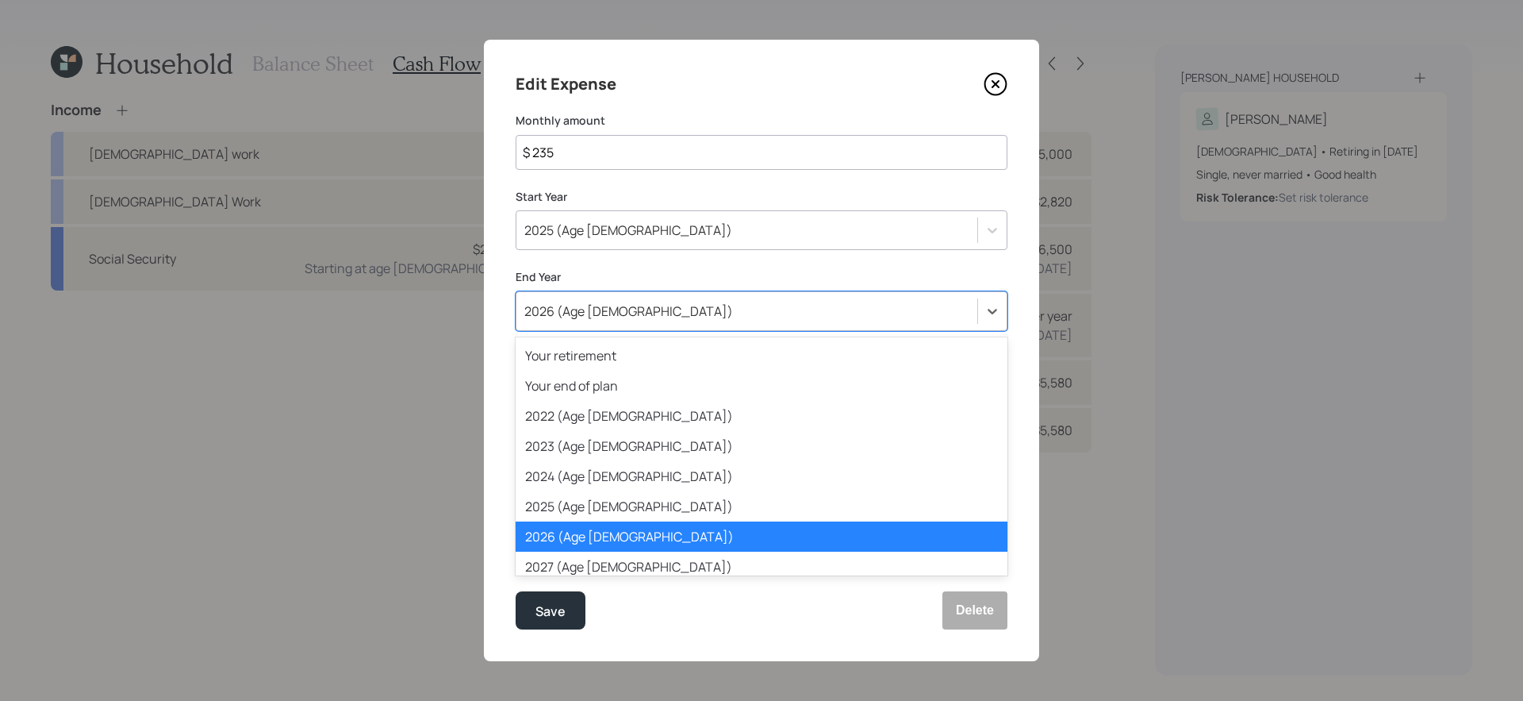
click at [647, 312] on div "2026 (Age 64)" at bounding box center [747, 311] width 461 height 27
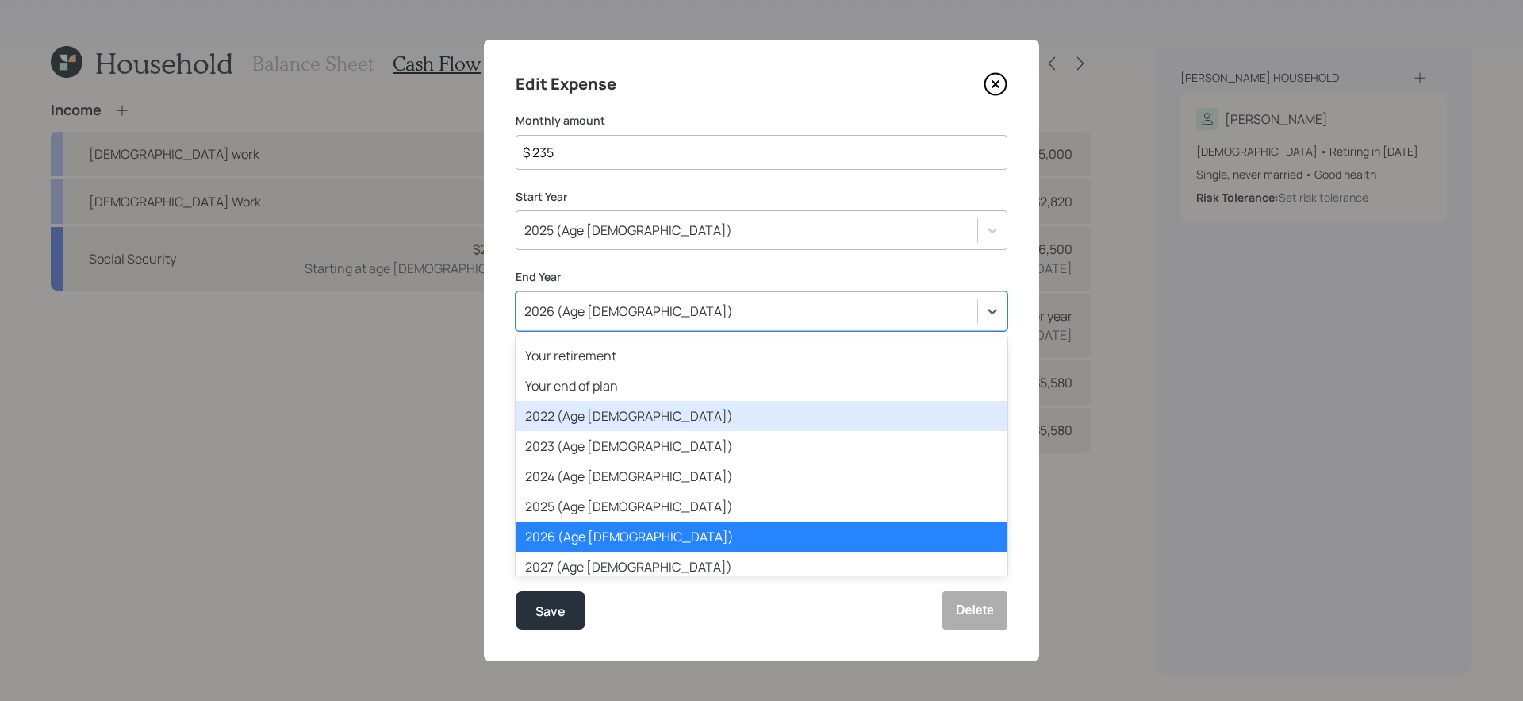
scroll to position [80, 0]
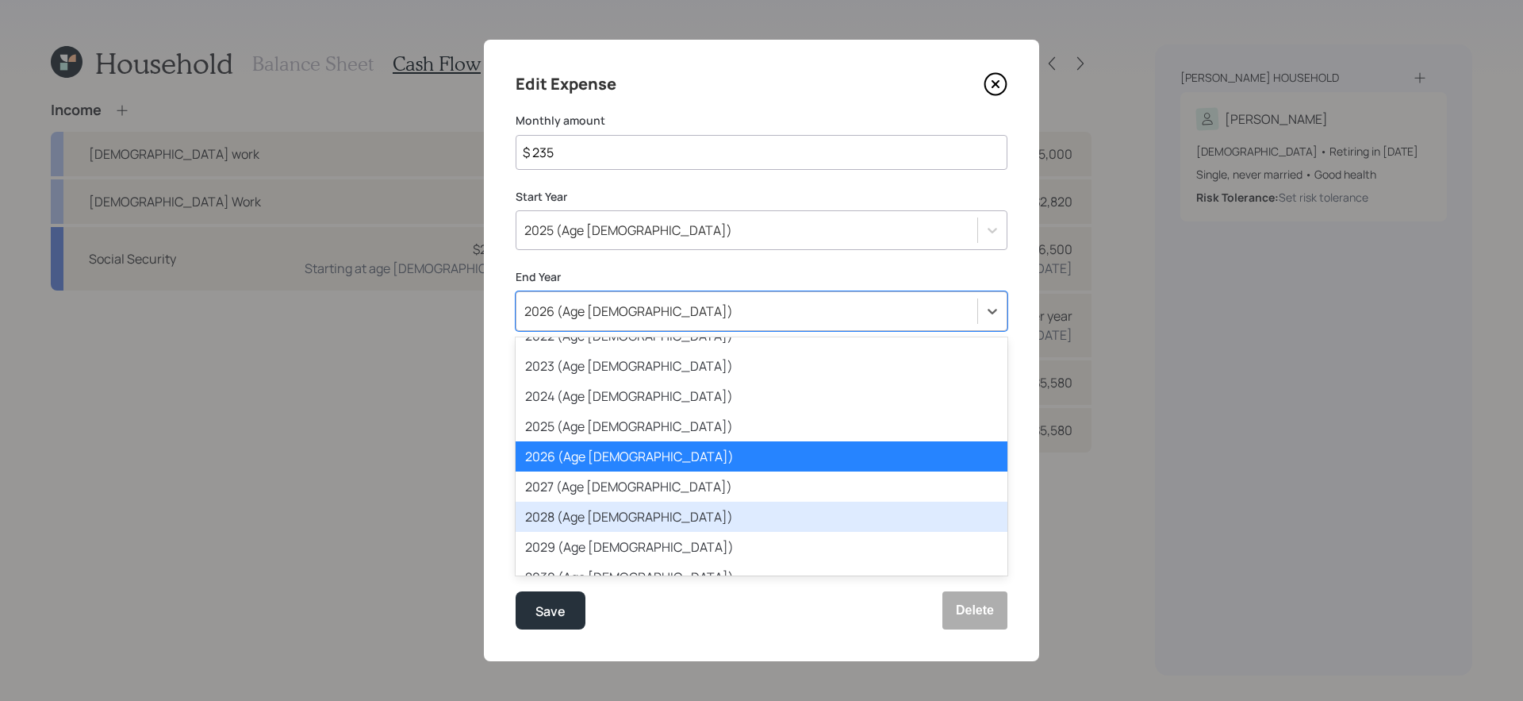
click at [631, 509] on div "2028 (Age 66)" at bounding box center [762, 516] width 492 height 30
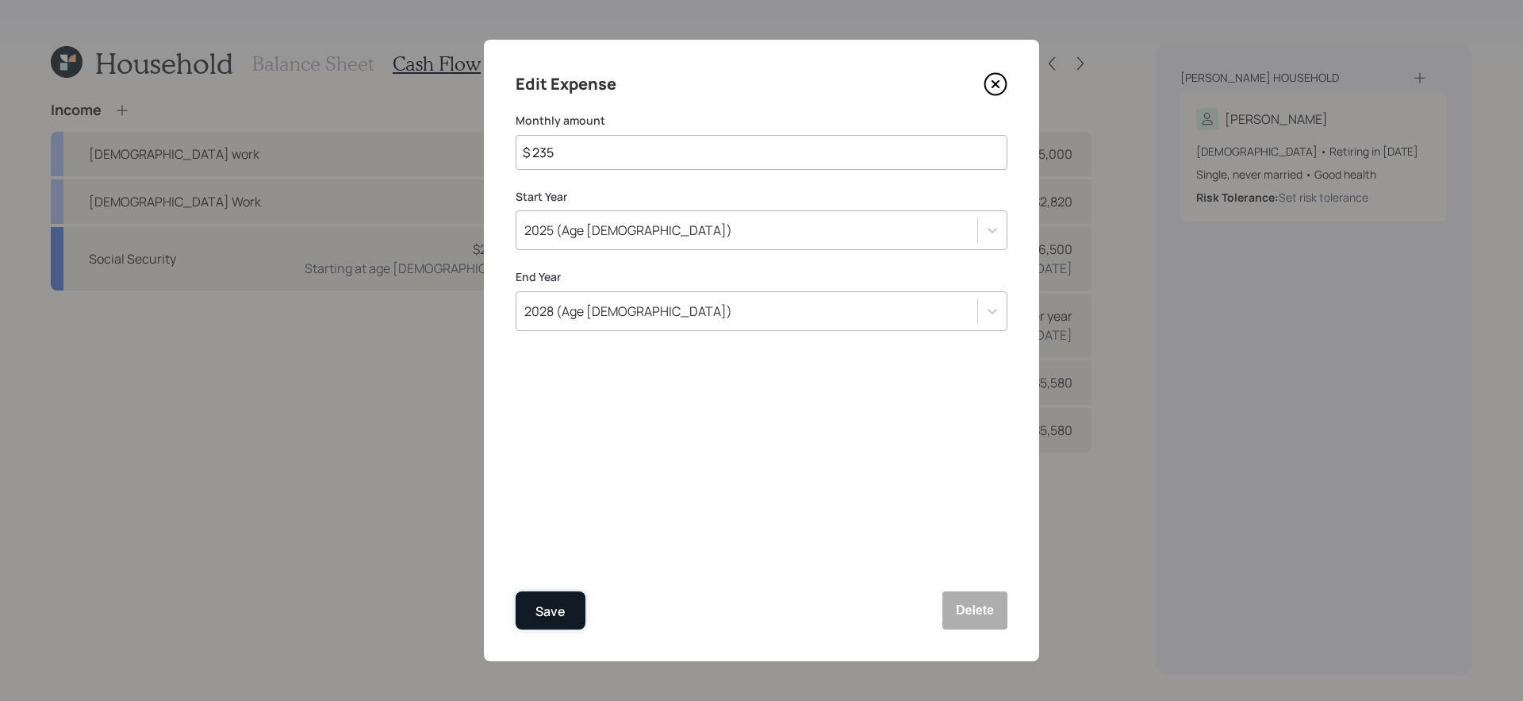
click at [554, 590] on div "Save" at bounding box center [551, 611] width 30 height 21
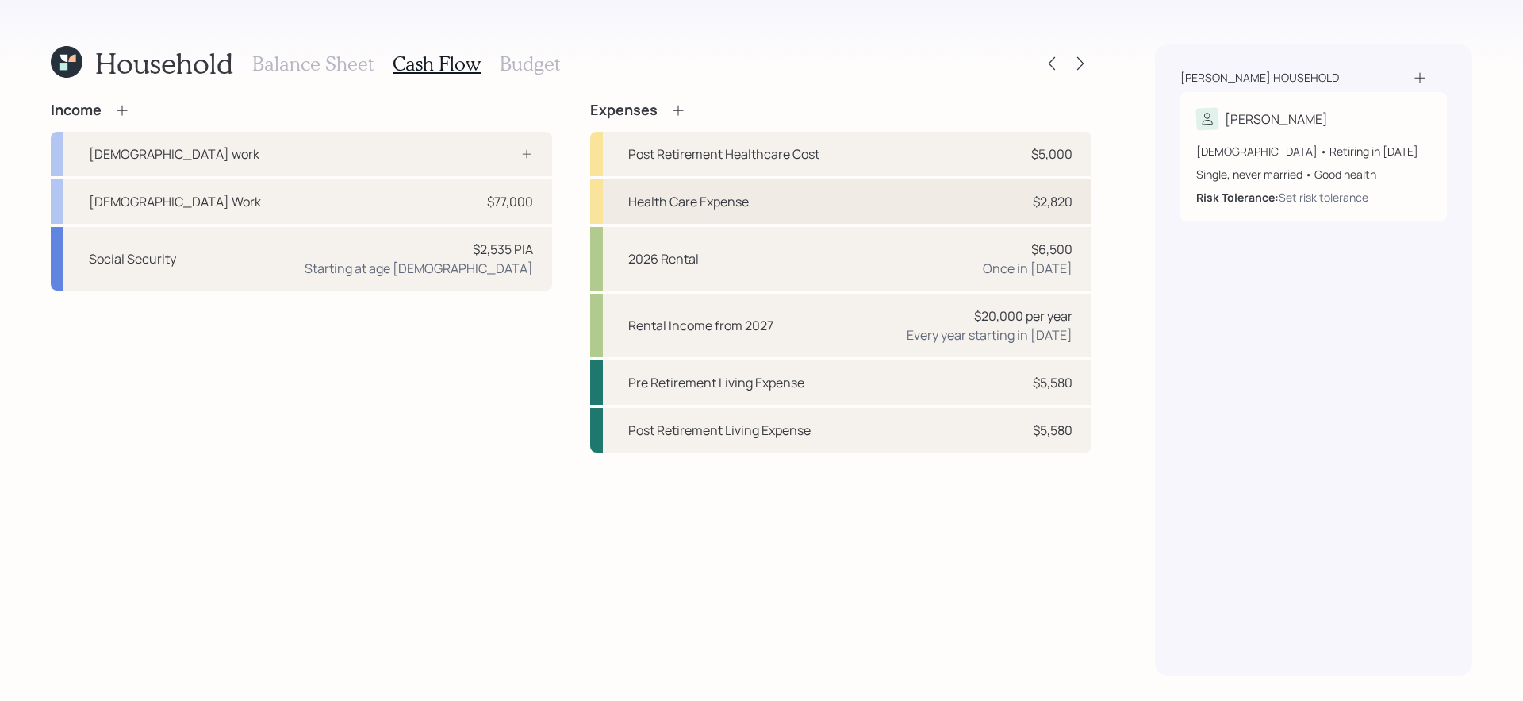
click at [796, 200] on div "Health Care Expense $2,820" at bounding box center [840, 201] width 501 height 44
click at [796, 200] on div "Income Full-time work Full Time Work $77,000 Social Security $2,535 PIA Startin…" at bounding box center [571, 277] width 1041 height 351
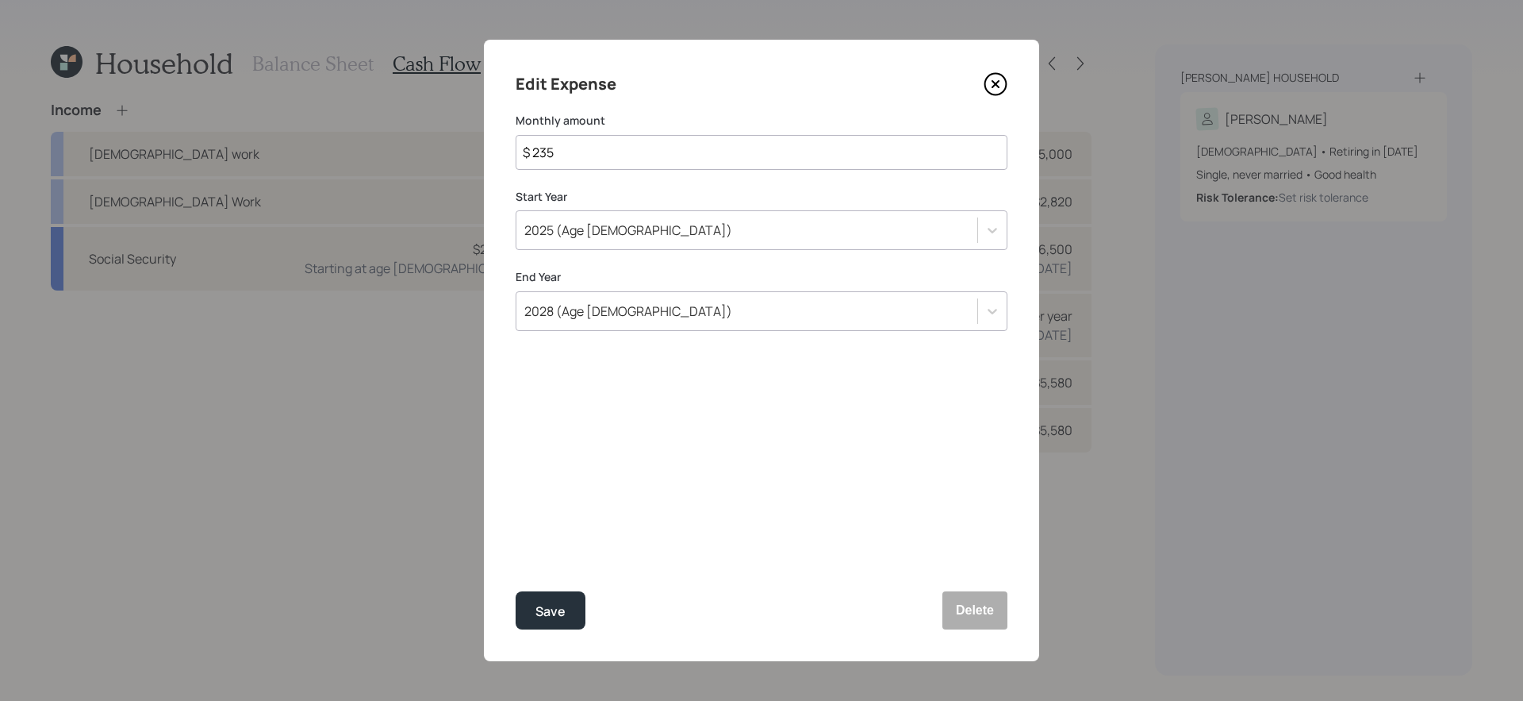
click at [997, 74] on icon at bounding box center [996, 84] width 21 height 21
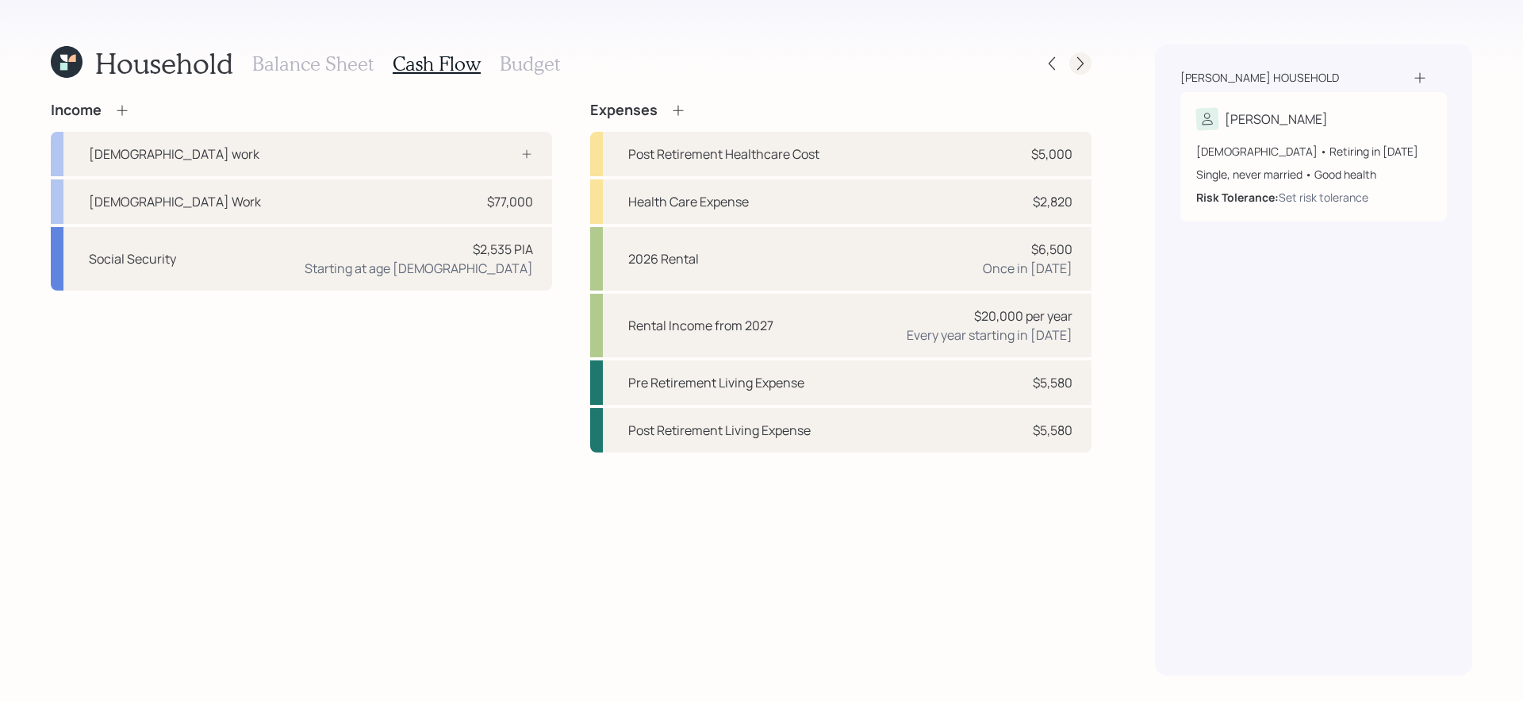
click at [1081, 67] on icon at bounding box center [1081, 63] width 6 height 13
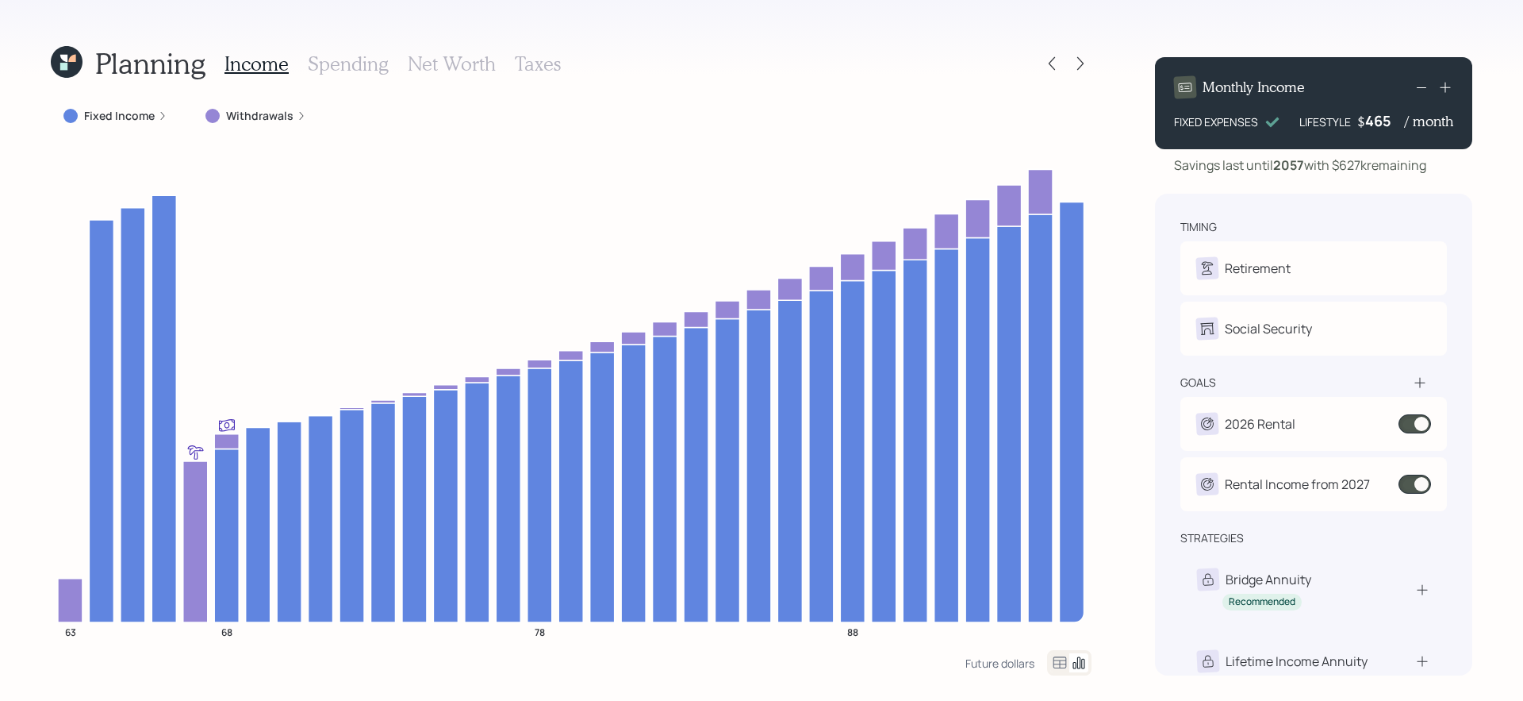
click at [1055, 590] on icon at bounding box center [1060, 662] width 19 height 19
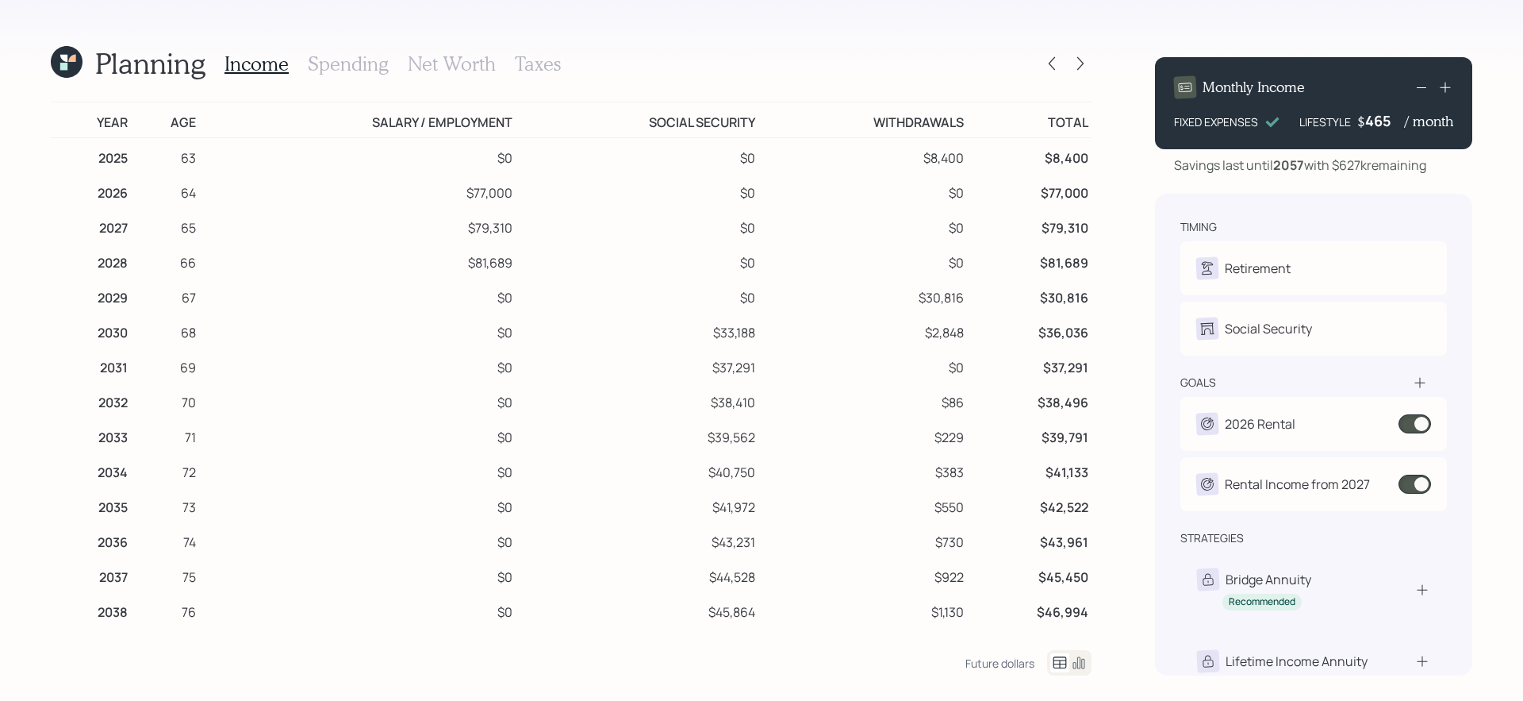
click at [1086, 590] on icon at bounding box center [1079, 662] width 19 height 19
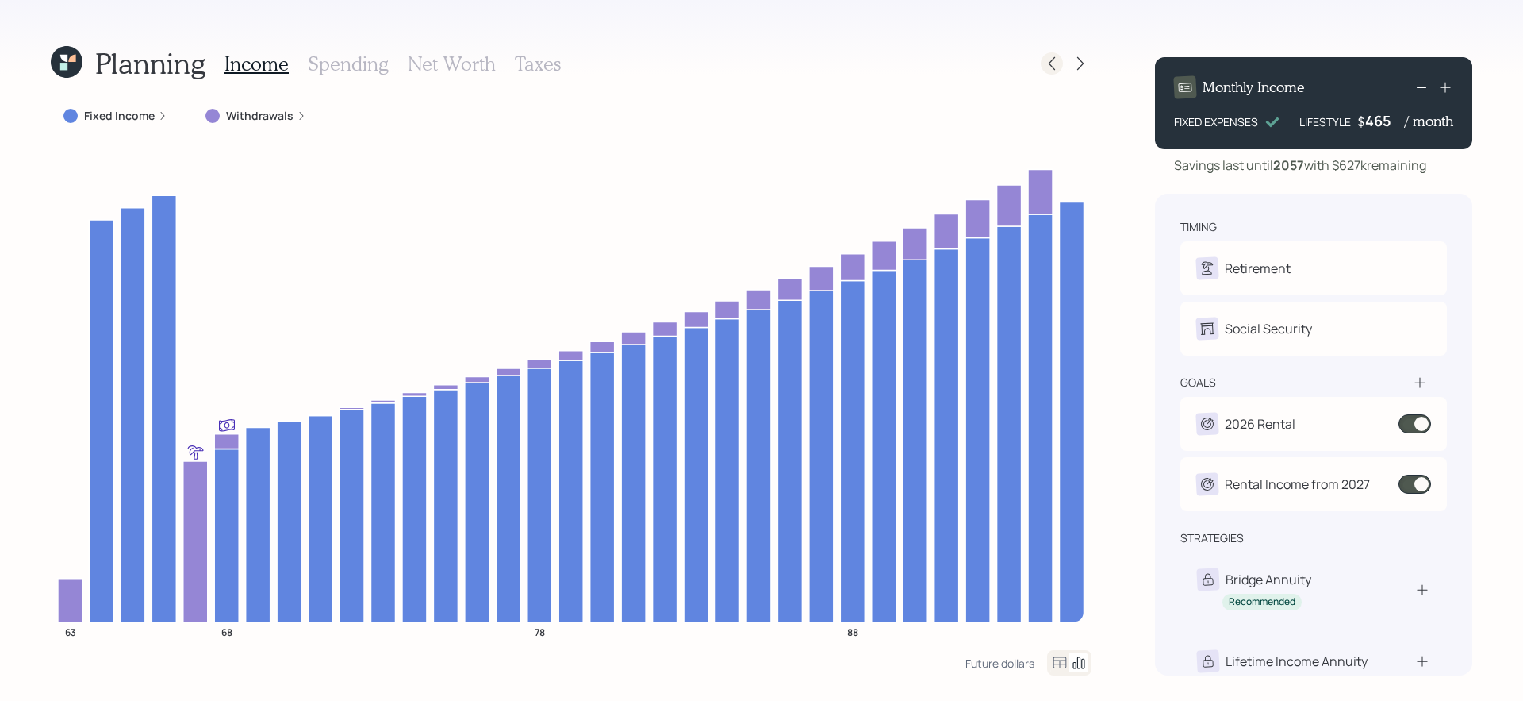
click at [1043, 66] on div at bounding box center [1052, 63] width 22 height 22
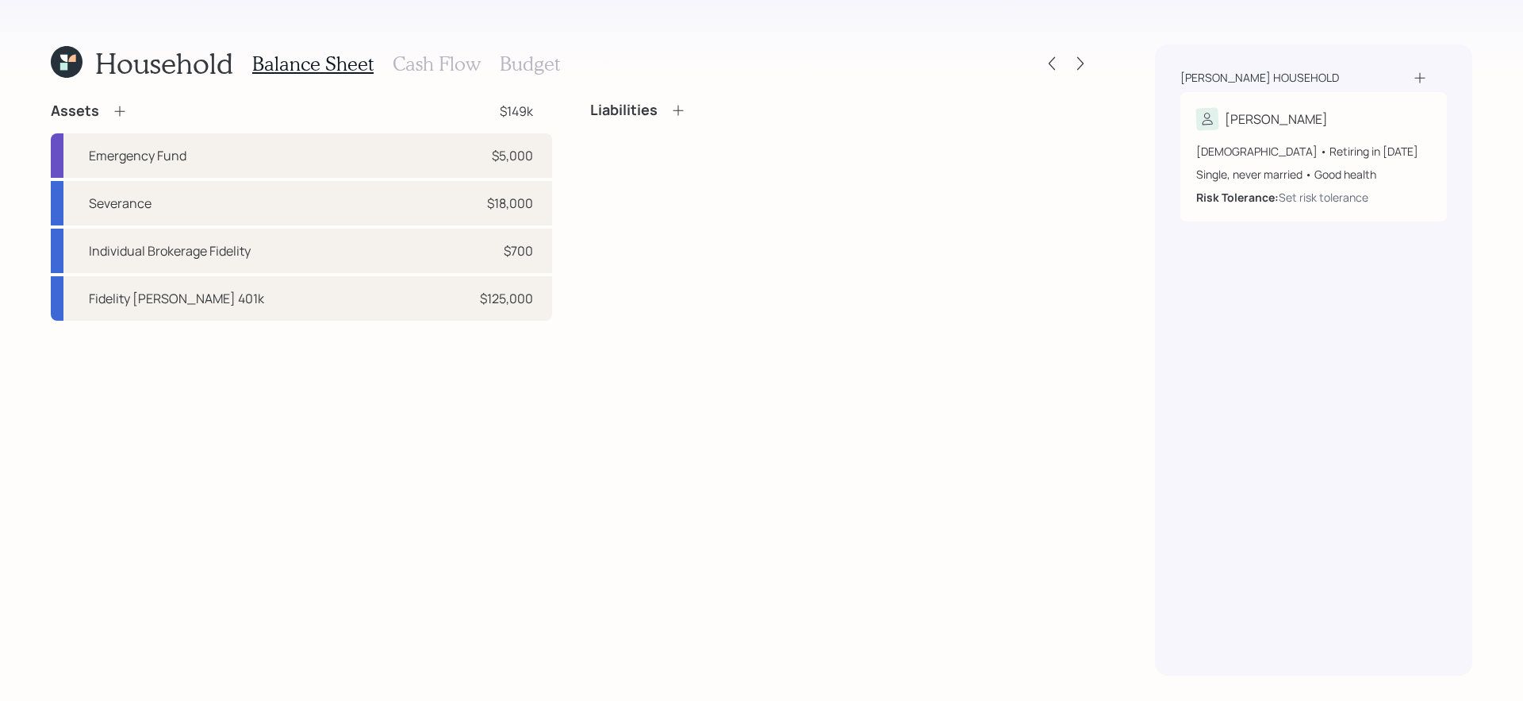
click at [458, 75] on div "Balance Sheet Cash Flow Budget" at bounding box center [406, 63] width 308 height 38
click at [451, 63] on h3 "Cash Flow" at bounding box center [437, 63] width 88 height 23
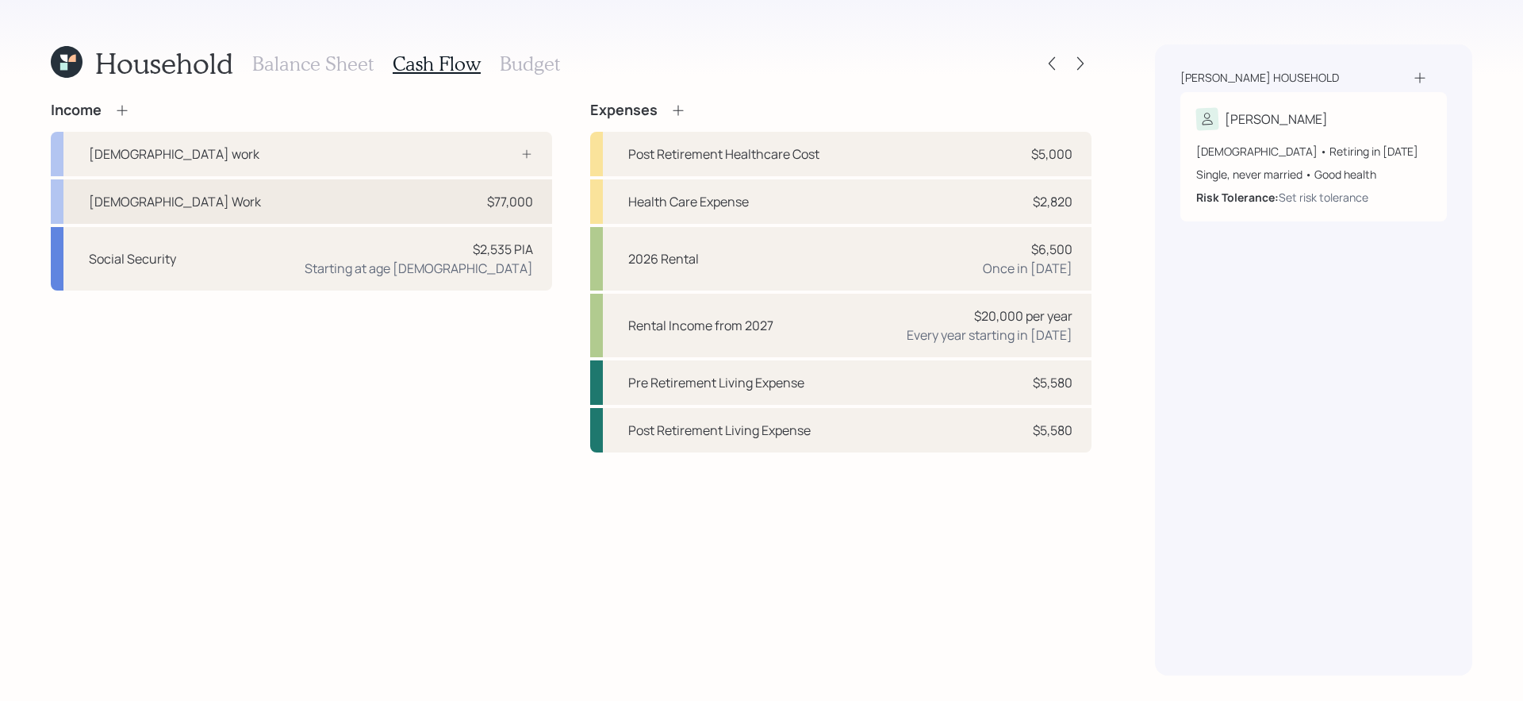
click at [450, 197] on div "Full Time Work $77,000" at bounding box center [301, 201] width 501 height 44
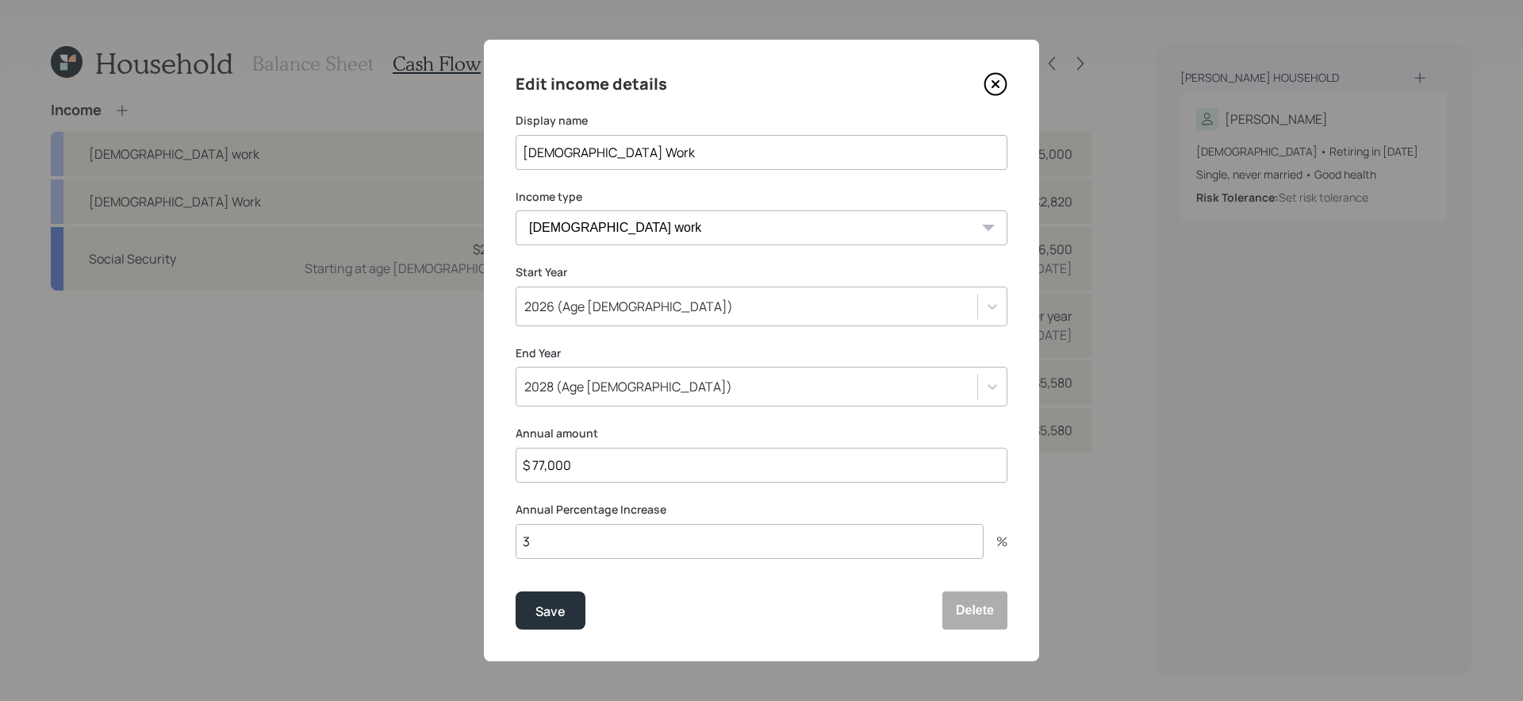
click at [623, 400] on div "2028 (Age 66)" at bounding box center [762, 387] width 492 height 40
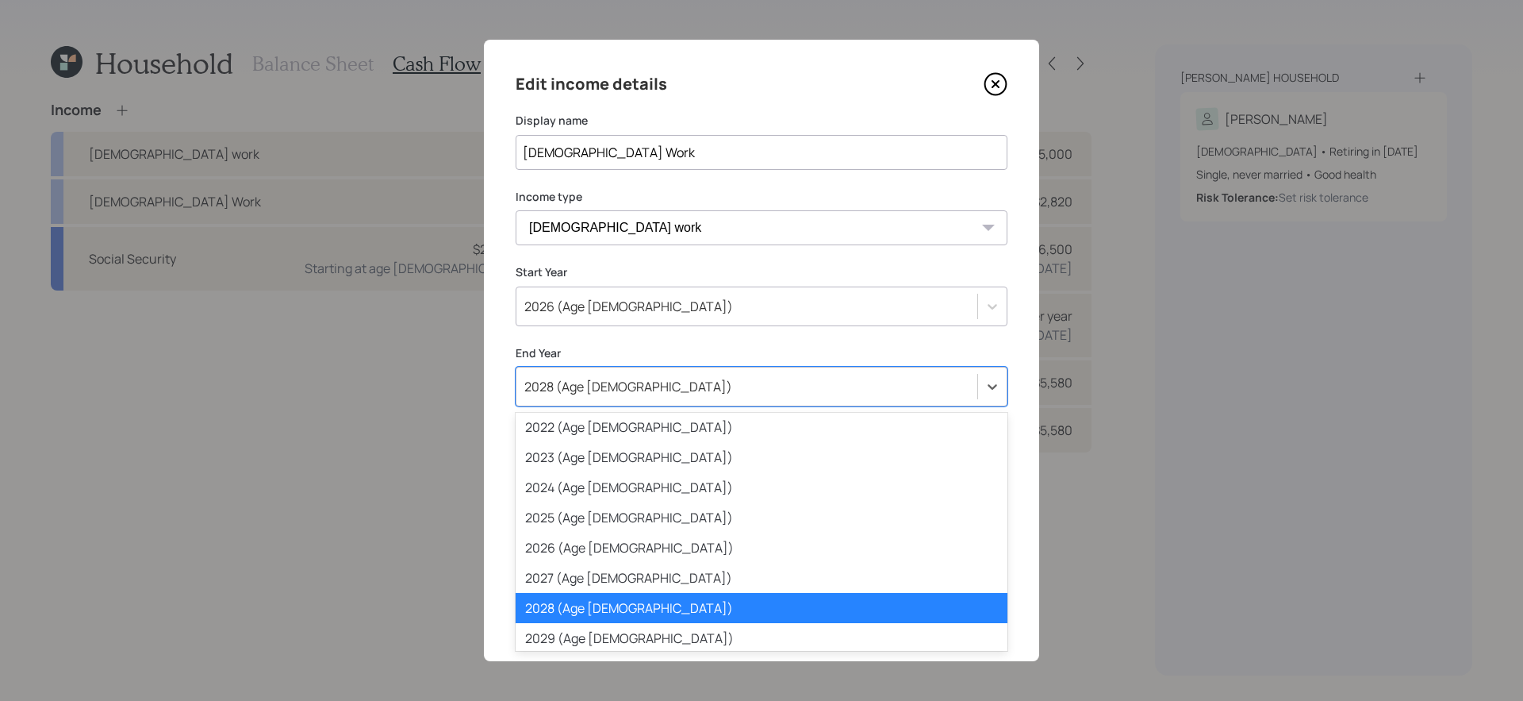
scroll to position [74, 0]
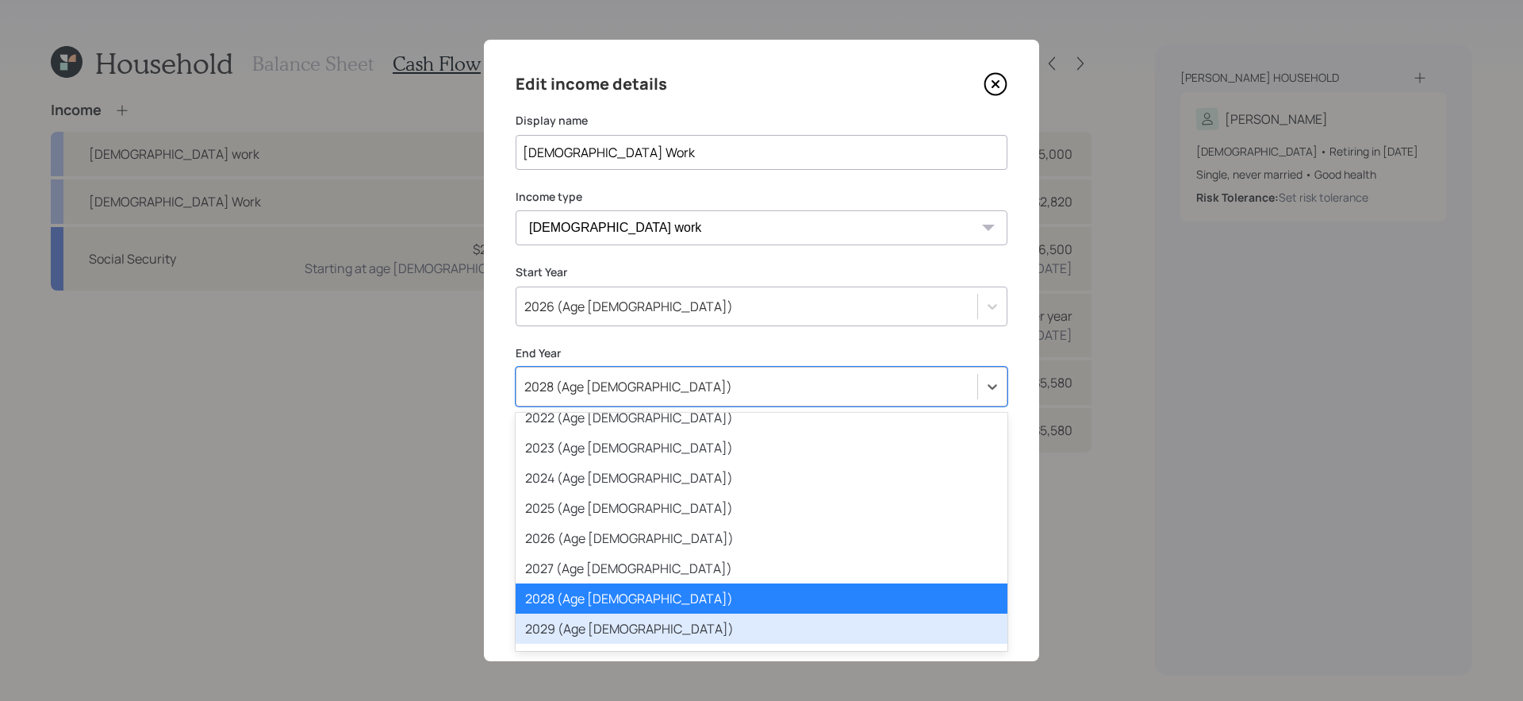
click at [577, 590] on div "2029 (Age 67)" at bounding box center [762, 628] width 492 height 30
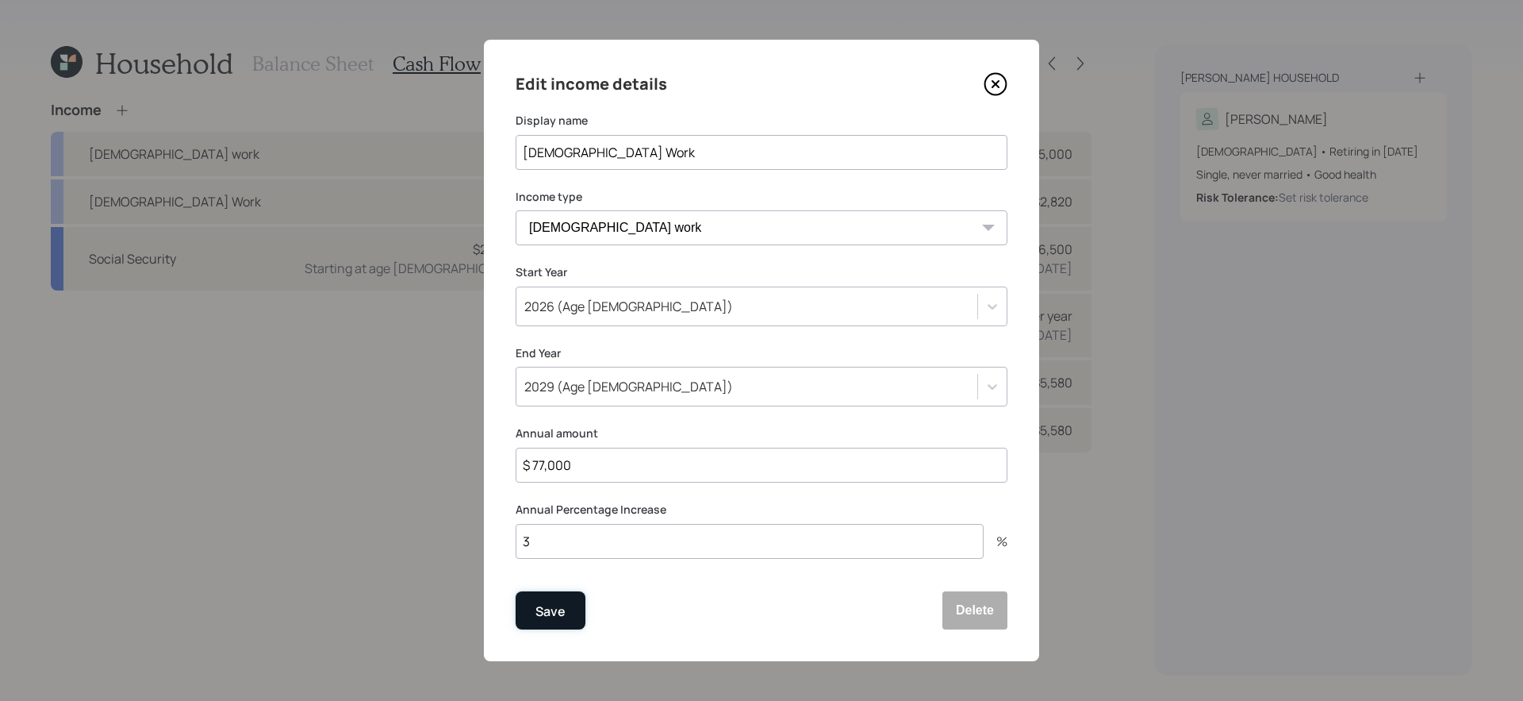
click at [552, 590] on div "Save" at bounding box center [551, 611] width 30 height 21
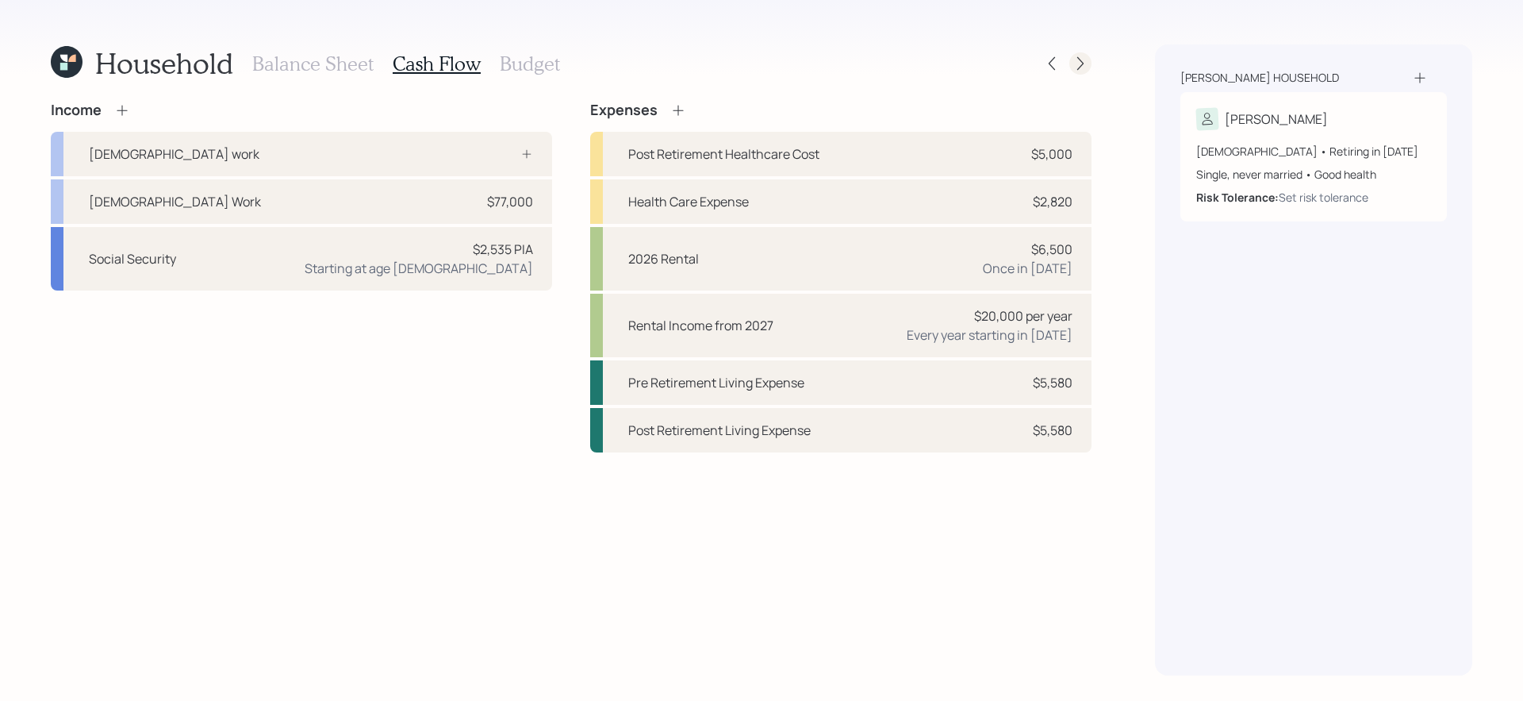
click at [1085, 58] on icon at bounding box center [1081, 64] width 16 height 16
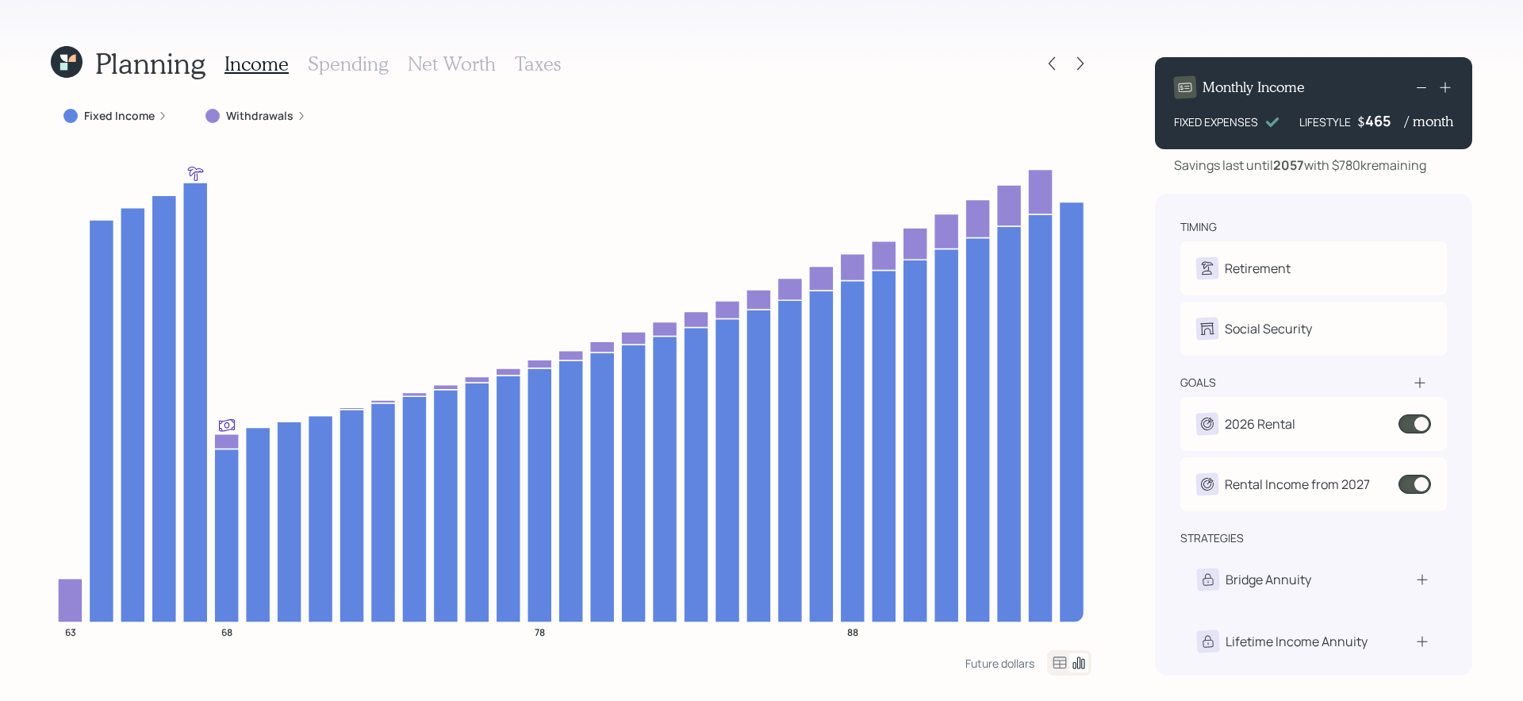
click at [266, 119] on label "Withdrawals" at bounding box center [259, 116] width 67 height 16
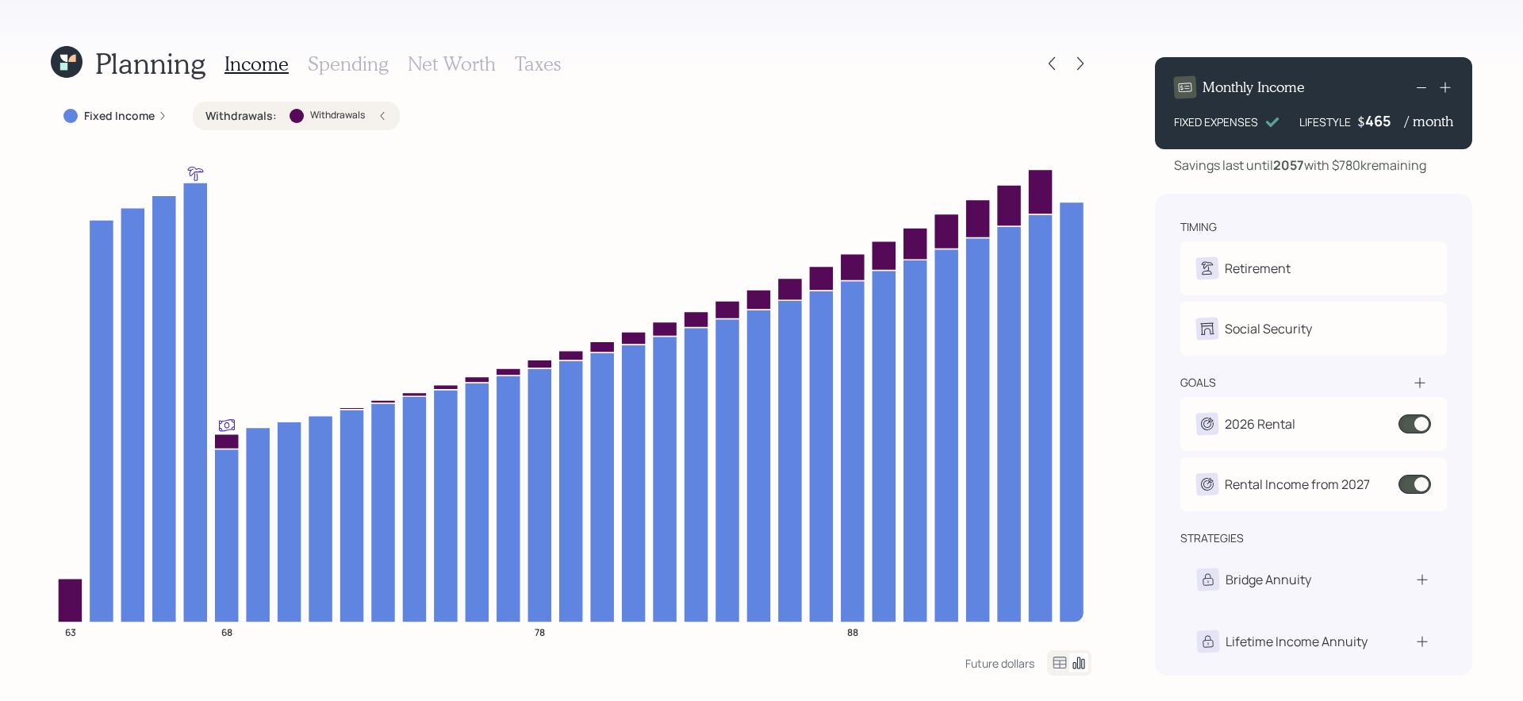
click at [266, 119] on label "Withdrawals :" at bounding box center [241, 116] width 71 height 16
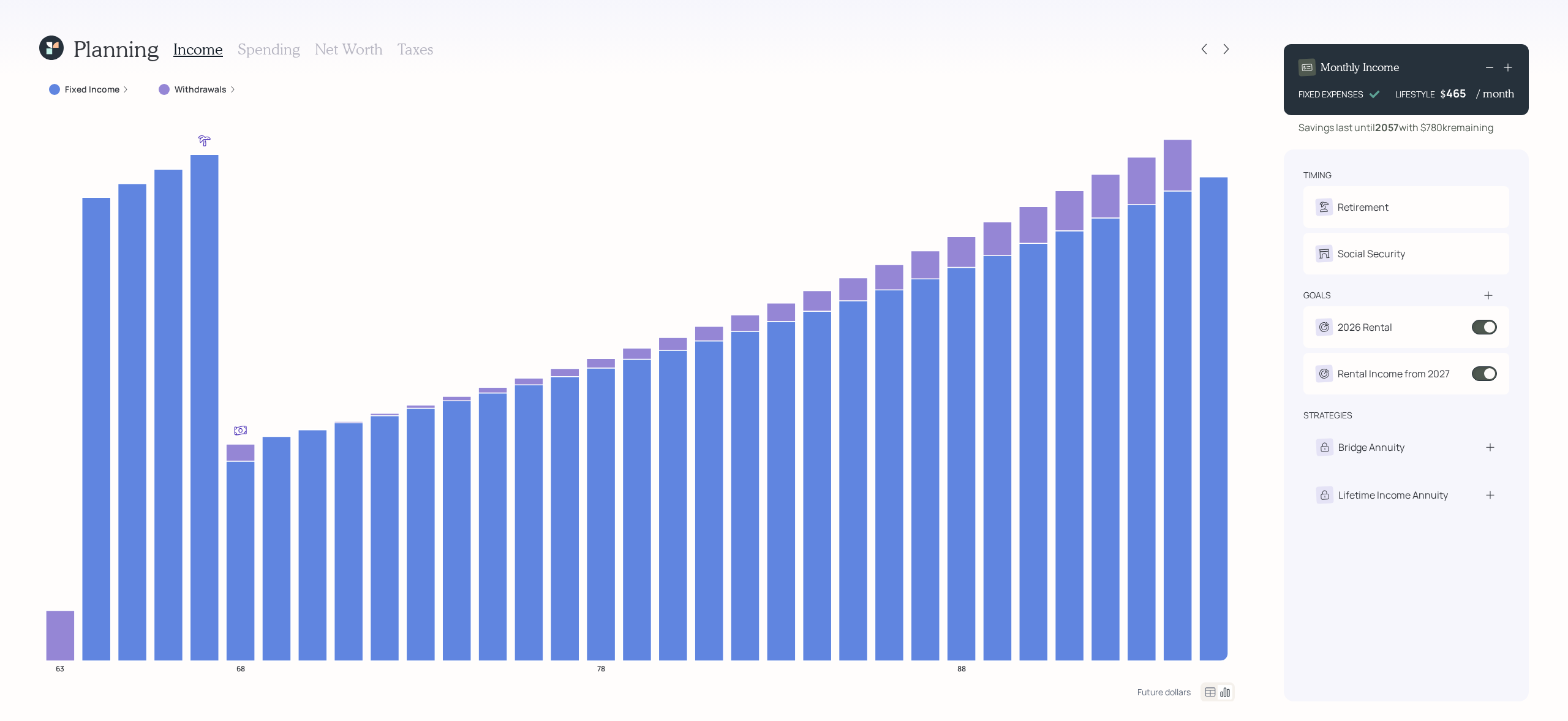
click at [1176, 496] on div "Planning Income Spending Net Worth Taxes Fixed Income Withdrawals 63 68 78 88 F…" at bounding box center [784, 360] width 1568 height 721
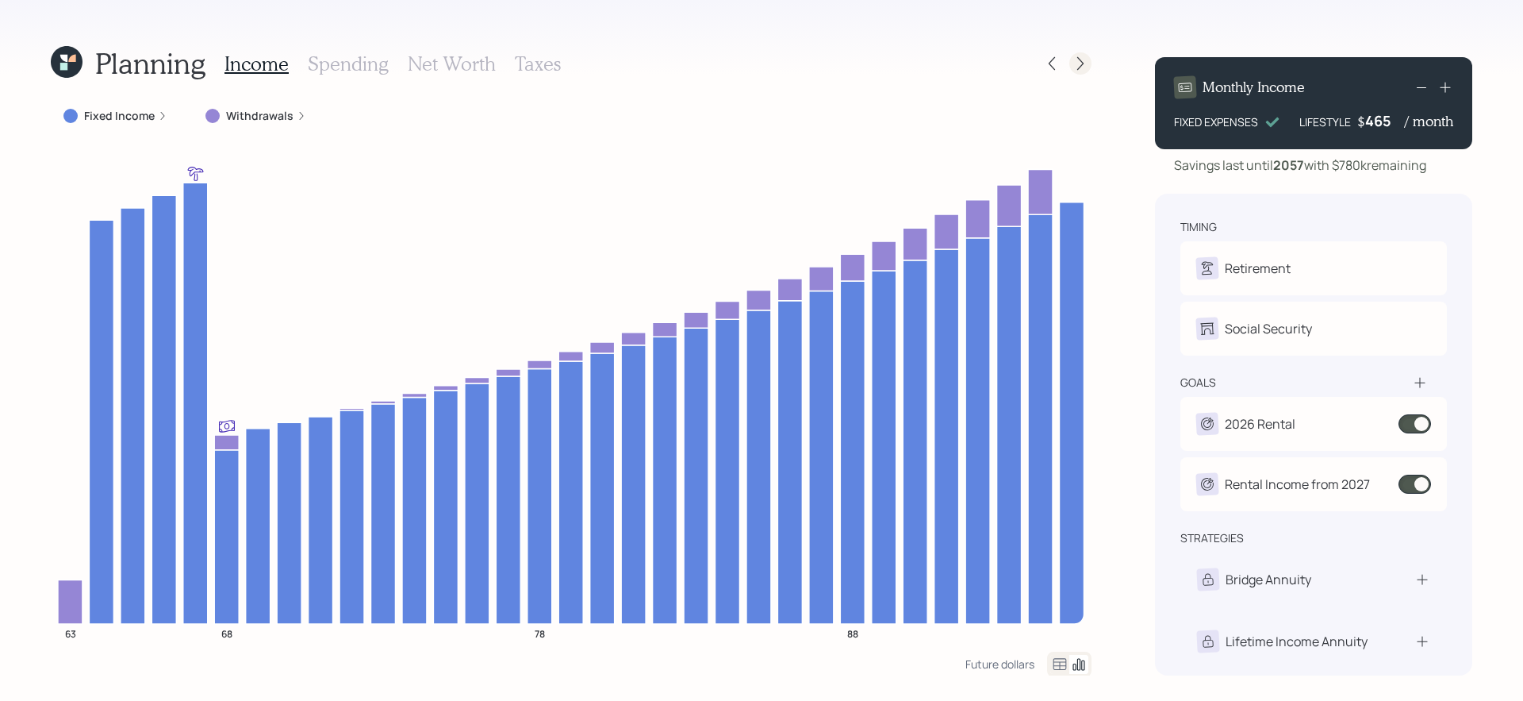
click at [1078, 66] on icon at bounding box center [1081, 64] width 16 height 16
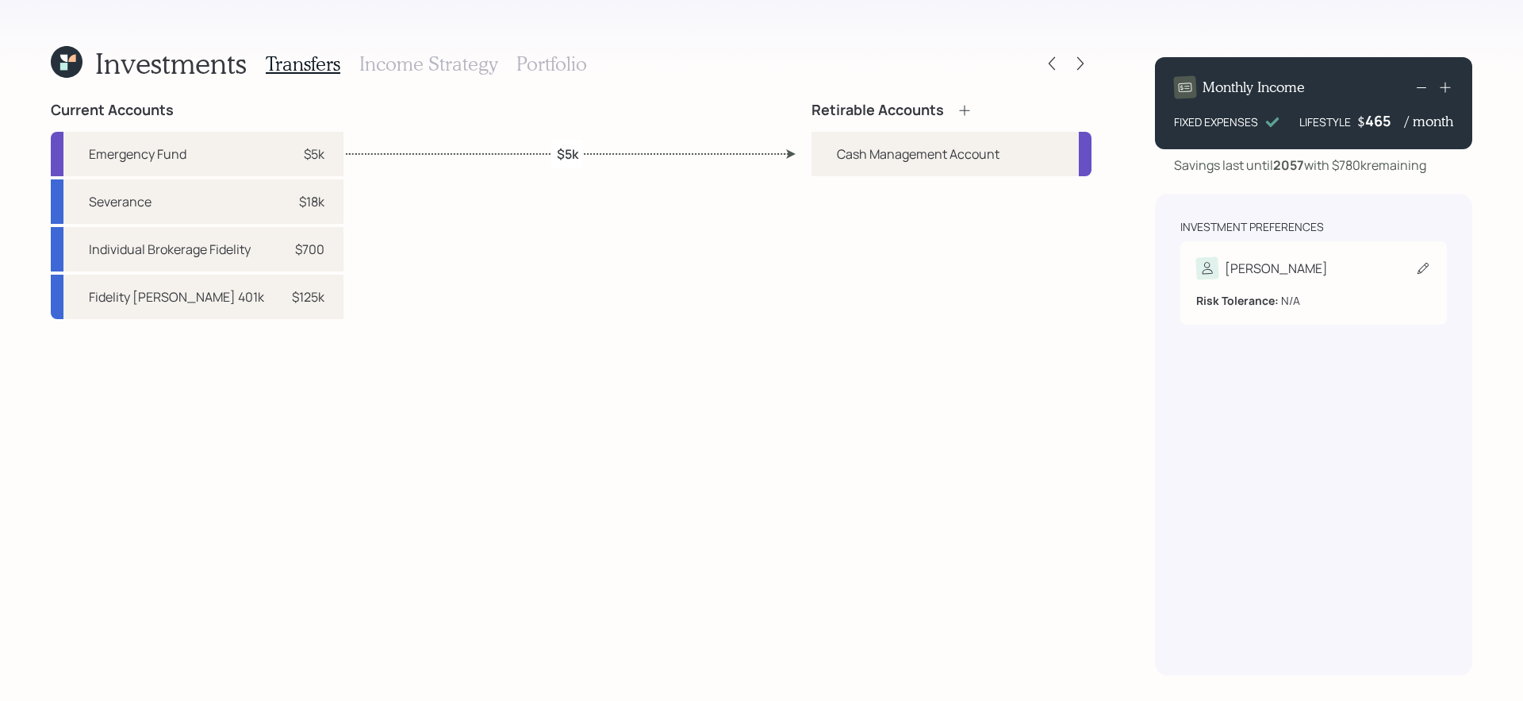
click at [1266, 268] on div "[PERSON_NAME]" at bounding box center [1276, 268] width 103 height 19
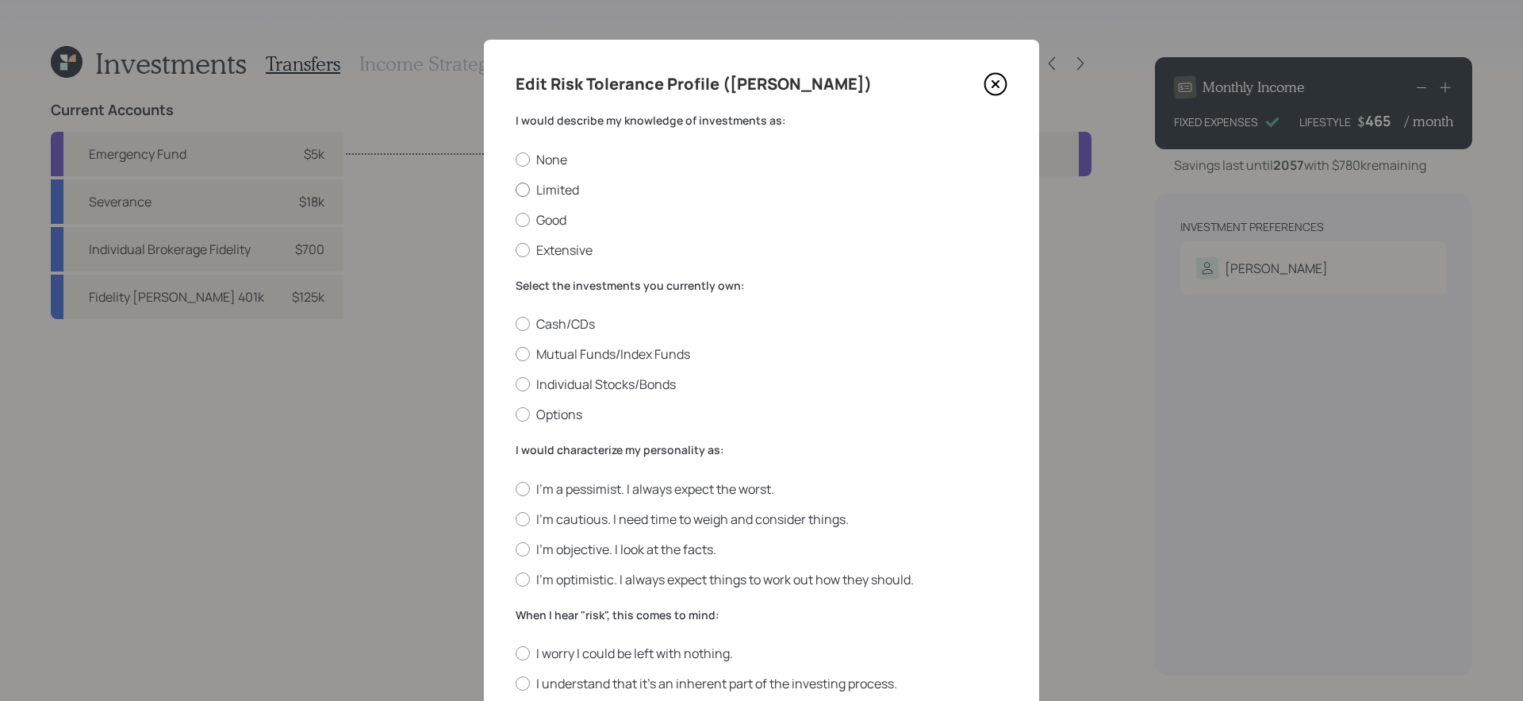
click at [566, 192] on label "Limited" at bounding box center [762, 189] width 492 height 17
click at [516, 190] on input "Limited" at bounding box center [515, 189] width 1 height 1
radio input "true"
click at [662, 352] on label "Mutual Funds/Index Funds" at bounding box center [762, 353] width 492 height 17
click at [516, 354] on input "Mutual Funds/Index Funds" at bounding box center [515, 354] width 1 height 1
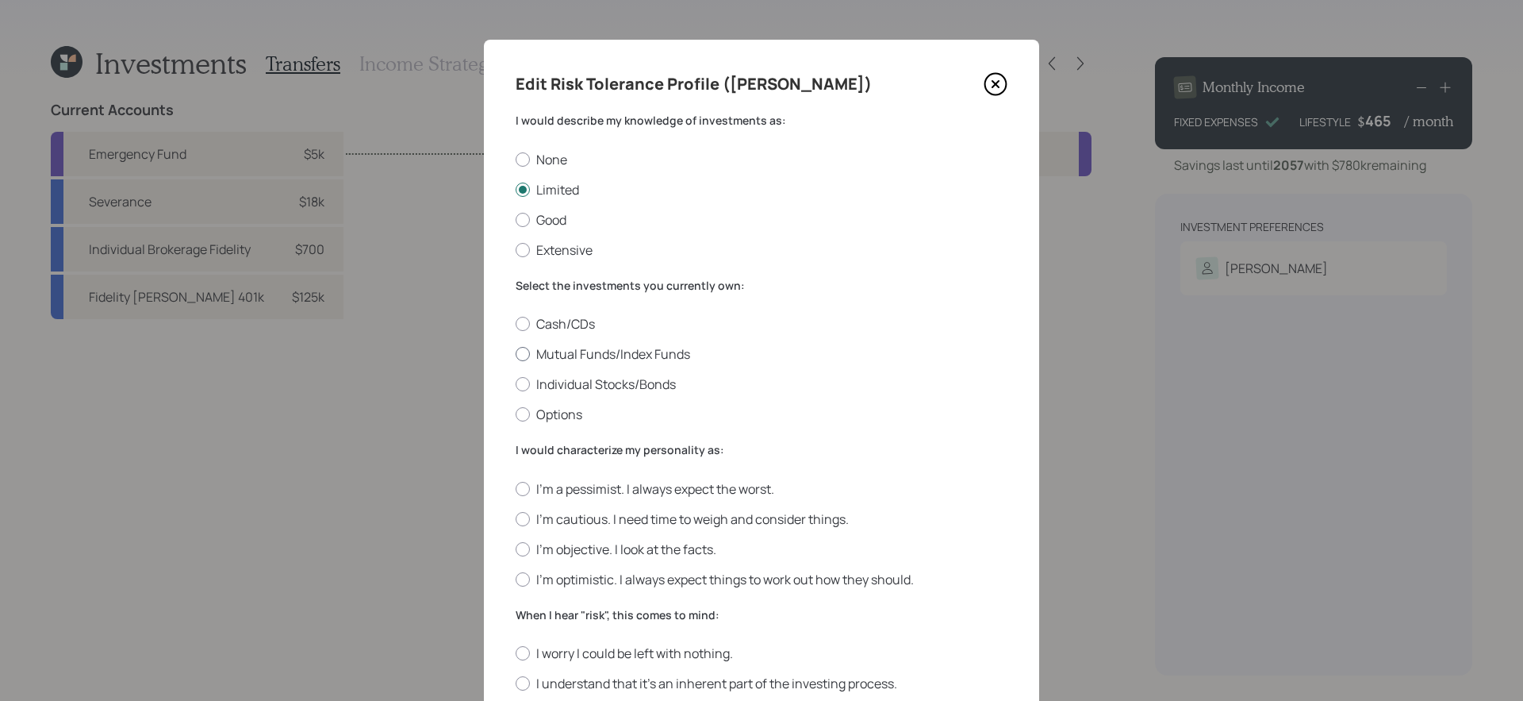
radio input "true"
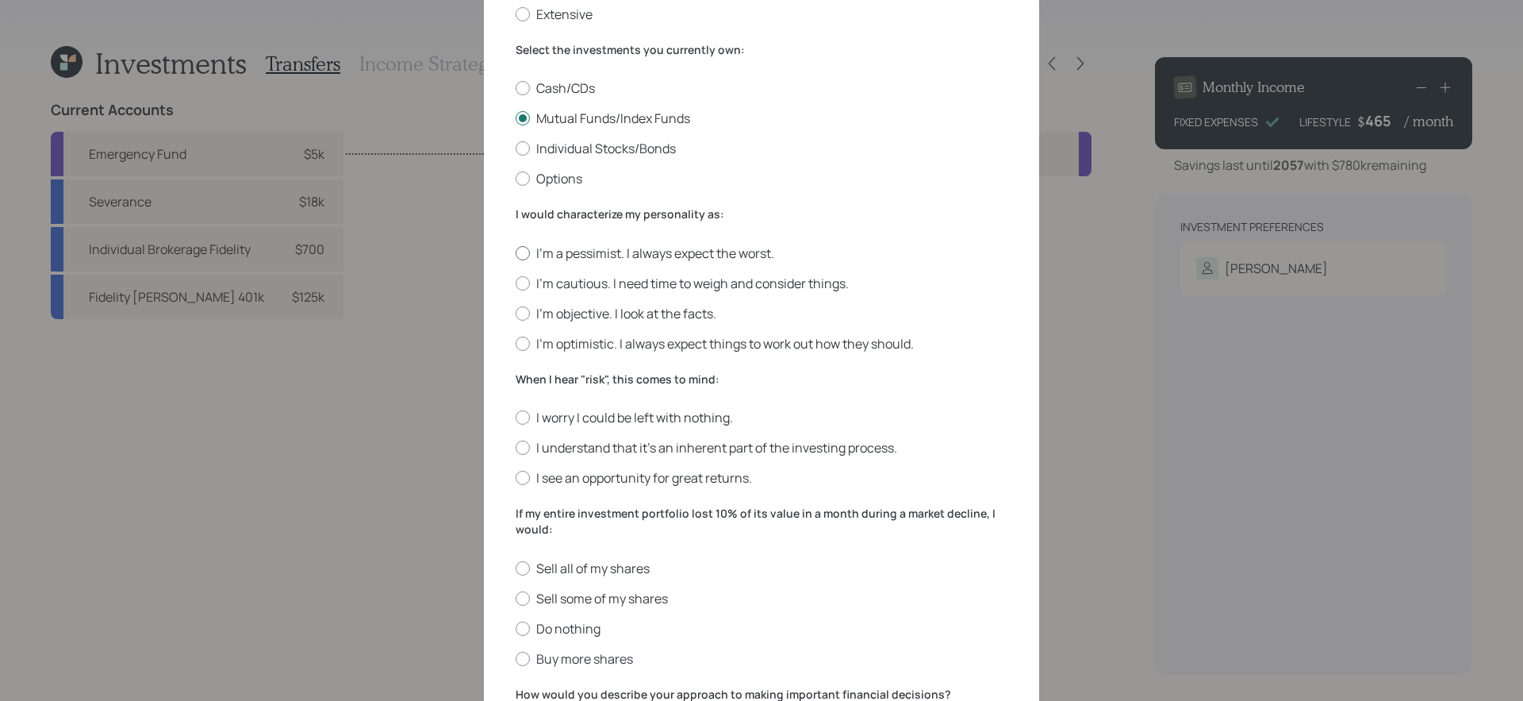
scroll to position [237, 0]
click at [628, 279] on label "I'm cautious. I need time to weigh and consider things." at bounding box center [762, 281] width 492 height 17
click at [516, 281] on input "I'm cautious. I need time to weigh and consider things." at bounding box center [515, 281] width 1 height 1
radio input "true"
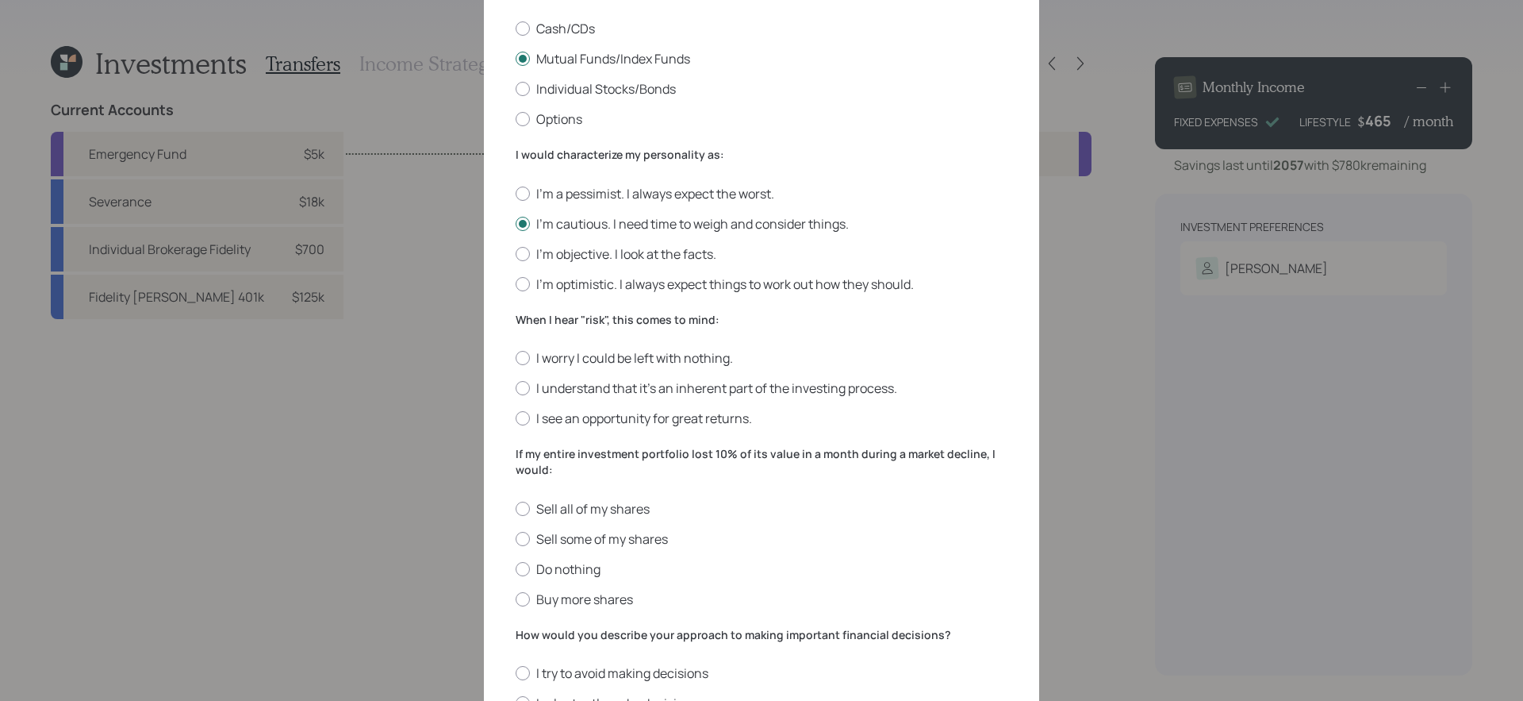
scroll to position [294, 0]
click at [612, 419] on label "I see an opportunity for great returns." at bounding box center [762, 419] width 492 height 17
click at [516, 420] on input "I see an opportunity for great returns." at bounding box center [515, 420] width 1 height 1
radio input "true"
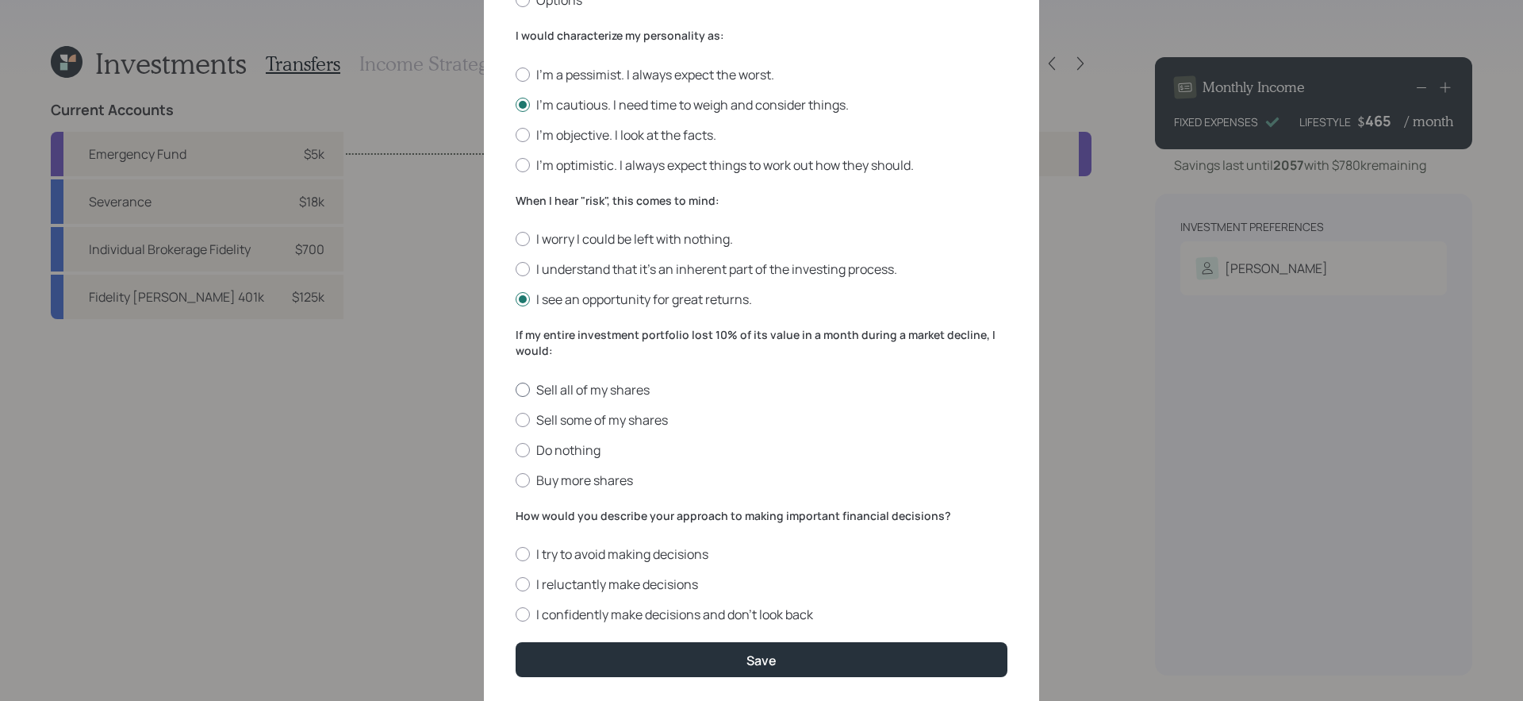
scroll to position [429, 0]
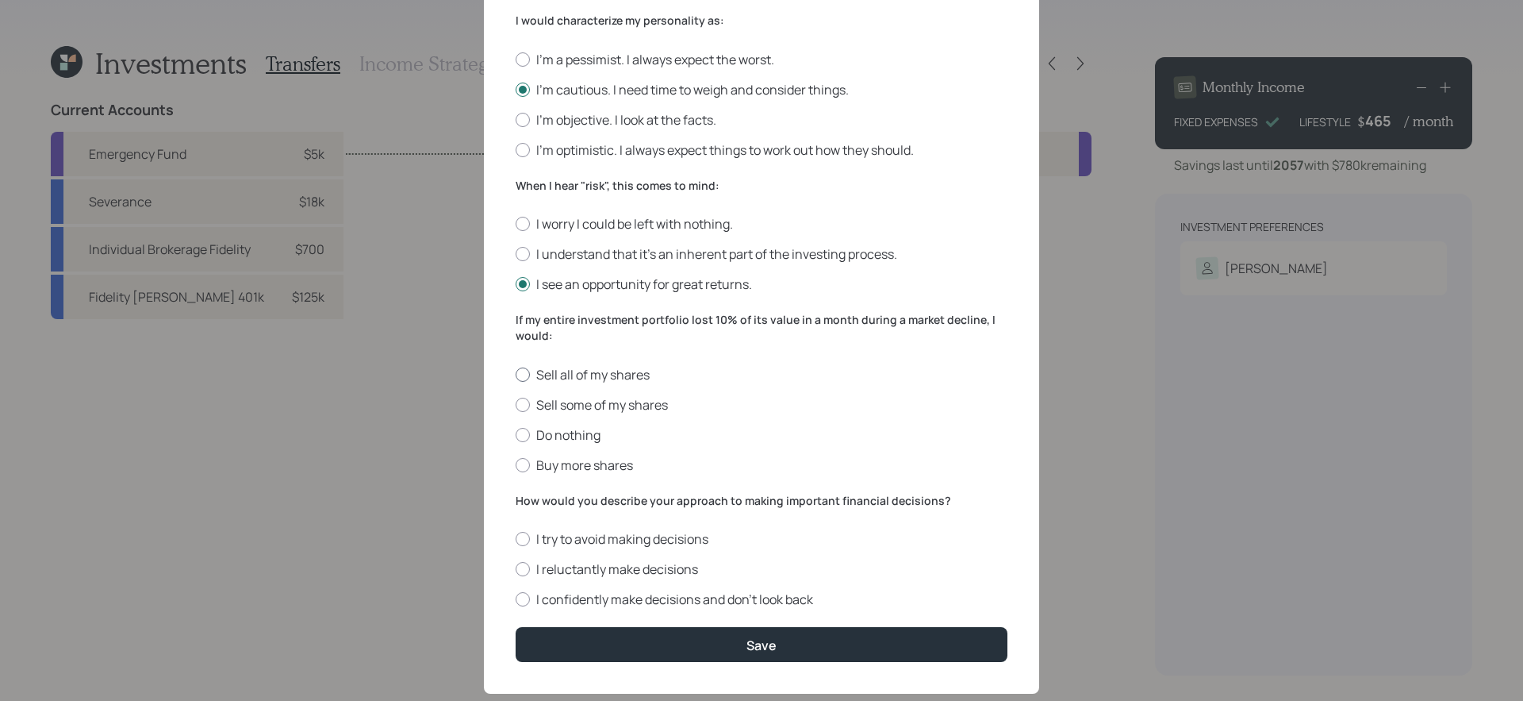
click at [624, 438] on label "Do nothing" at bounding box center [762, 434] width 492 height 17
click at [516, 435] on input "Do nothing" at bounding box center [515, 434] width 1 height 1
radio input "true"
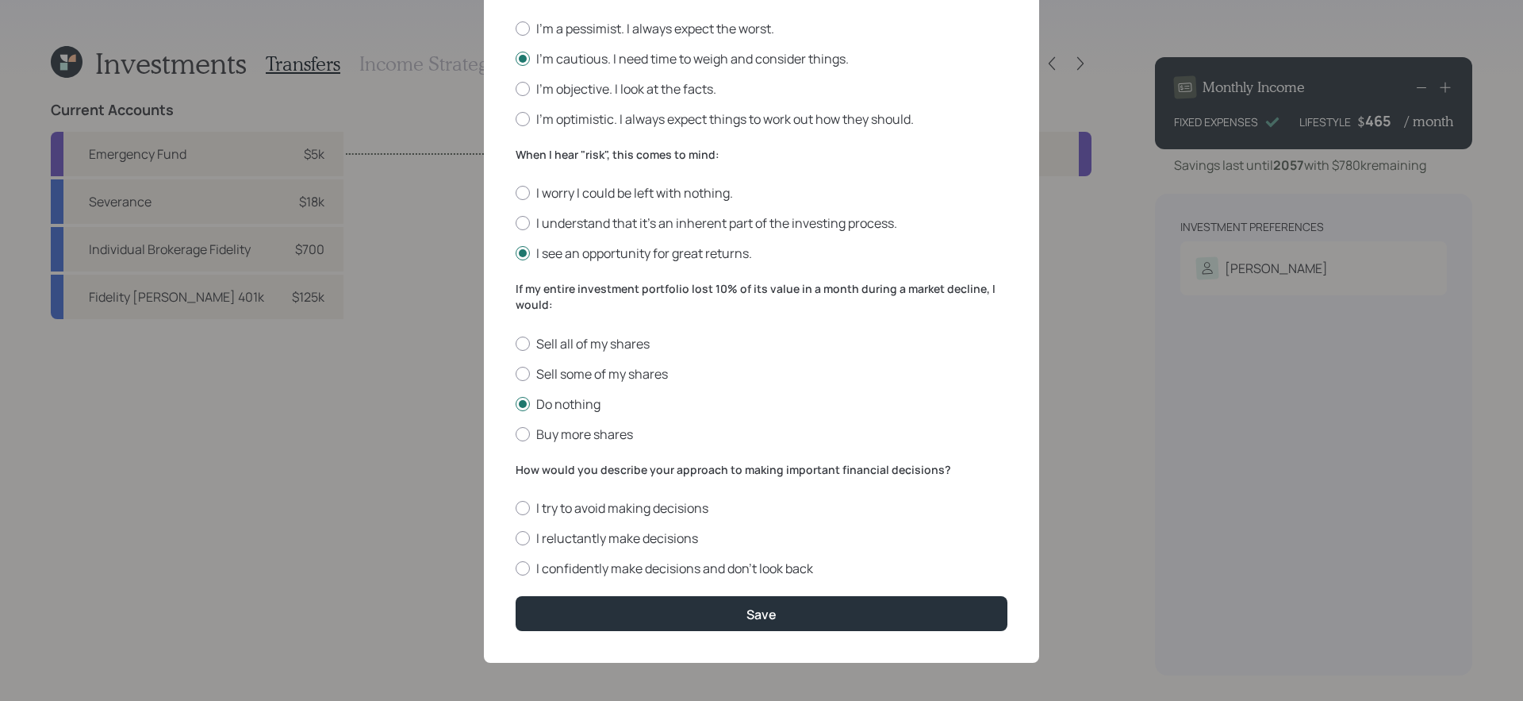
scroll to position [462, 0]
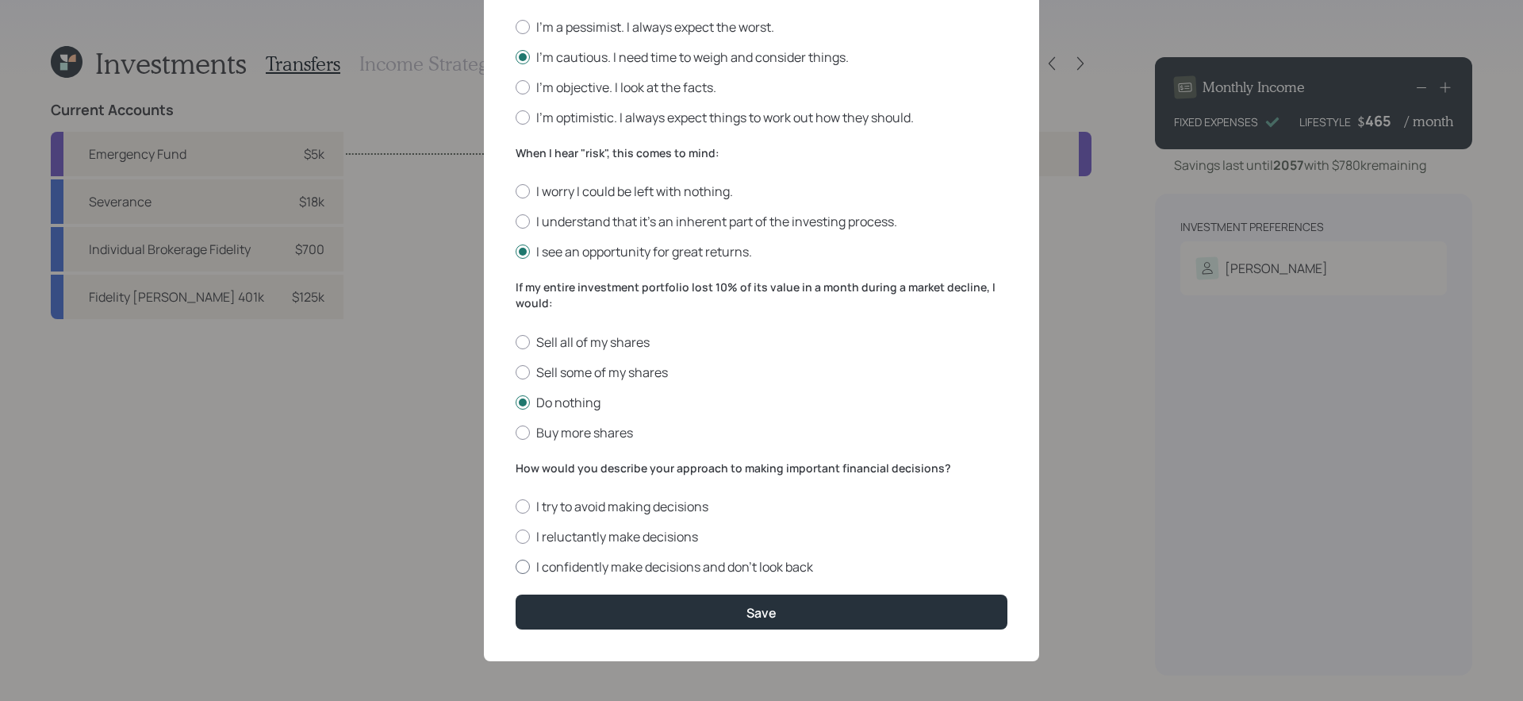
click at [720, 568] on label "I confidently make decisions and don’t look back" at bounding box center [762, 566] width 492 height 17
click at [516, 567] on input "I confidently make decisions and don’t look back" at bounding box center [515, 567] width 1 height 1
radio input "true"
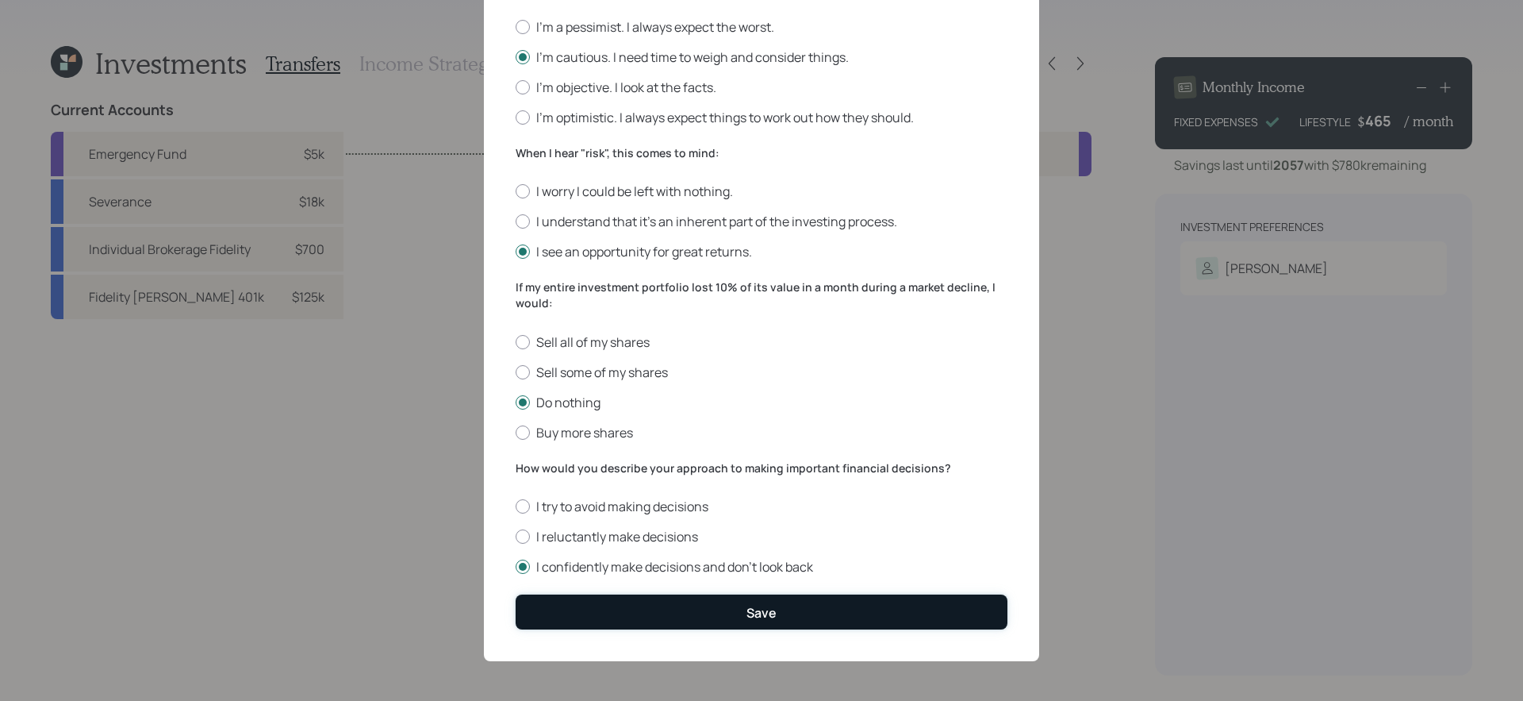
click at [728, 606] on button "Save" at bounding box center [762, 611] width 492 height 34
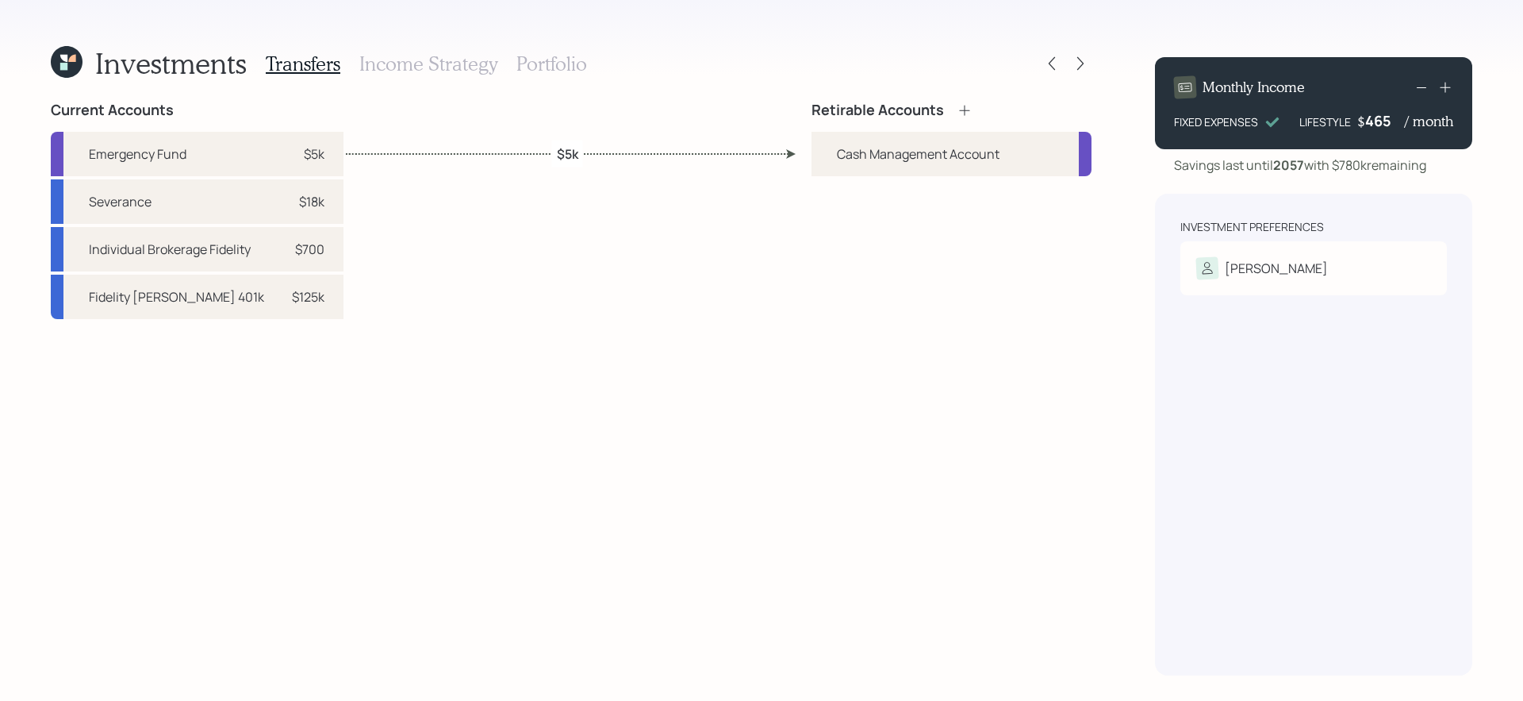
click at [248, 393] on div "Current Accounts Emergency Fund $5k Severance $18k Individual Brokerage Fidelit…" at bounding box center [197, 389] width 293 height 574
click at [966, 110] on icon at bounding box center [964, 110] width 10 height 10
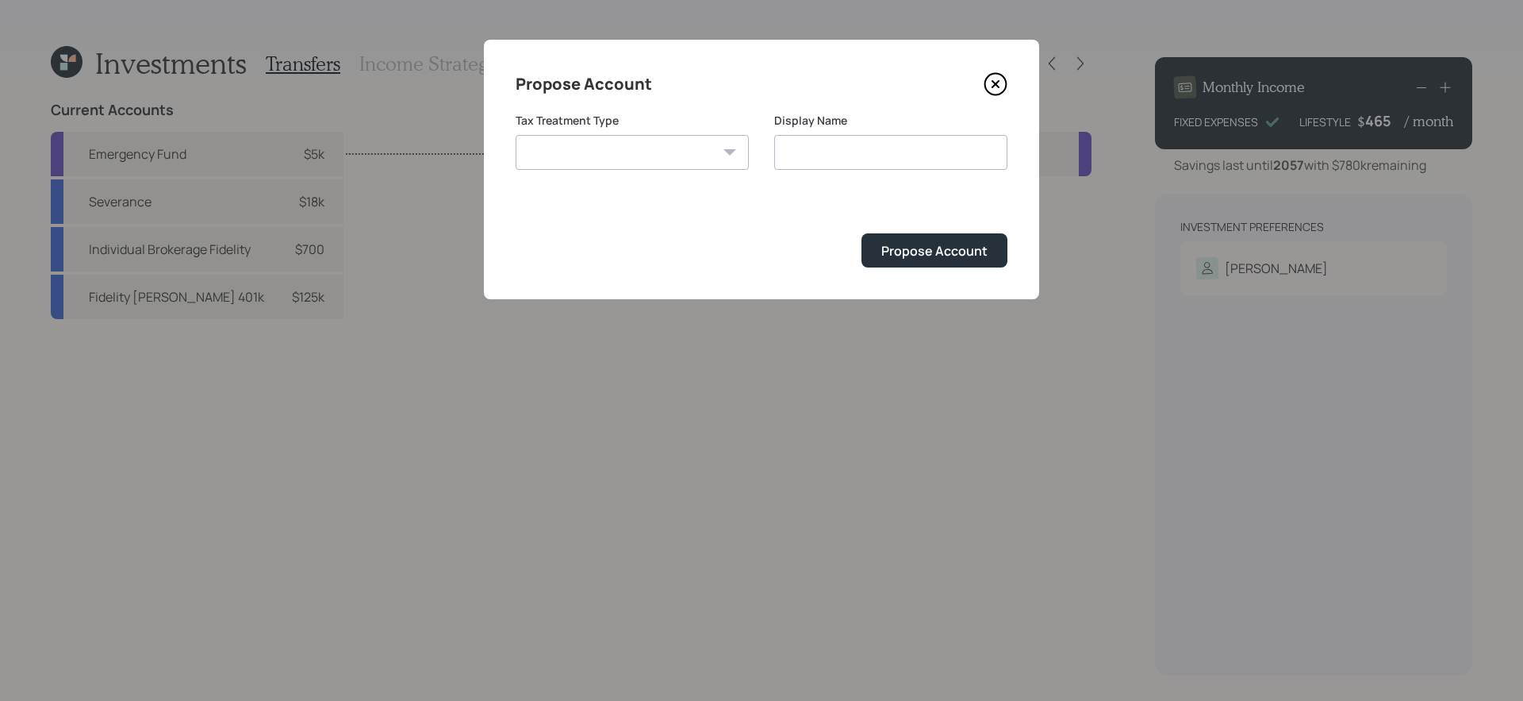
click at [689, 156] on select "Roth Taxable Traditional" at bounding box center [632, 152] width 233 height 35
select select "roth"
click at [516, 135] on select "Roth Taxable Traditional" at bounding box center [632, 152] width 233 height 35
type input "Roth"
click at [919, 251] on div "Propose Account" at bounding box center [935, 250] width 106 height 17
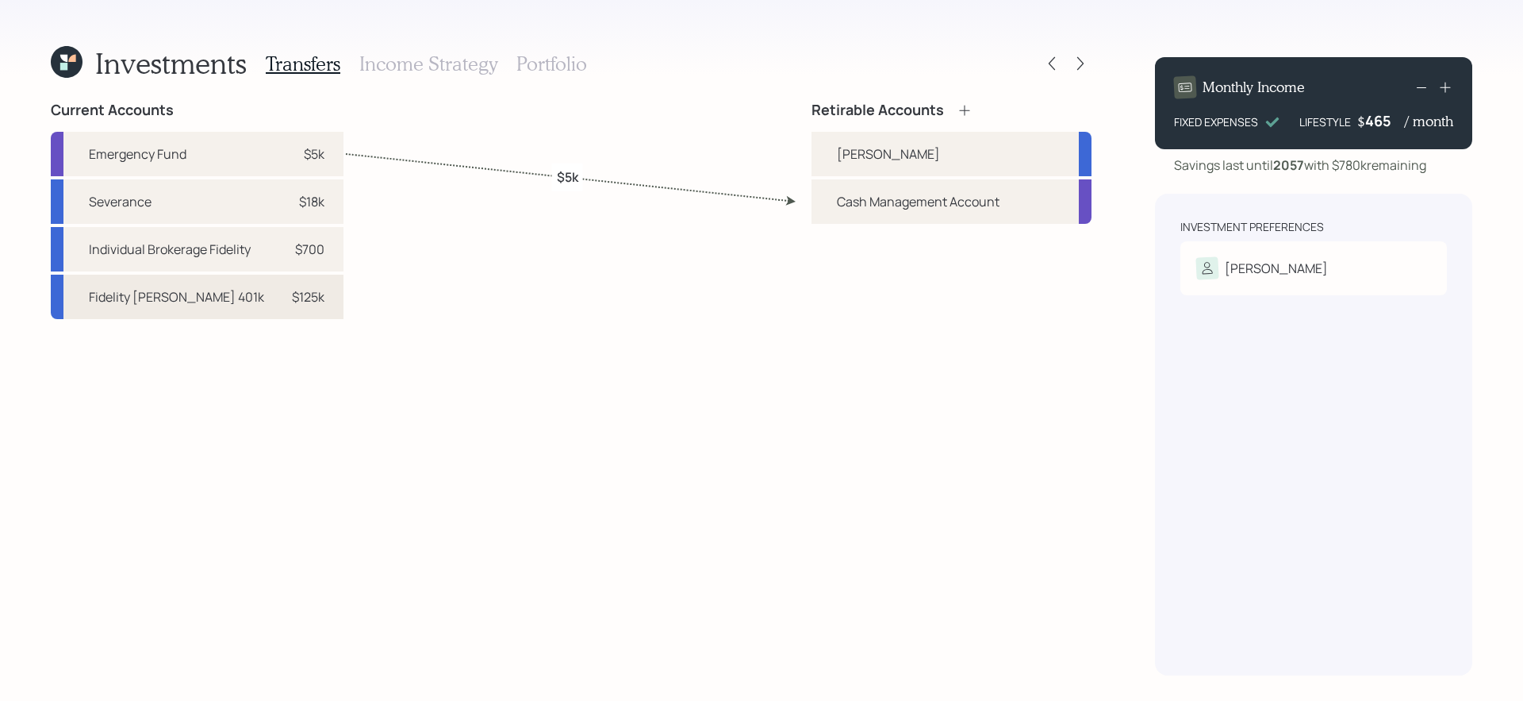
click at [228, 311] on div "Fidelity Roth 401k $125k" at bounding box center [197, 297] width 293 height 44
click at [863, 154] on div "Roth" at bounding box center [888, 153] width 103 height 19
select select "3da44fd4-f775-4070-9033-838f657c001a"
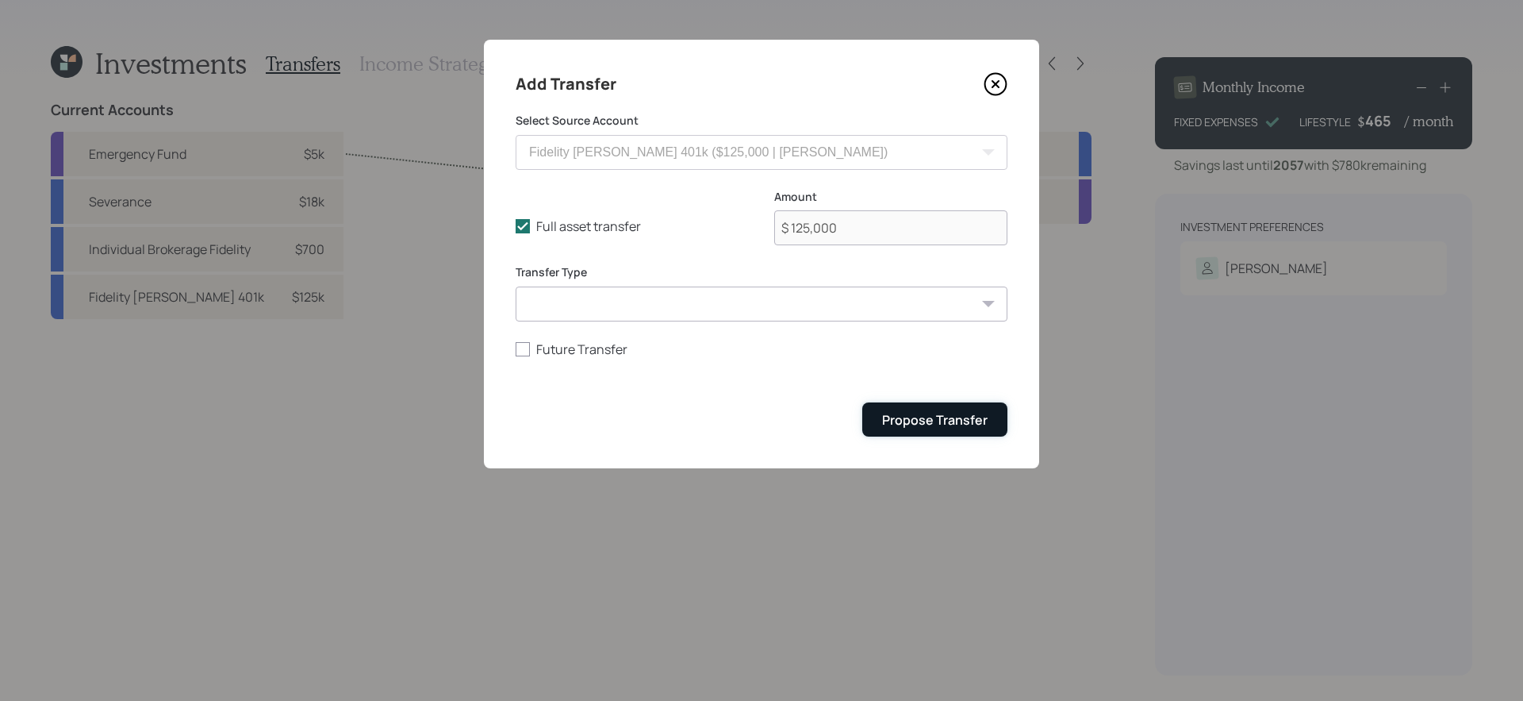
click at [972, 421] on div "Propose Transfer" at bounding box center [935, 419] width 106 height 17
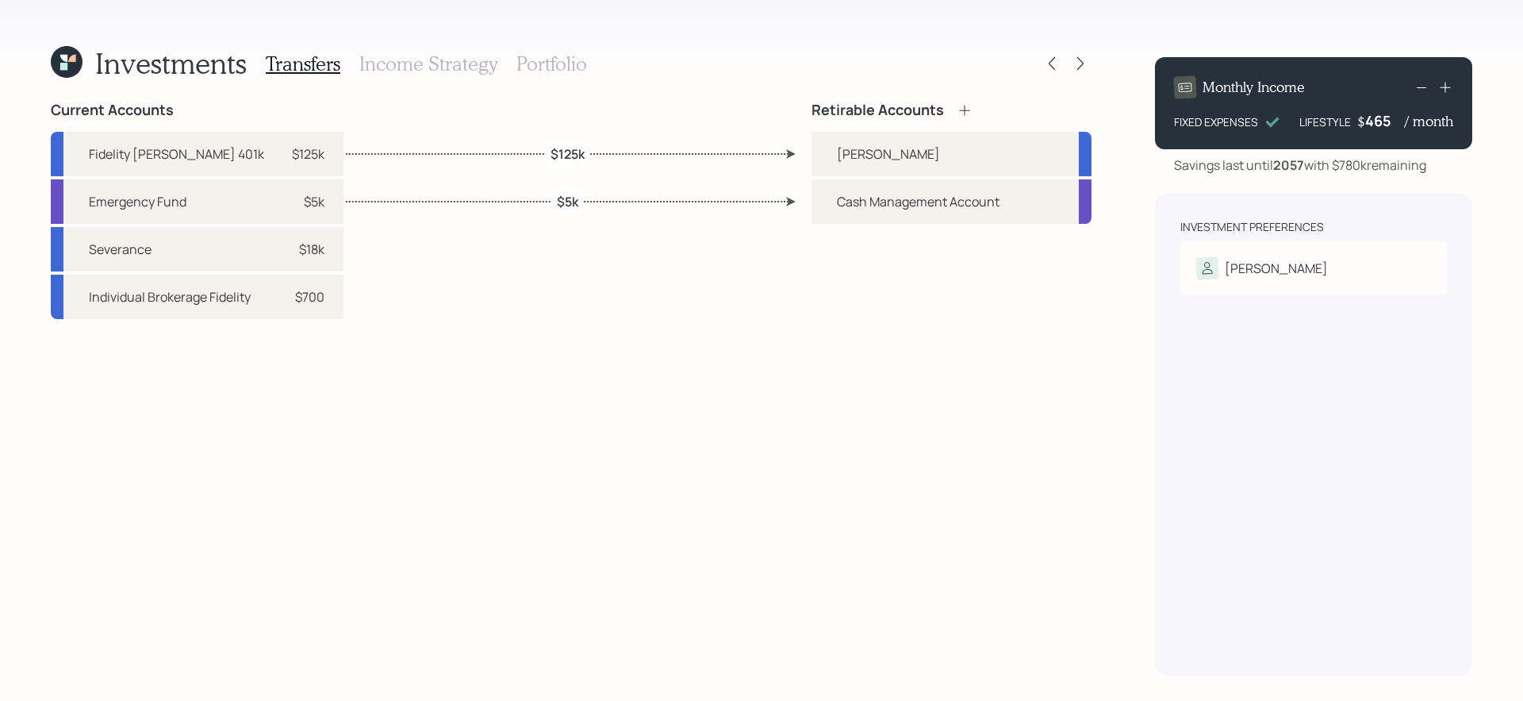
click at [548, 58] on h3 "Portfolio" at bounding box center [552, 63] width 71 height 23
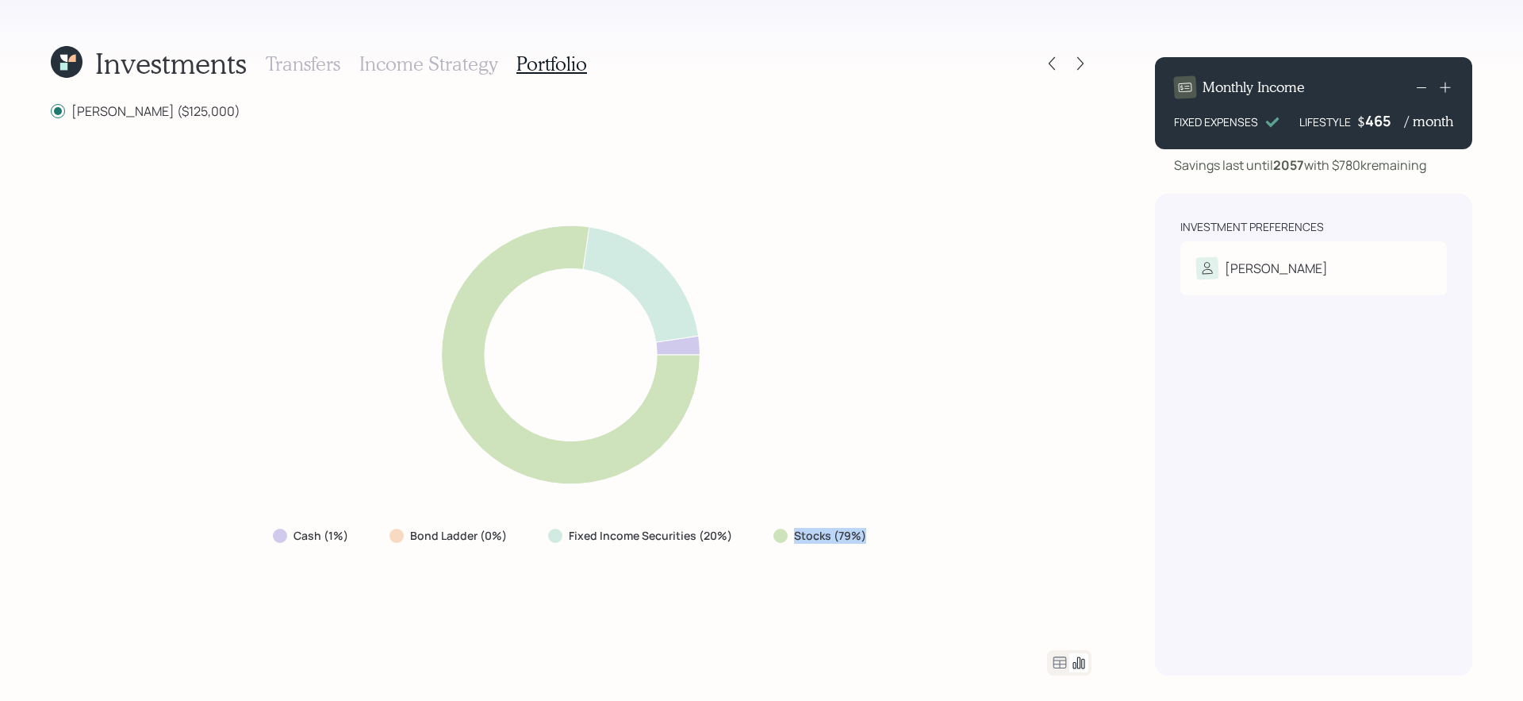
drag, startPoint x: 774, startPoint y: 536, endPoint x: 877, endPoint y: 537, distance: 103.2
click at [877, 537] on div "Stocks (79%)" at bounding box center [821, 535] width 121 height 29
click at [753, 588] on div "Cash (1%) Bond Ladder (0%) Fixed Income Securities (20%) Stocks (79%)" at bounding box center [571, 385] width 1041 height 492
drag, startPoint x: 738, startPoint y: 534, endPoint x: 550, endPoint y: 541, distance: 188.2
click at [550, 541] on div "Fixed Income Securities (20%)" at bounding box center [642, 535] width 213 height 29
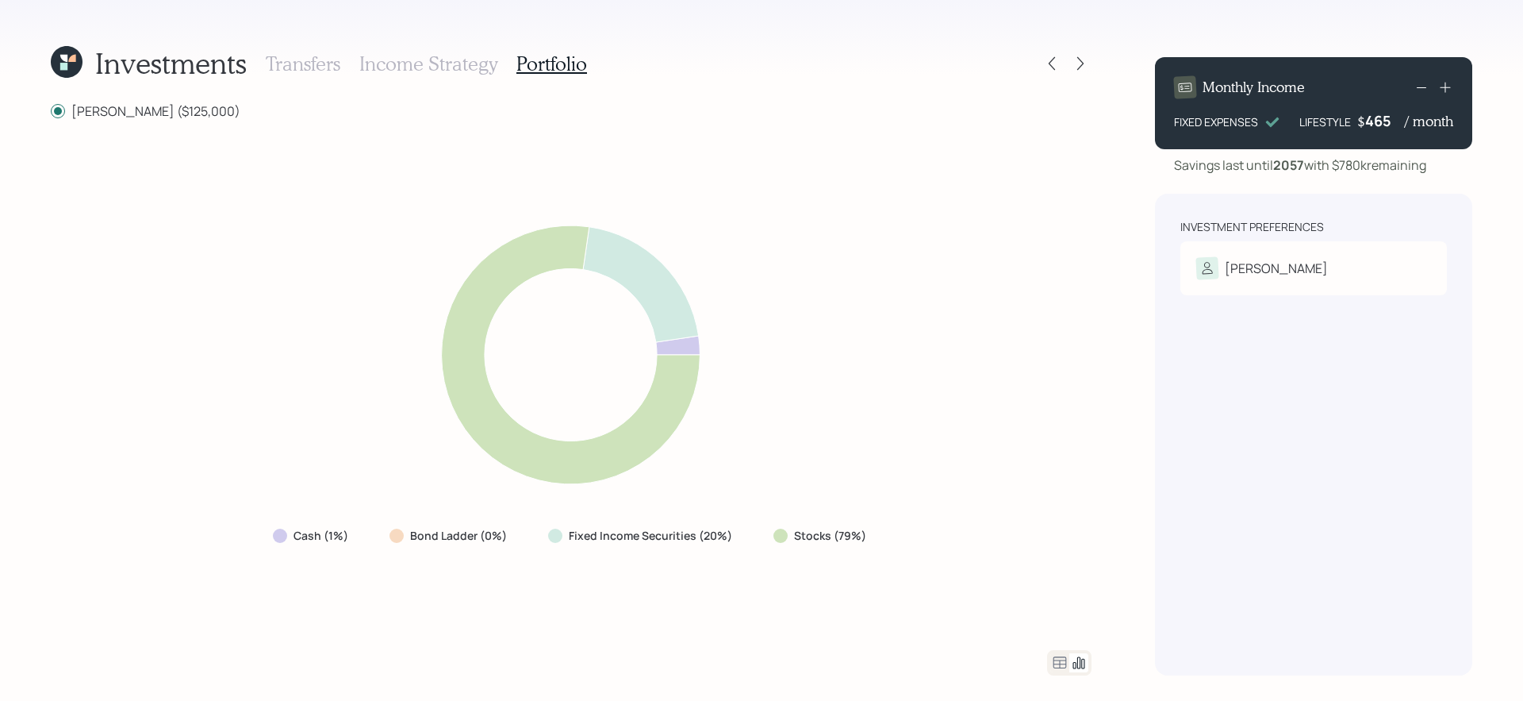
click at [512, 612] on div "Cash (1%) Bond Ladder (0%) Fixed Income Securities (20%) Stocks (79%)" at bounding box center [571, 385] width 1041 height 492
drag, startPoint x: 244, startPoint y: 533, endPoint x: 352, endPoint y: 531, distance: 107.9
click at [352, 531] on div "Cash (1%) Bond Ladder (0%) Fixed Income Securities (20%) Stocks (79%)" at bounding box center [571, 385] width 1041 height 492
click at [490, 597] on div "Cash (1%) Bond Ladder (0%) Fixed Income Securities (20%) Stocks (79%)" at bounding box center [571, 385] width 1041 height 492
drag, startPoint x: 767, startPoint y: 540, endPoint x: 914, endPoint y: 539, distance: 146.8
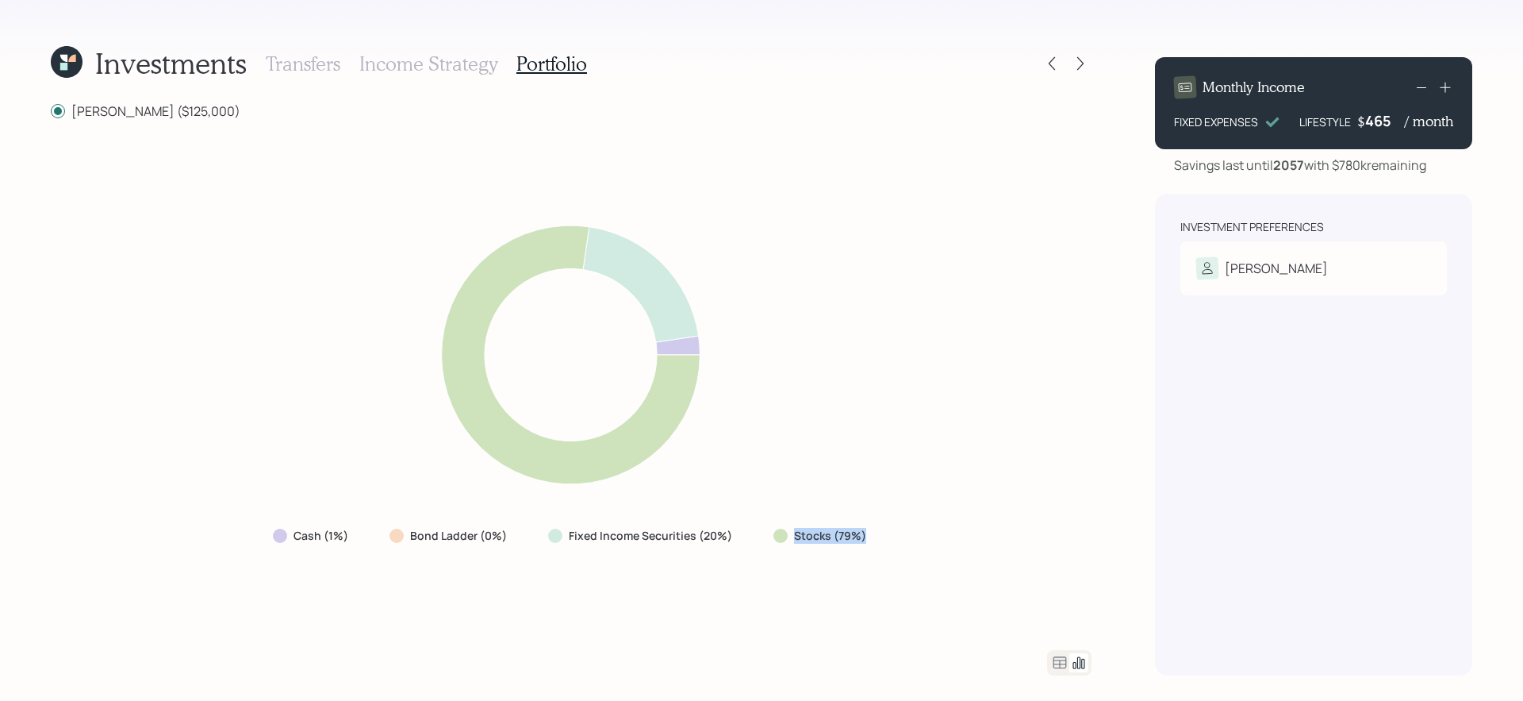
click at [914, 539] on div "Cash (1%) Bond Ladder (0%) Fixed Income Securities (20%) Stocks (79%)" at bounding box center [571, 385] width 1041 height 492
click at [914, 541] on div "Cash (1%) Bond Ladder (0%) Fixed Income Securities (20%) Stocks (79%)" at bounding box center [571, 385] width 1041 height 492
click at [1061, 658] on icon at bounding box center [1060, 662] width 19 height 19
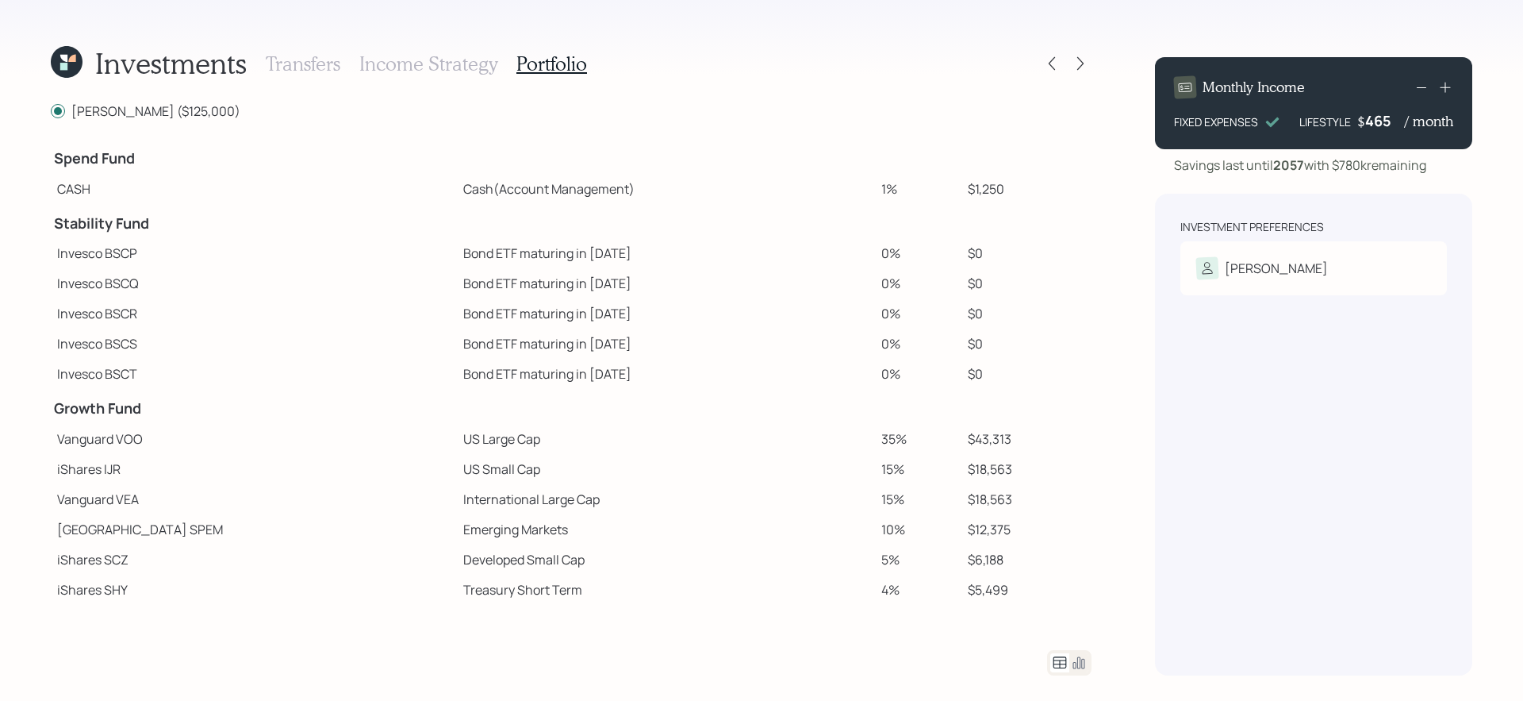
scroll to position [180, 0]
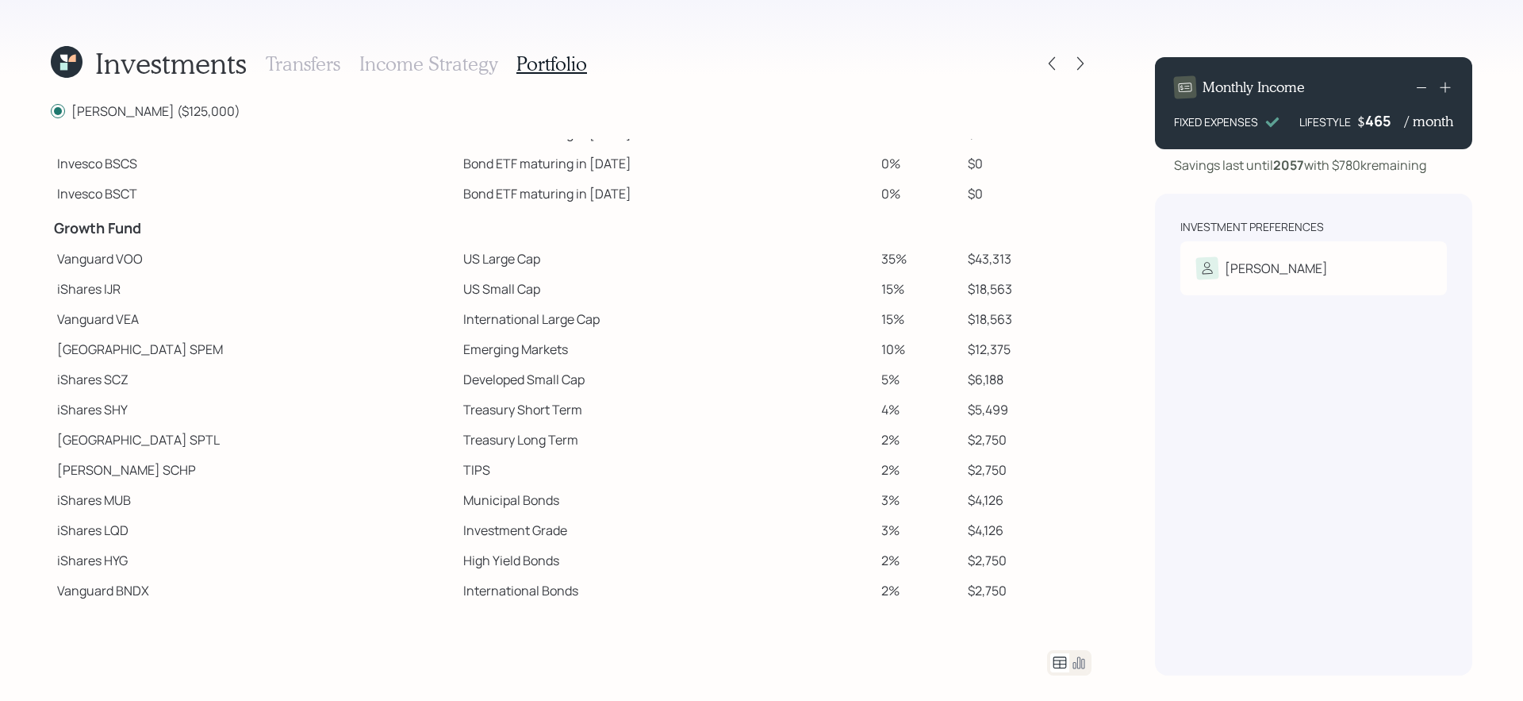
click at [60, 62] on icon at bounding box center [67, 62] width 32 height 32
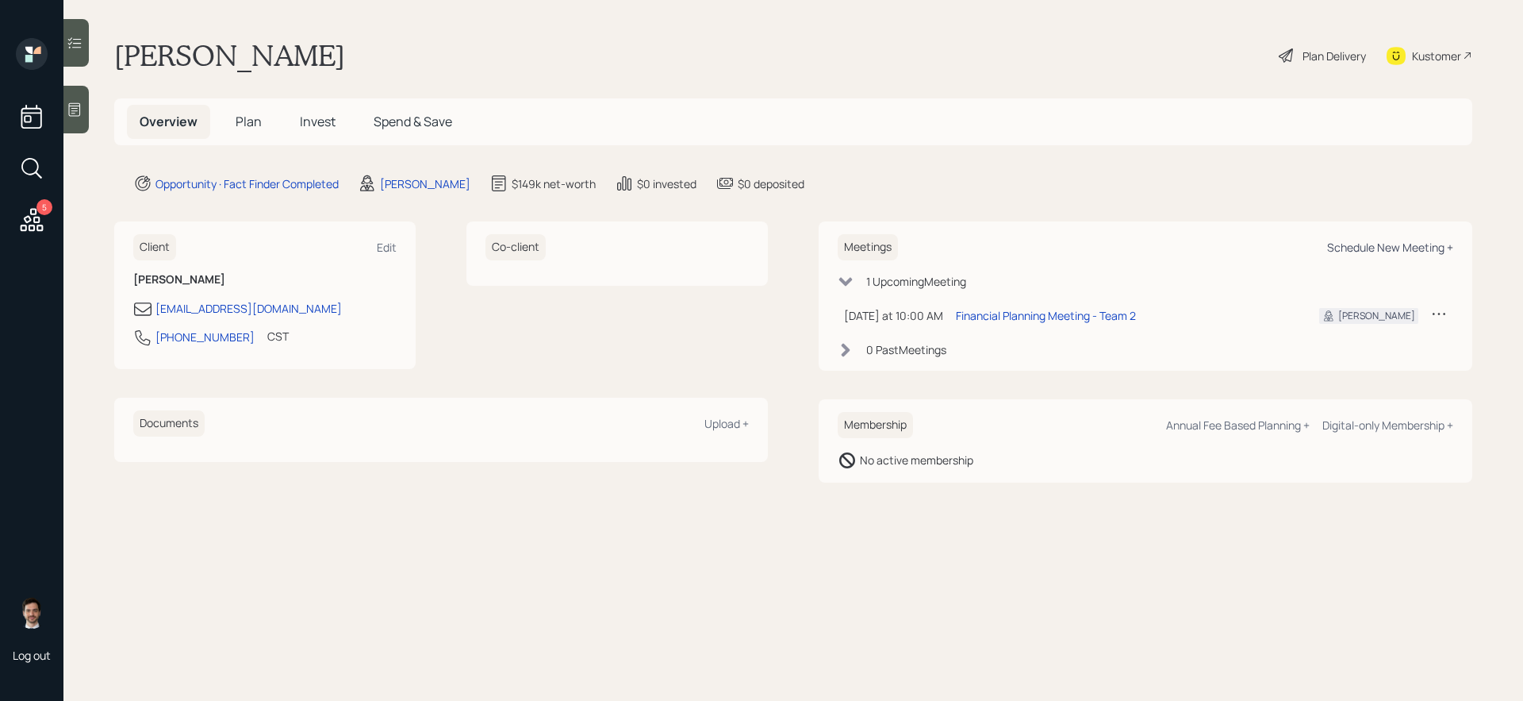
click at [1396, 246] on div "Schedule New Meeting +" at bounding box center [1390, 247] width 126 height 15
select select "ef6b64e1-8f62-4a74-b865-a7df4b35b836"
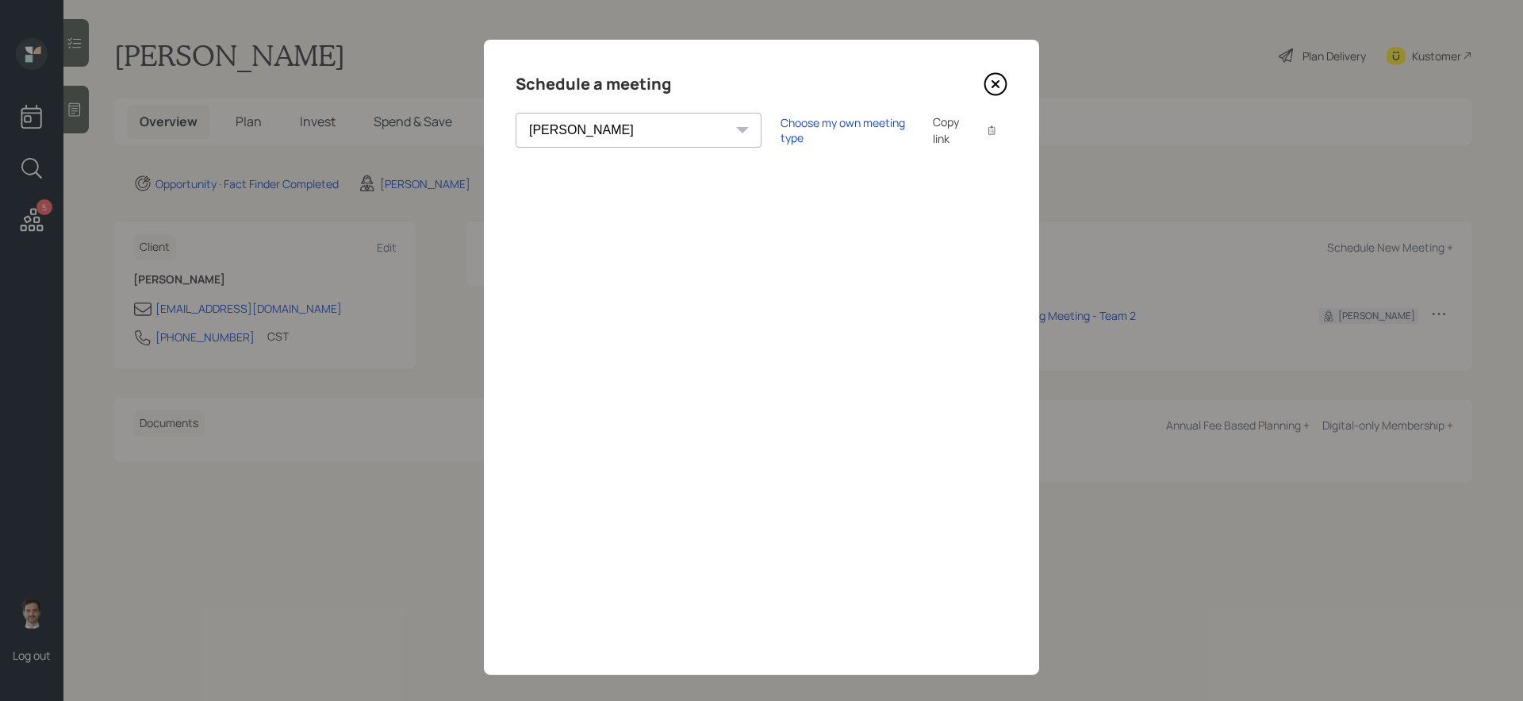
click at [991, 93] on icon at bounding box center [996, 84] width 21 height 21
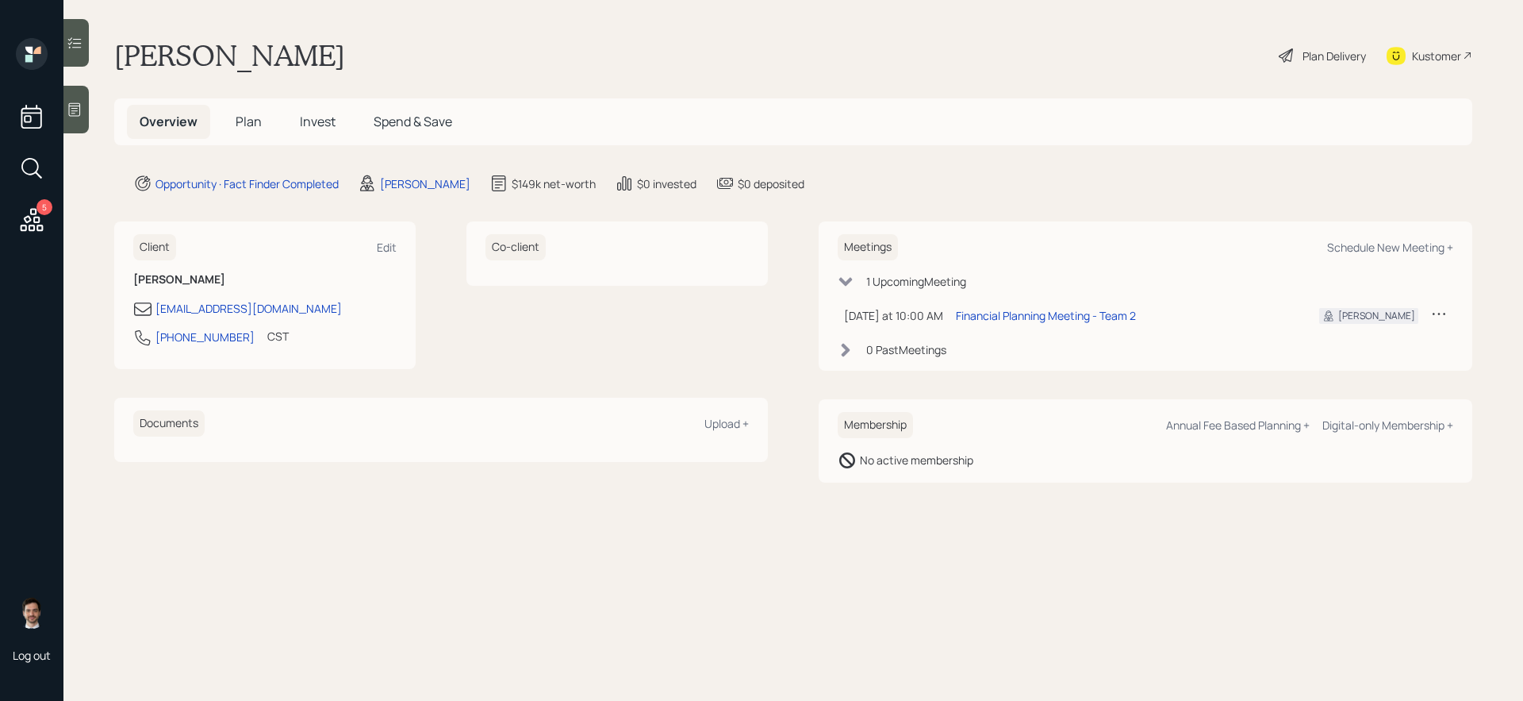
click at [440, 232] on div "Client Edit Carmelle Abron carmelle48@yahoo.com 612-704-2098 CST Currently 10:0…" at bounding box center [441, 295] width 654 height 148
click at [435, 255] on div "Client Edit Carmelle Abron carmelle48@yahoo.com 612-704-2098 CST Currently 10:0…" at bounding box center [441, 295] width 654 height 148
click at [1360, 247] on div "Schedule New Meeting +" at bounding box center [1390, 247] width 126 height 15
select select "ef6b64e1-8f62-4a74-b865-a7df4b35b836"
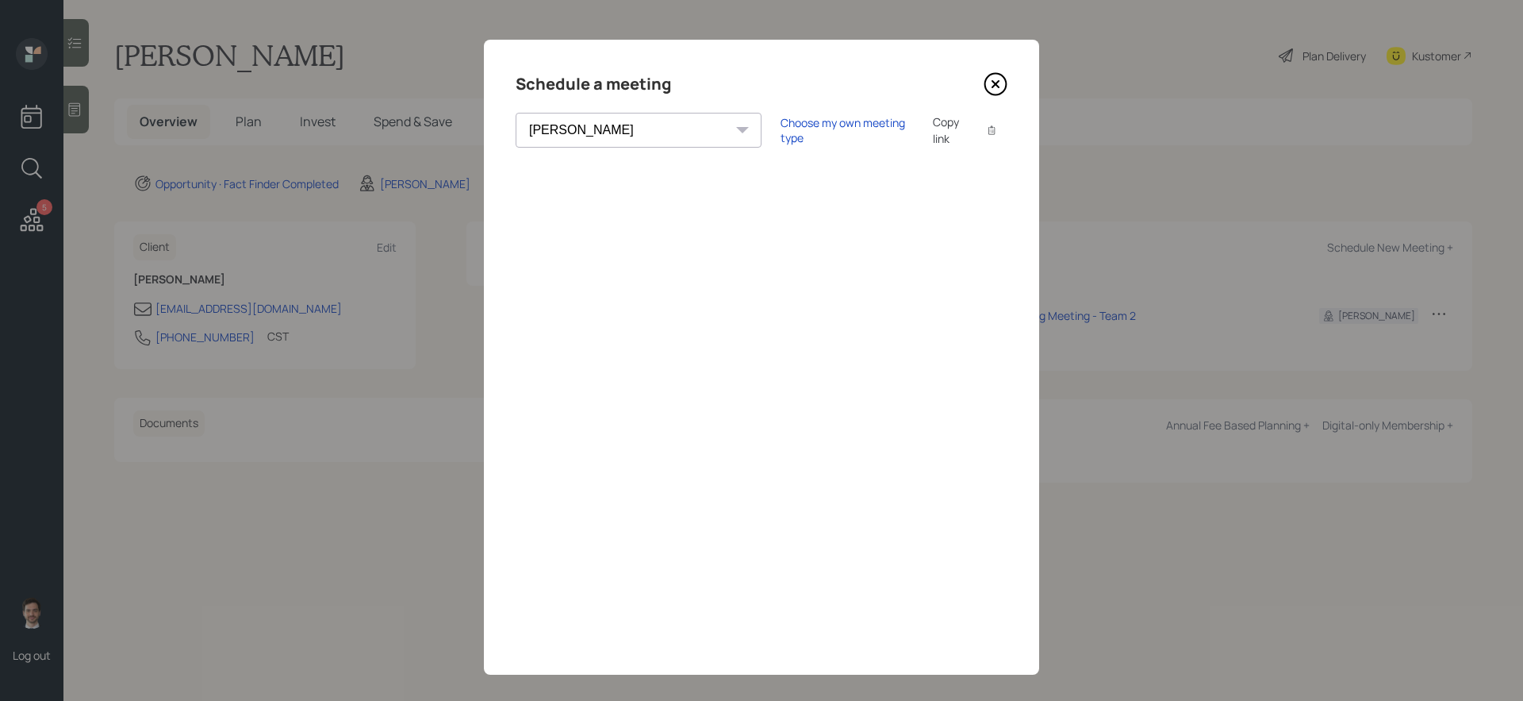
click at [993, 86] on icon at bounding box center [996, 84] width 6 height 6
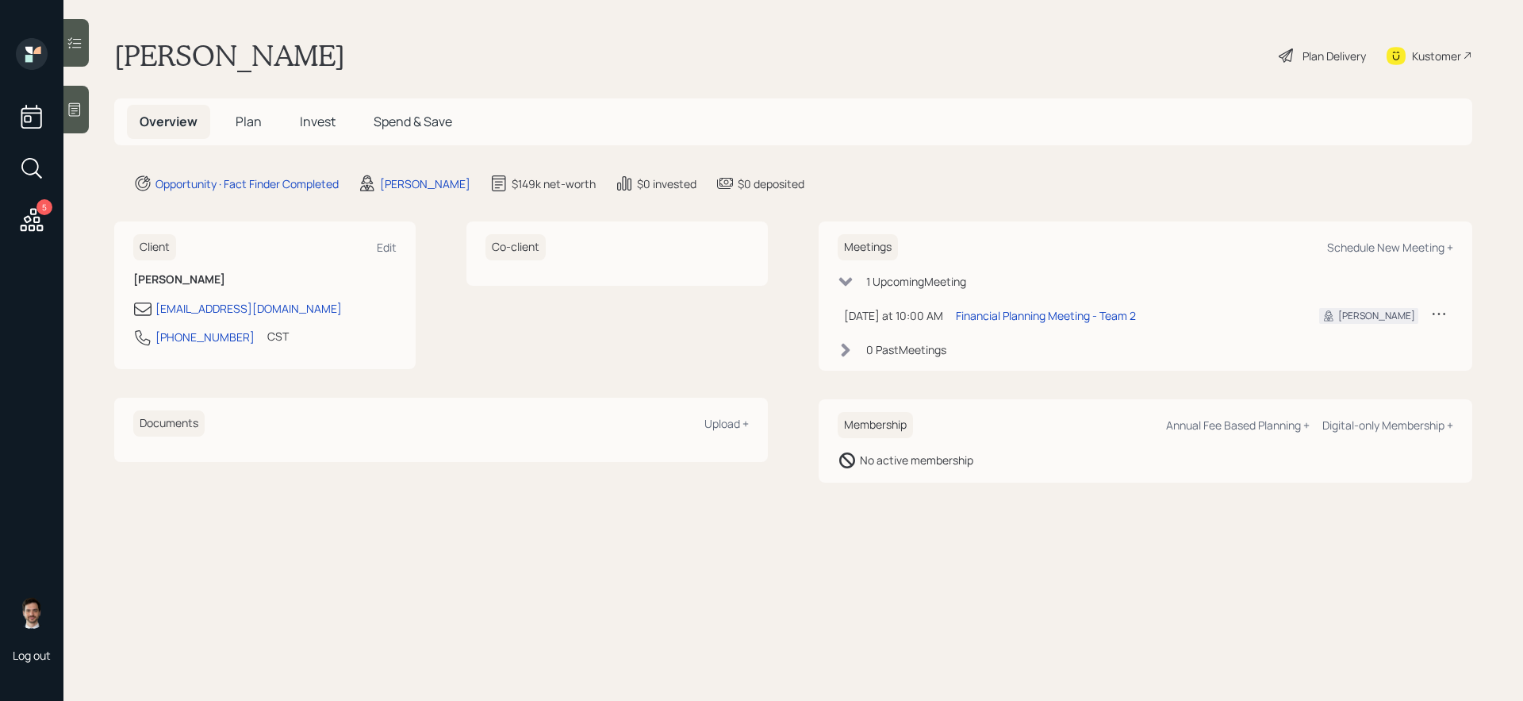
click at [248, 118] on span "Plan" at bounding box center [249, 121] width 26 height 17
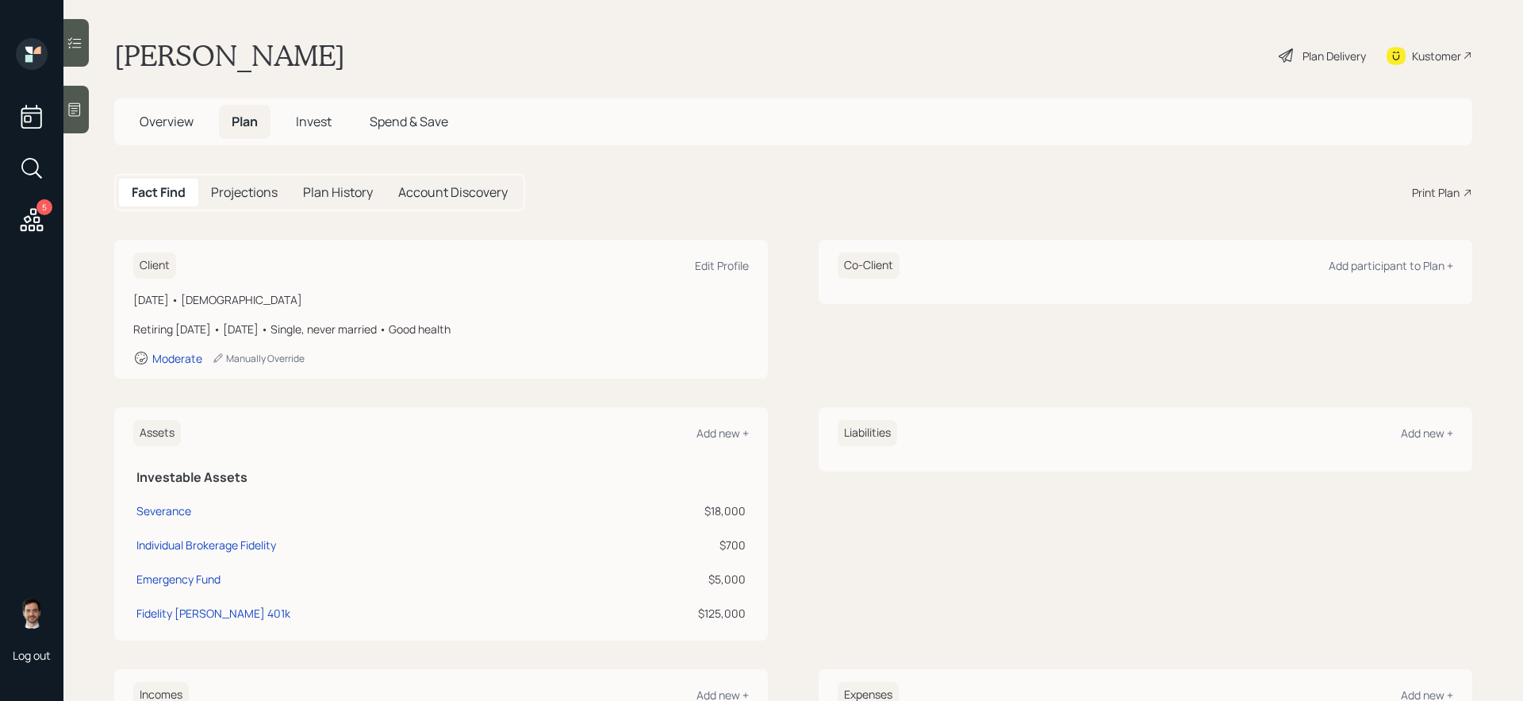
click at [1435, 194] on div "Print Plan" at bounding box center [1436, 192] width 48 height 17
